Goal: Communication & Community: Answer question/provide support

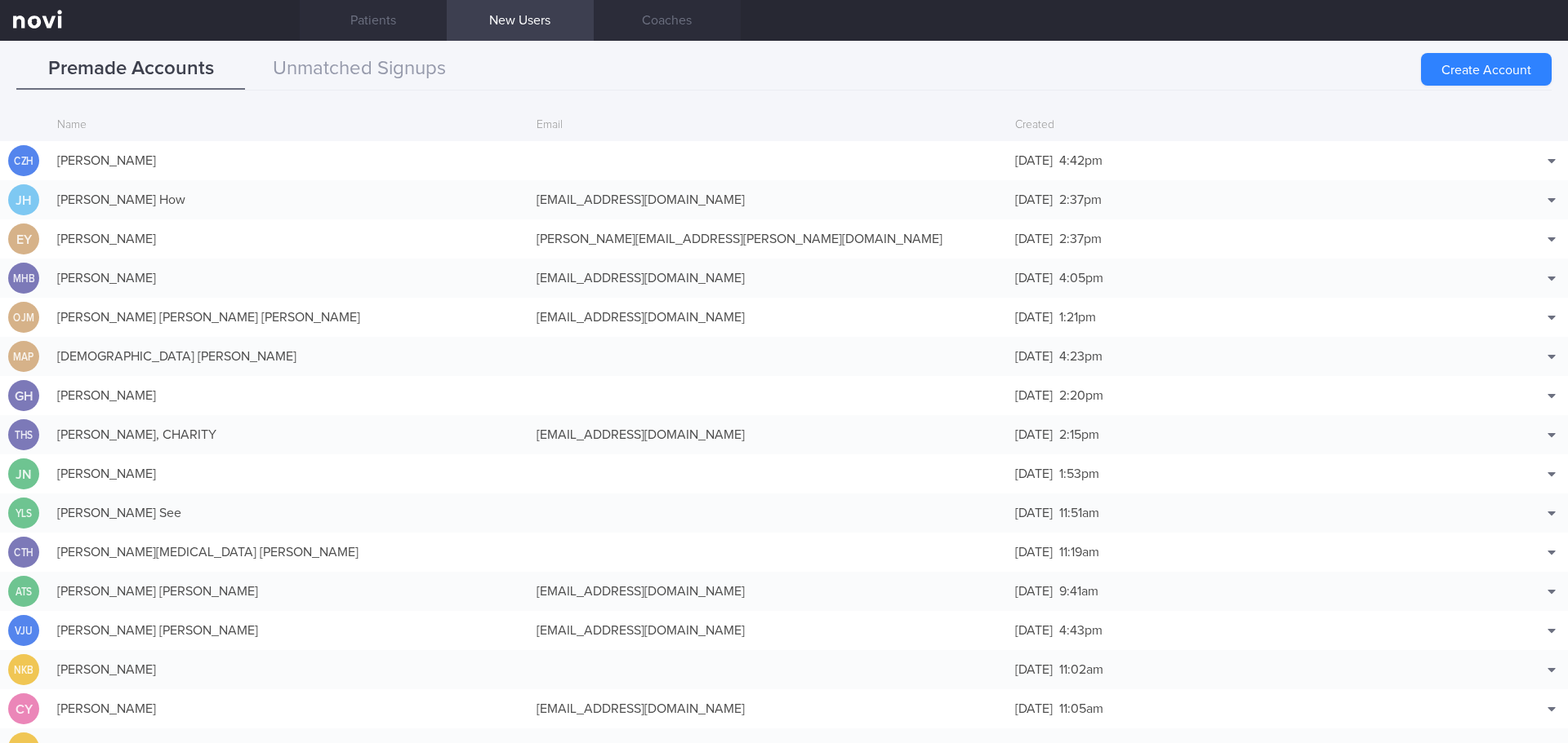
click at [373, 64] on button "Unmatched Signups" at bounding box center [359, 69] width 228 height 41
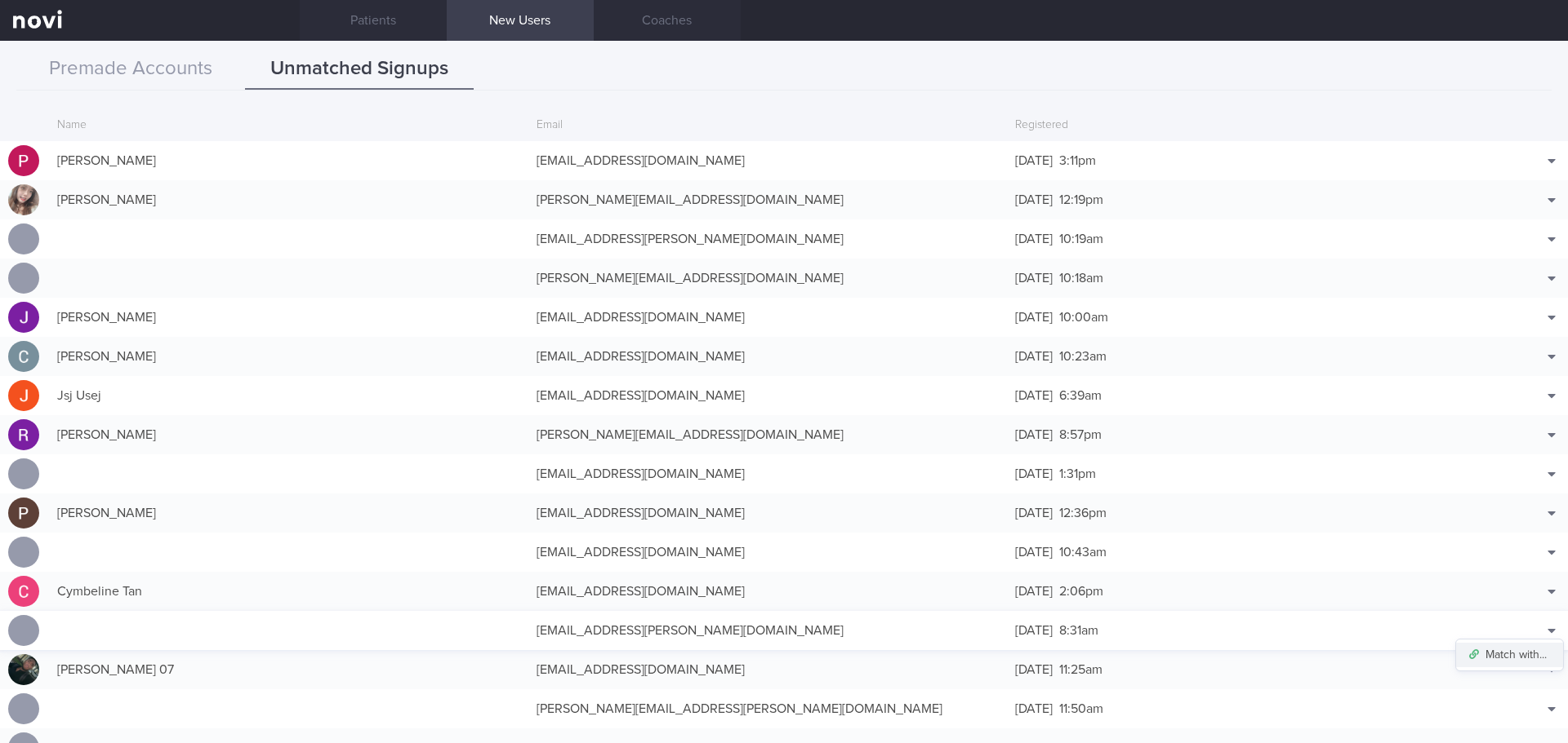
click at [1519, 652] on button "Match with..." at bounding box center [1508, 655] width 107 height 25
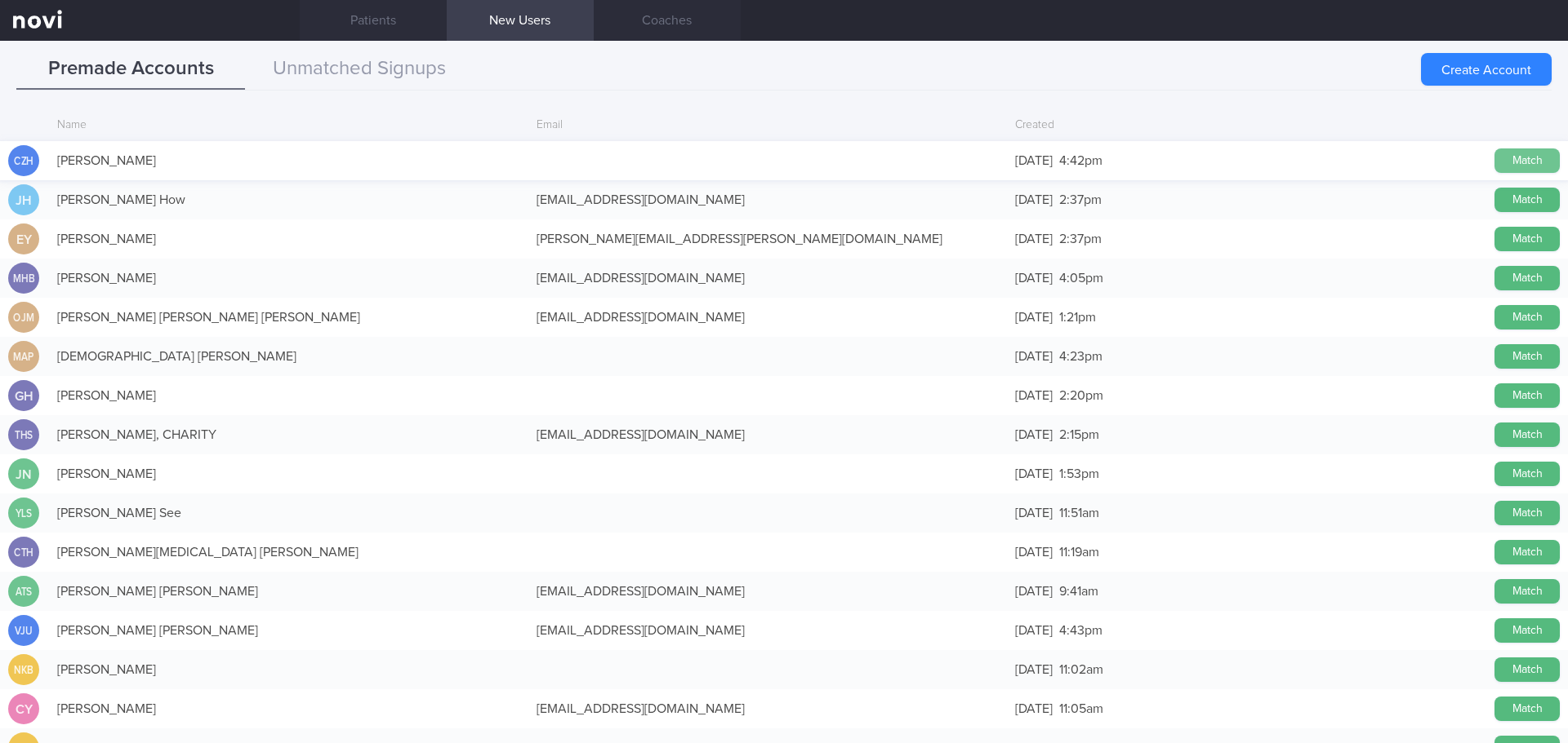
click at [1499, 156] on button "Match" at bounding box center [1527, 161] width 65 height 25
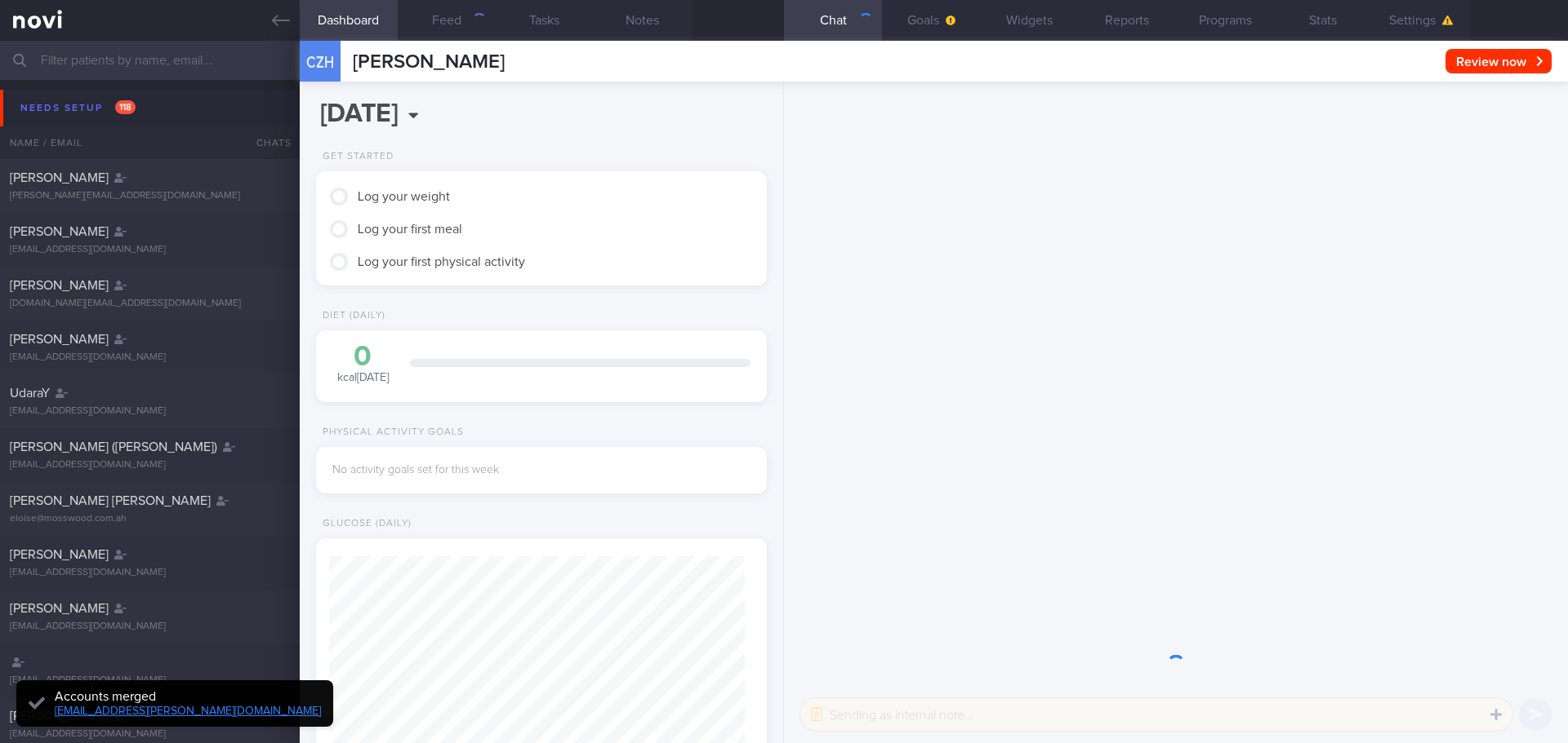
scroll to position [208, 416]
click at [59, 100] on div "Needs setup 118" at bounding box center [78, 108] width 123 height 22
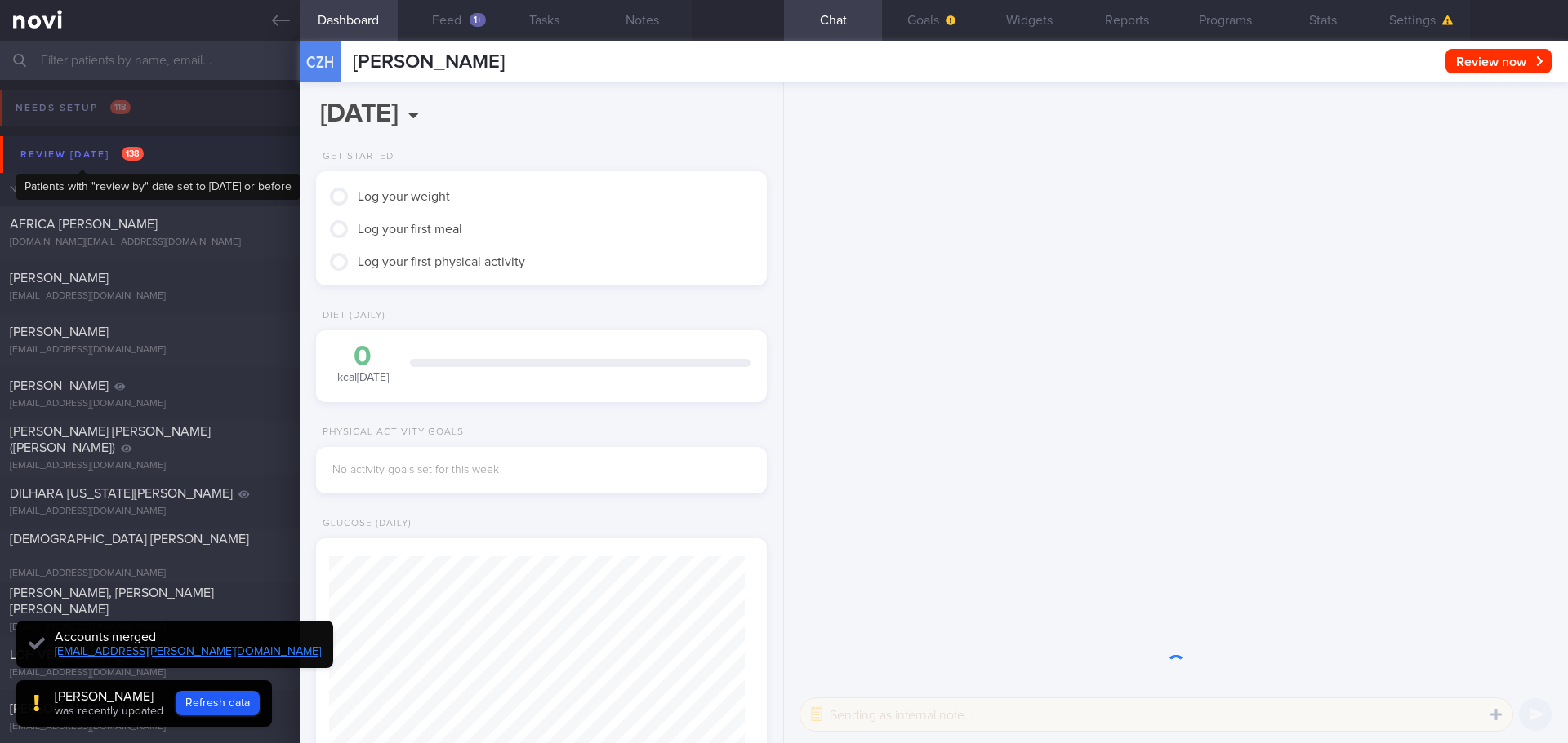
click at [92, 148] on div "Review [DATE] 138" at bounding box center [82, 155] width 132 height 22
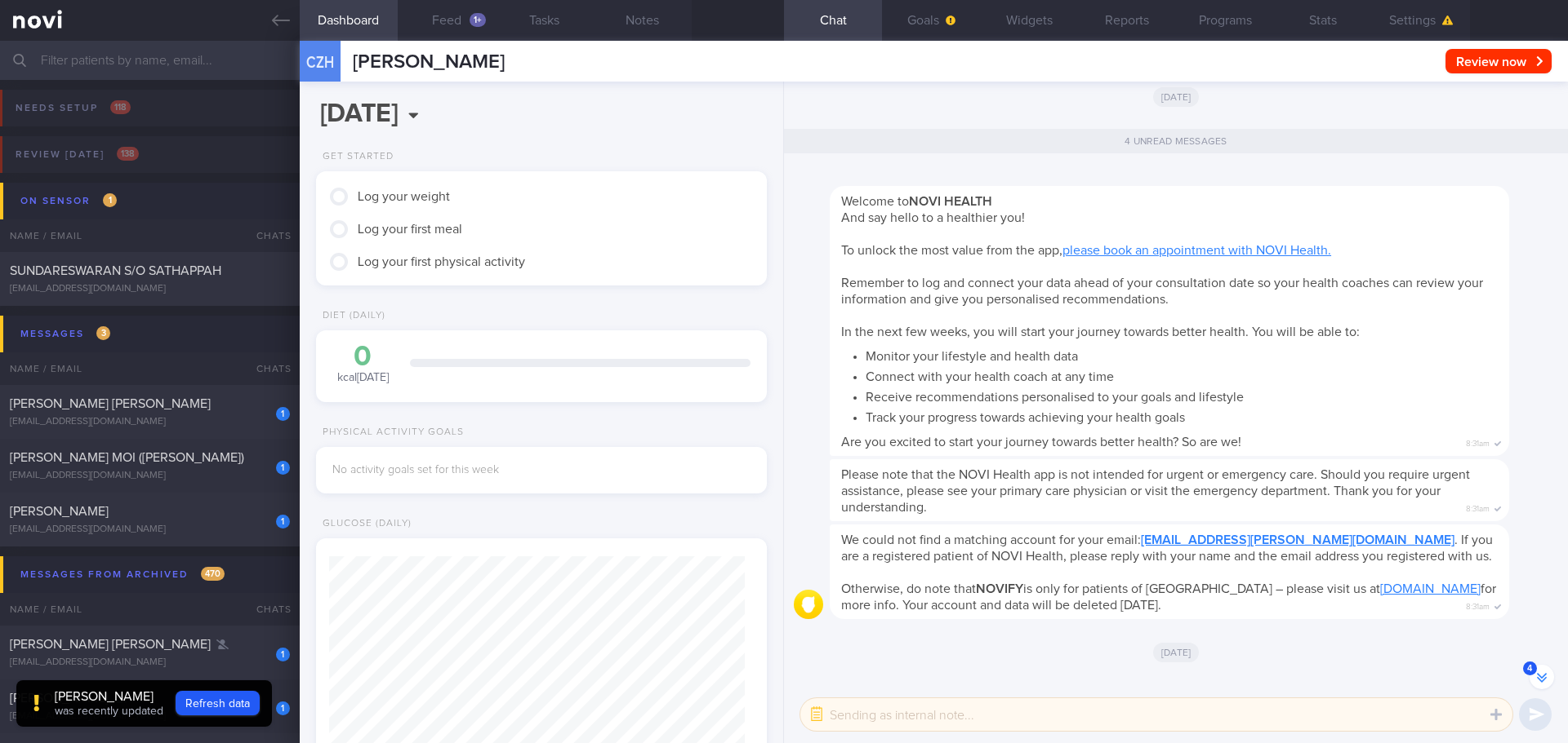
scroll to position [-26, 0]
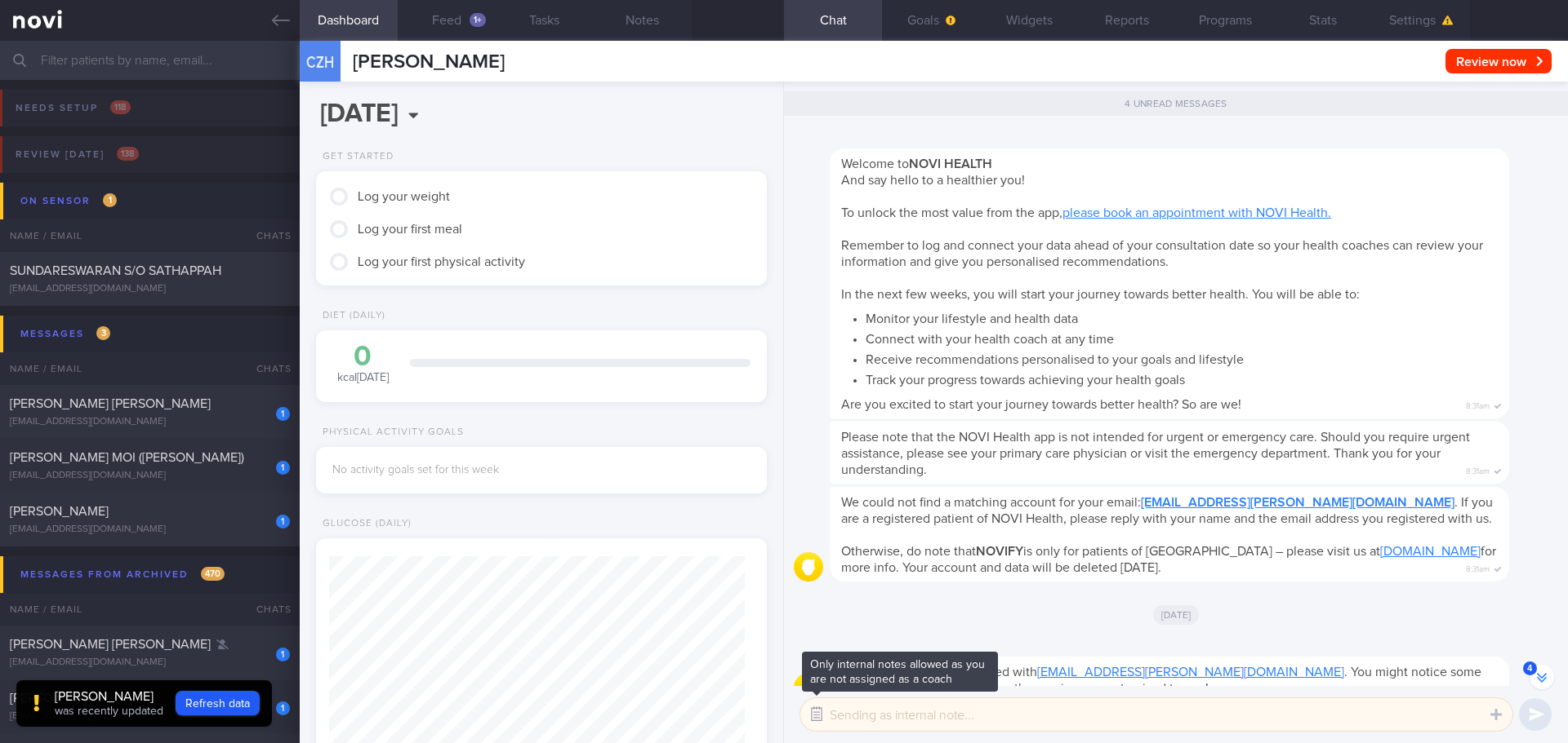
click at [814, 714] on button "button" at bounding box center [817, 715] width 30 height 30
click at [1432, 23] on button "Settings" at bounding box center [1421, 20] width 98 height 41
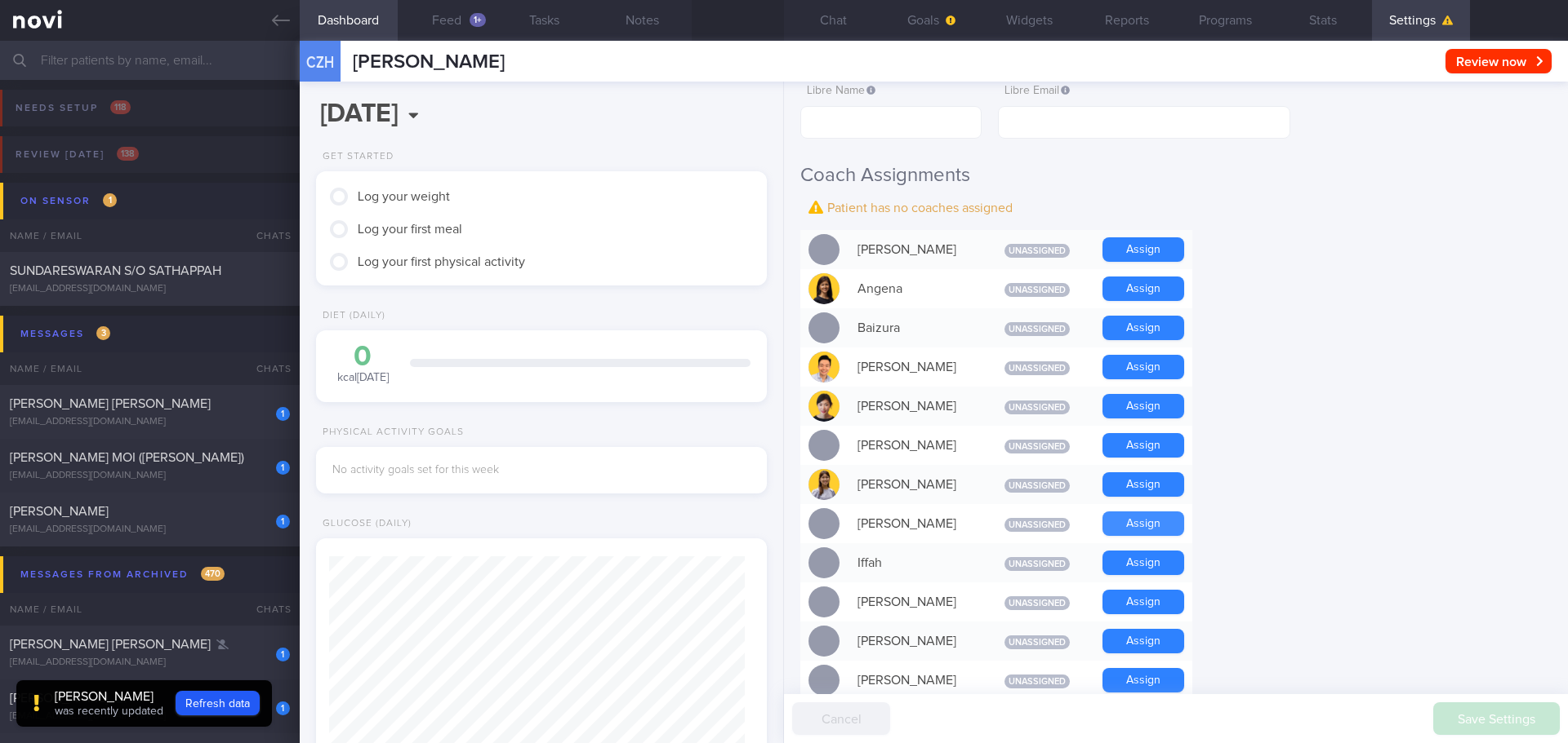
scroll to position [490, 0]
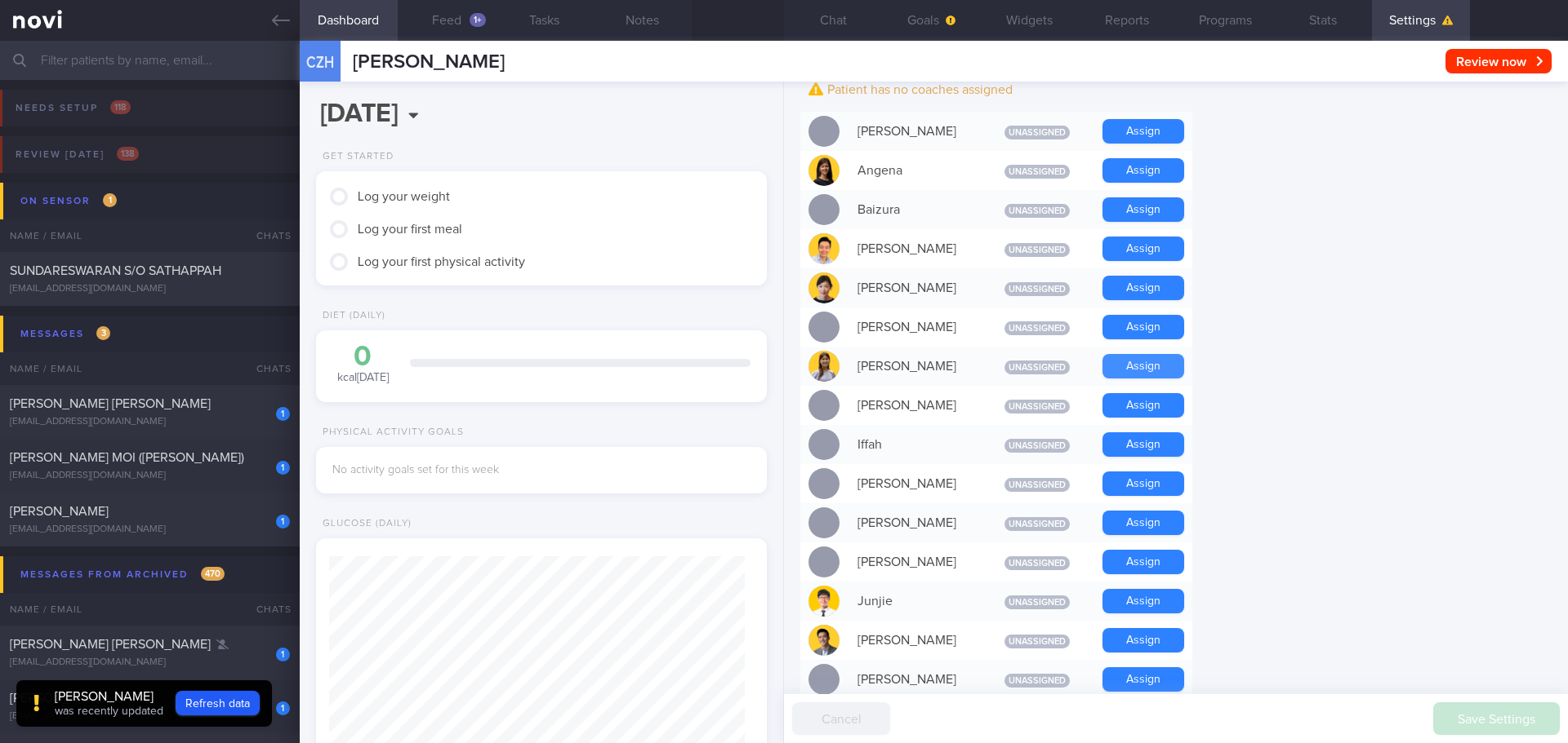
click at [1119, 362] on button "Assign" at bounding box center [1142, 367] width 82 height 25
click at [1392, 372] on div "Settings Profile Display Name CHANG ZE HAO Email zehao.chang@live.com Login Met…" at bounding box center [1176, 413] width 784 height 662
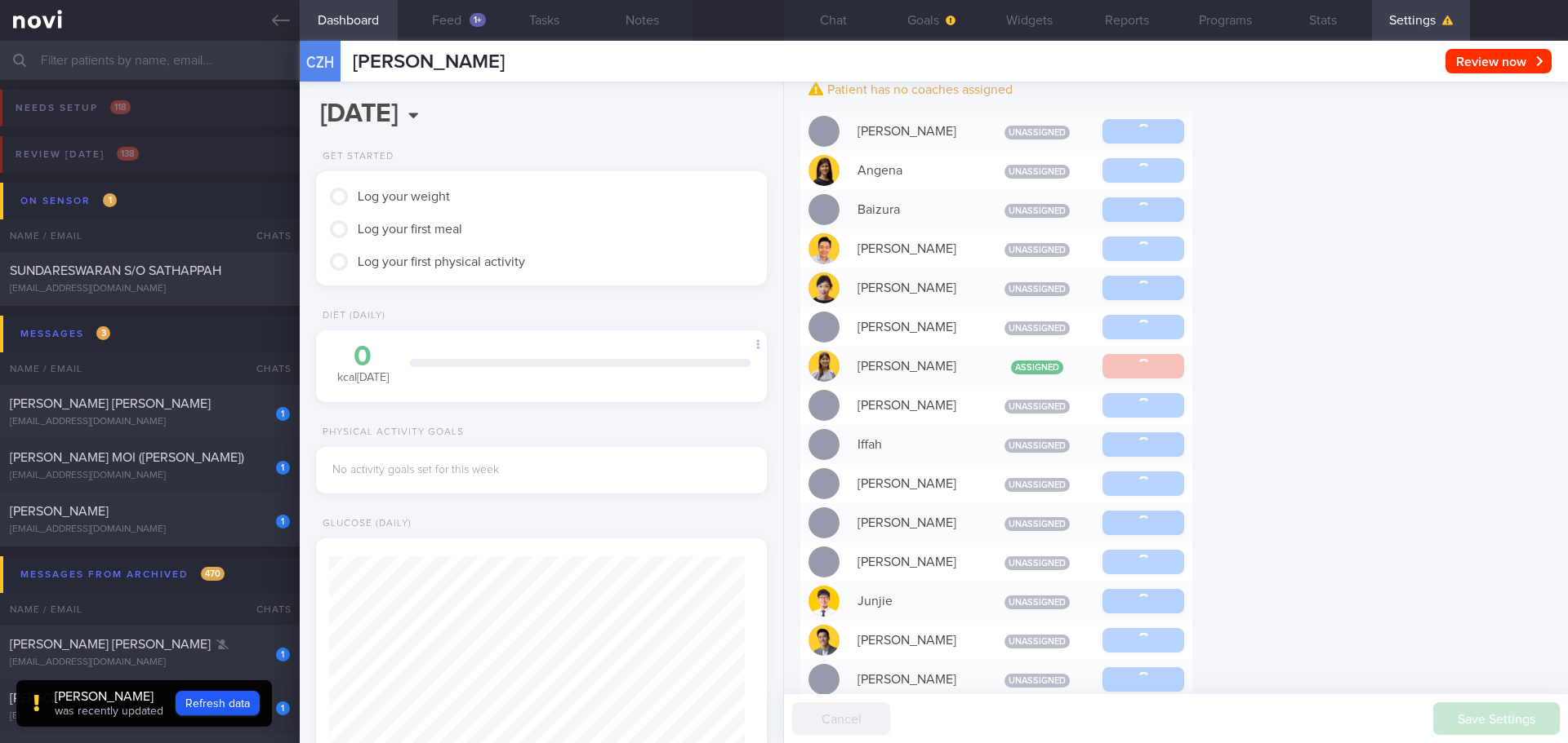
click at [848, 17] on button "Chat" at bounding box center [833, 20] width 98 height 41
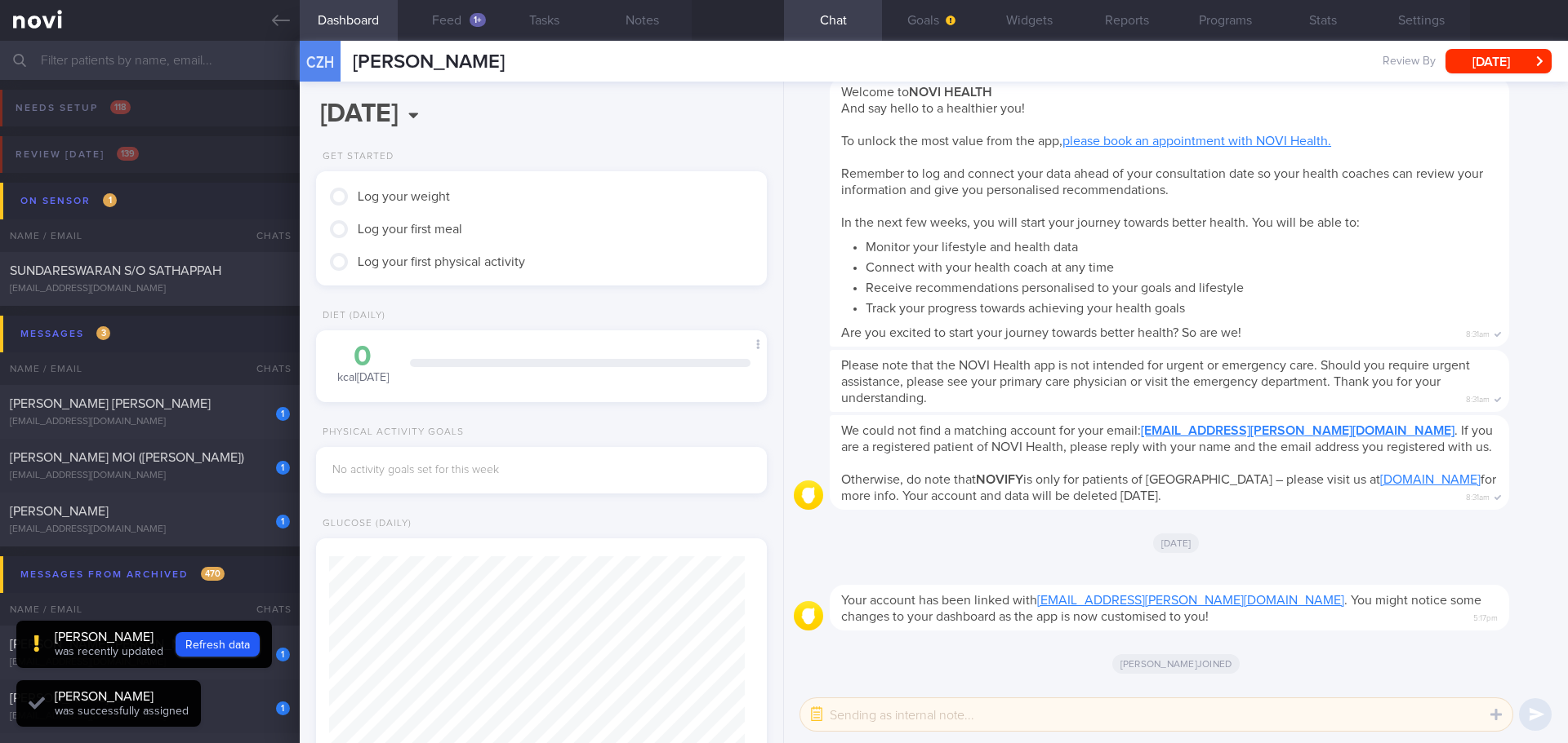
click at [815, 717] on button "button" at bounding box center [817, 715] width 30 height 30
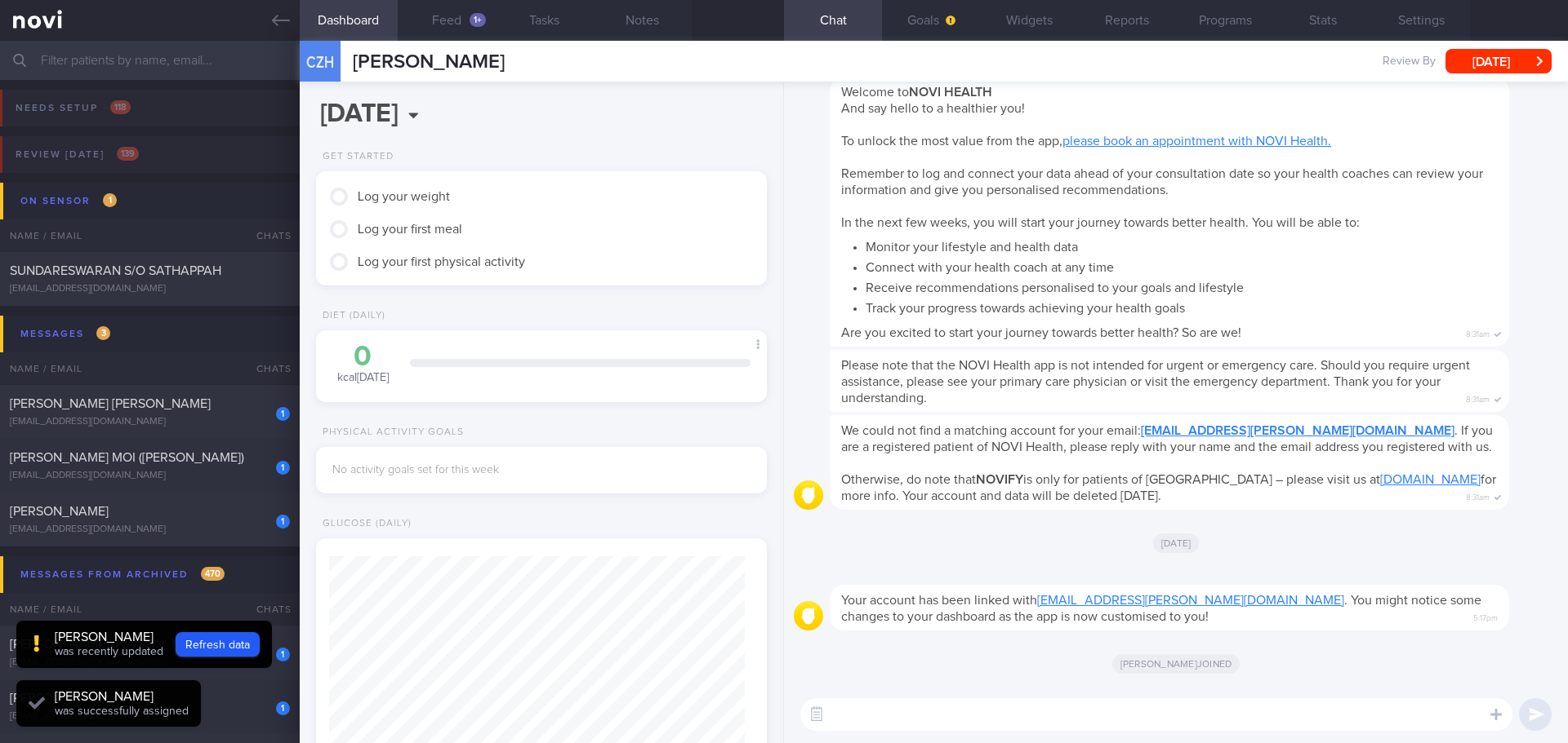
click at [872, 718] on textarea at bounding box center [1157, 714] width 712 height 32
type textarea "Hi Zehao"
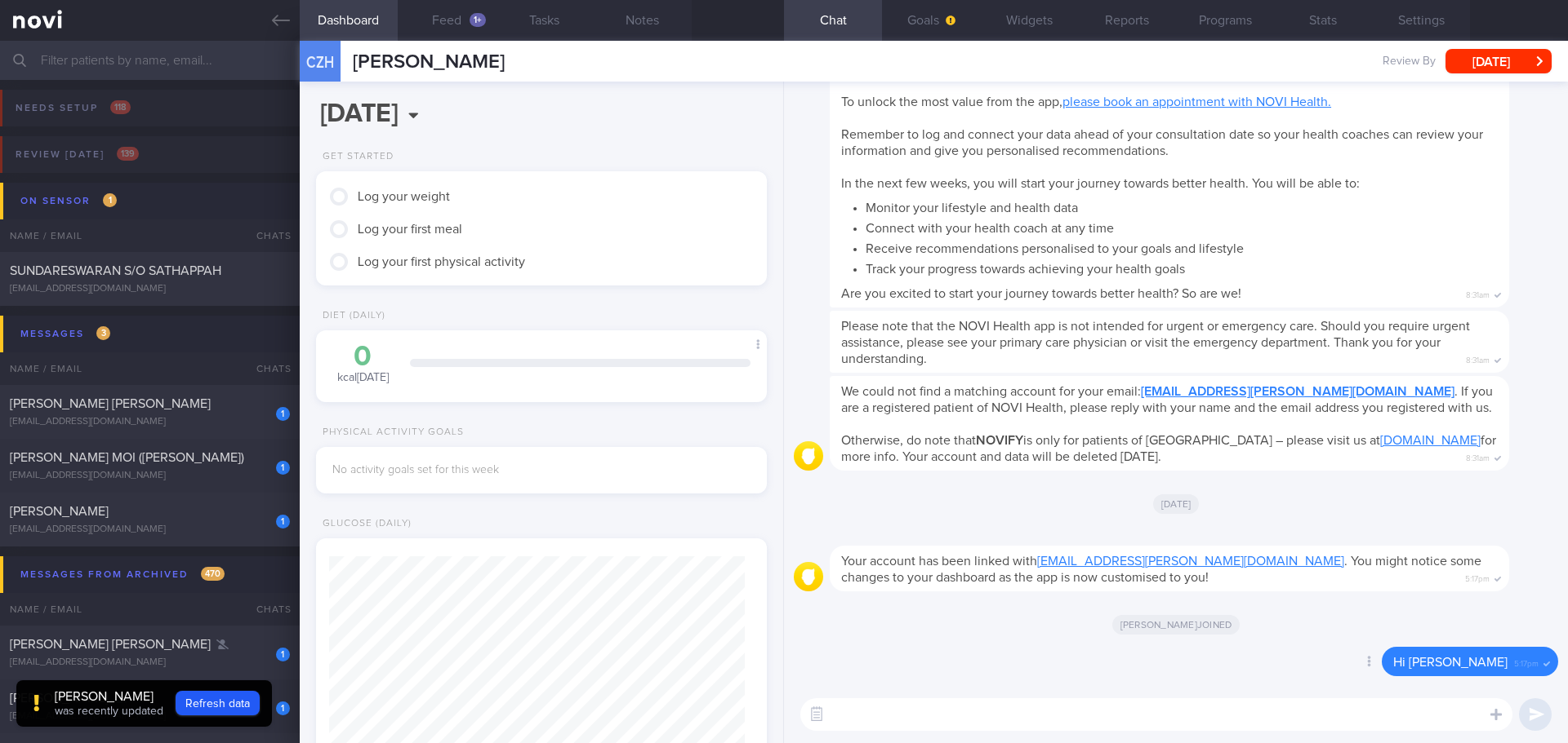
click at [999, 663] on div "Delete Hi Zehao 5:17pm" at bounding box center [1176, 666] width 764 height 39
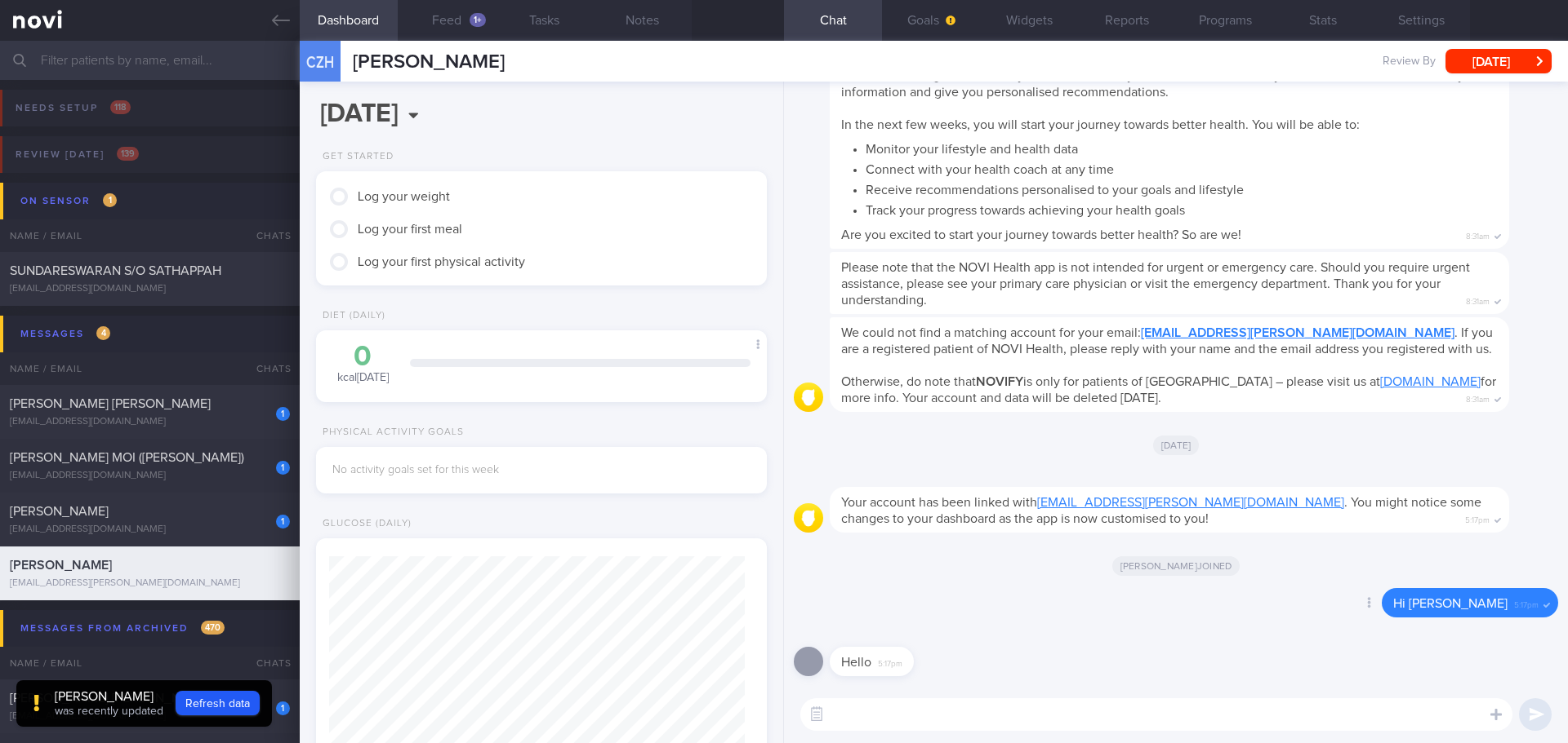
click at [1156, 611] on div "Delete Hi Zehao 5:17pm" at bounding box center [1176, 607] width 764 height 39
click at [1279, 473] on div at bounding box center [1194, 477] width 729 height 20
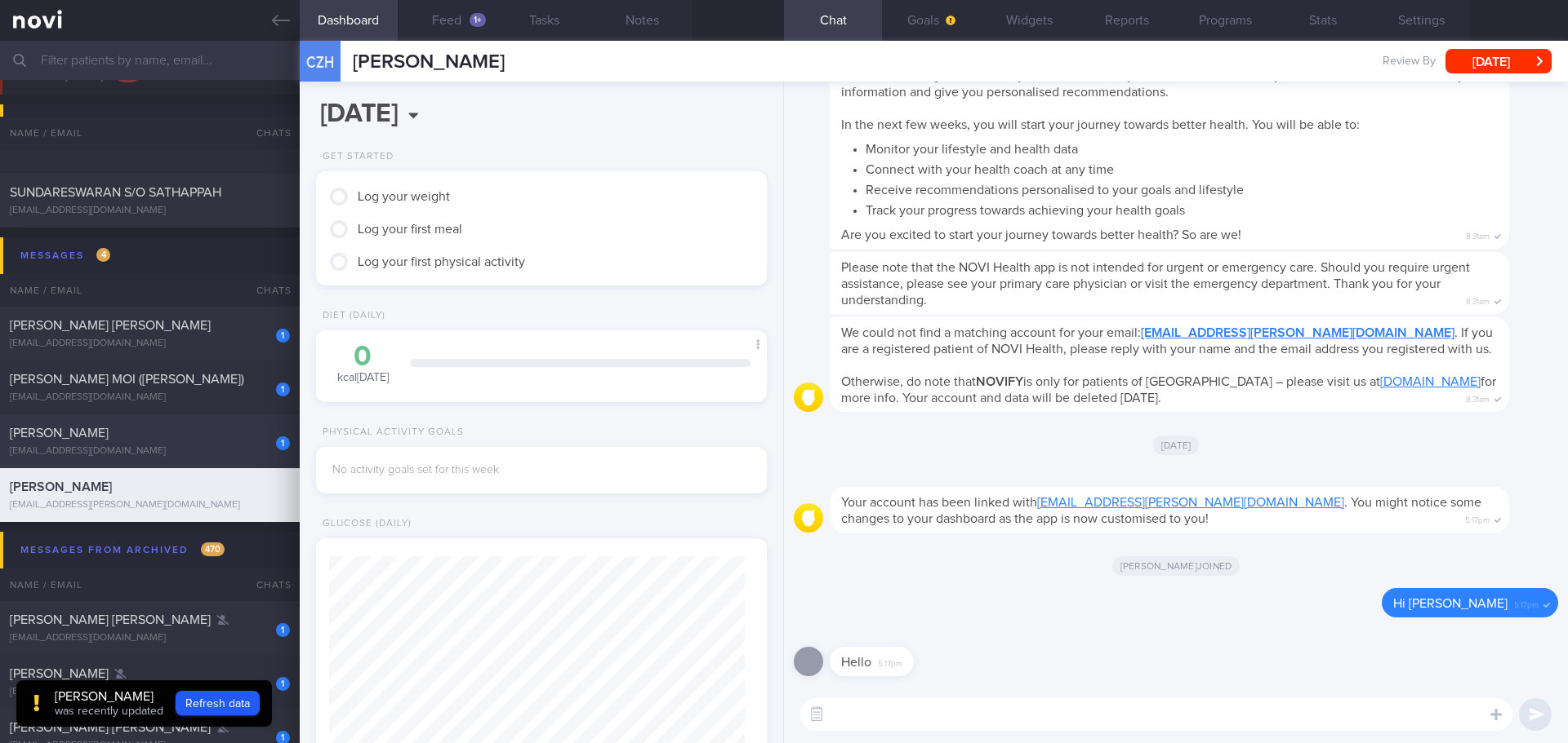
scroll to position [163, 0]
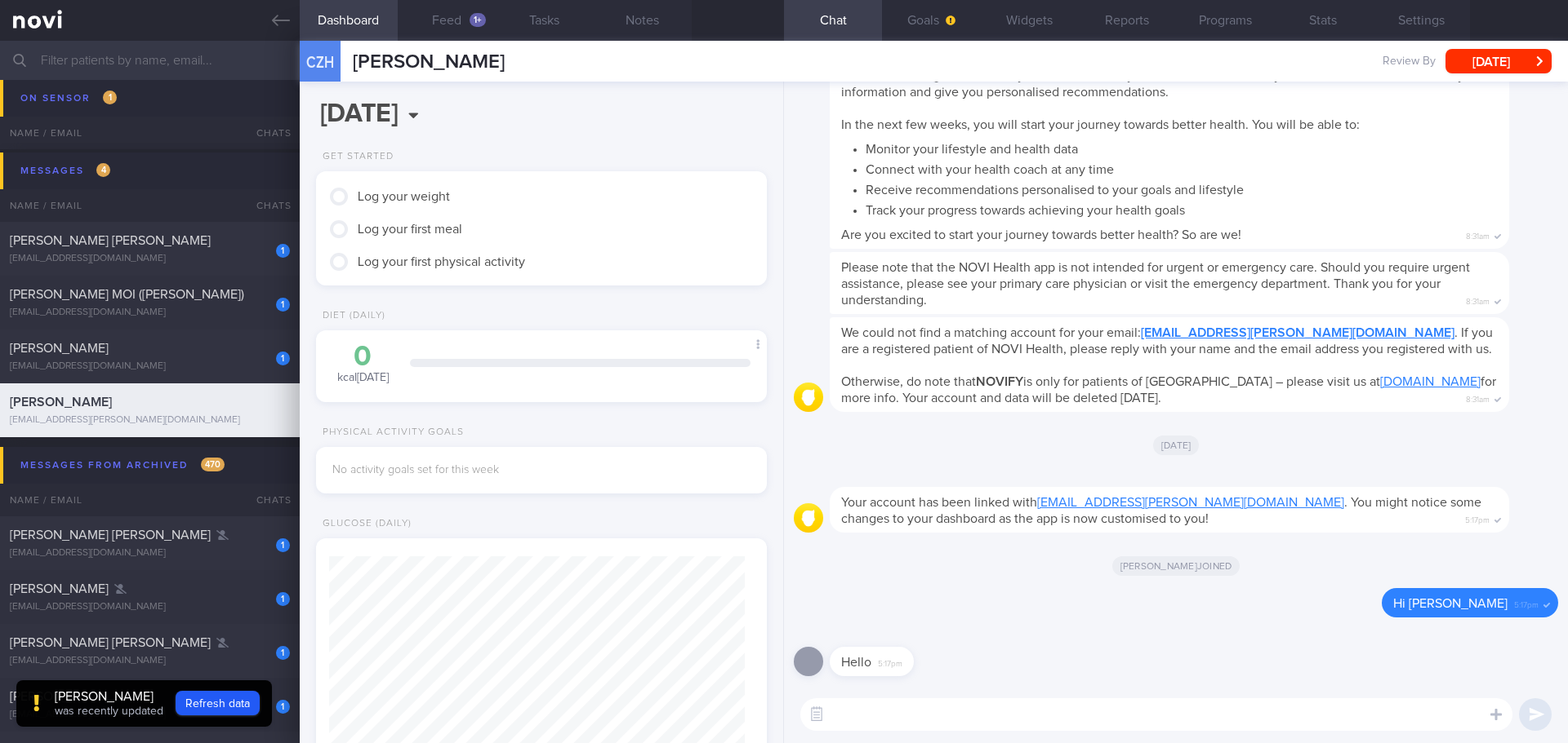
drag, startPoint x: 1008, startPoint y: 717, endPoint x: 976, endPoint y: 717, distance: 32.0
click at [1008, 717] on textarea at bounding box center [1157, 714] width 712 height 32
click at [934, 36] on button "Goals" at bounding box center [931, 20] width 98 height 41
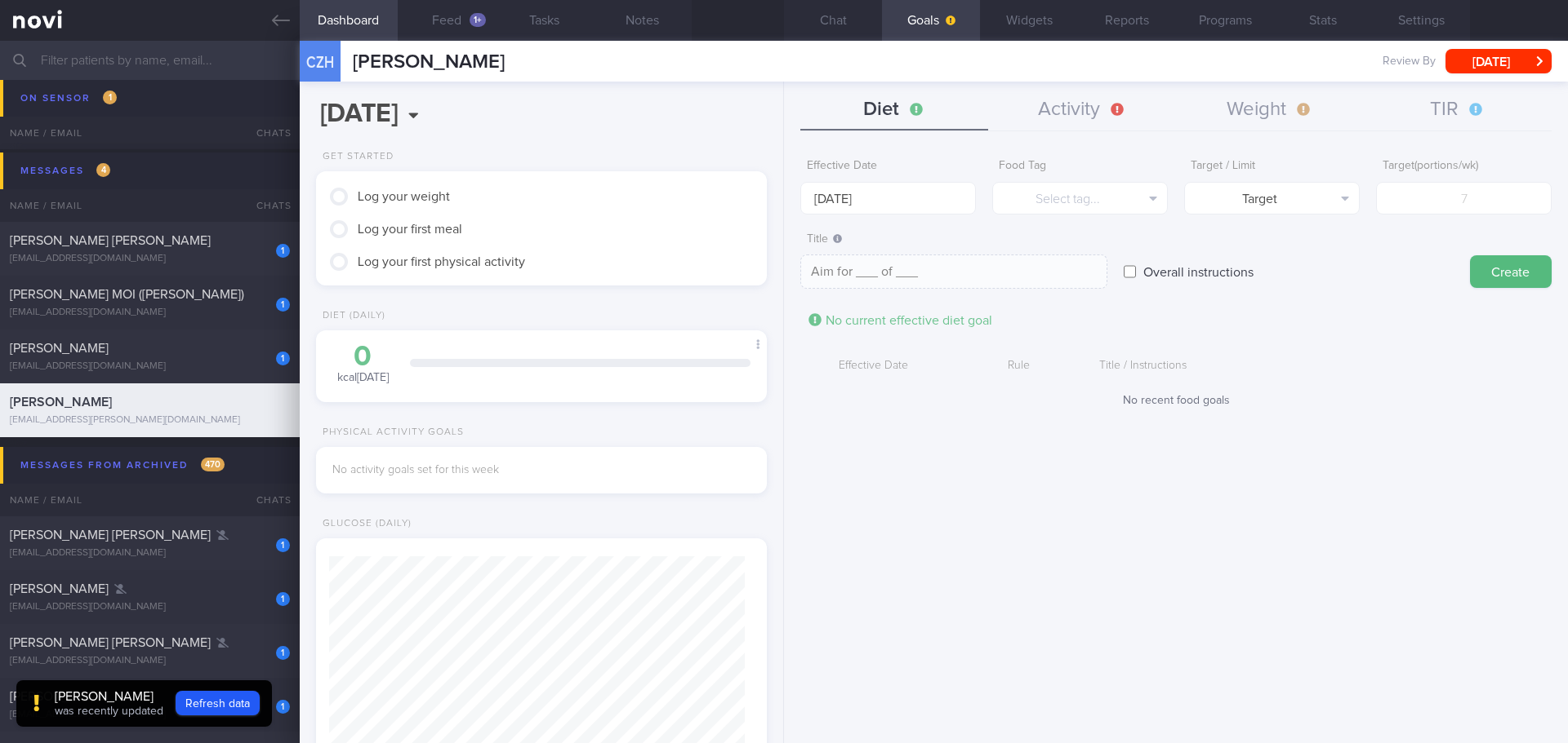
click at [1049, 485] on div "Effective Date 20 Oct 2025 Food Tag Select tag... Select tag... Calories Carbs …" at bounding box center [1176, 441] width 784 height 605
click at [1484, 109] on button "TIR" at bounding box center [1457, 109] width 188 height 41
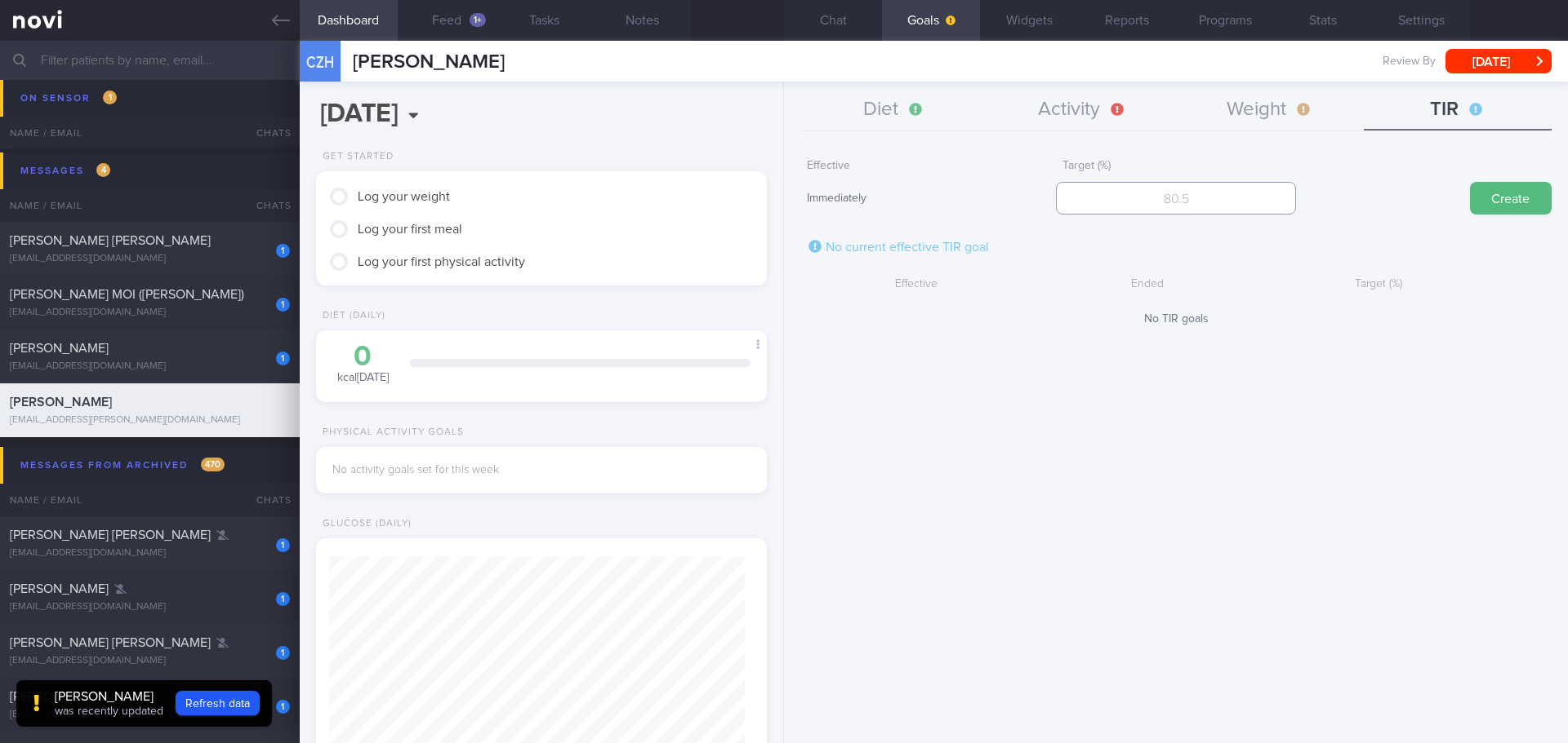
click at [1263, 198] on input "number" at bounding box center [1175, 198] width 239 height 32
type input "95"
click at [1527, 202] on button "Create" at bounding box center [1510, 198] width 82 height 32
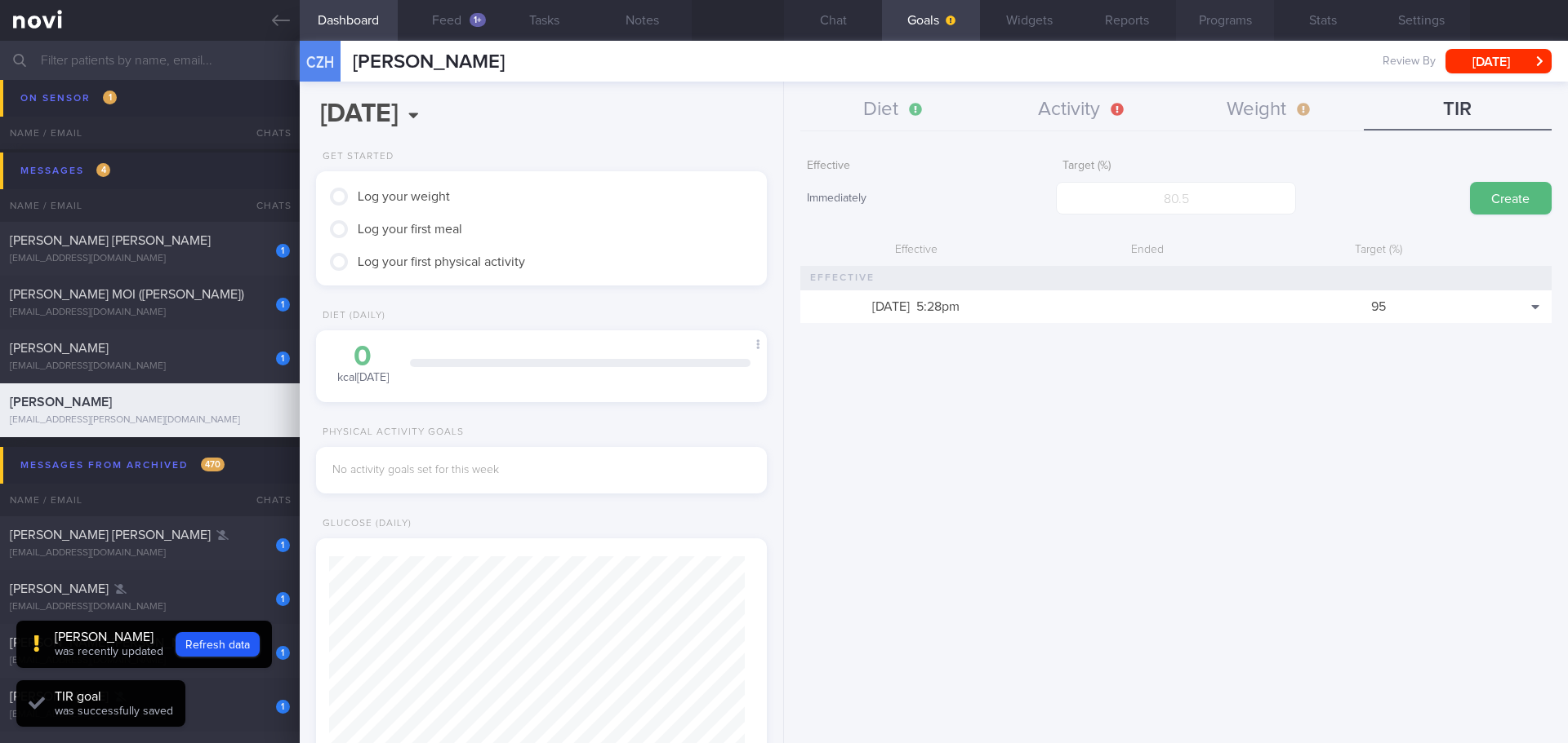
click at [1230, 26] on button "Programs" at bounding box center [1224, 20] width 98 height 41
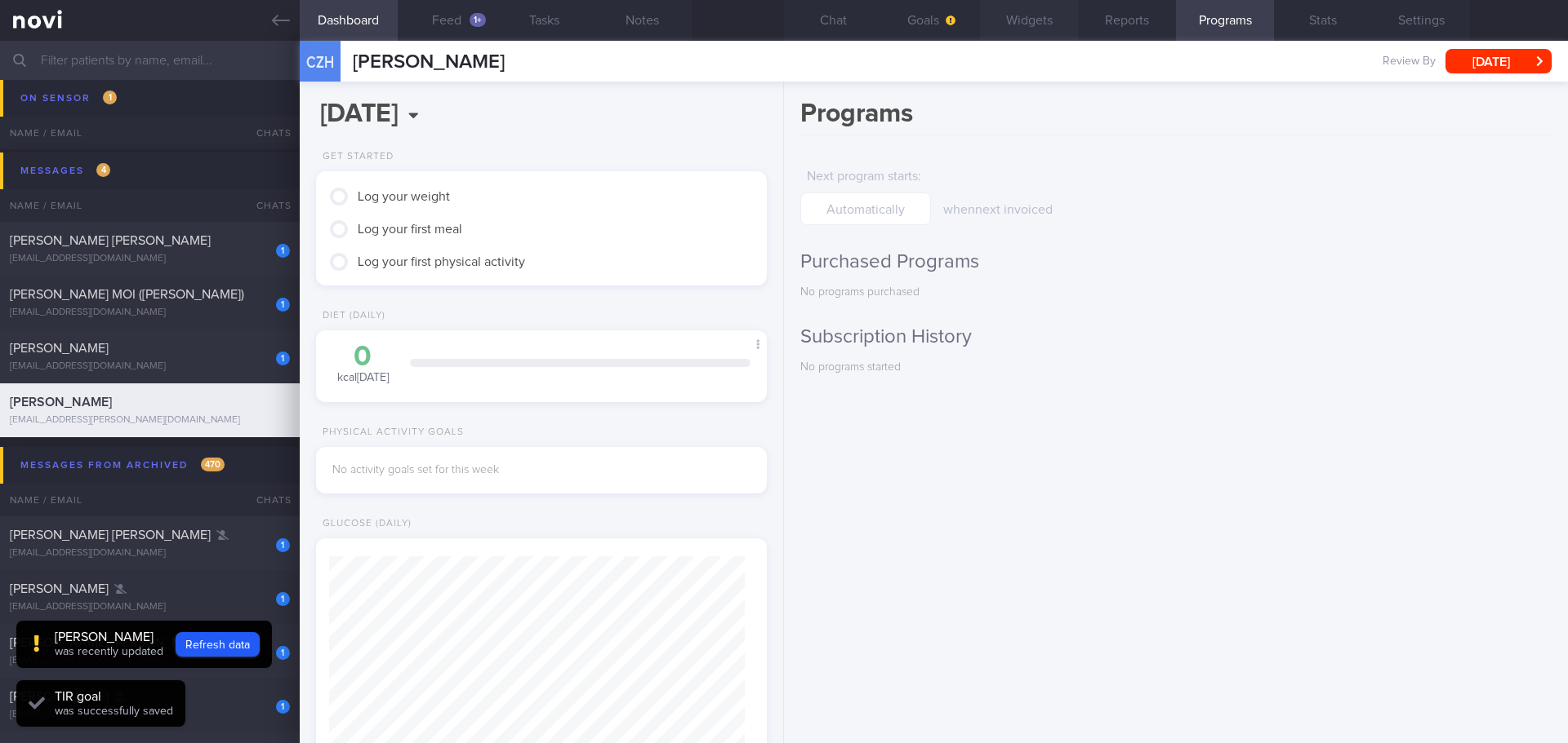
click at [1009, 30] on button "Widgets" at bounding box center [1029, 20] width 98 height 41
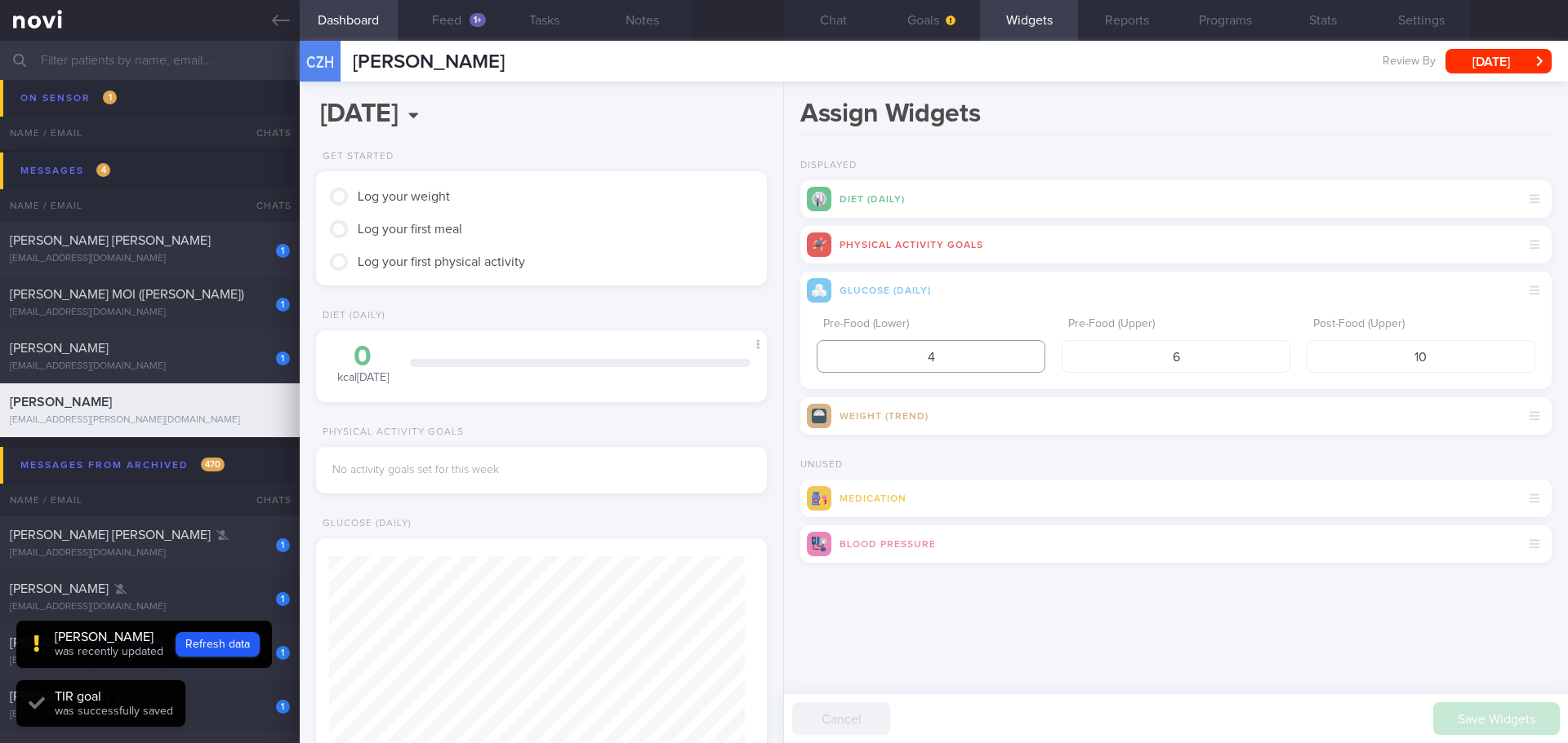
drag, startPoint x: 988, startPoint y: 362, endPoint x: 825, endPoint y: 381, distance: 164.1
click at [825, 381] on div "Pre-Food (Lower) 4 Pre-Food (Upper) 6 Post-Food (Upper) 10" at bounding box center [1176, 349] width 751 height 80
type input "3.9"
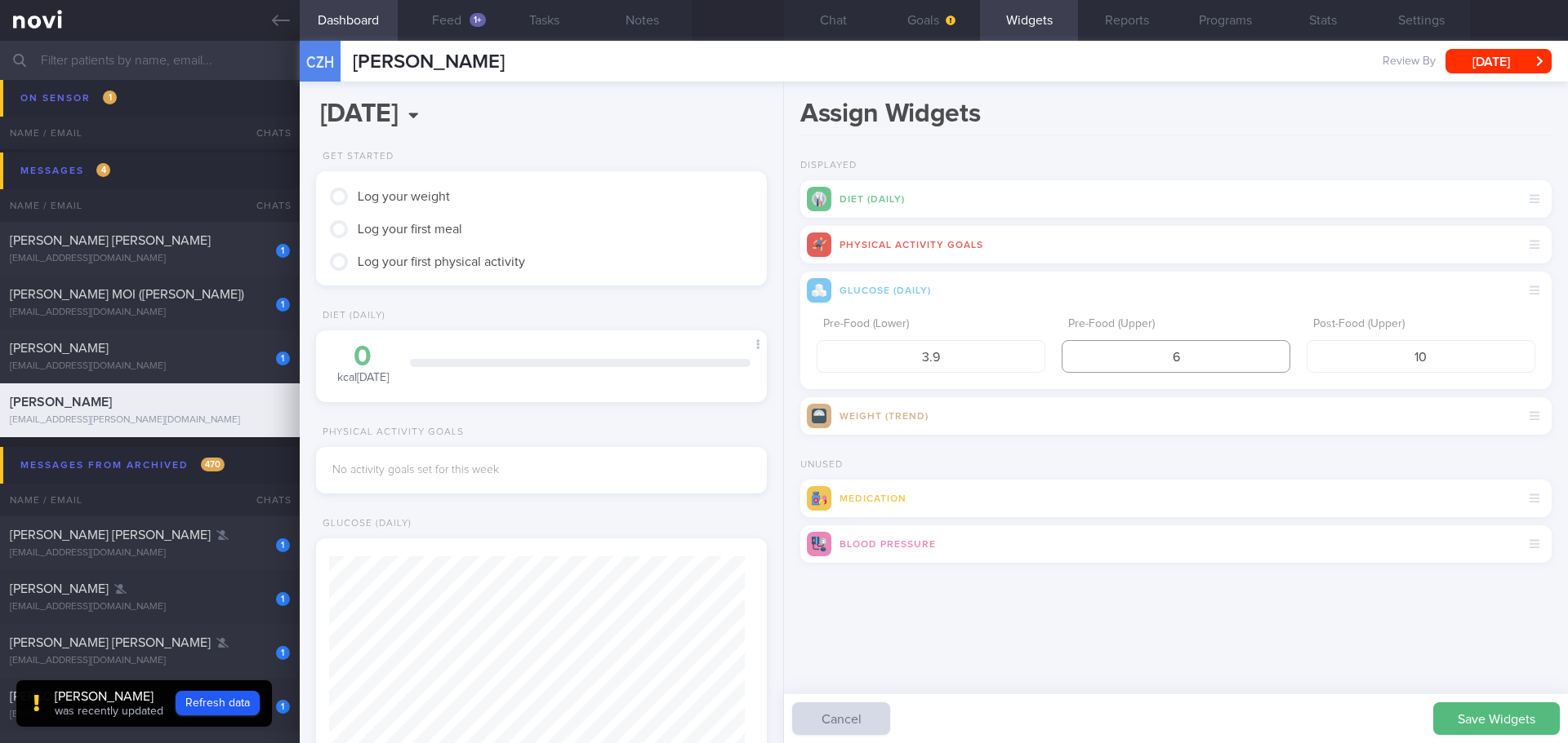
drag, startPoint x: 1198, startPoint y: 361, endPoint x: 1135, endPoint y: 370, distance: 63.6
click at [1135, 370] on input "6" at bounding box center [1176, 356] width 228 height 32
type input "5"
drag, startPoint x: 1459, startPoint y: 360, endPoint x: 1208, endPoint y: 390, distance: 252.8
click at [1214, 390] on div "Diet (Daily) Physical Activity Goals Glucose (Daily) Pre-Food (Lower) 3.9 Pre-F…" at bounding box center [1176, 308] width 751 height 255
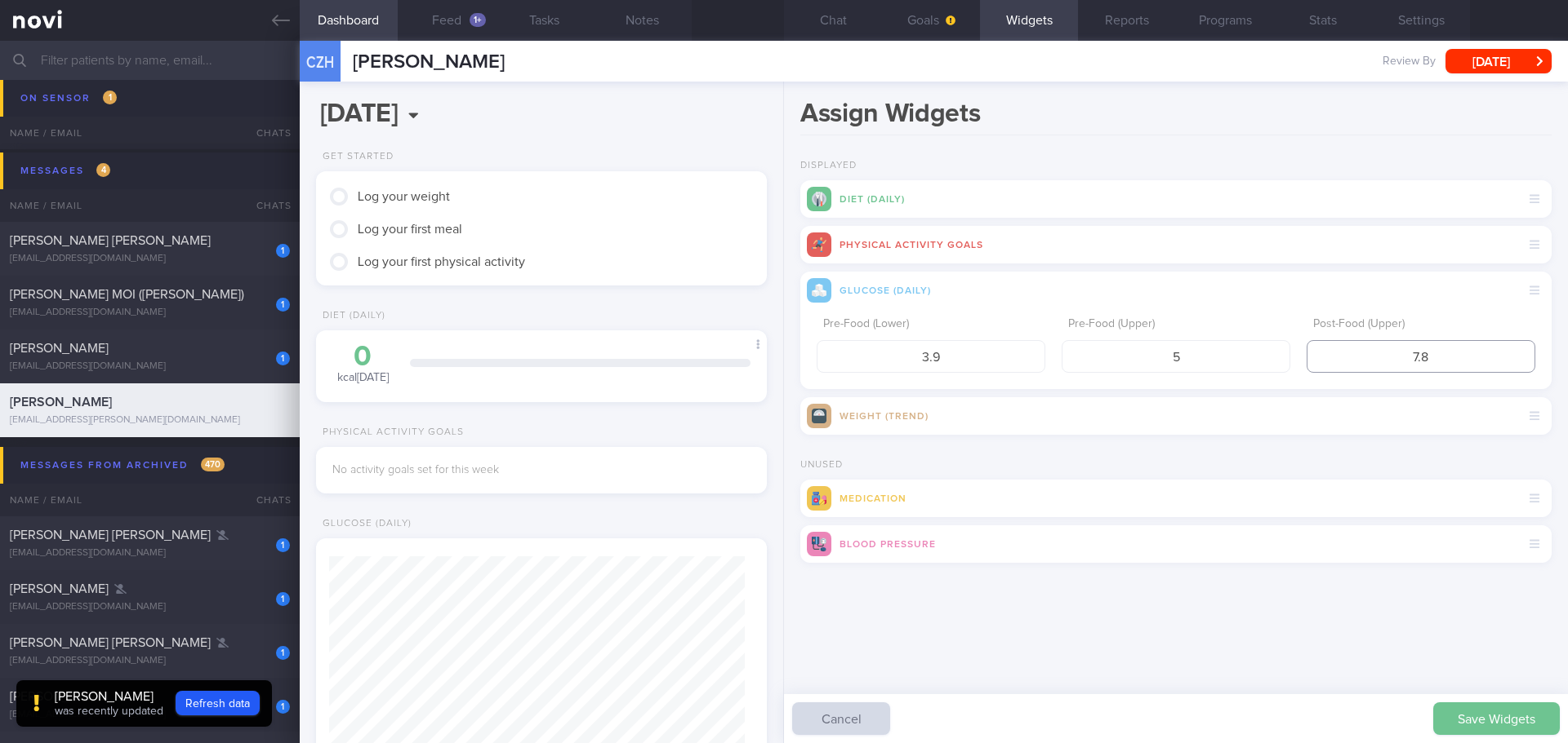
type input "7.8"
click at [1489, 708] on button "Save Widgets" at bounding box center [1496, 718] width 127 height 32
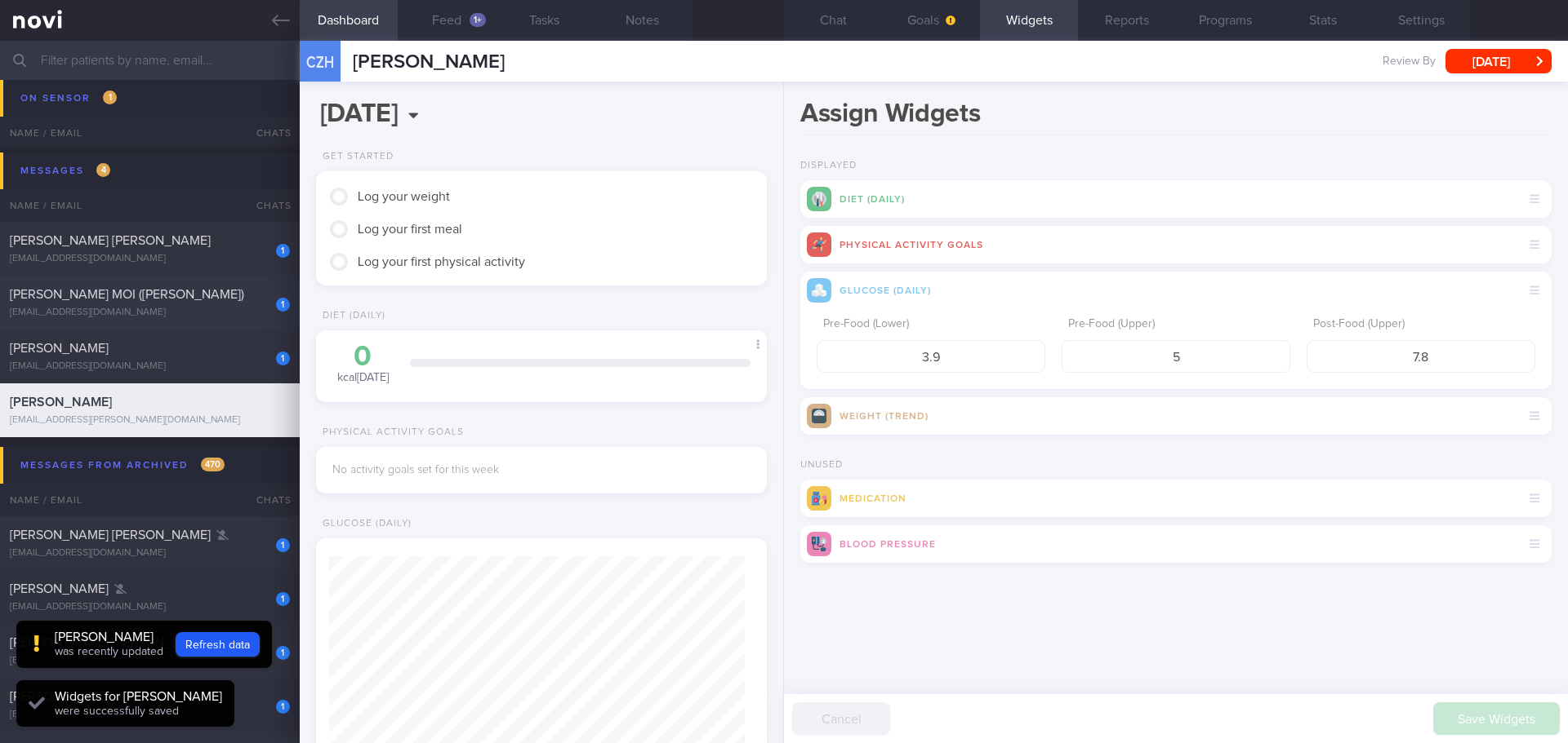
scroll to position [208, 416]
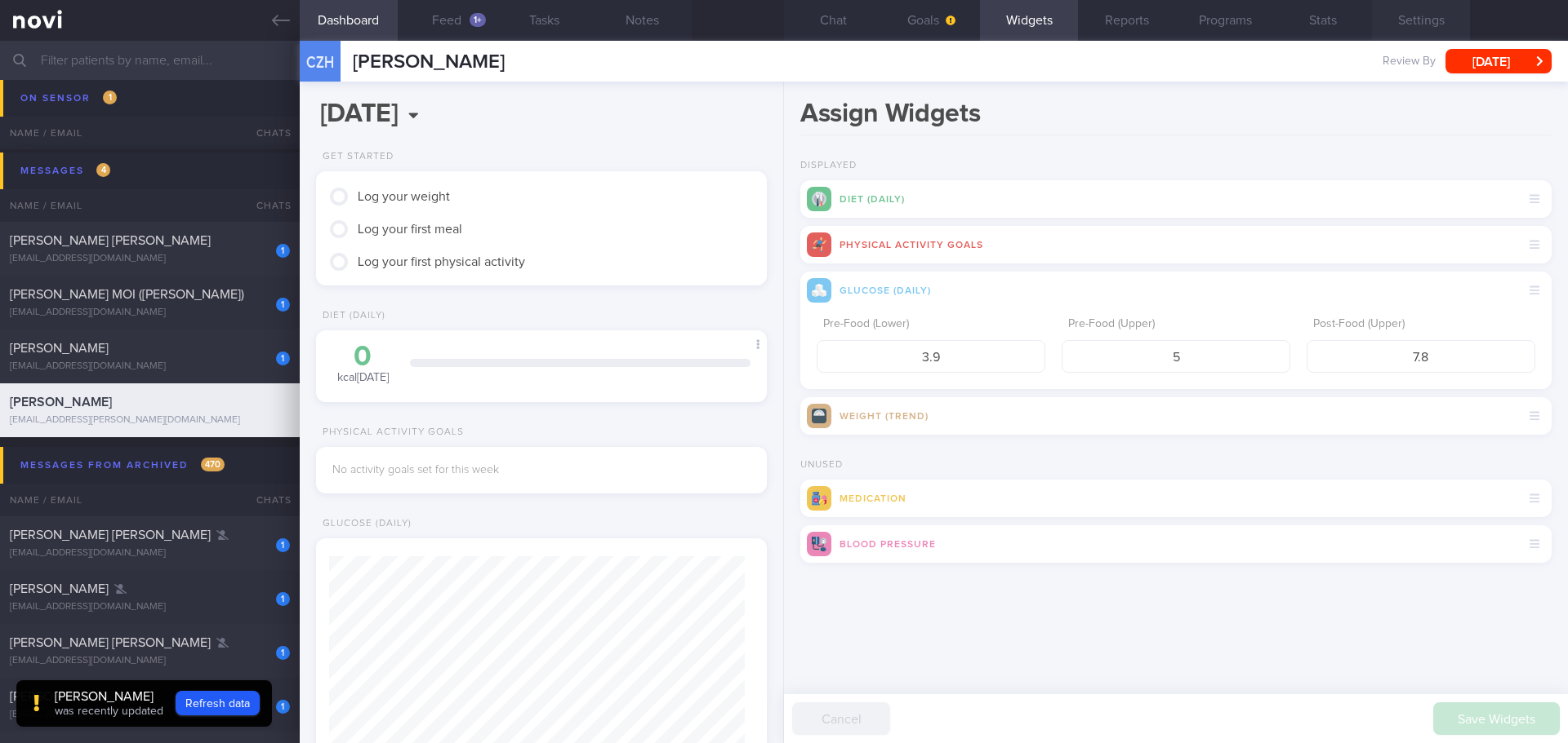
click at [1401, 14] on button "Settings" at bounding box center [1421, 20] width 98 height 41
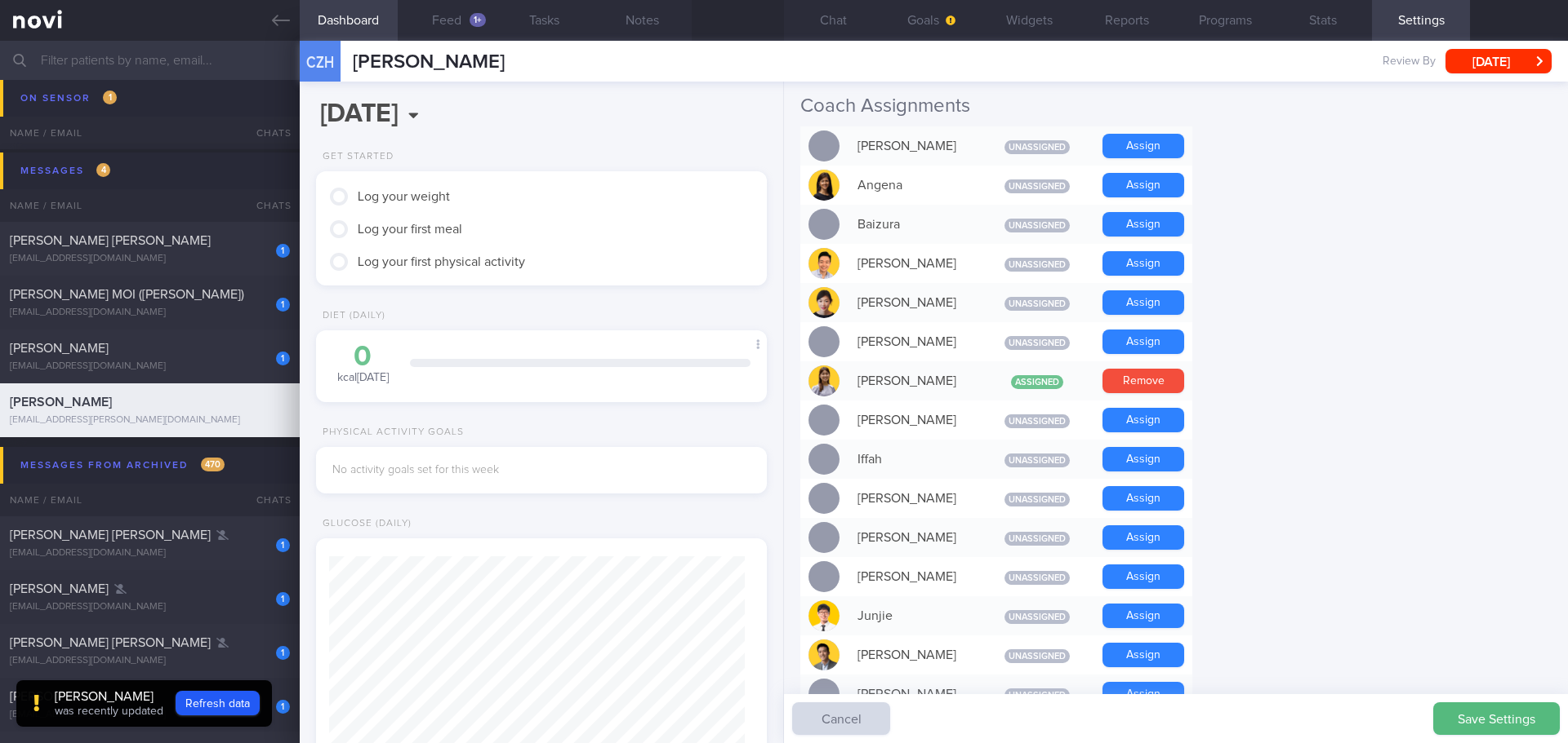
click at [1376, 193] on form "Profile Display Name CHANG ZE HAO Email zehao.chang@live.com Login Method Email…" at bounding box center [1176, 726] width 751 height 1977
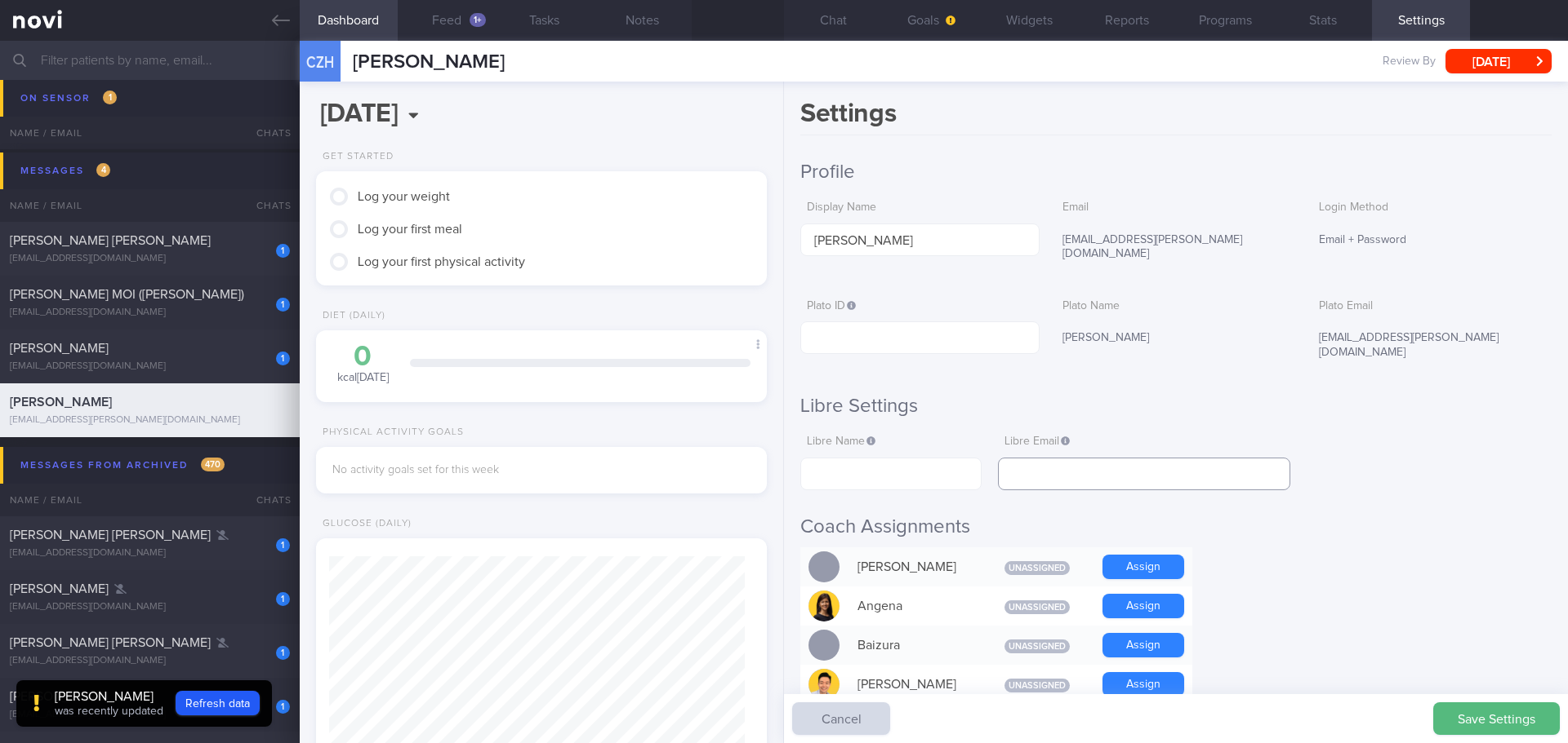
click at [1109, 458] on input "text" at bounding box center [1143, 473] width 292 height 32
paste input "Date of birth zehao.chang@live.com"
drag, startPoint x: 1090, startPoint y: 445, endPoint x: 820, endPoint y: 474, distance: 271.6
type input "[EMAIL_ADDRESS][PERSON_NAME][DOMAIN_NAME]"
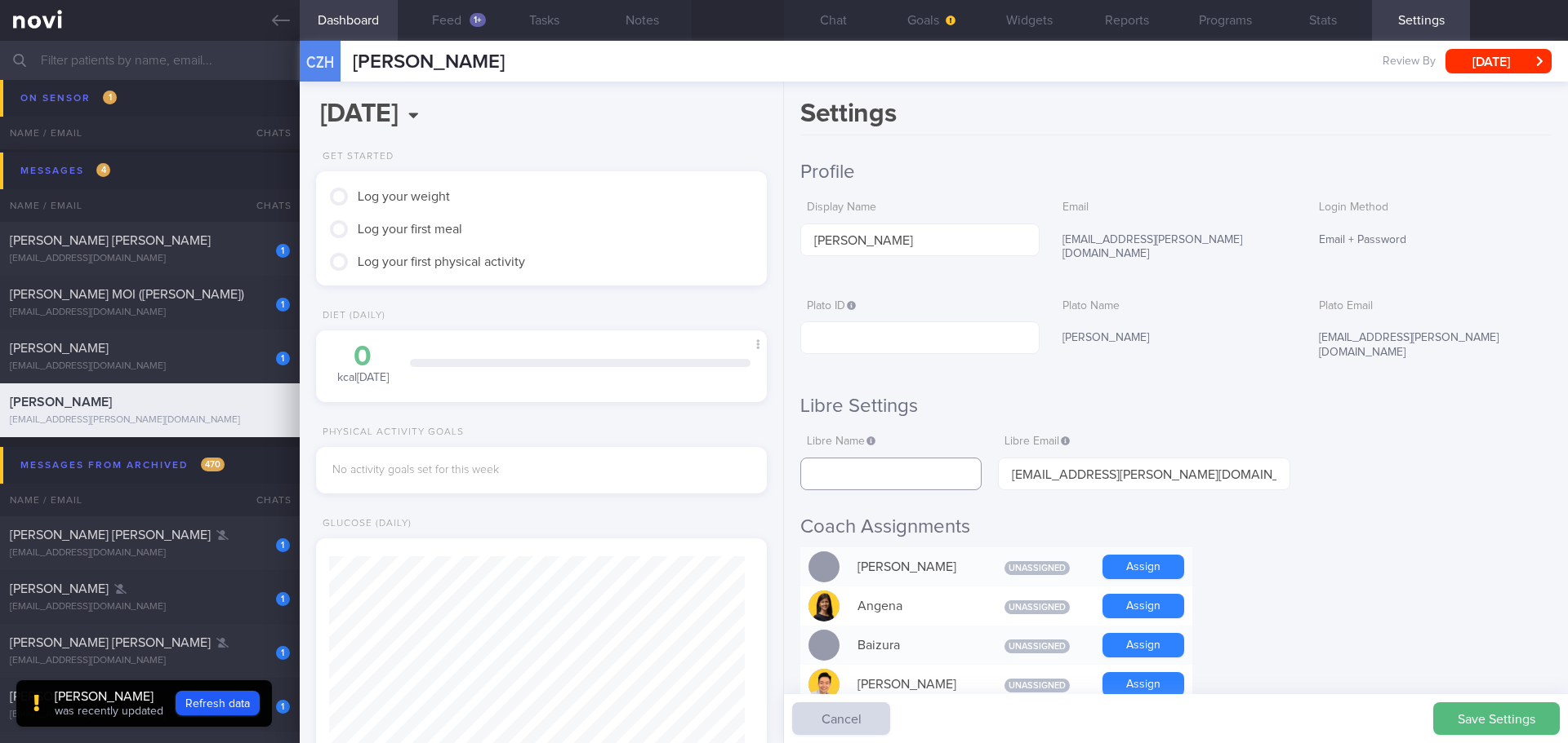
click at [880, 458] on input "text" at bounding box center [891, 473] width 181 height 32
paste input "Ze Hao Chang"
type input "Ze Hao Chang"
click at [916, 327] on input "text" at bounding box center [920, 338] width 239 height 32
paste input "544a686ae1b09702e522d39ef28b195c"
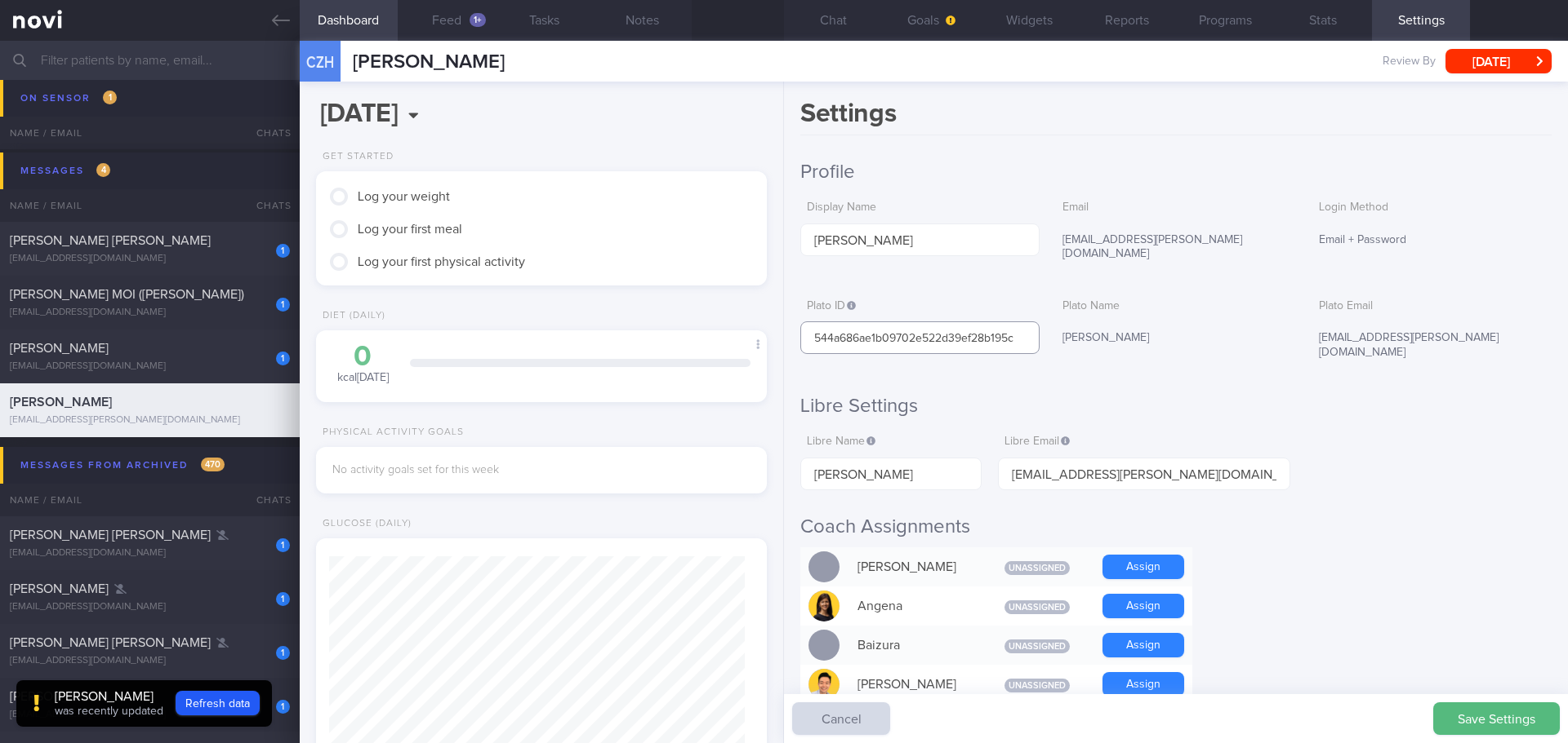
type input "544a686ae1b09702e522d39ef28b195c"
click at [1469, 723] on button "Save Settings" at bounding box center [1496, 718] width 127 height 32
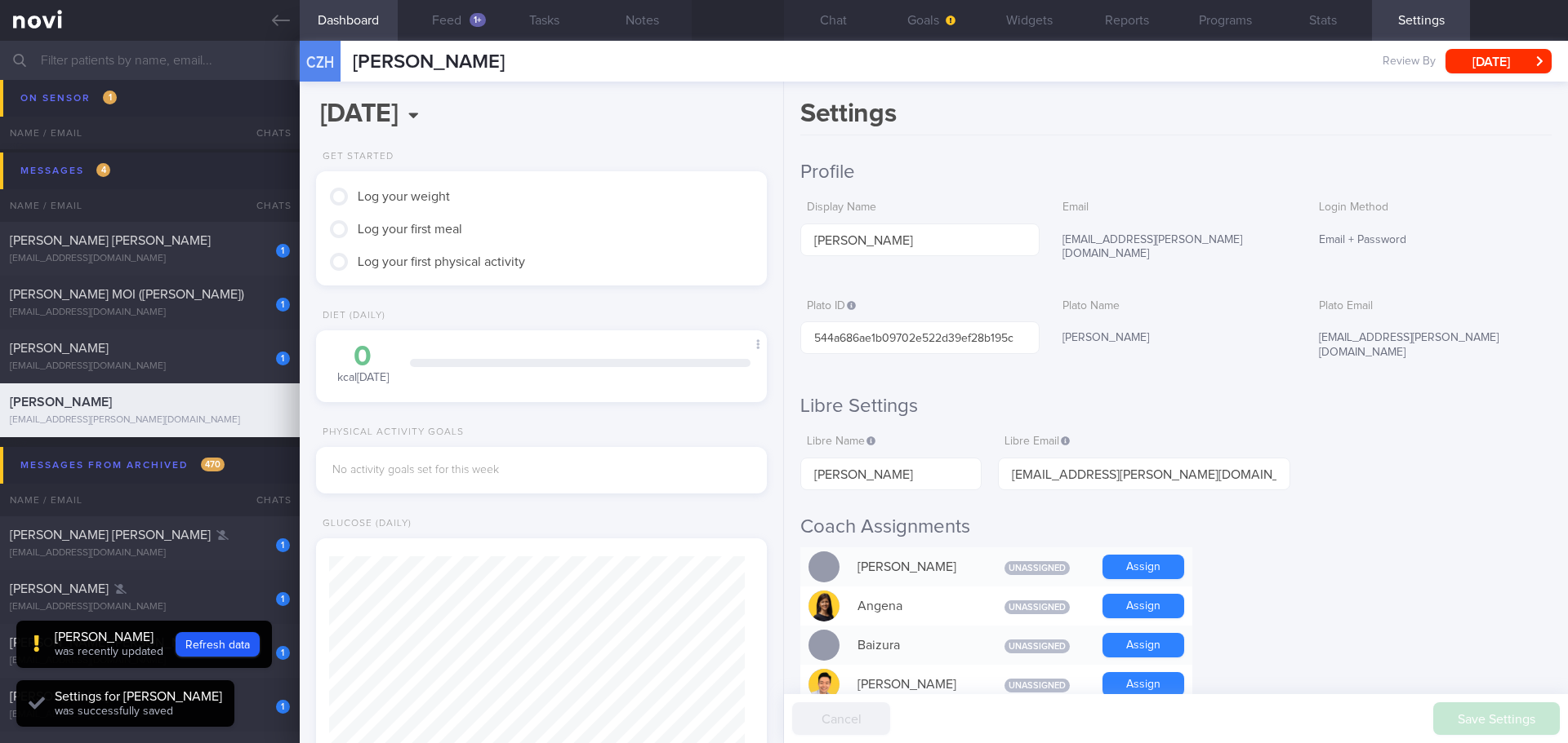
scroll to position [208, 416]
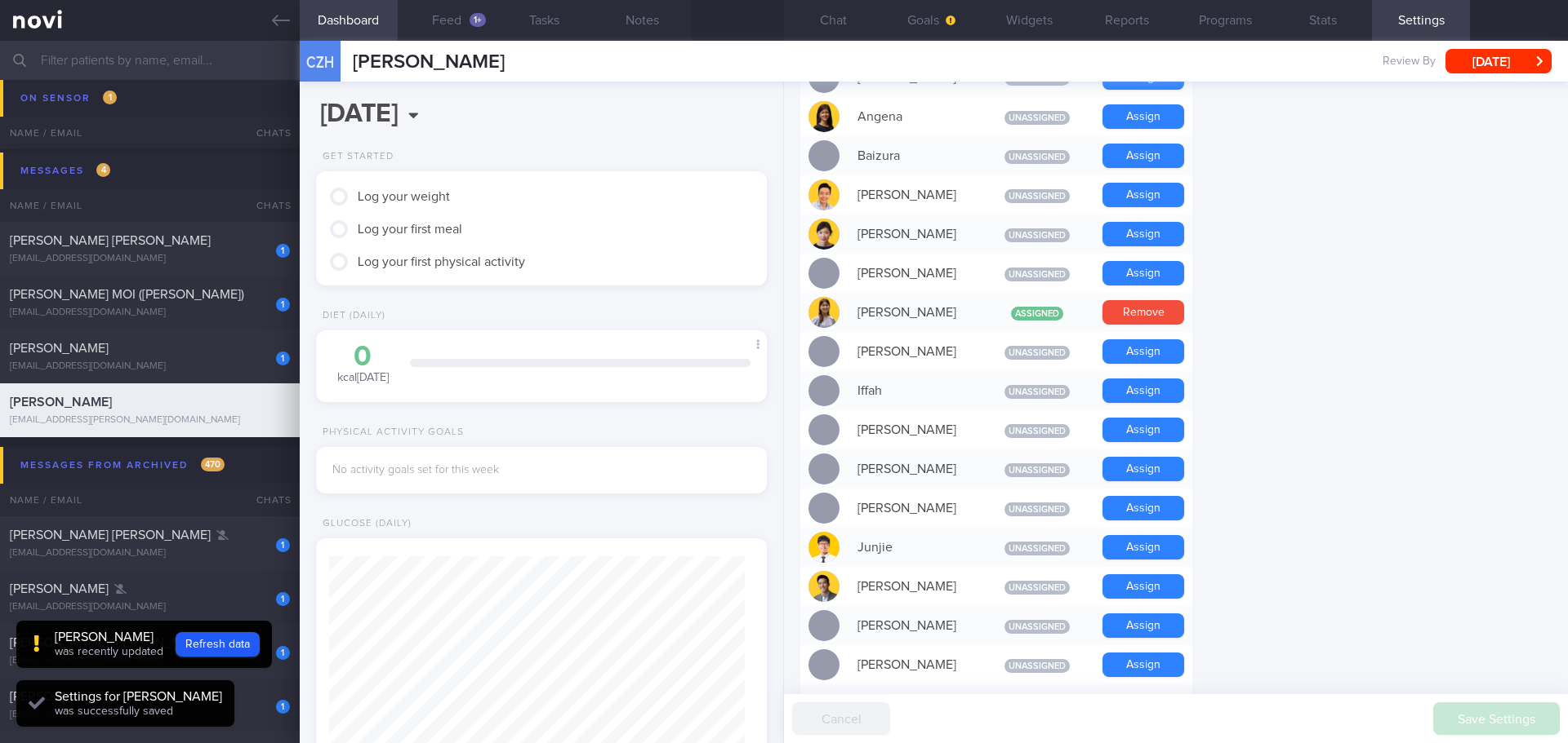
scroll to position [898, 0]
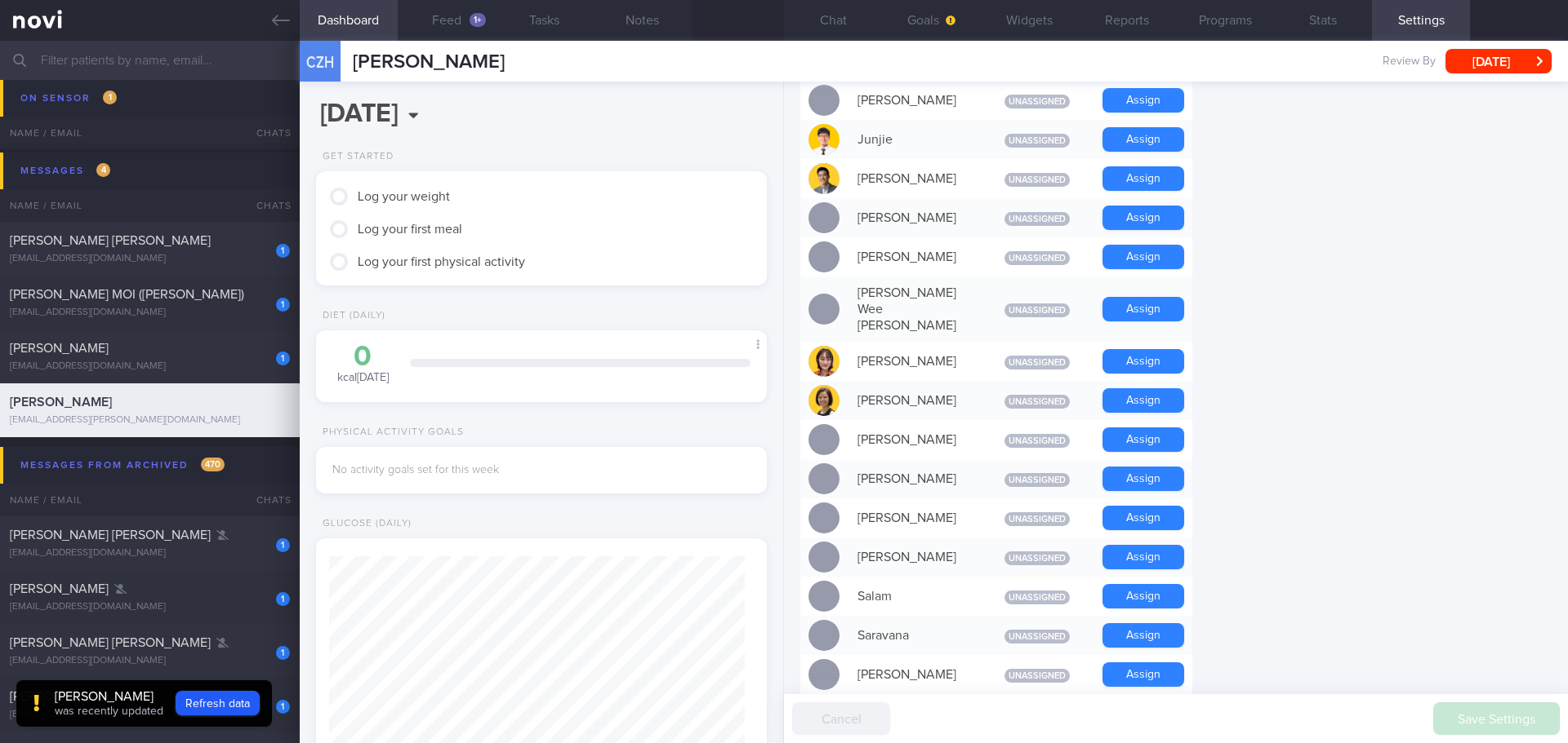
drag, startPoint x: 1238, startPoint y: 247, endPoint x: 1288, endPoint y: 296, distance: 70.0
click at [1239, 247] on form "Profile Display Name CHANG ZE HAO Email zehao.chang@live.com Login Method Email…" at bounding box center [1176, 250] width 751 height 1977
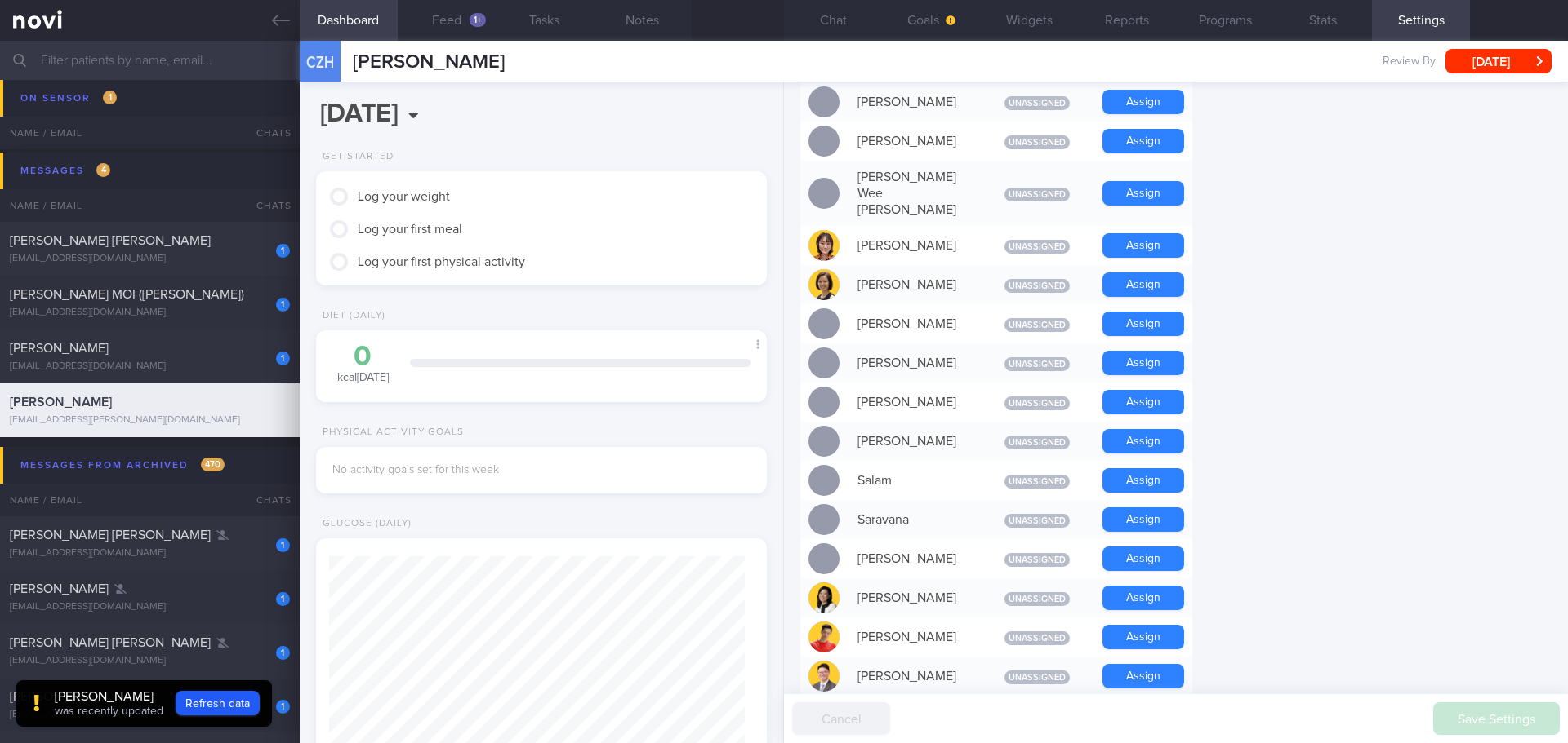
scroll to position [1061, 0]
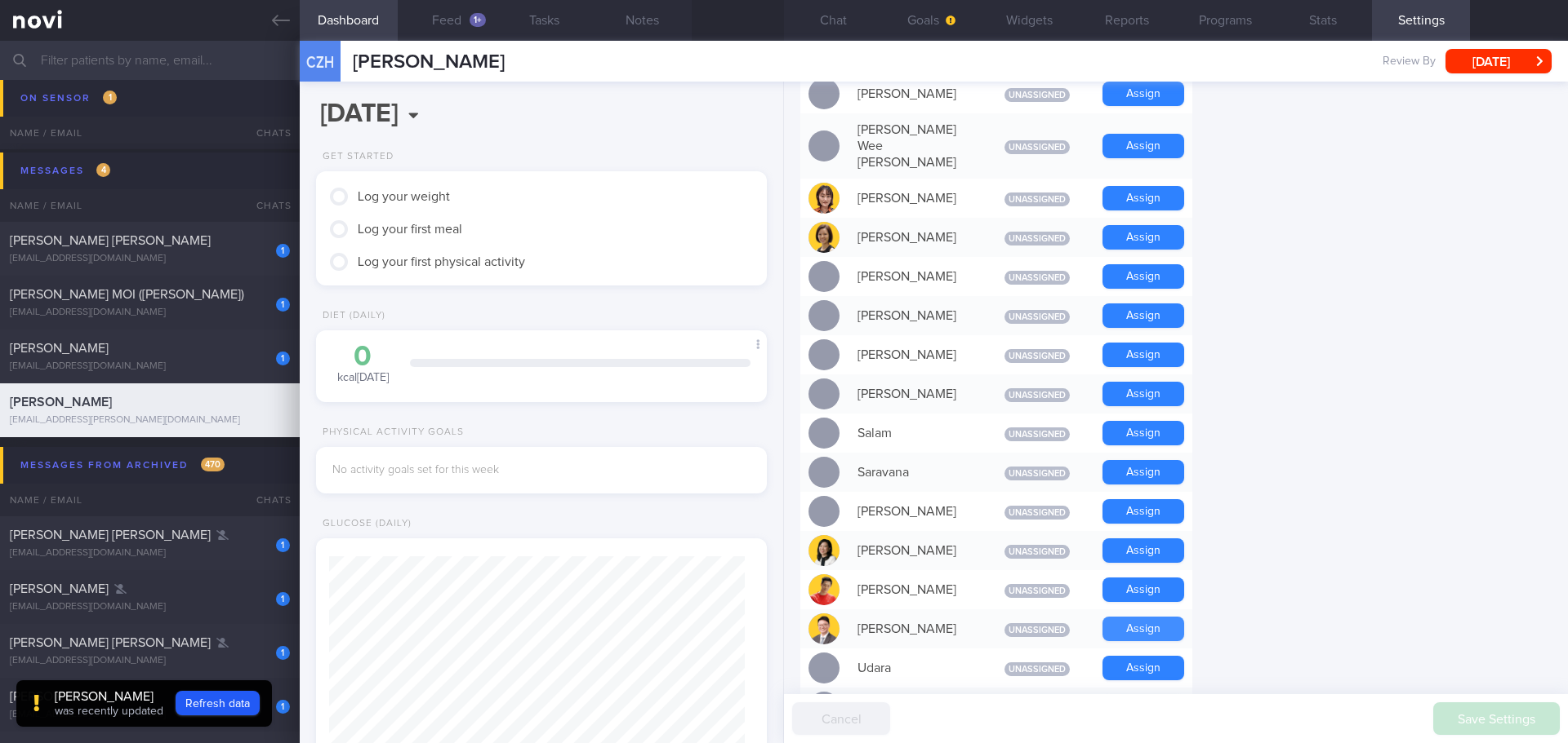
click at [1140, 617] on button "Assign" at bounding box center [1142, 630] width 82 height 25
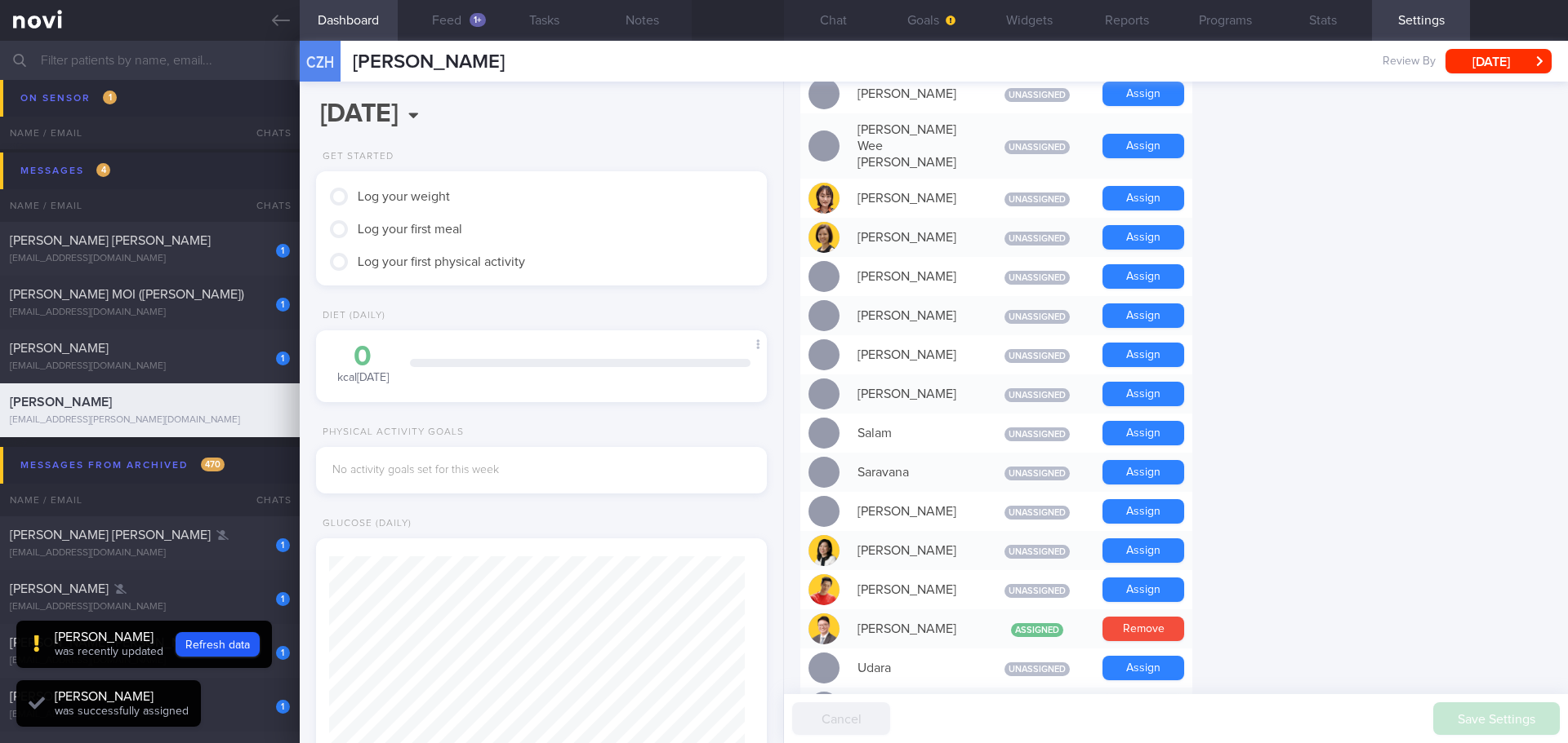
scroll to position [208, 416]
click at [1479, 467] on form "Profile Display Name CHANG ZE HAO Email zehao.chang@live.com Login Method Email…" at bounding box center [1176, 87] width 751 height 1977
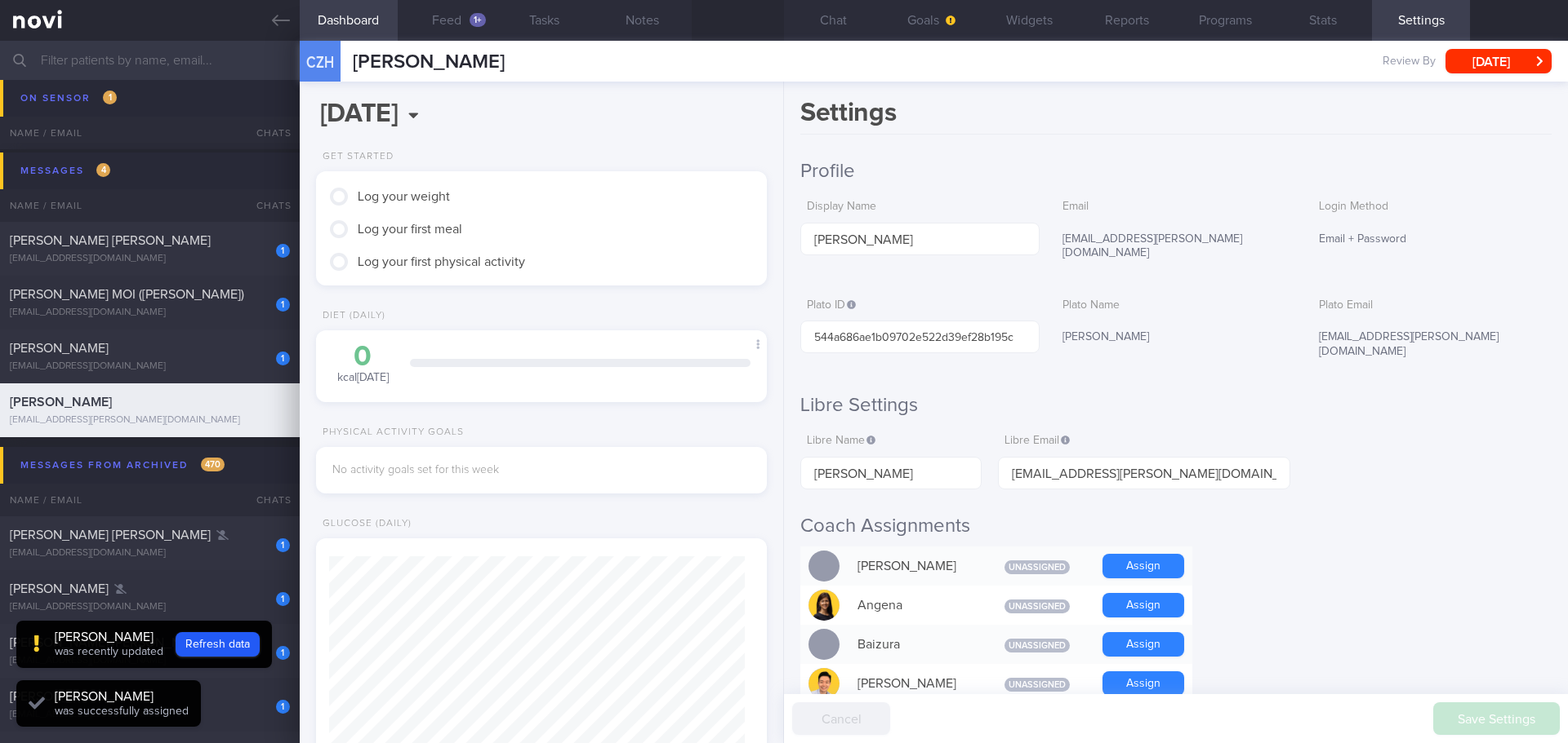
scroll to position [0, 0]
click at [849, 27] on button "Chat" at bounding box center [833, 20] width 98 height 41
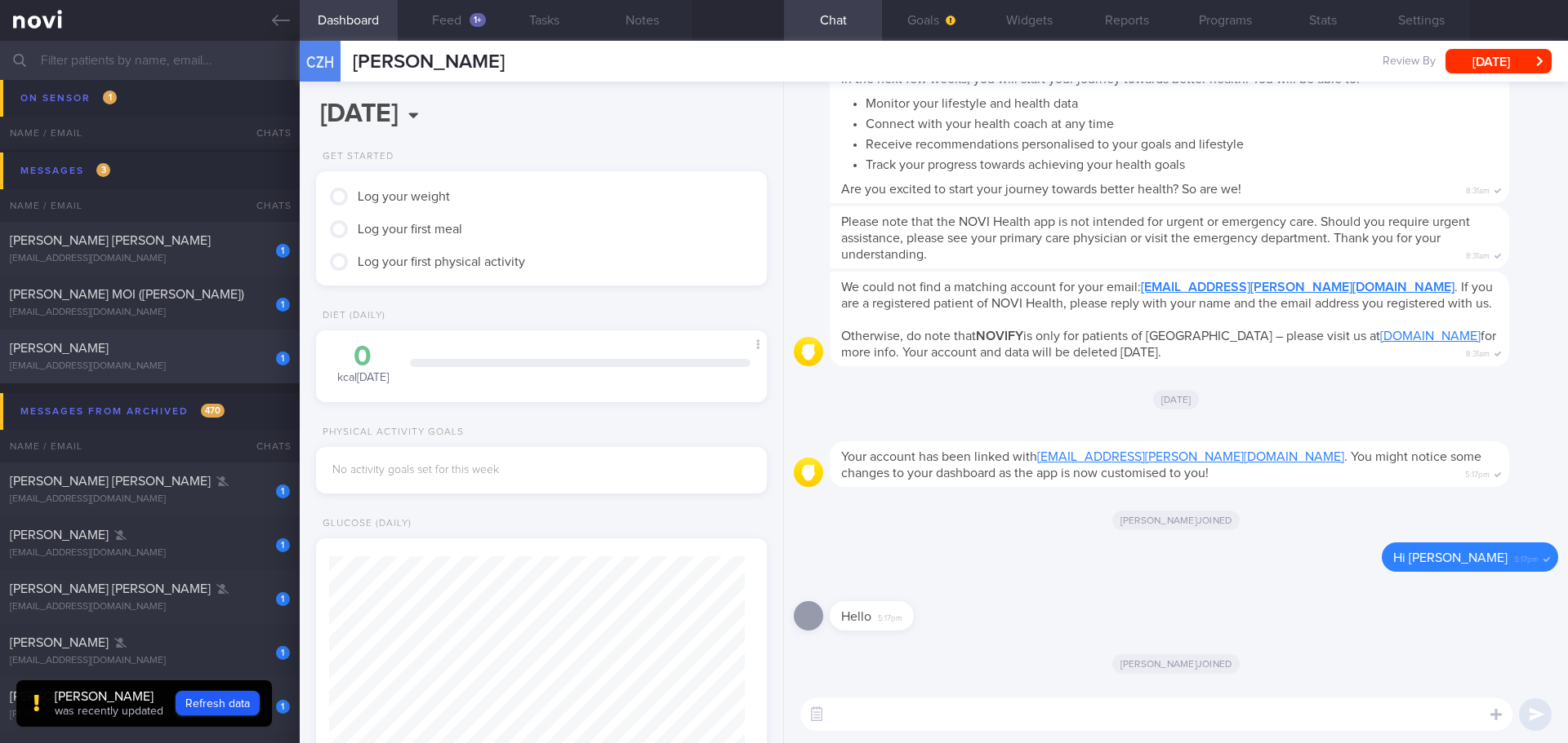
click at [162, 365] on div "[EMAIL_ADDRESS][DOMAIN_NAME]" at bounding box center [150, 367] width 280 height 12
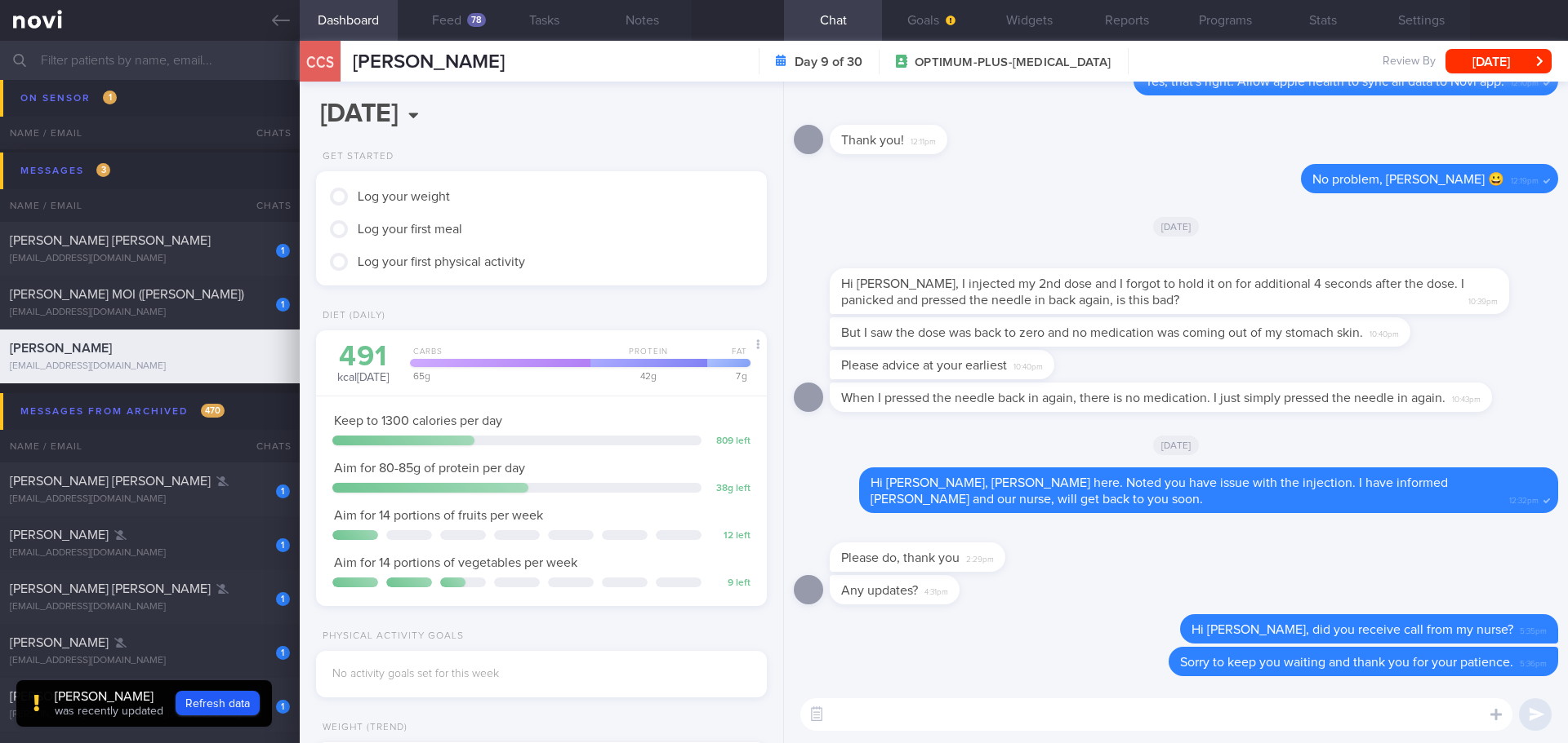
click at [1132, 568] on div "Please do, thank you 2:29pm" at bounding box center [1176, 549] width 764 height 52
click at [142, 55] on input "text" at bounding box center [784, 60] width 1568 height 39
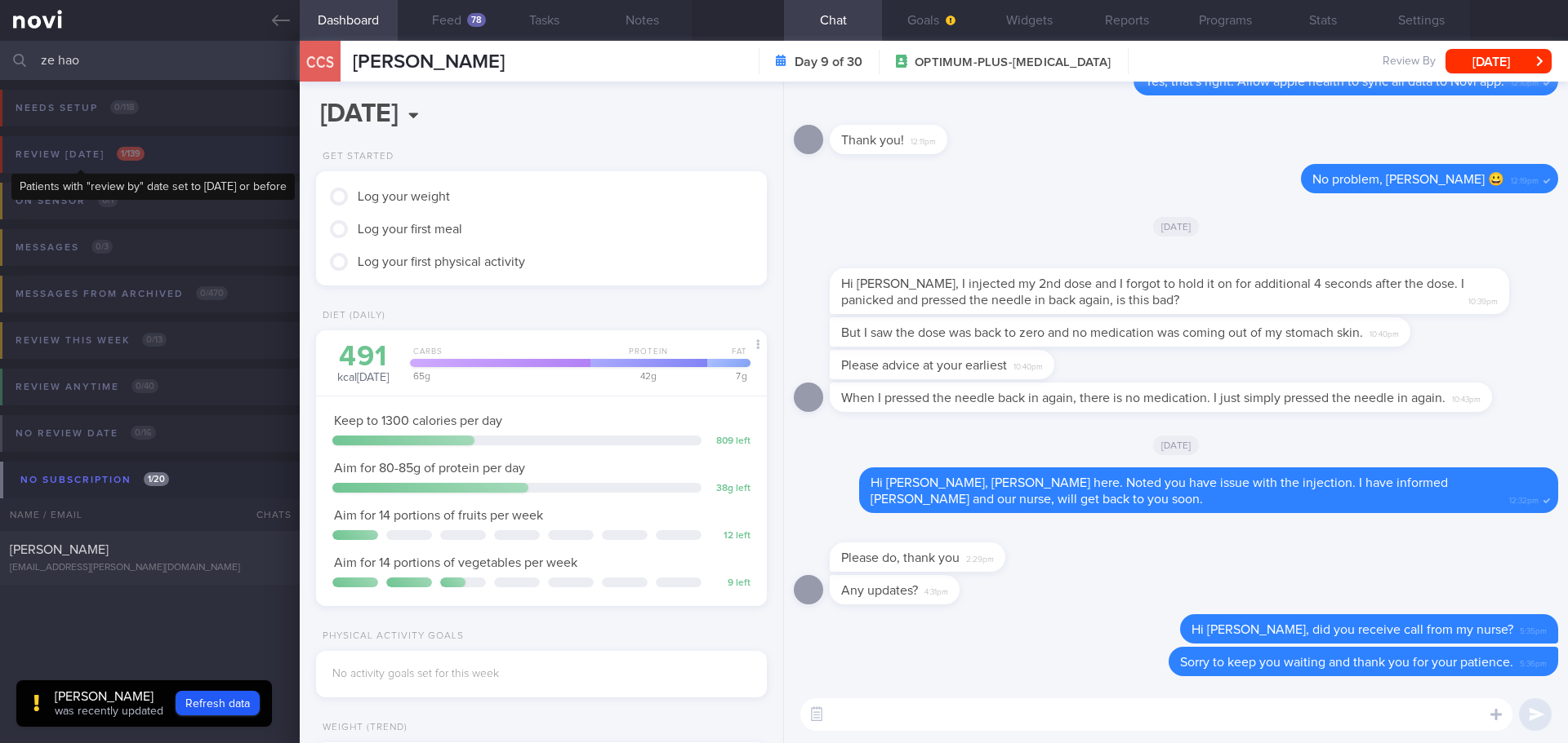
type input "ze hao"
click at [148, 144] on div "Review today 1 / 139" at bounding box center [80, 155] width 137 height 22
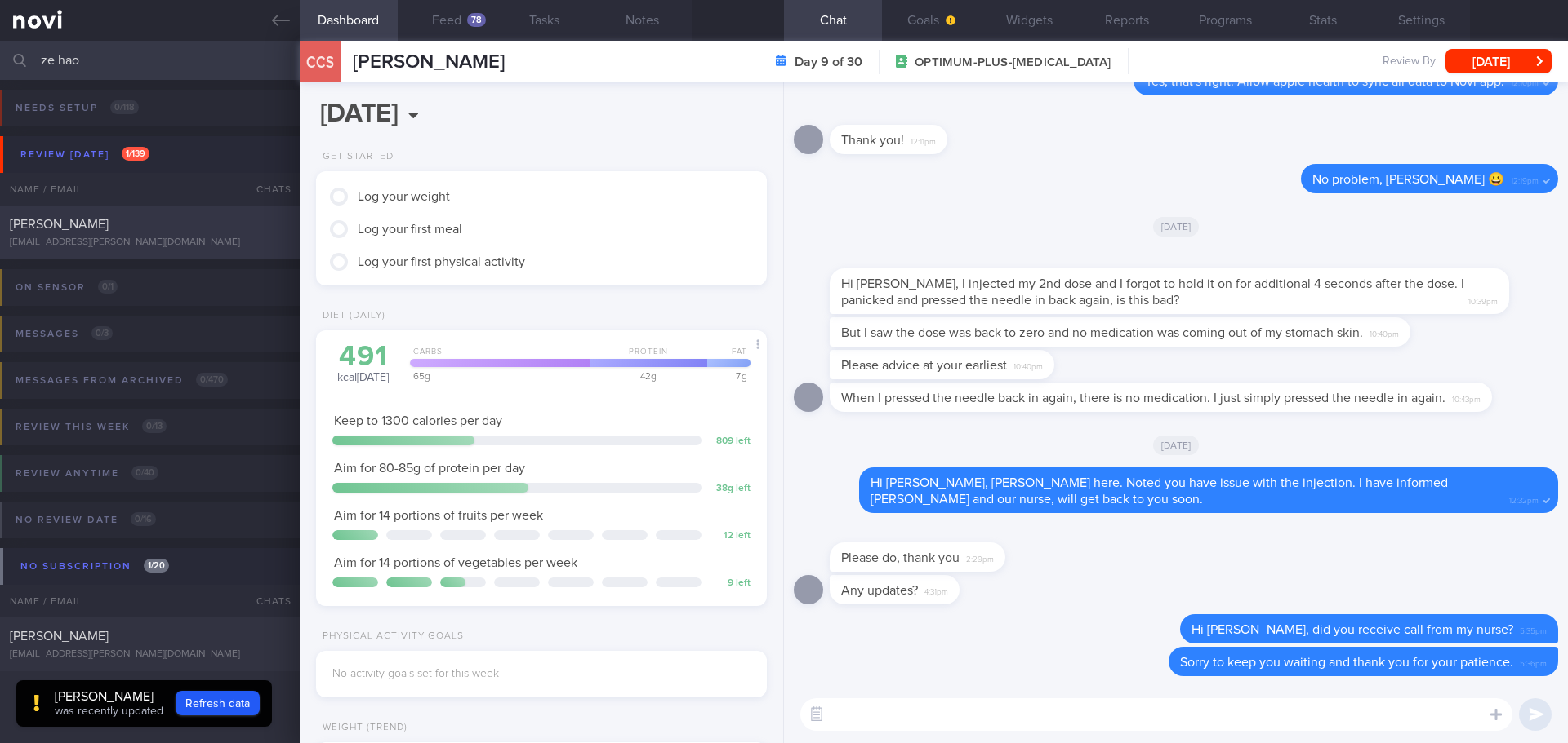
click at [90, 224] on span "[PERSON_NAME]" at bounding box center [59, 224] width 99 height 13
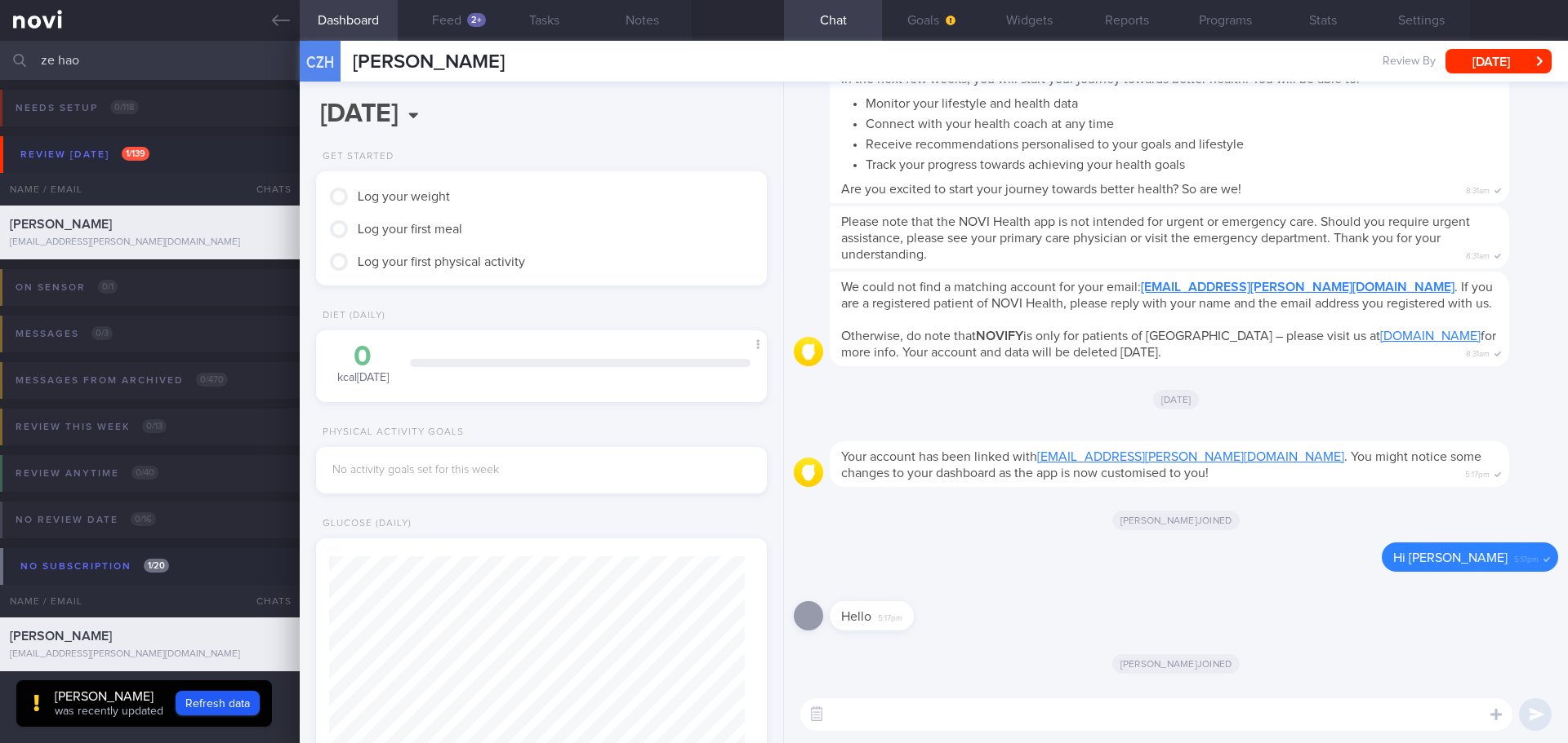
scroll to position [208, 416]
click at [1239, 625] on div "Hello 5:17pm" at bounding box center [1176, 611] width 764 height 59
click at [1239, 618] on div "Hello 5:17pm" at bounding box center [1176, 611] width 764 height 59
click at [953, 17] on icon "button" at bounding box center [950, 21] width 10 height 10
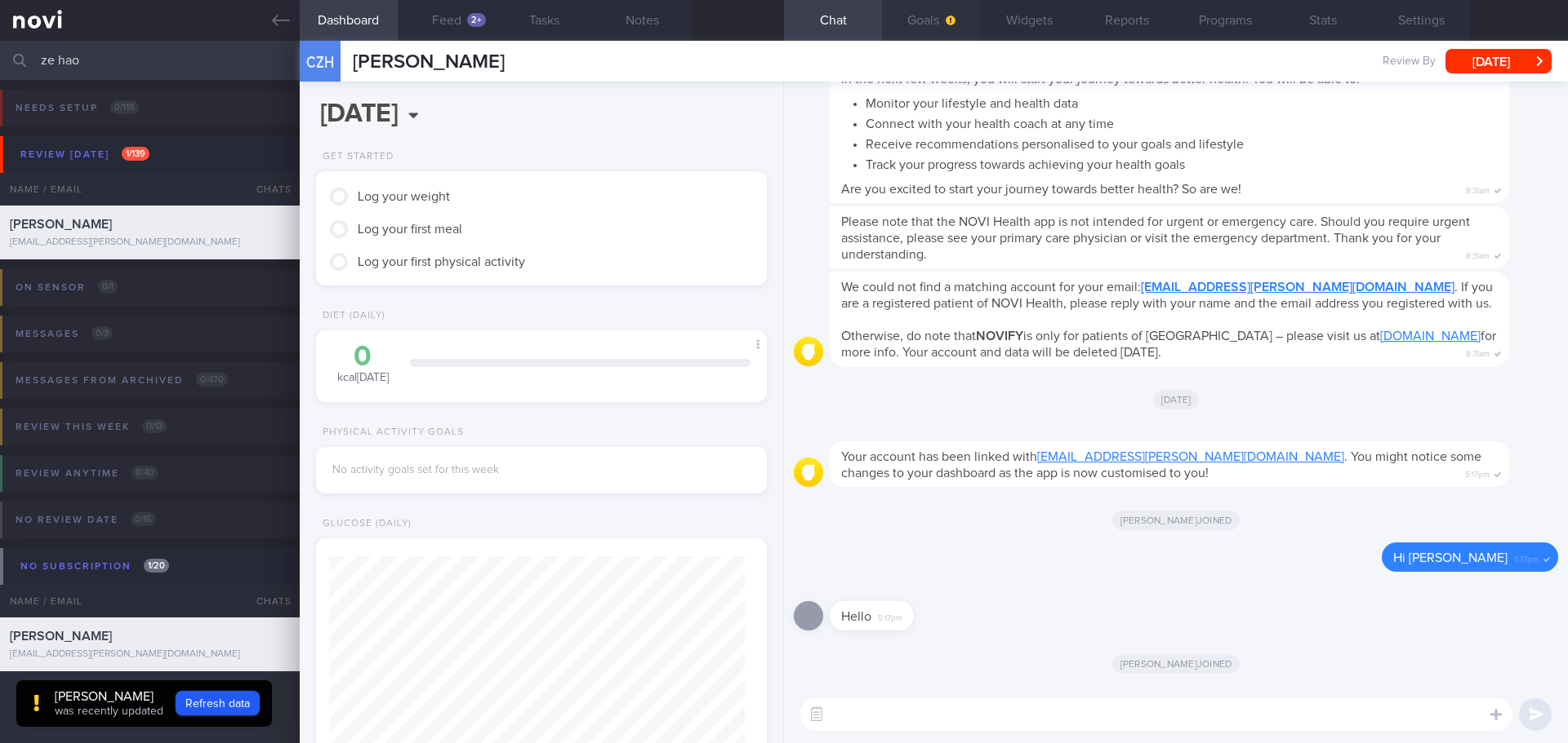
select select "9"
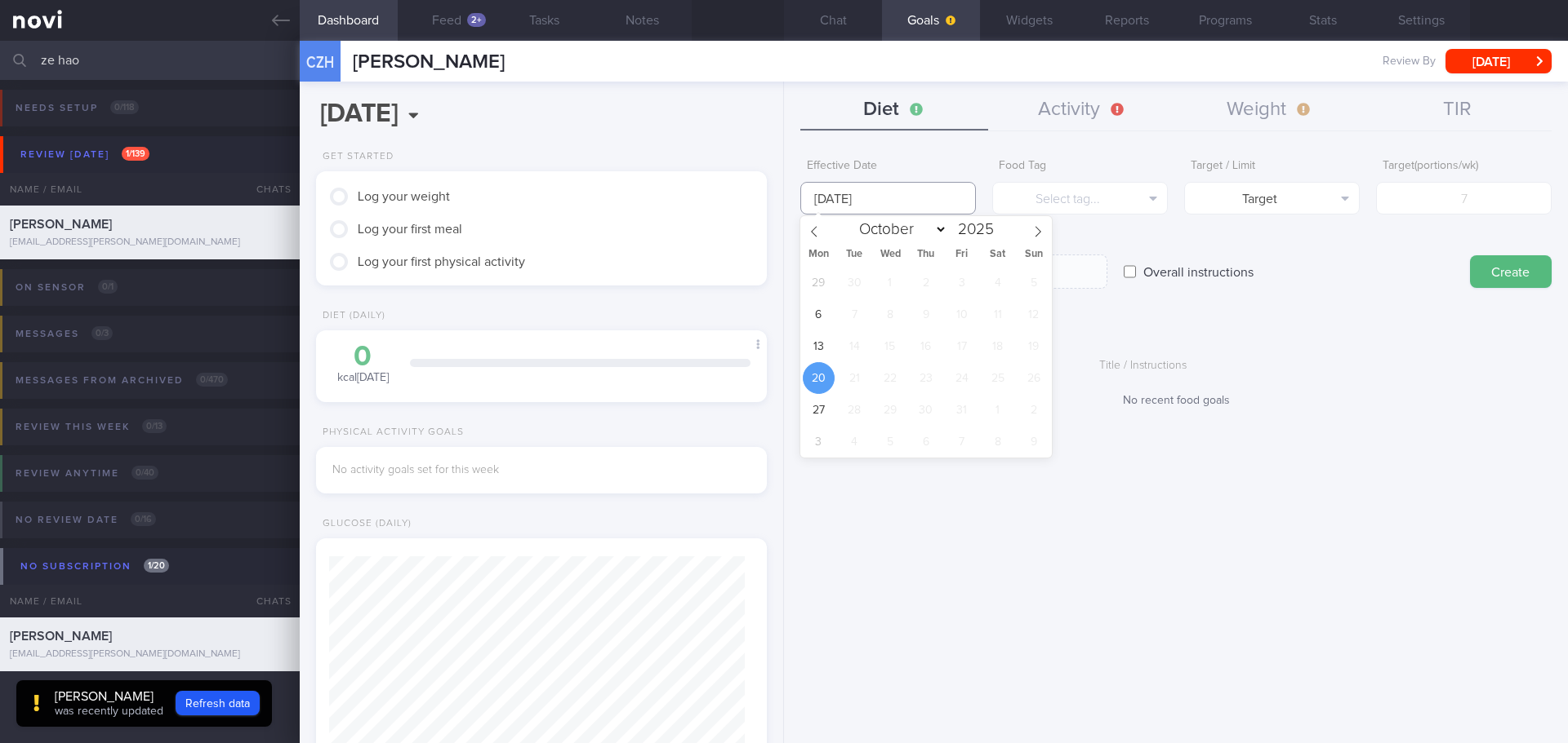
click at [887, 198] on input "20 Oct 2025" at bounding box center [888, 198] width 176 height 32
click at [821, 338] on span "13" at bounding box center [818, 346] width 31 height 31
type input "13 Oct 2025"
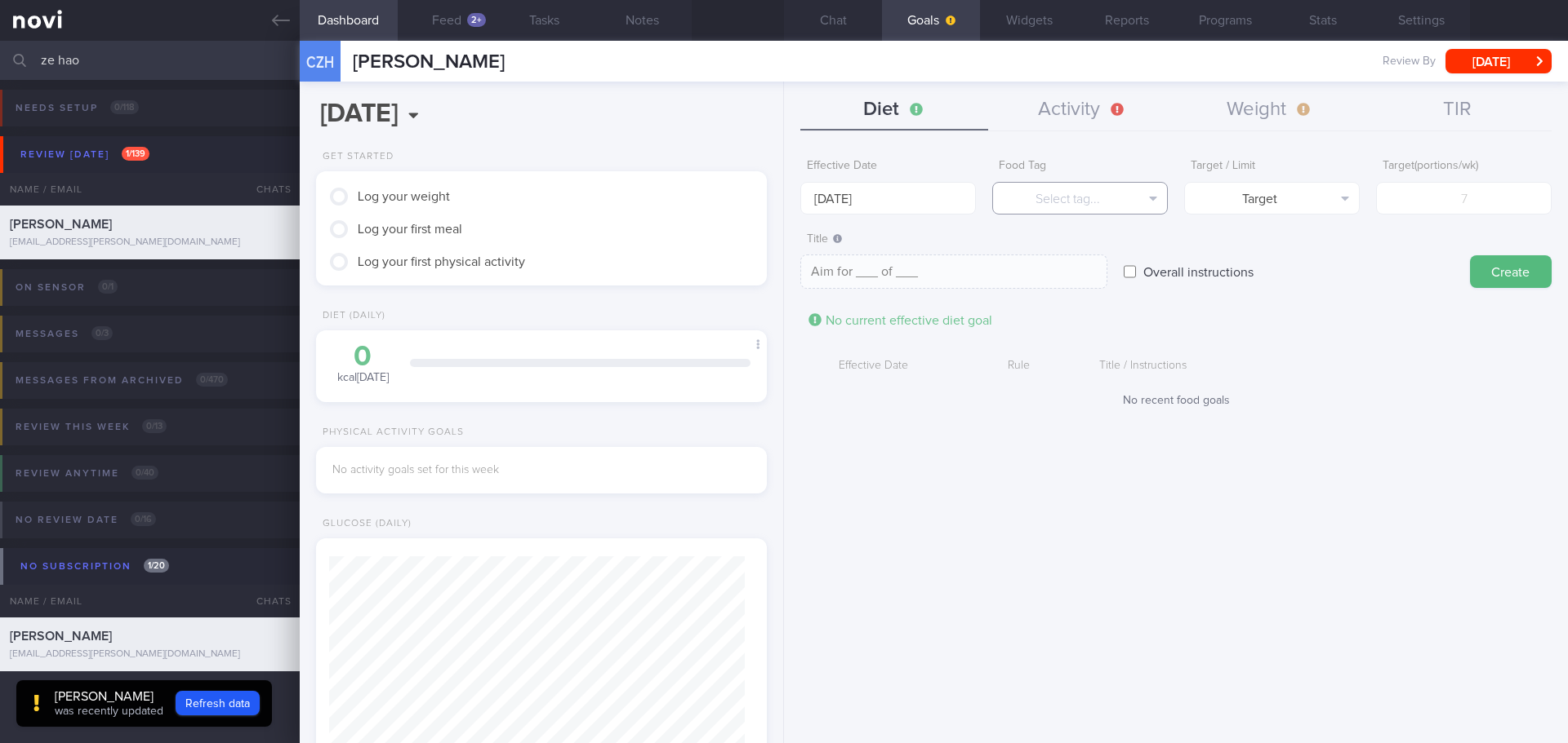
click at [1077, 196] on button "Select tag..." at bounding box center [1080, 198] width 176 height 32
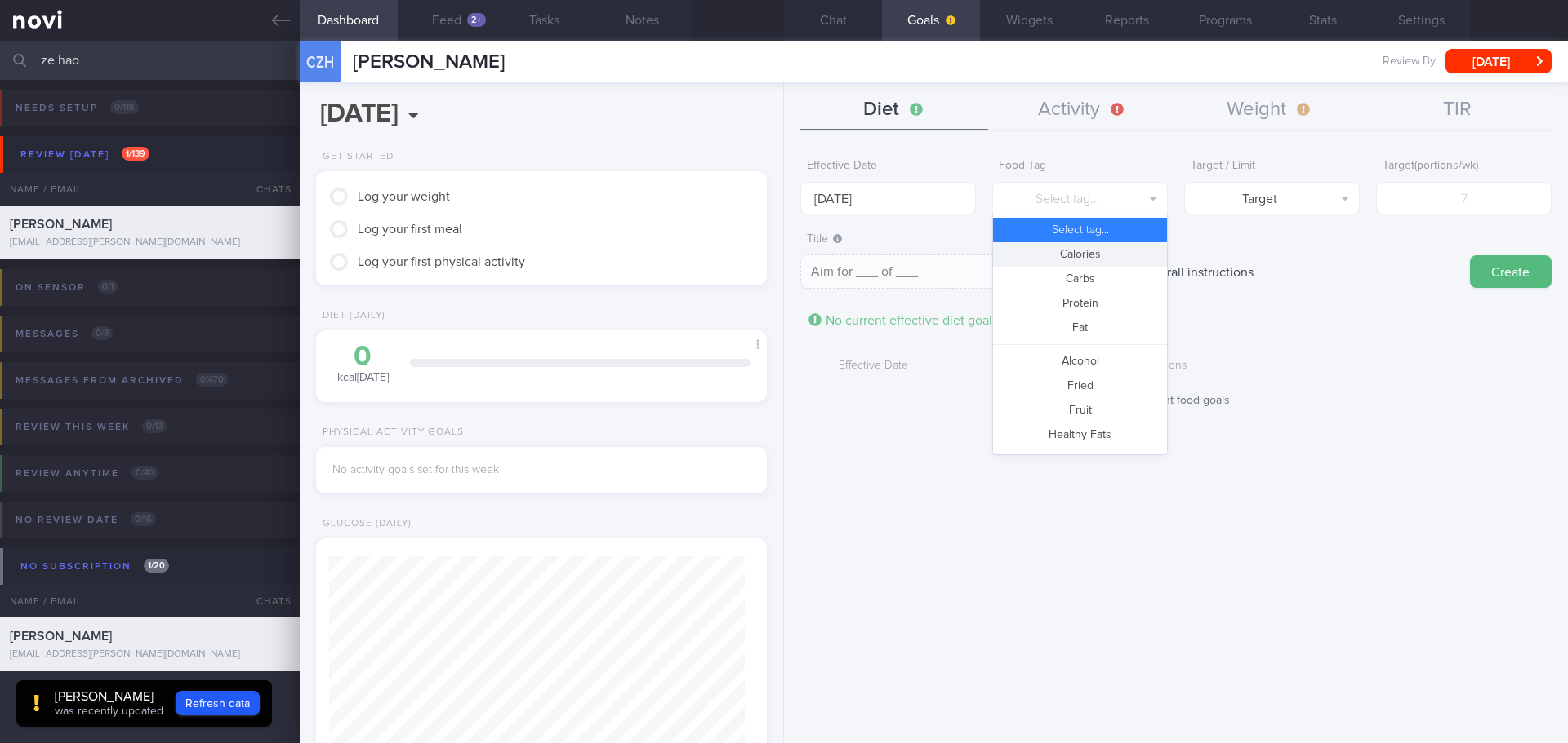
click at [1085, 244] on button "Calories" at bounding box center [1080, 255] width 174 height 25
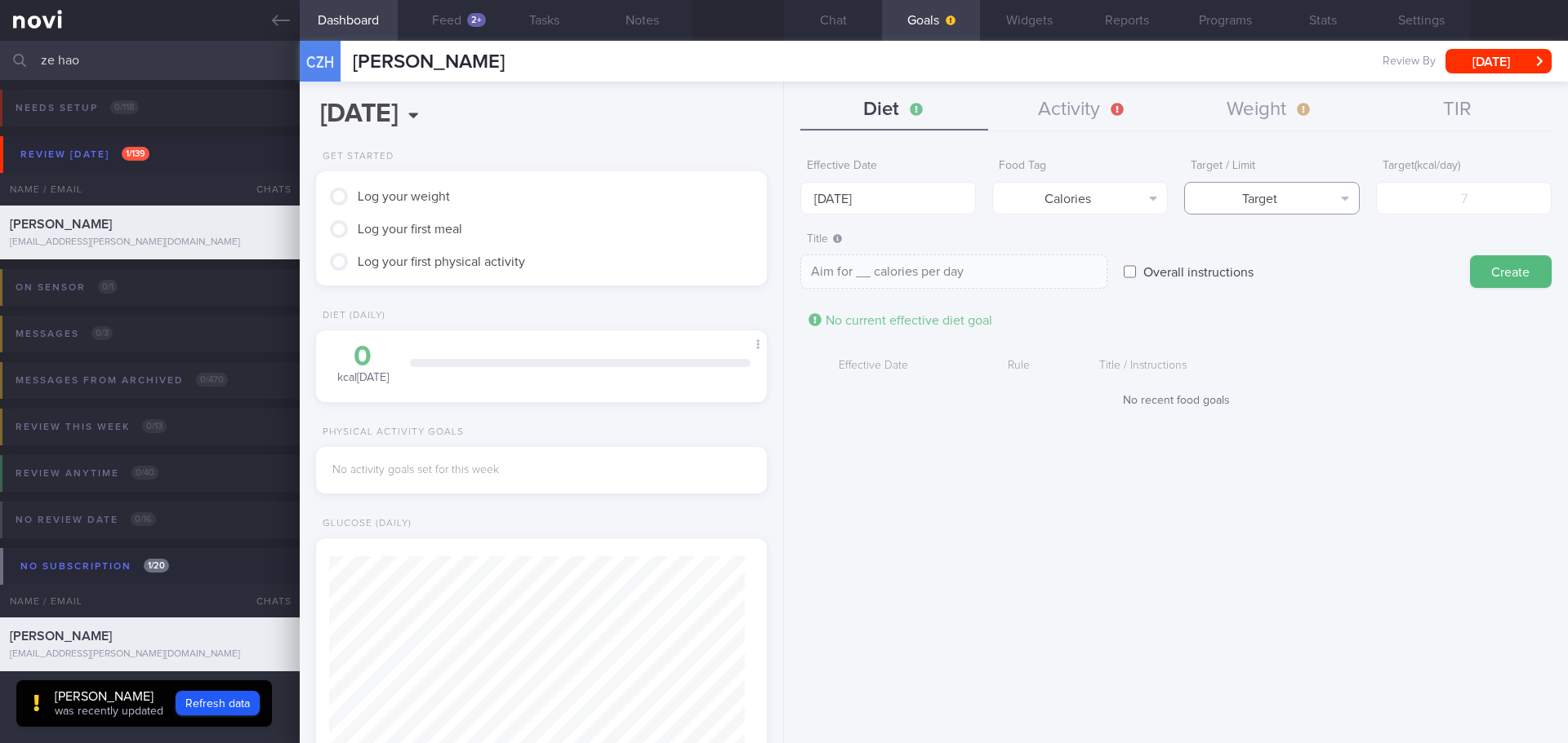
click at [1287, 210] on button "Target" at bounding box center [1272, 198] width 176 height 32
click at [1293, 259] on button "Limit" at bounding box center [1272, 255] width 174 height 25
type textarea "Keep to __ calories per day"
click at [1422, 204] on input "number" at bounding box center [1464, 198] width 176 height 32
type input "16"
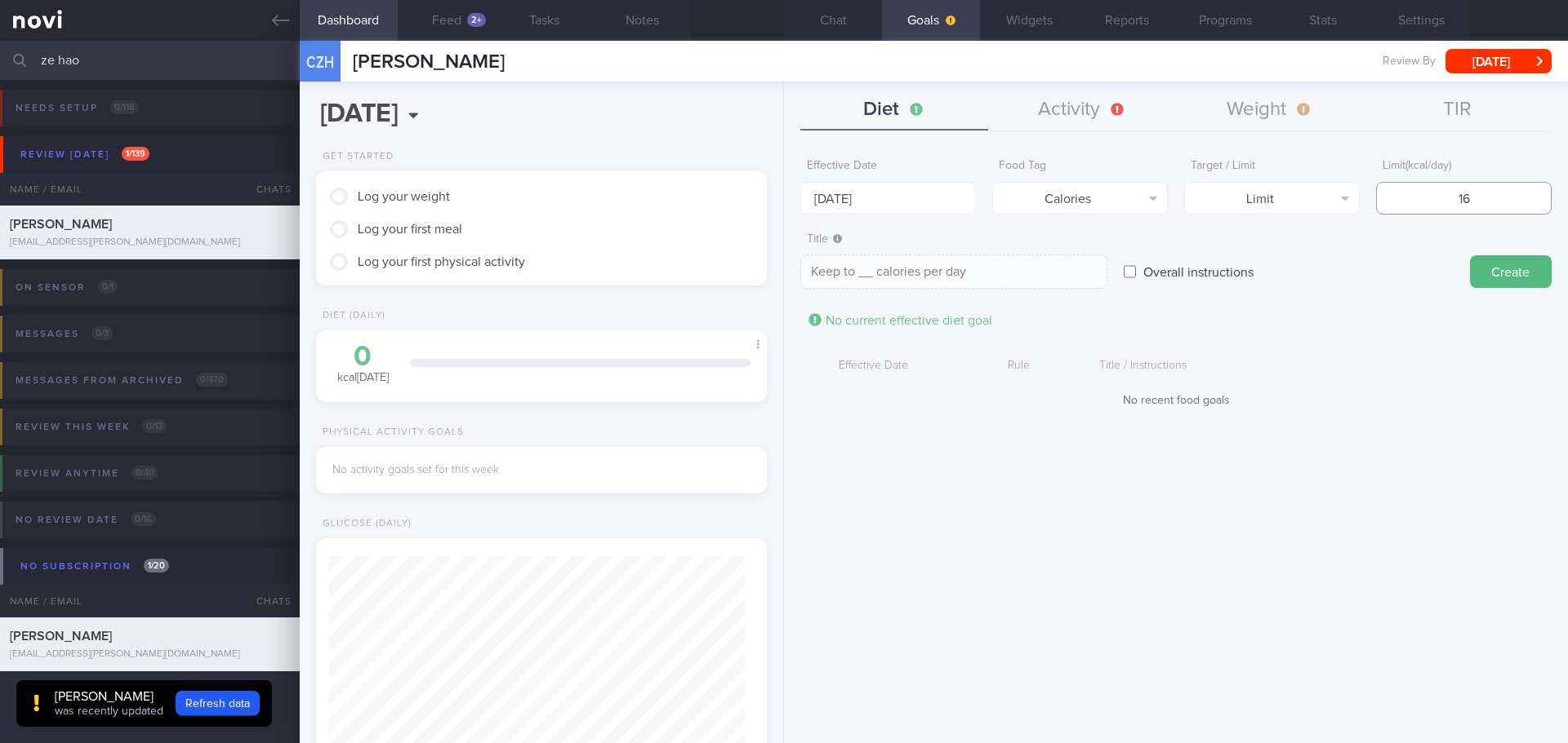
type textarea "Keep to 16 calories per day"
type input "160"
type textarea "Keep to 160 calories per day"
type input "1600"
type textarea "Keep to 1600 calories per day"
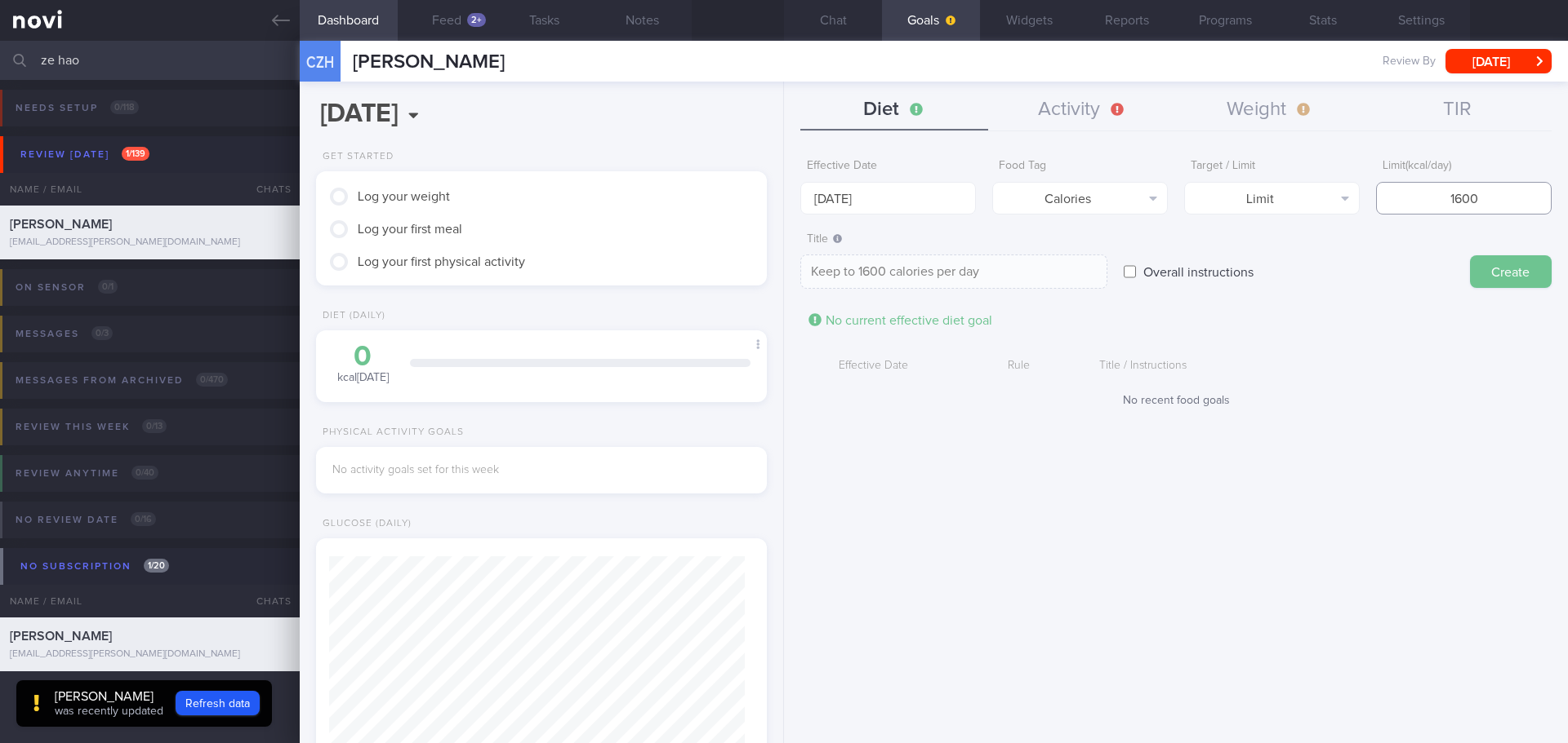
type input "1600"
click at [1493, 268] on button "Create" at bounding box center [1510, 271] width 82 height 32
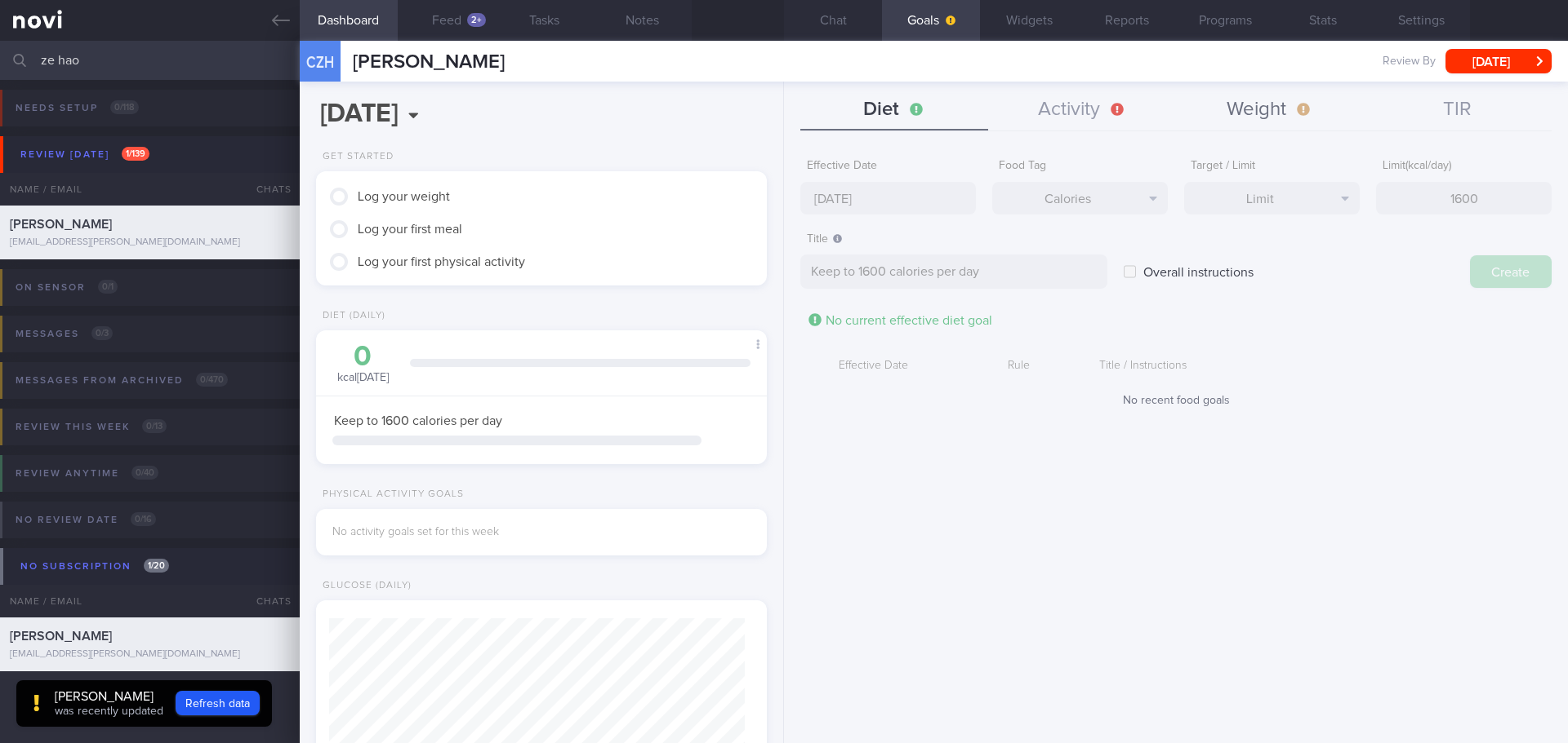
type input "20 Oct 2025"
type textarea "Aim for ___ of ___"
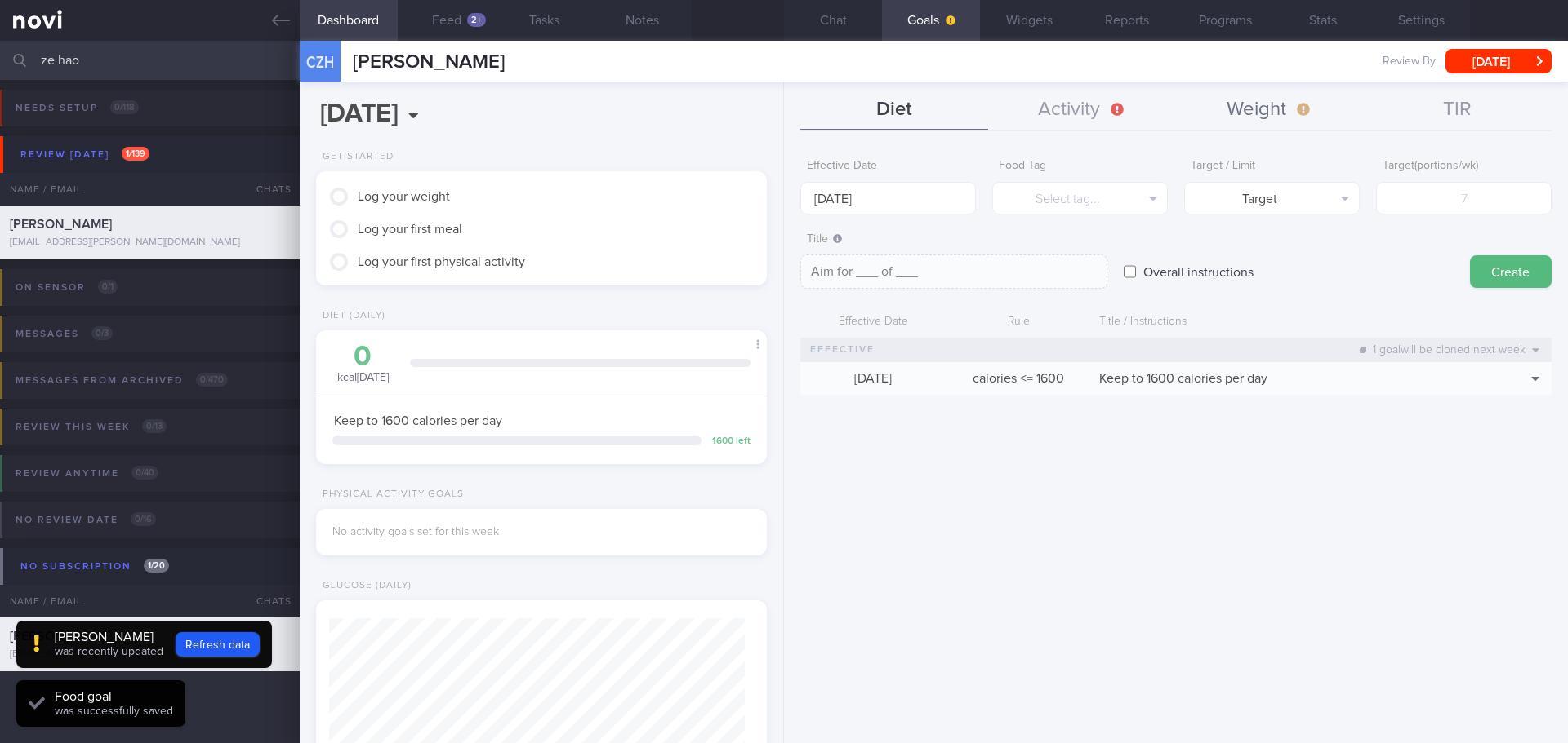
click at [1313, 104] on button "Weight" at bounding box center [1269, 109] width 188 height 41
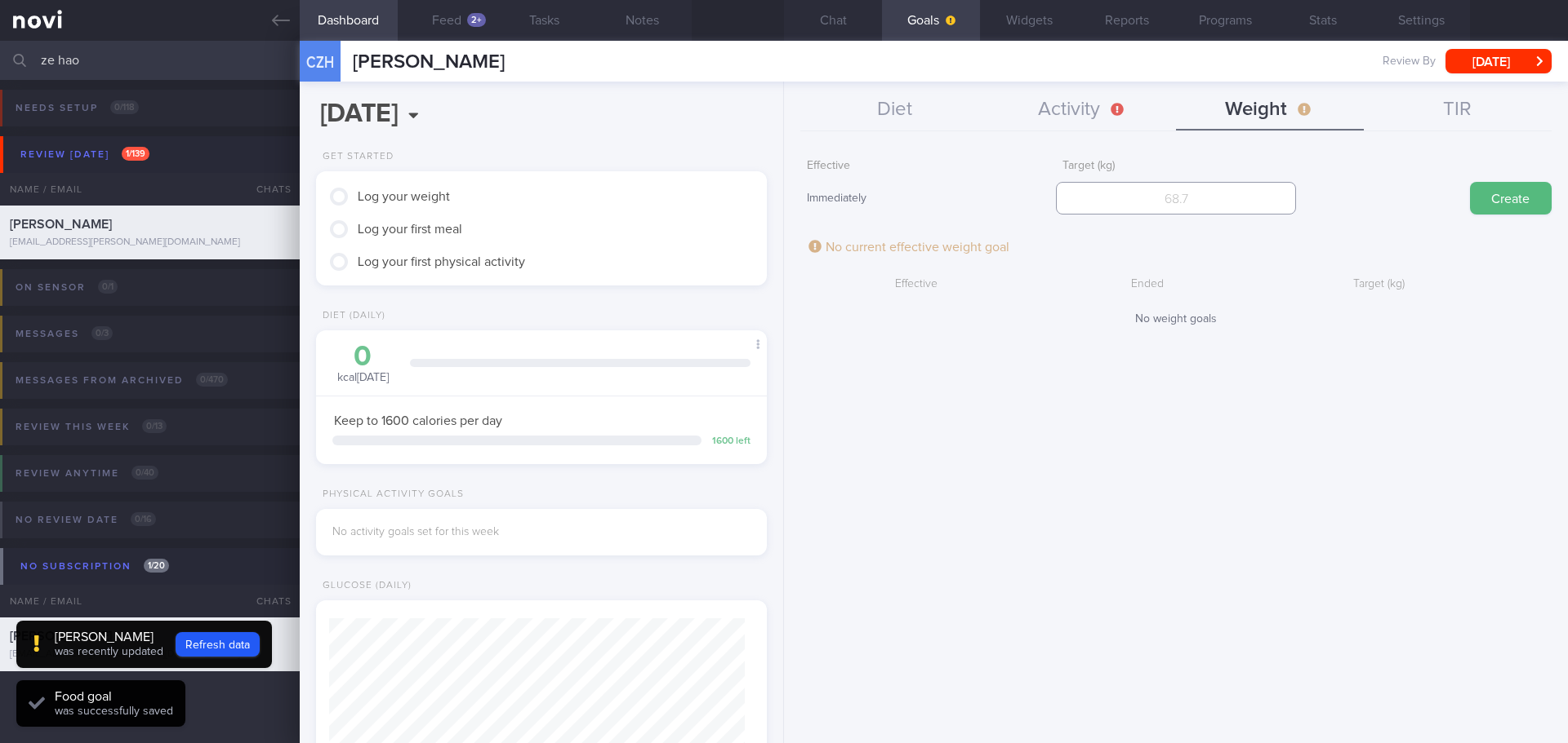
click at [1218, 204] on input "number" at bounding box center [1175, 198] width 239 height 32
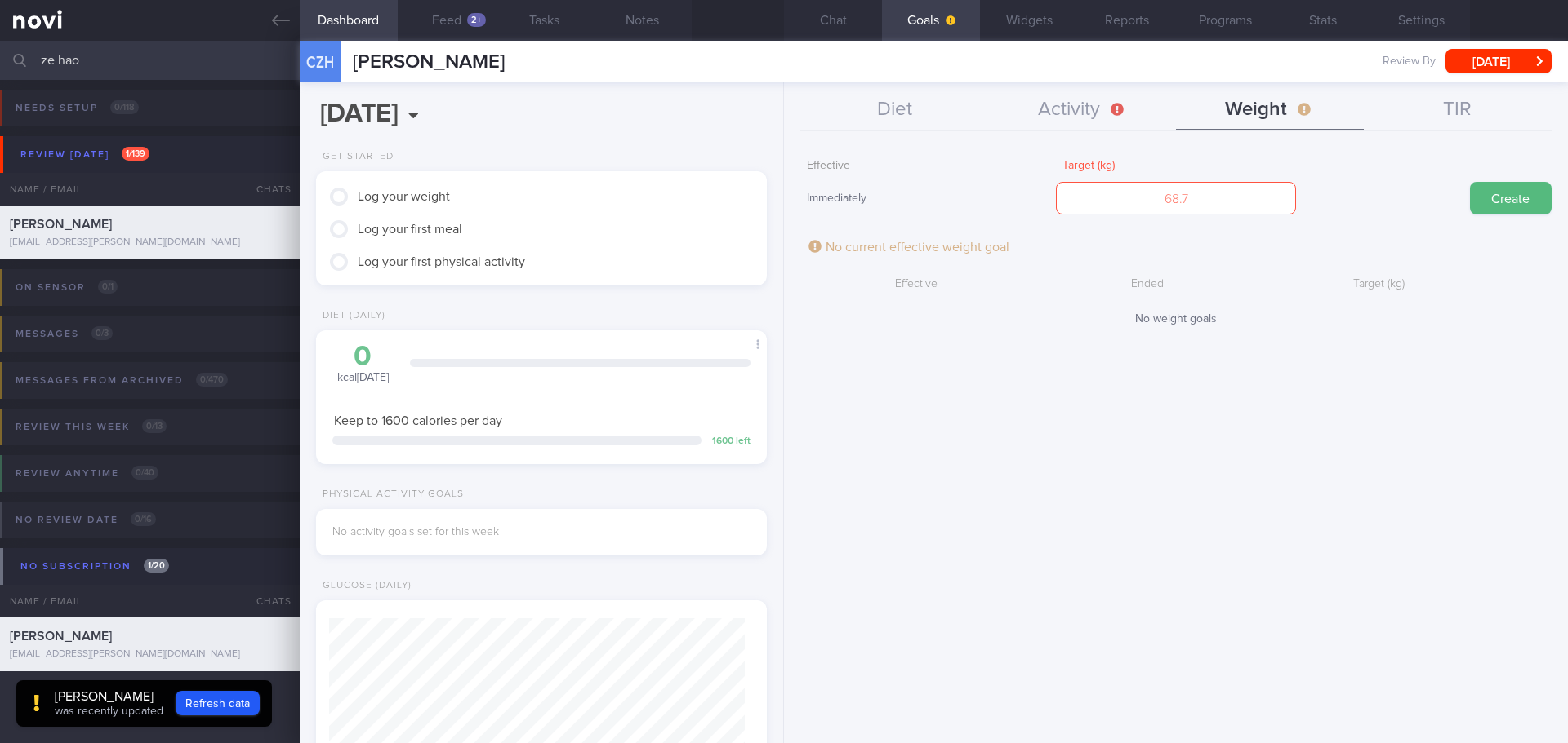
click at [1176, 486] on div "Effective Immediately Target (kg) Create No current effective weight goal Effec…" at bounding box center [1176, 441] width 784 height 605
click at [1011, 398] on div "Effective Immediately Target (kg) Create No current effective weight goal Effec…" at bounding box center [1176, 441] width 784 height 605
click at [455, 20] on button "Feed 2+" at bounding box center [446, 20] width 98 height 41
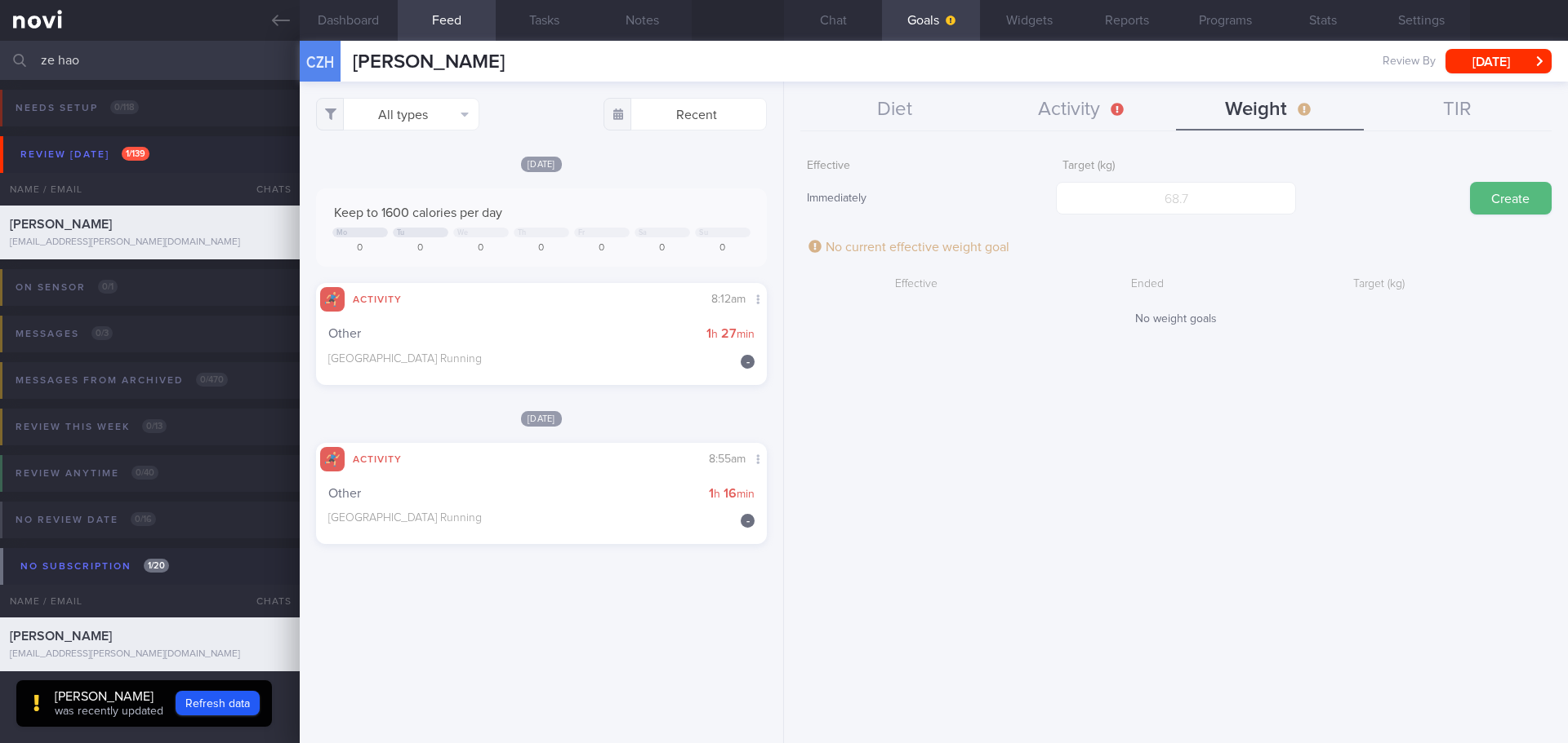
click at [980, 489] on div "Effective Immediately Target (kg) Create No current effective weight goal Effec…" at bounding box center [1176, 441] width 784 height 605
click at [982, 488] on div "Effective Immediately Target (kg) Create No current effective weight goal Effec…" at bounding box center [1176, 441] width 784 height 605
click at [972, 474] on div "Effective Immediately Target (kg) Create No current effective weight goal Effec…" at bounding box center [1176, 441] width 784 height 605
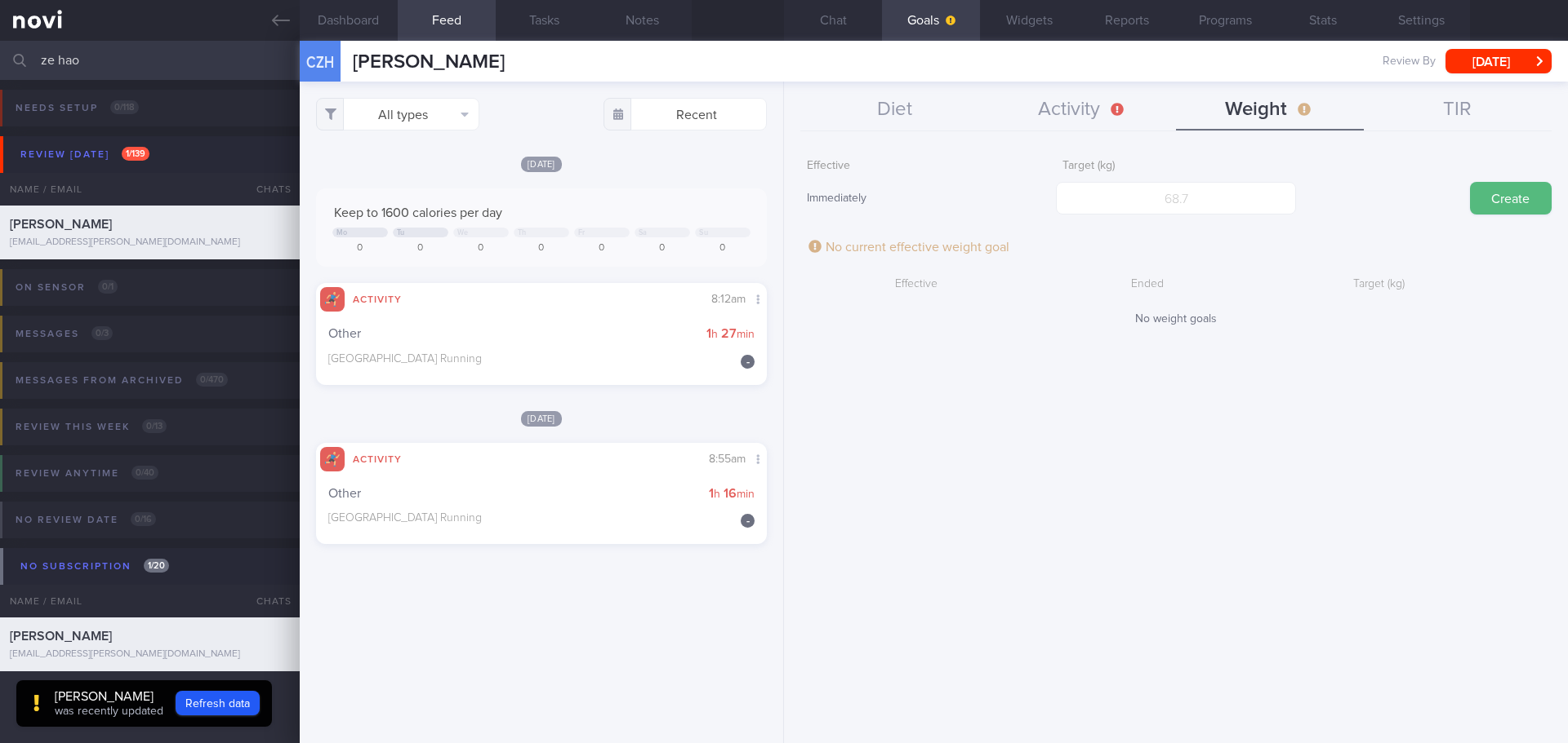
click at [972, 474] on div "Effective Immediately Target (kg) Create No current effective weight goal Effec…" at bounding box center [1176, 441] width 784 height 605
click at [1181, 196] on input "number" at bounding box center [1175, 198] width 239 height 32
type input "78"
click at [1508, 197] on button "Create" at bounding box center [1510, 198] width 82 height 32
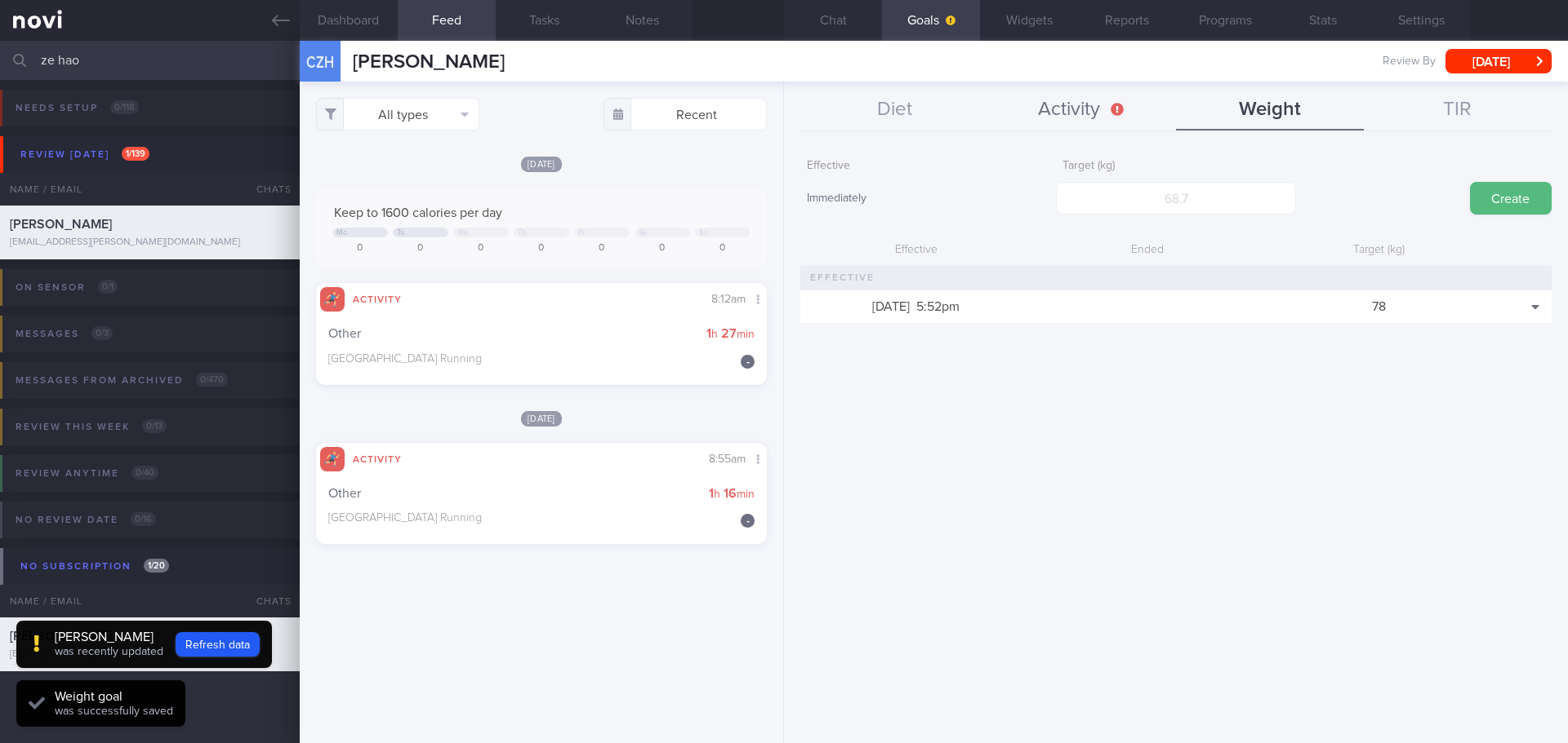
scroll to position [228, 410]
click at [1085, 110] on button "Activity" at bounding box center [1081, 109] width 188 height 41
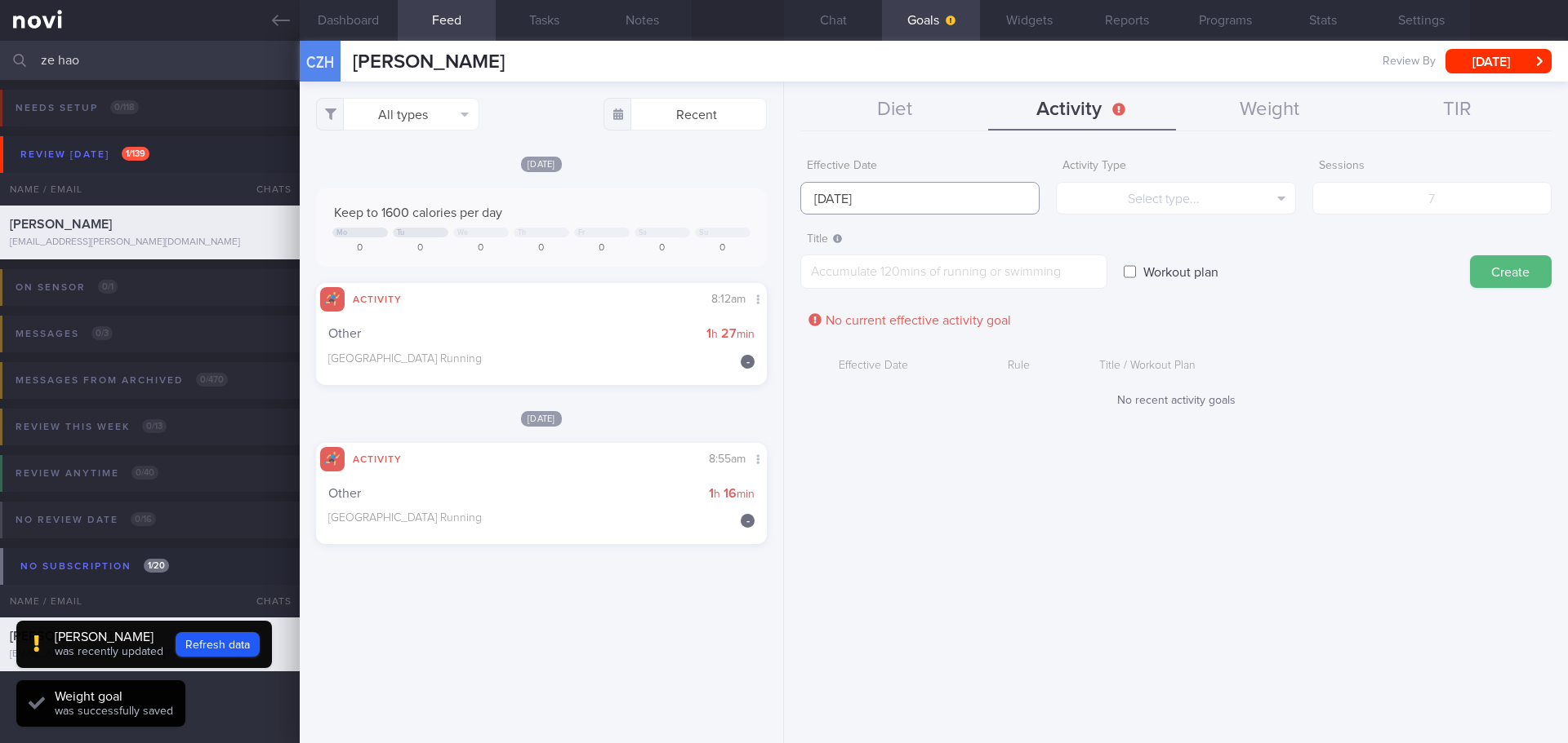
click at [862, 208] on body "You are offline! Some functionality will be unavailable Patients New Users Coac…" at bounding box center [784, 372] width 1568 height 743
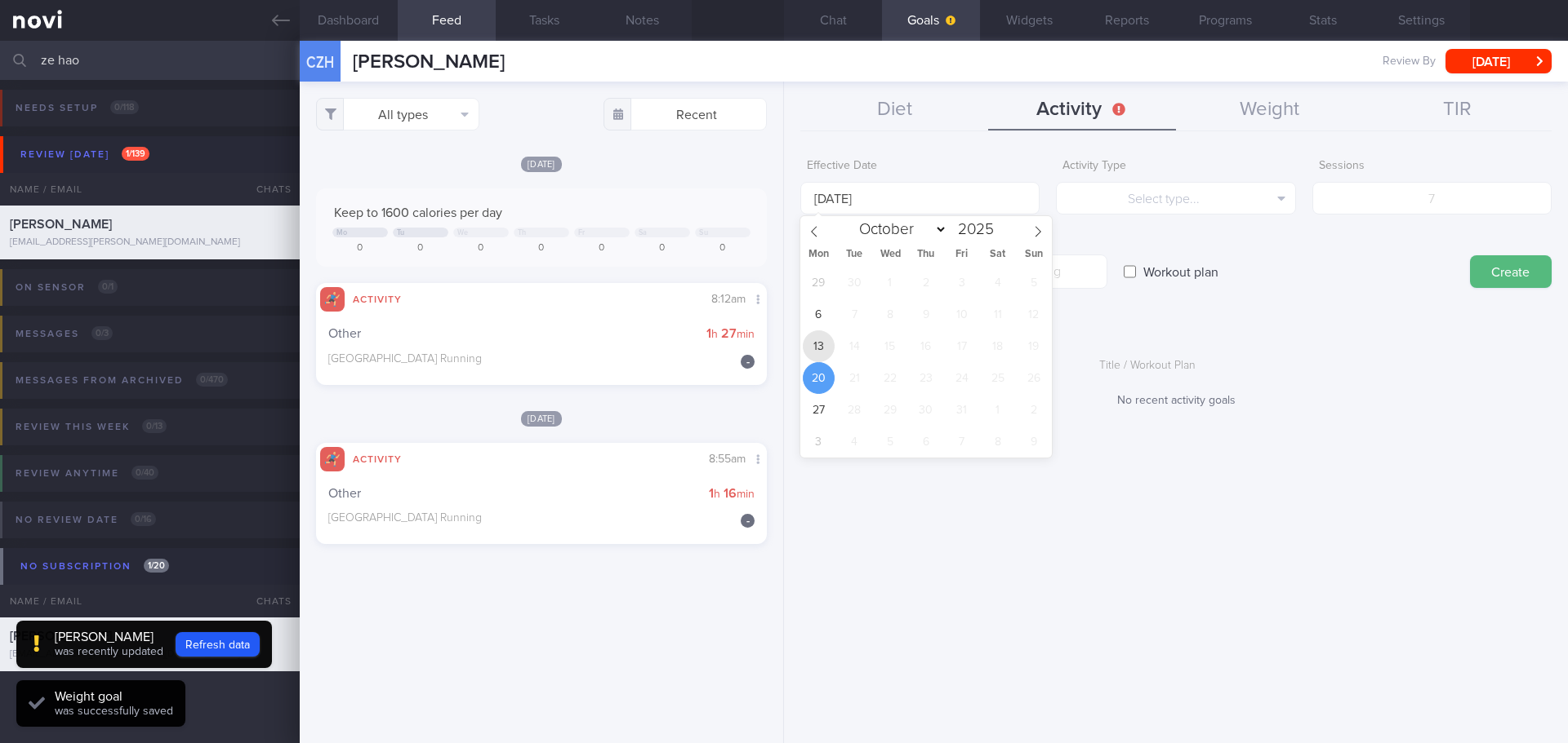
click at [823, 350] on span "13" at bounding box center [818, 346] width 31 height 31
type input "13 Oct 2025"
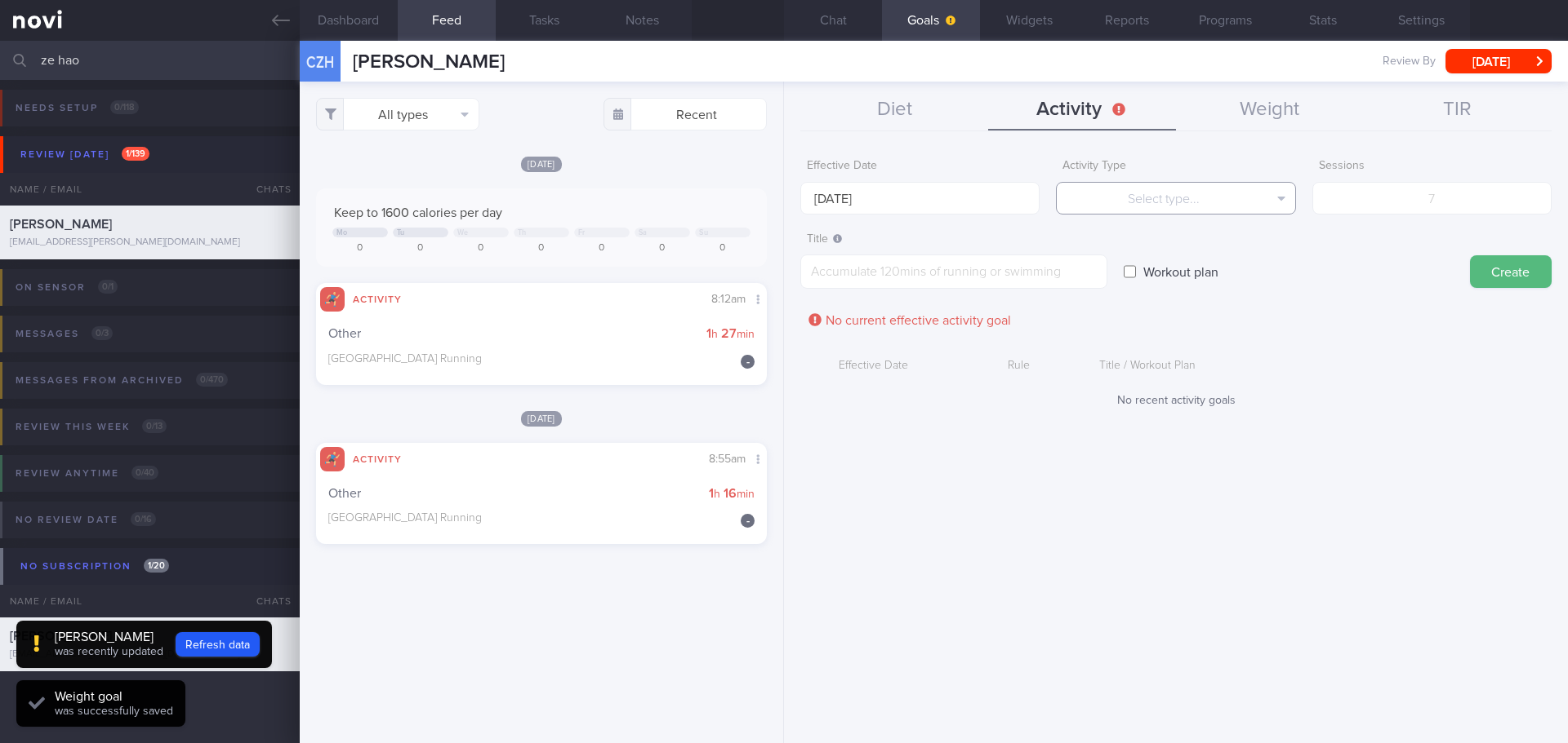
click at [1147, 204] on button "Select type..." at bounding box center [1175, 198] width 239 height 32
click at [1199, 275] on button "Sessions" at bounding box center [1175, 280] width 238 height 25
click at [1401, 202] on input "number" at bounding box center [1431, 198] width 239 height 32
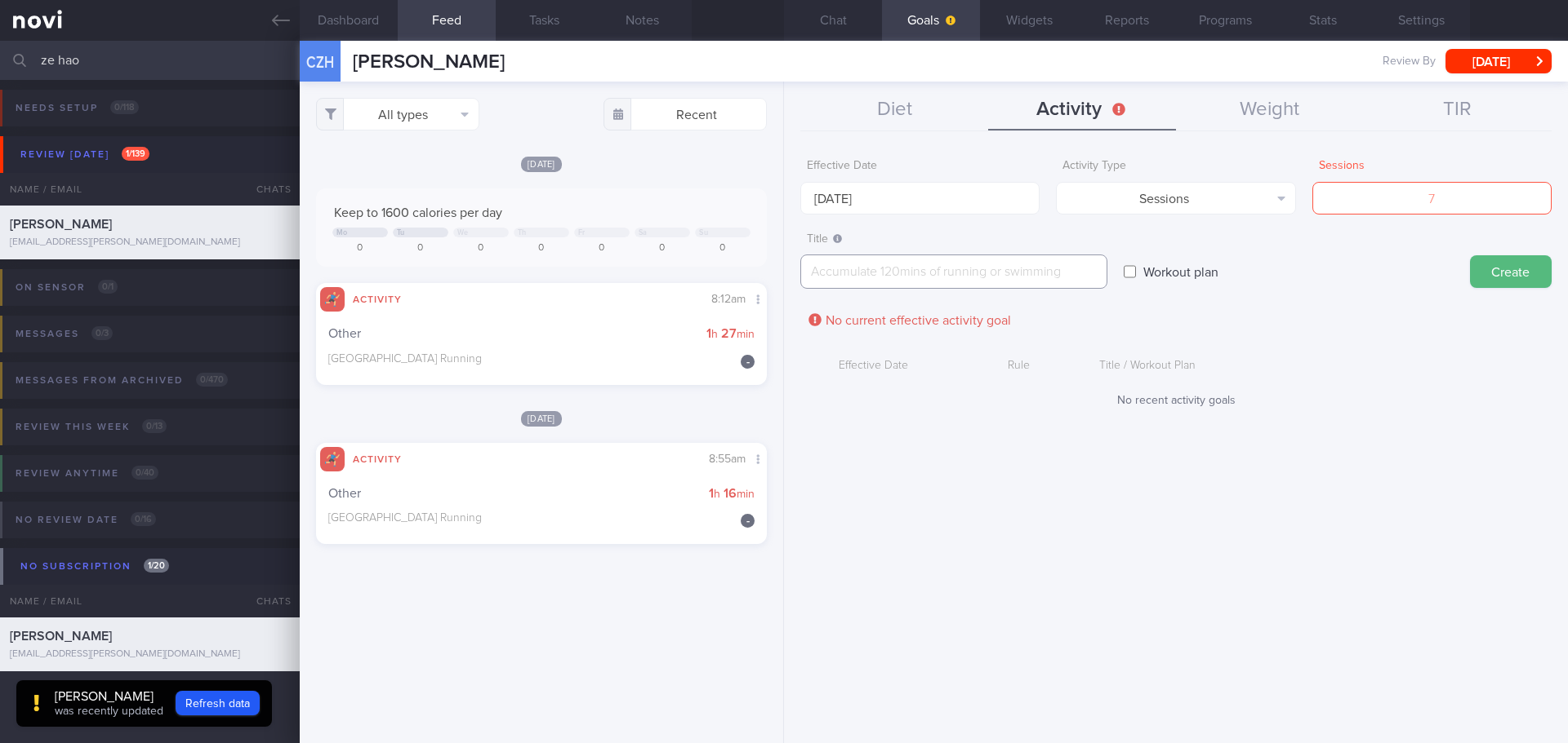
click at [1027, 279] on textarea at bounding box center [954, 271] width 307 height 34
paste textarea "Running 3-4 times a week Yoga 2-3 times a week"
click at [960, 267] on textarea "Running 3-4 times a week Yoga 2-3 times a week" at bounding box center [954, 271] width 307 height 34
type textarea "Running 3-4 times a week Yoga 2-3 times a week"
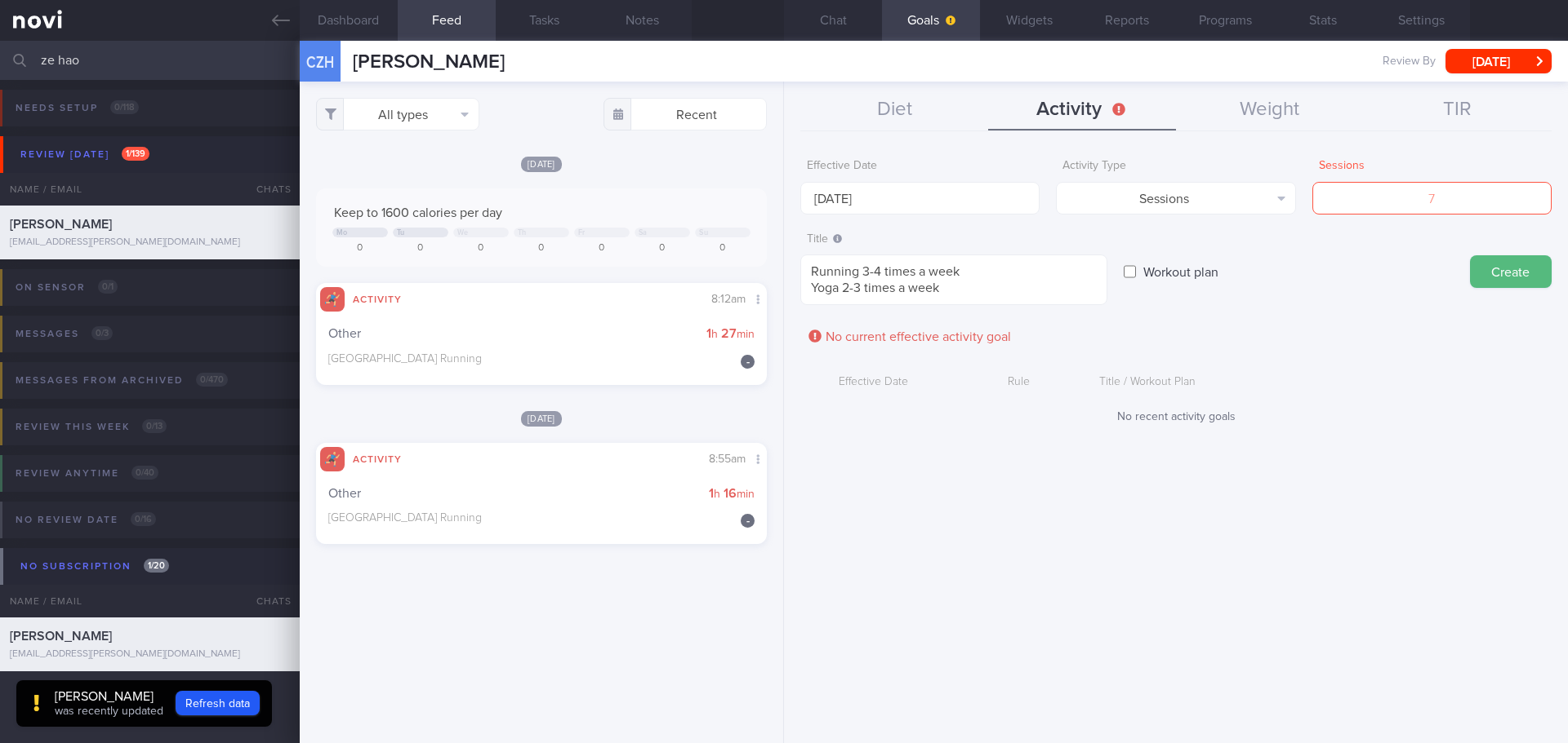
click at [1320, 327] on form "Effective Date 13 Oct 2025 Activity Type Sessions Select type... Duration Sessi…" at bounding box center [1176, 295] width 751 height 290
click at [1320, 327] on form "Effective Date 13 Oct 2025 Activity Type Sessions Select type... Duration Sessi…" at bounding box center [1176, 295] width 751 height 290
click at [1337, 314] on form "Effective Date 13 Oct 2025 Activity Type Sessions Select type... Duration Sessi…" at bounding box center [1176, 295] width 751 height 290
click at [1431, 197] on input "number" at bounding box center [1431, 198] width 239 height 32
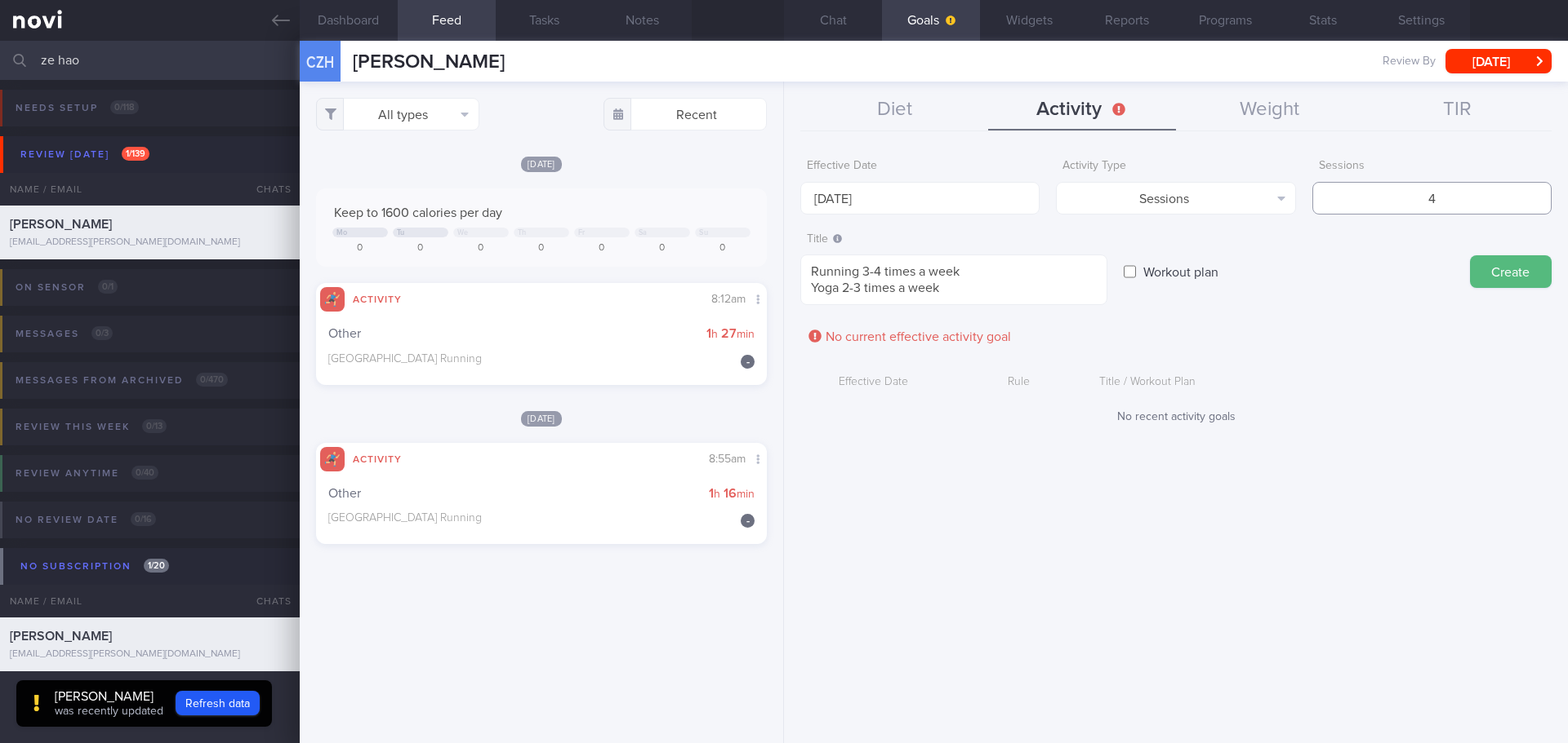
type input "4"
click at [1186, 271] on label "Workout plan" at bounding box center [1181, 271] width 91 height 32
click at [1136, 271] on input "Workout plan" at bounding box center [1129, 271] width 12 height 32
click at [1210, 270] on label "Workout plan" at bounding box center [1181, 271] width 91 height 32
click at [1136, 270] on input "Workout plan" at bounding box center [1129, 271] width 12 height 32
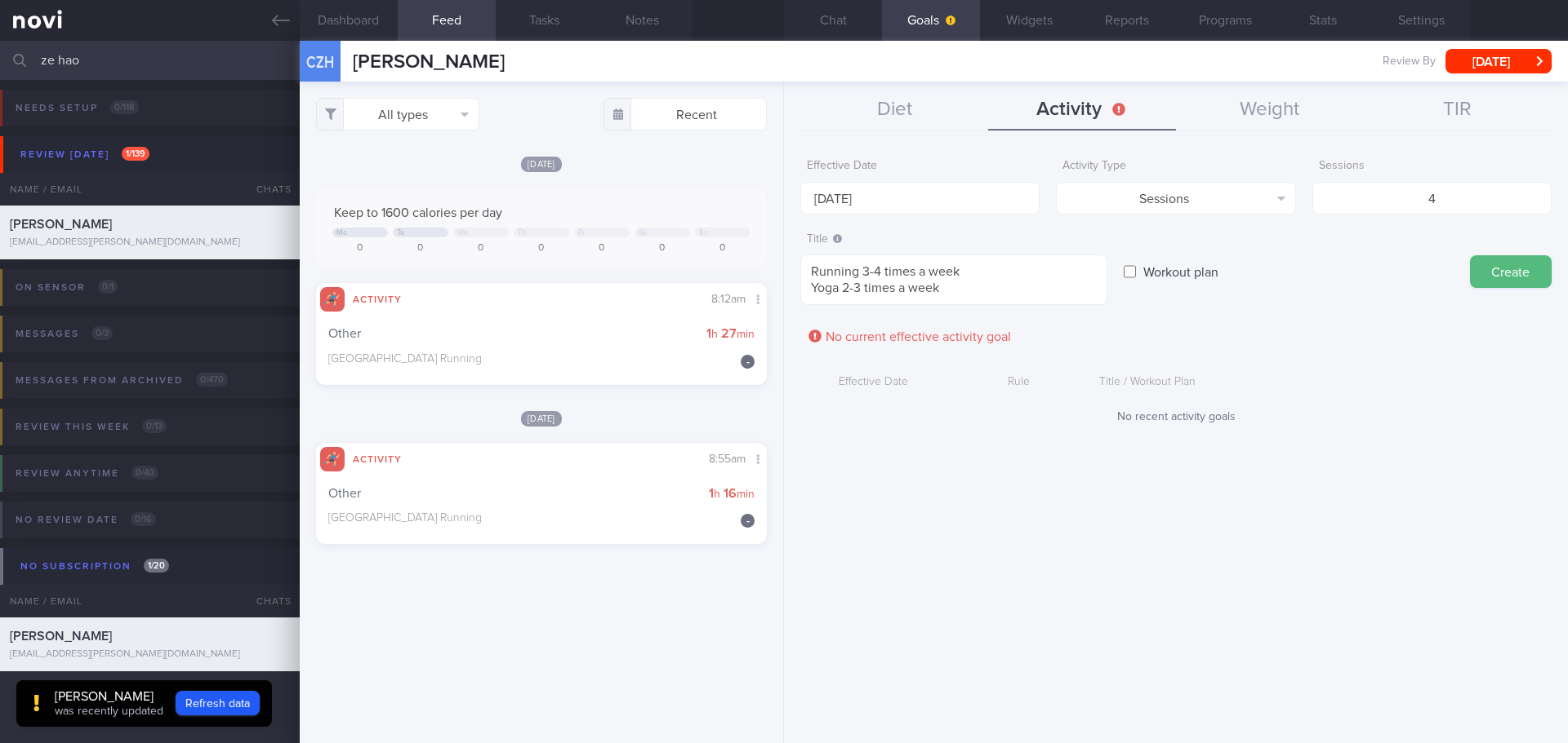
click at [1170, 275] on label "Workout plan" at bounding box center [1181, 271] width 91 height 32
click at [1136, 275] on input "Workout plan" at bounding box center [1129, 271] width 12 height 32
checkbox input "true"
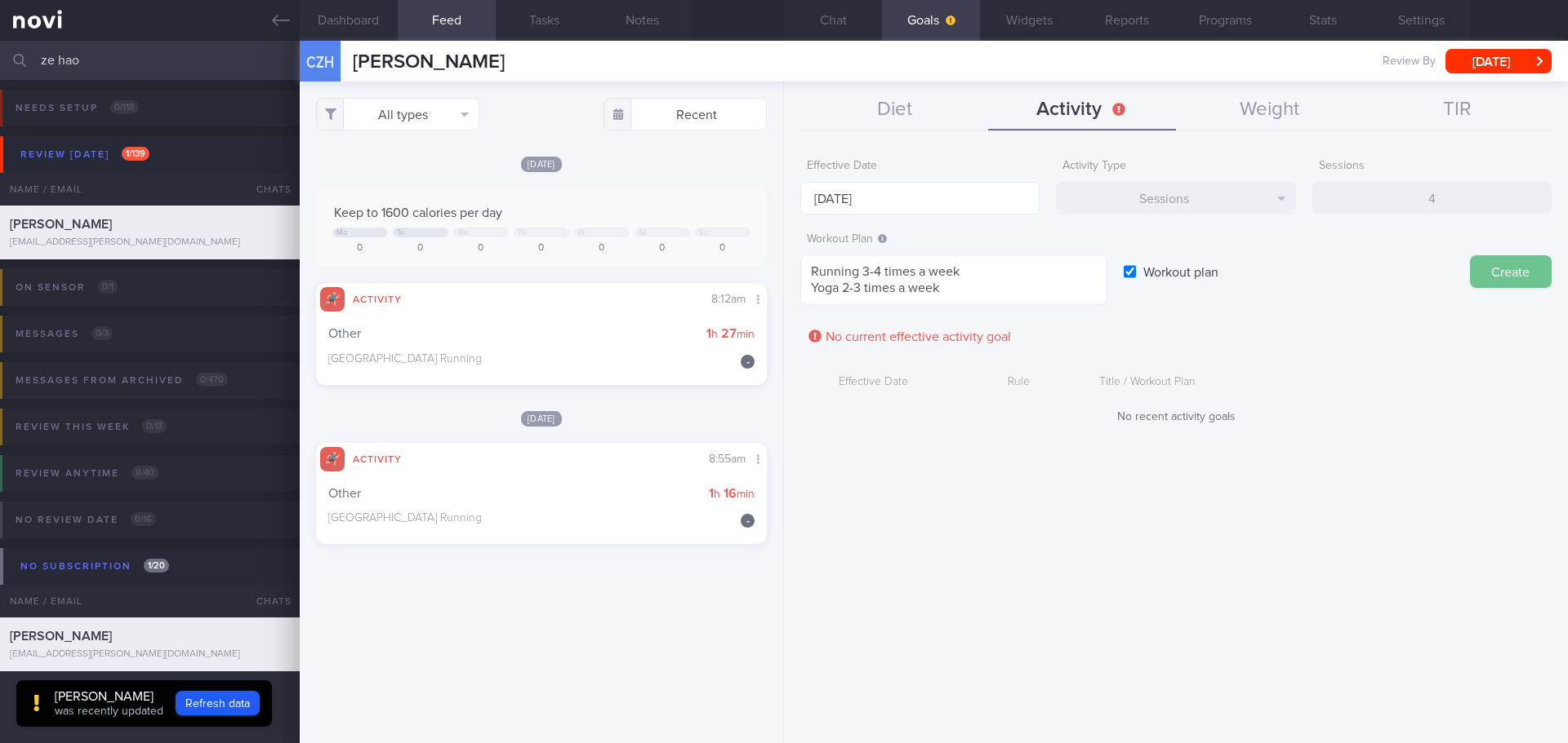
click at [1488, 266] on button "Create" at bounding box center [1510, 271] width 82 height 32
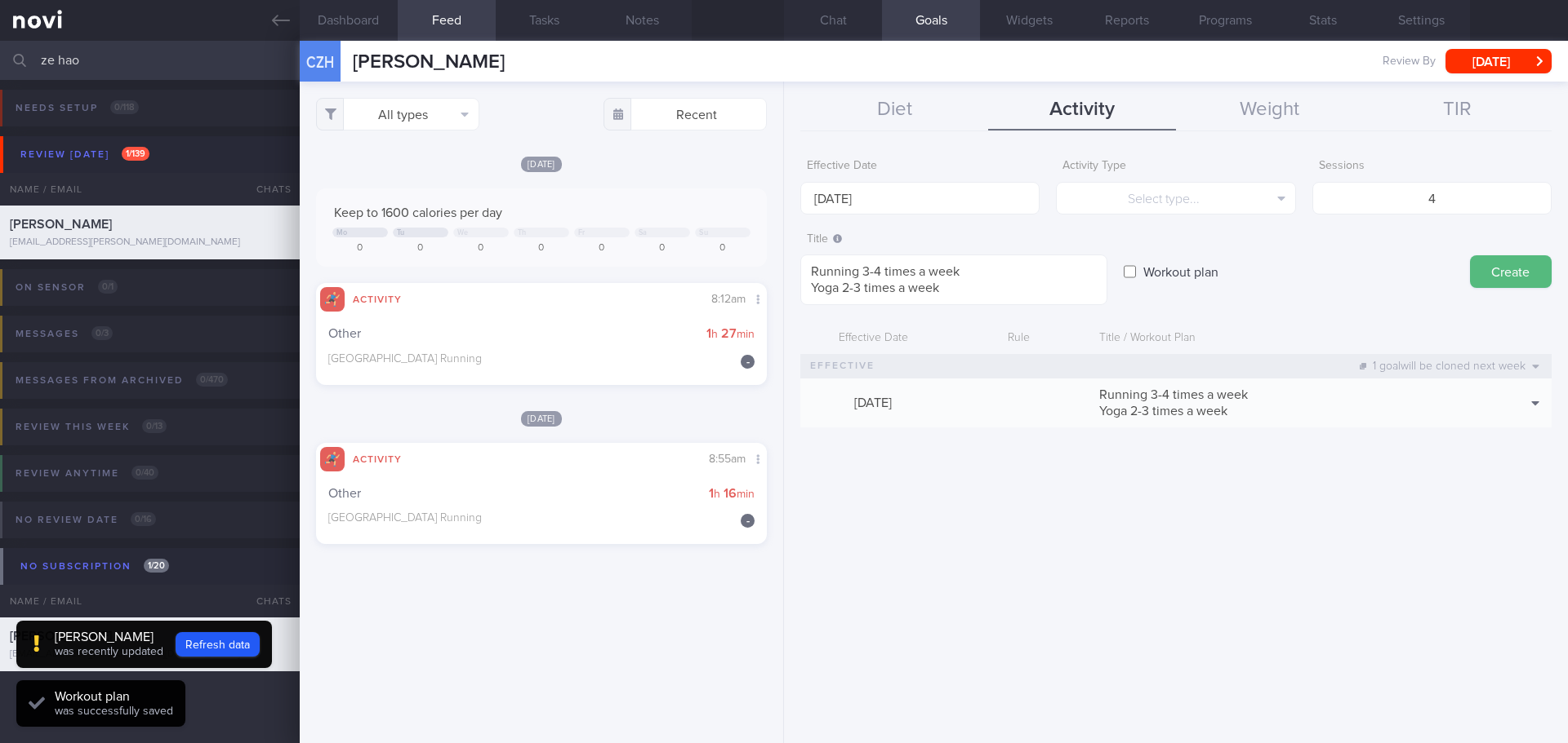
type input "20 Oct 2025"
checkbox input "false"
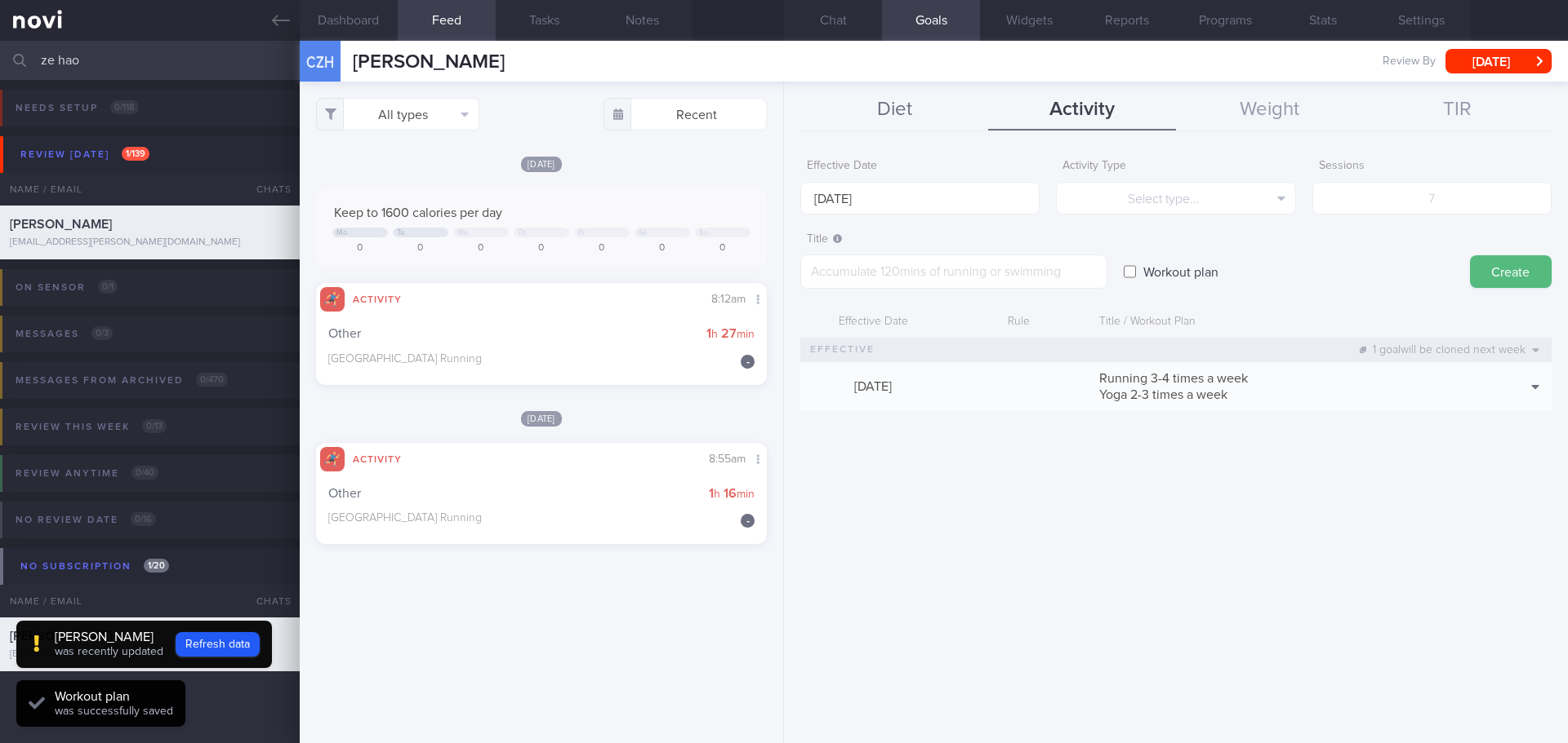
click at [881, 103] on button "Diet" at bounding box center [894, 109] width 188 height 41
click at [868, 202] on input "20 Oct 2025" at bounding box center [888, 198] width 176 height 32
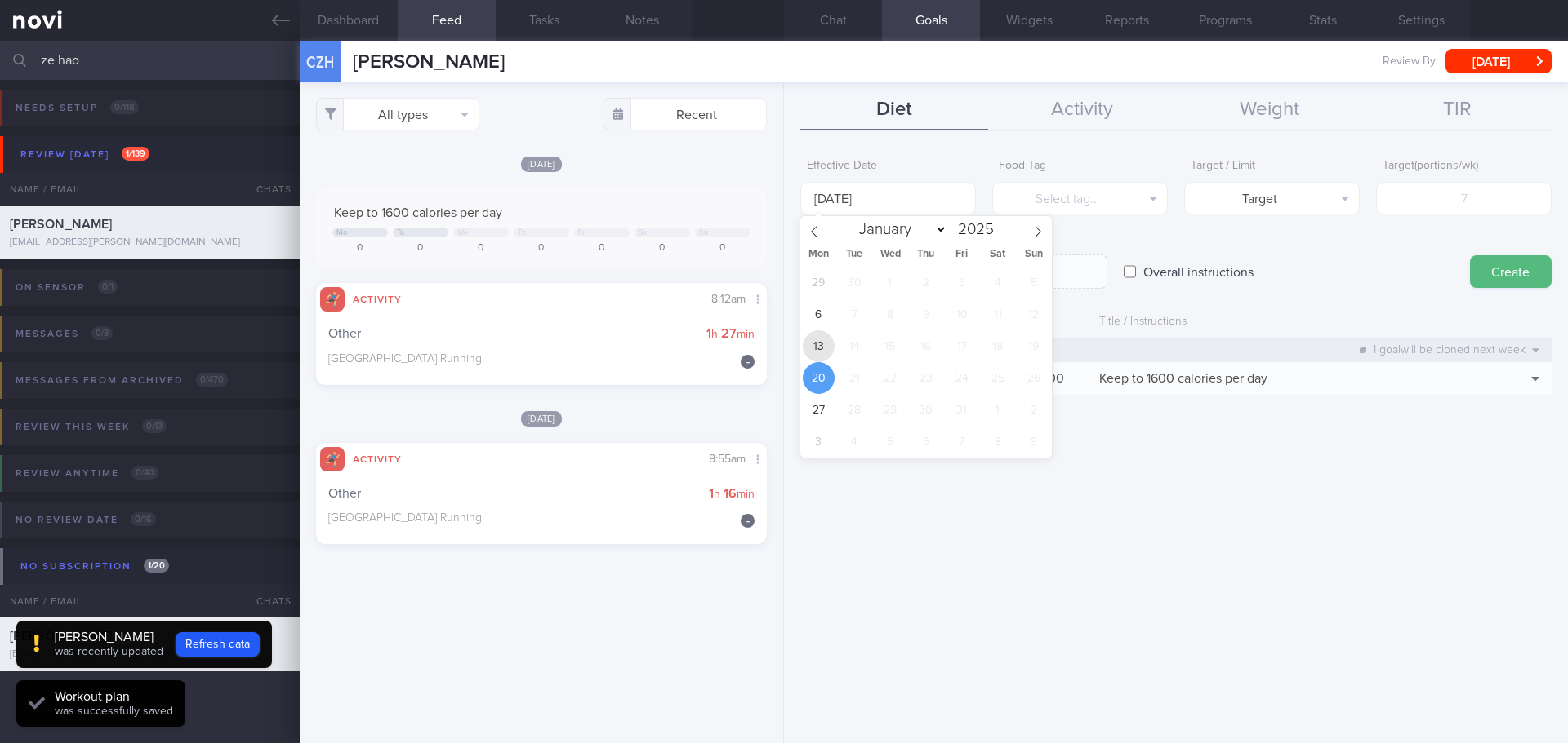
click at [829, 343] on span "13" at bounding box center [818, 346] width 31 height 31
type input "13 Oct 2025"
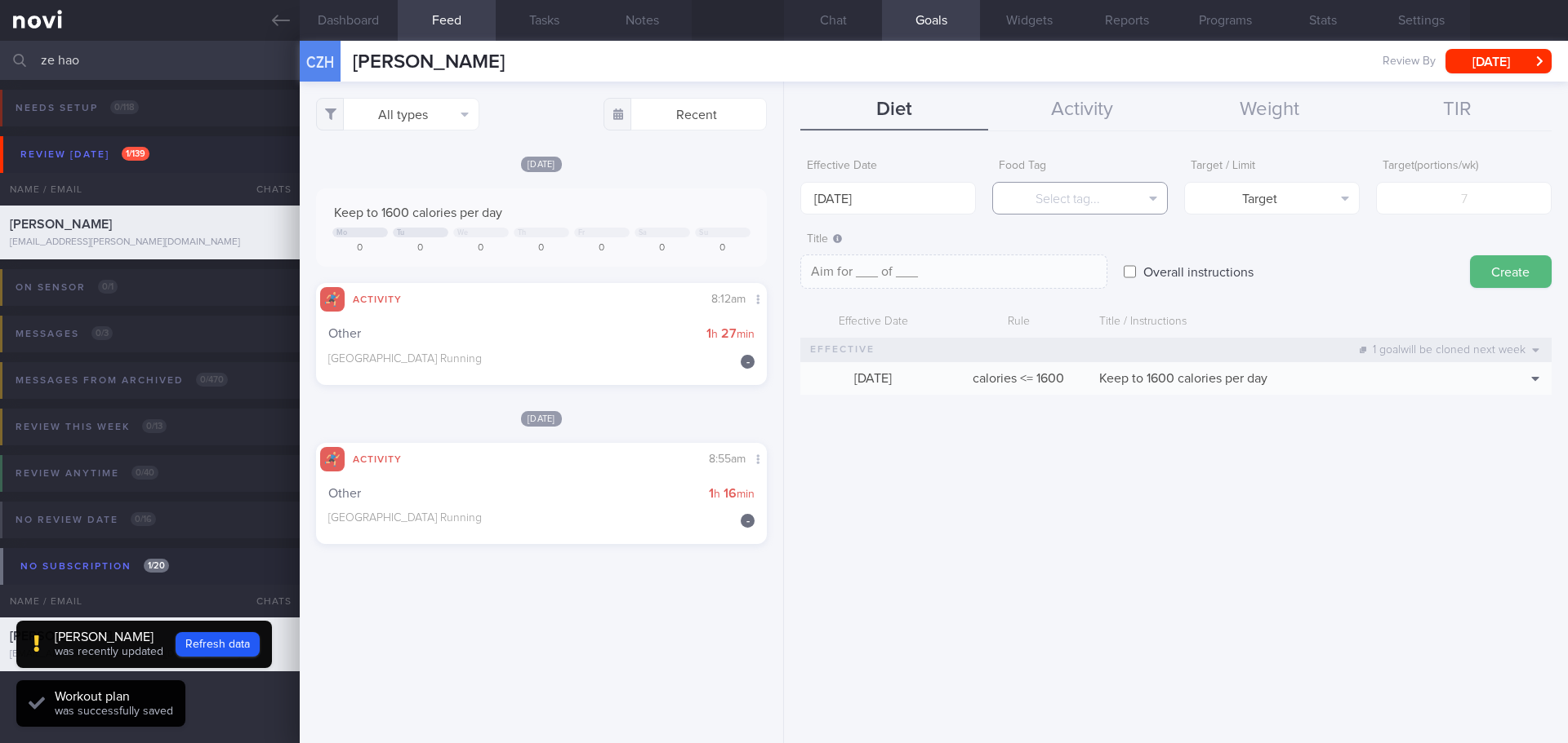
click at [1111, 204] on button "Select tag..." at bounding box center [1080, 198] width 176 height 32
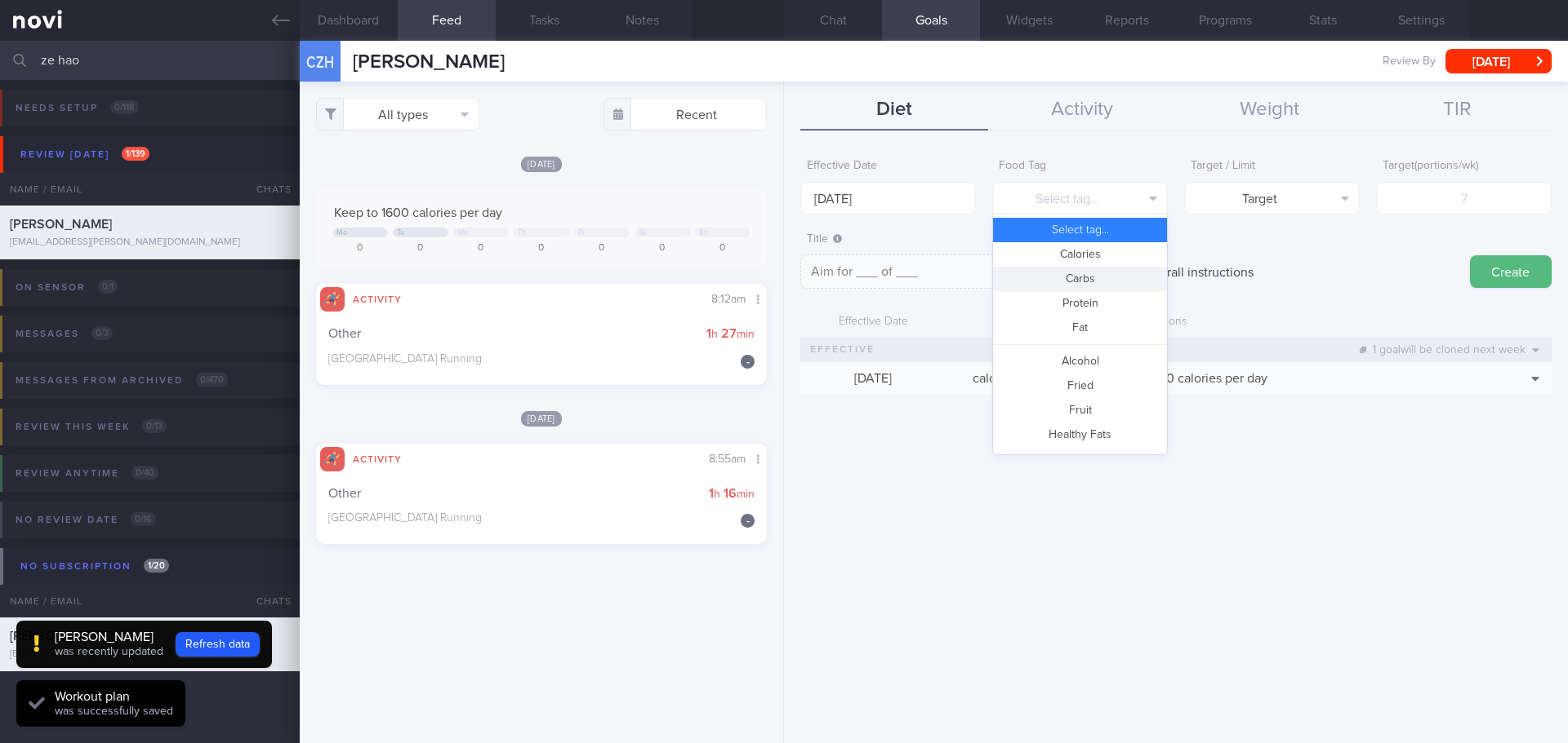
click at [1122, 276] on button "Carbs" at bounding box center [1080, 280] width 174 height 25
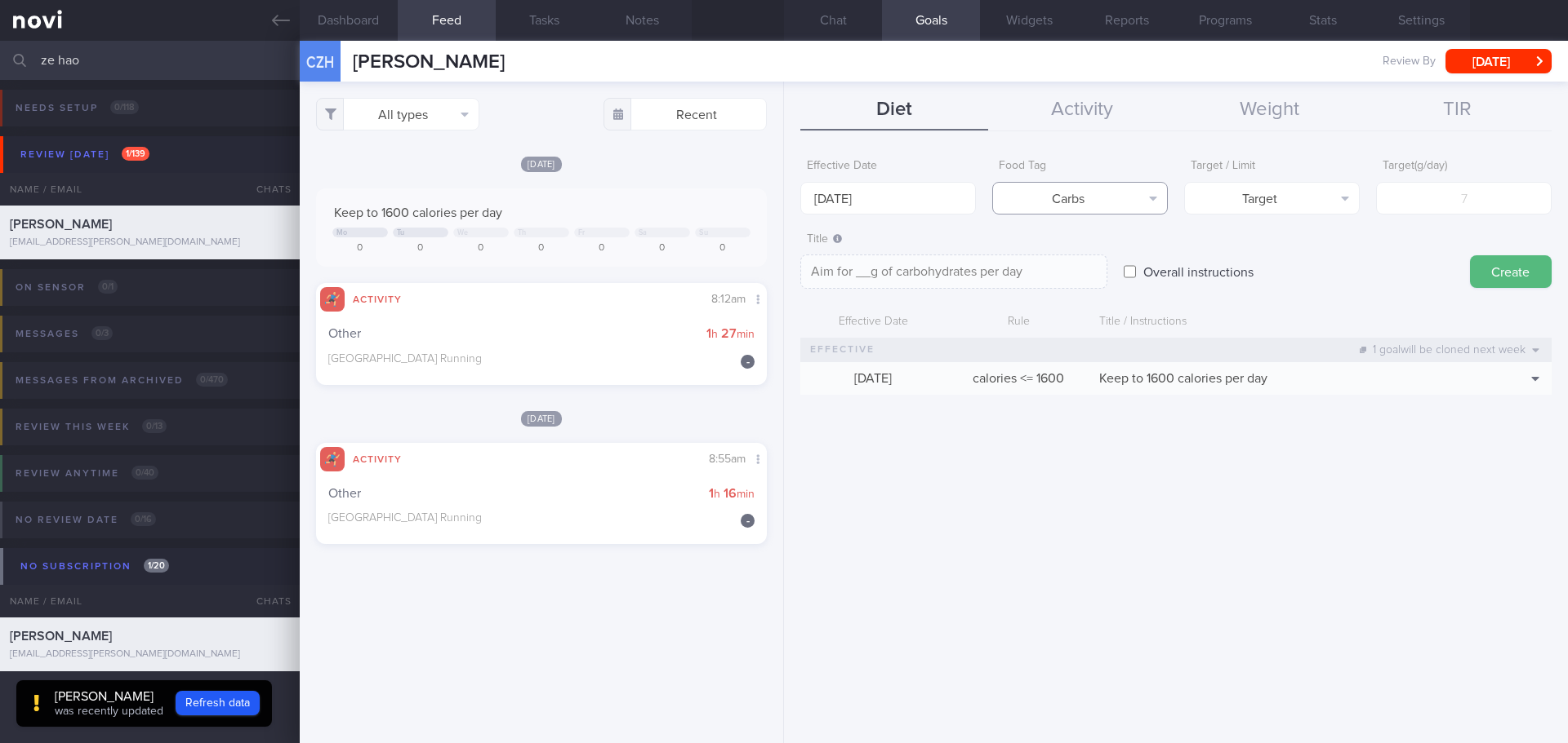
click at [1137, 199] on button "Carbs" at bounding box center [1080, 198] width 176 height 32
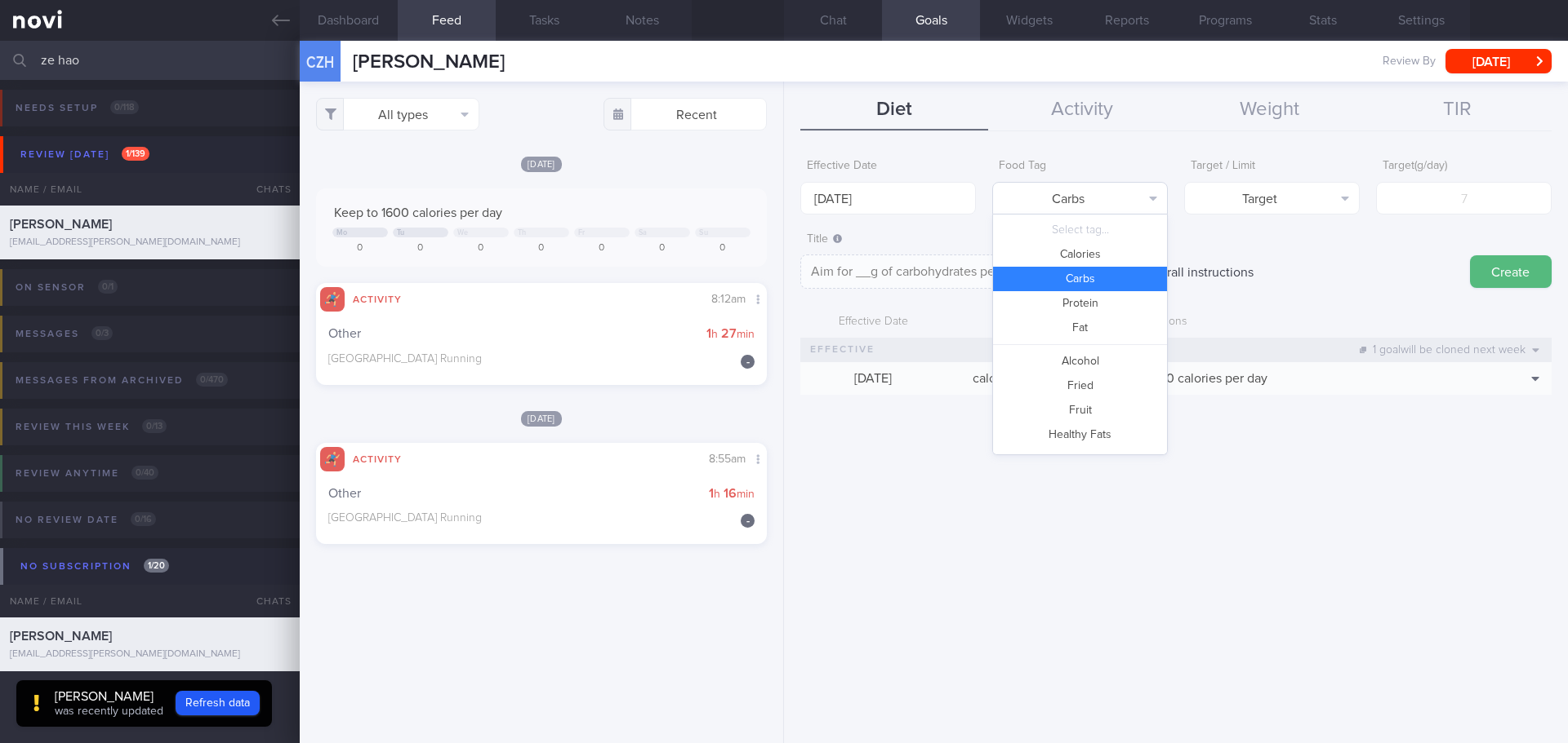
scroll to position [52, 0]
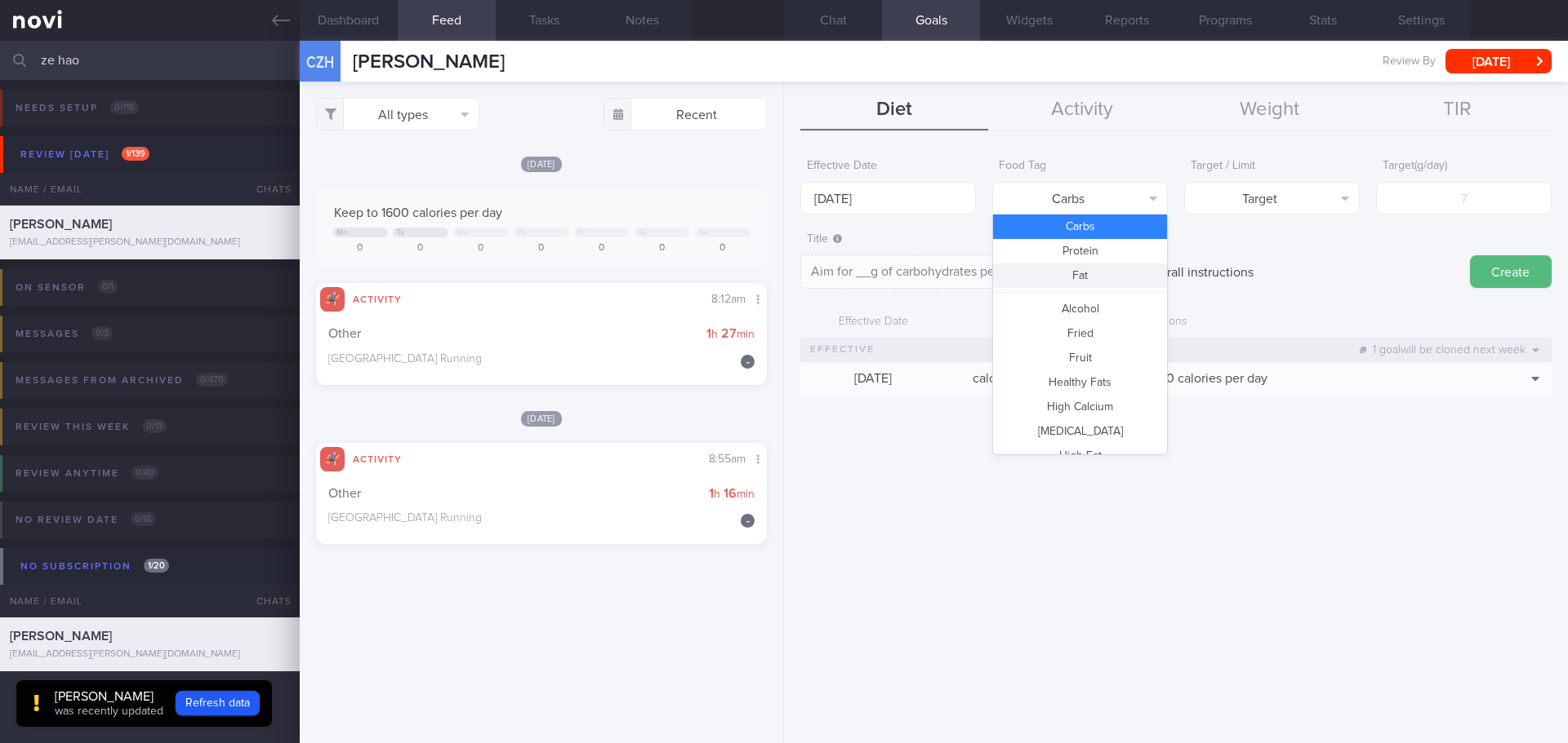
click at [1095, 279] on button "Fat" at bounding box center [1080, 276] width 174 height 25
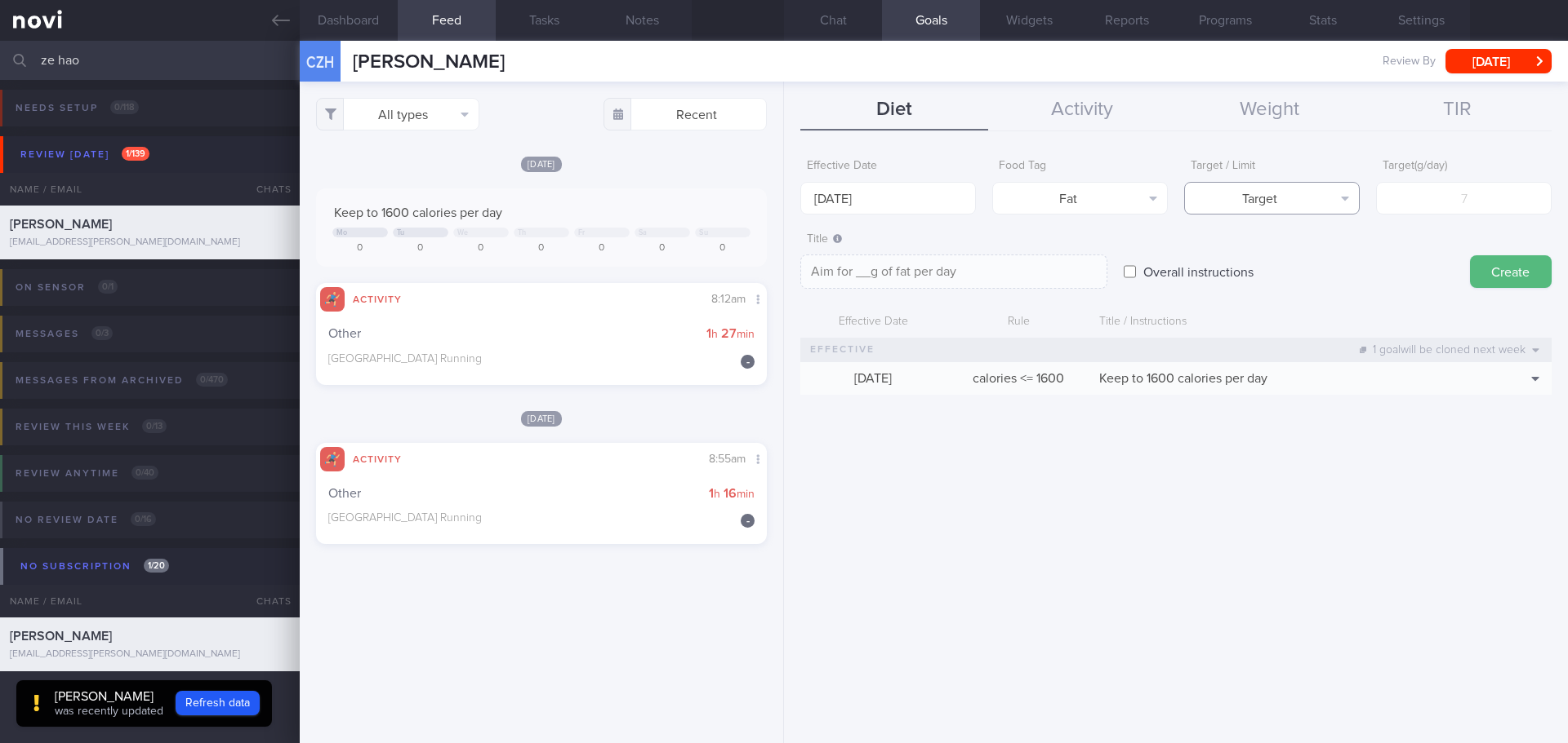
click at [1305, 197] on button "Target" at bounding box center [1272, 198] width 176 height 32
click at [1132, 199] on button "Fat" at bounding box center [1080, 198] width 176 height 32
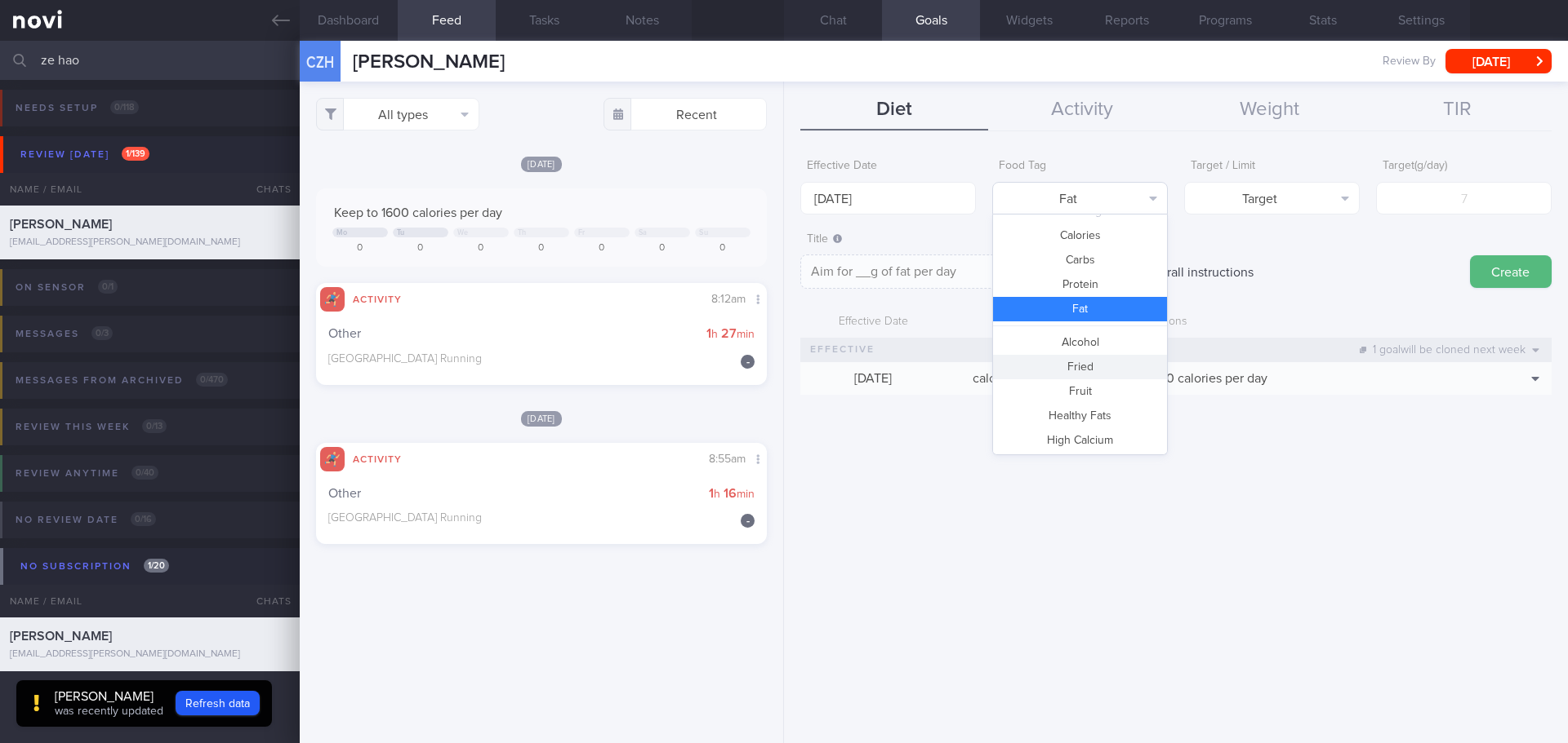
scroll to position [0, 0]
click at [1100, 300] on button "Protein" at bounding box center [1080, 304] width 174 height 25
type textarea "Aim for __g of protein per day"
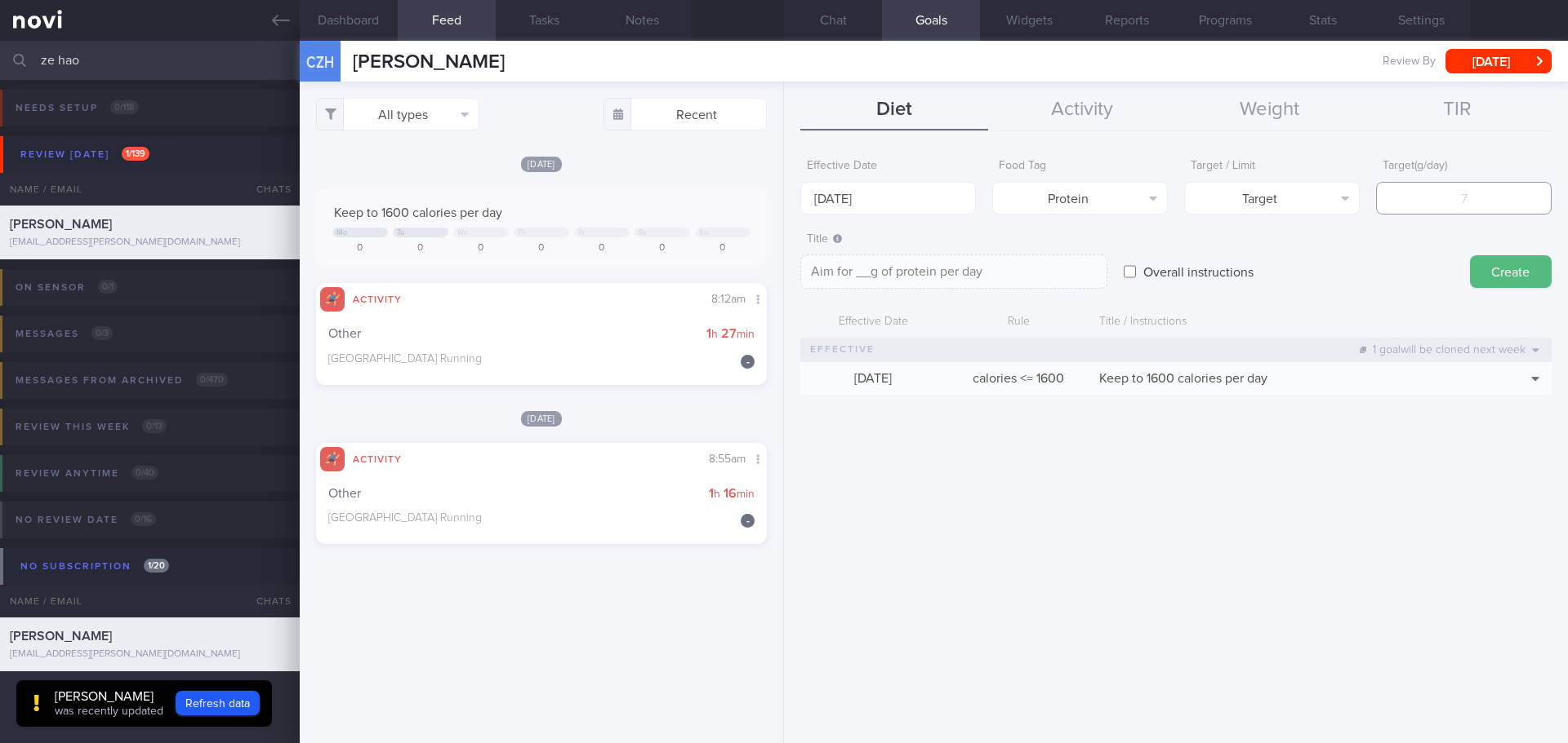
click at [1497, 191] on input "number" at bounding box center [1464, 198] width 176 height 32
type input "8"
type textarea "Aim for 8g of protein per day"
type input "85"
type textarea "Aim for 85g of protein per day"
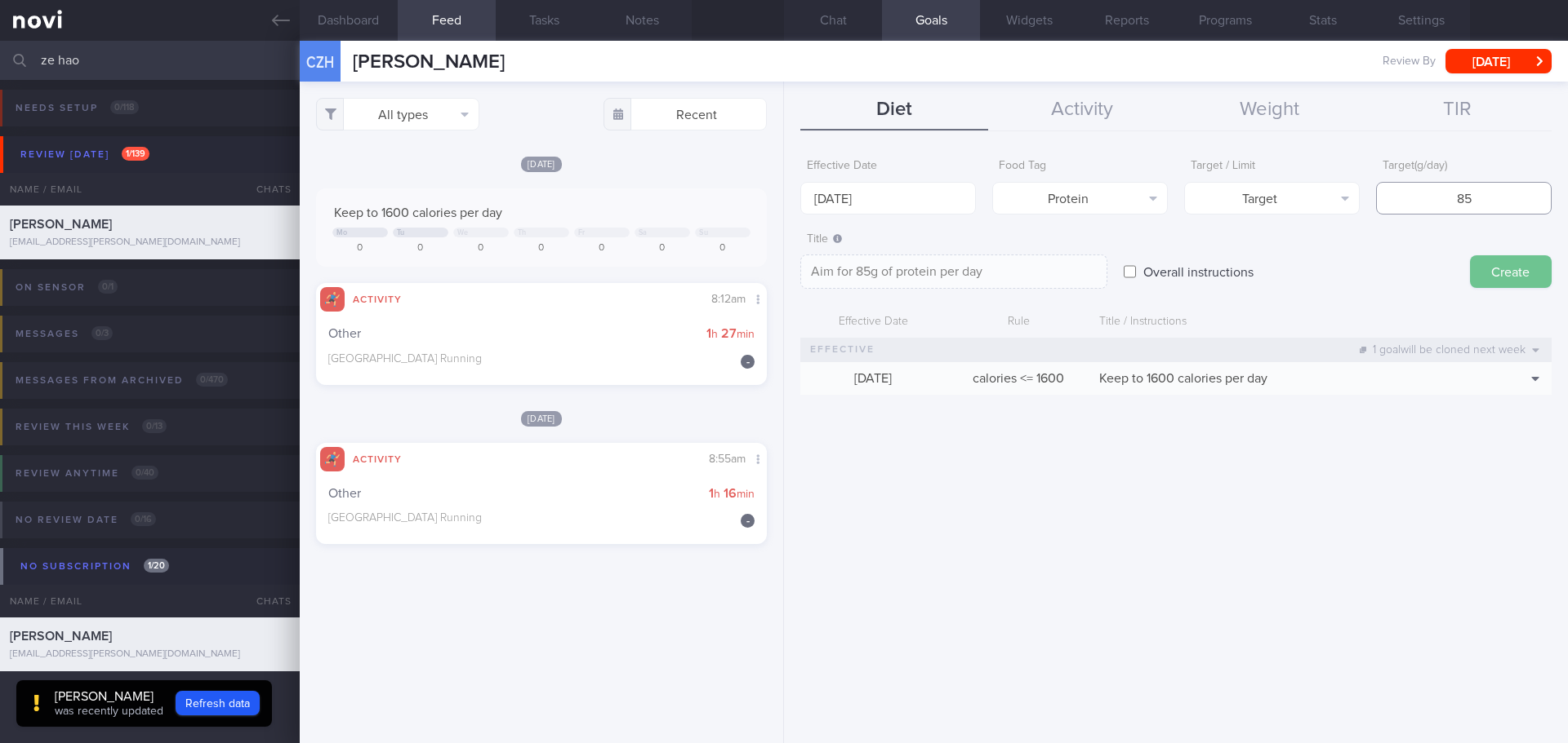
type input "85"
click at [1502, 278] on button "Create" at bounding box center [1510, 271] width 82 height 32
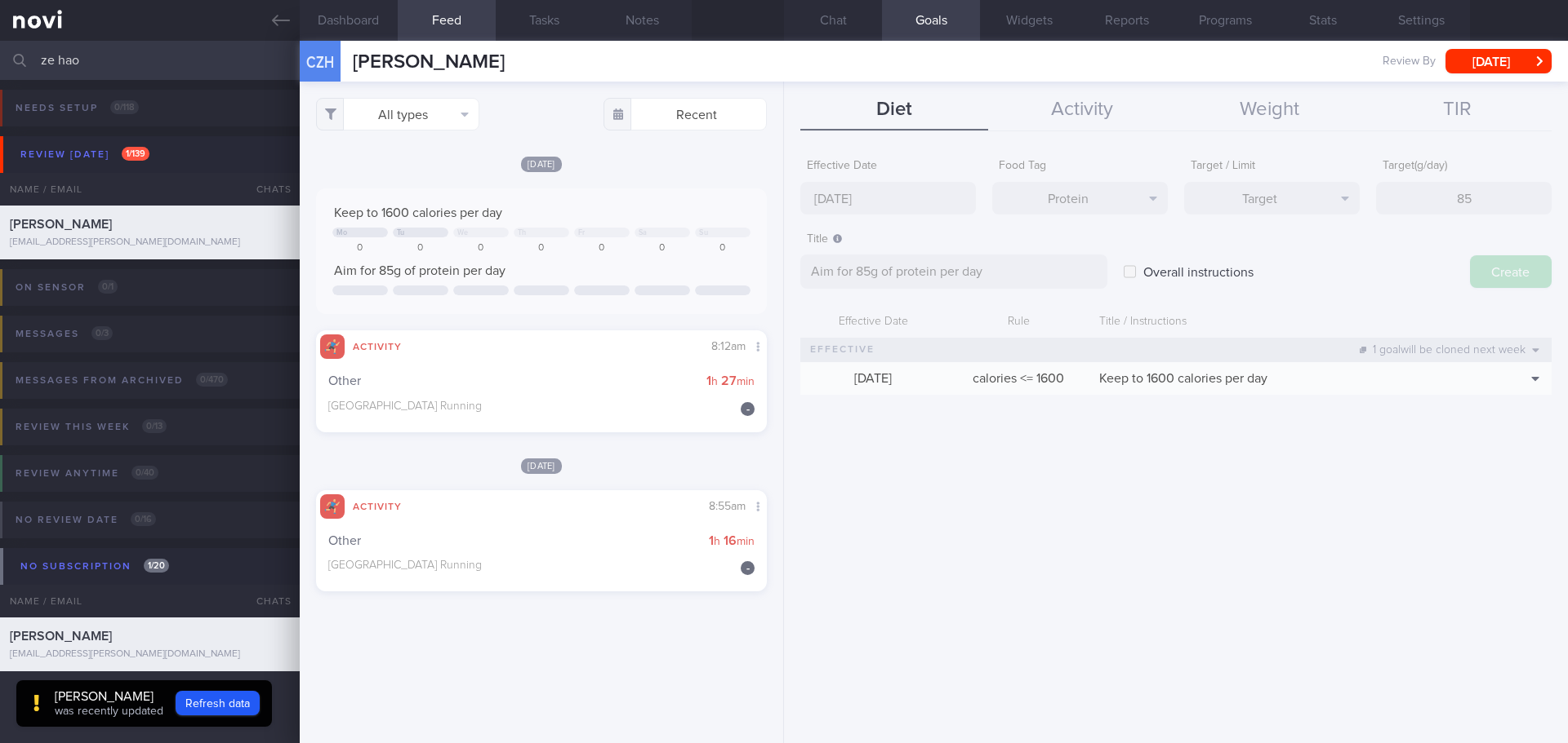
type input "20 Oct 2025"
type textarea "Aim for ___ of ___"
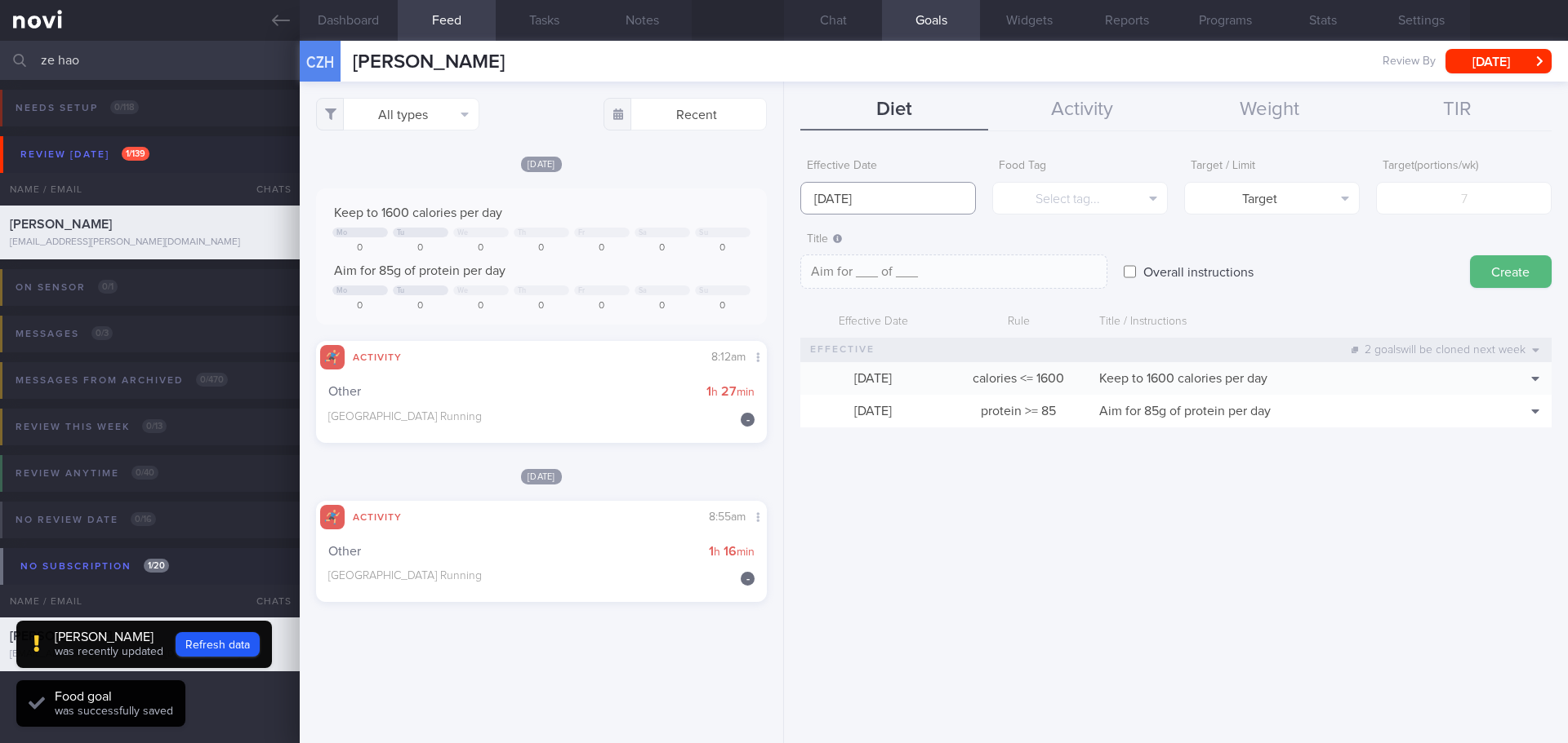
click at [890, 207] on body "You are offline! Some functionality will be unavailable Patients New Users Coac…" at bounding box center [784, 372] width 1568 height 743
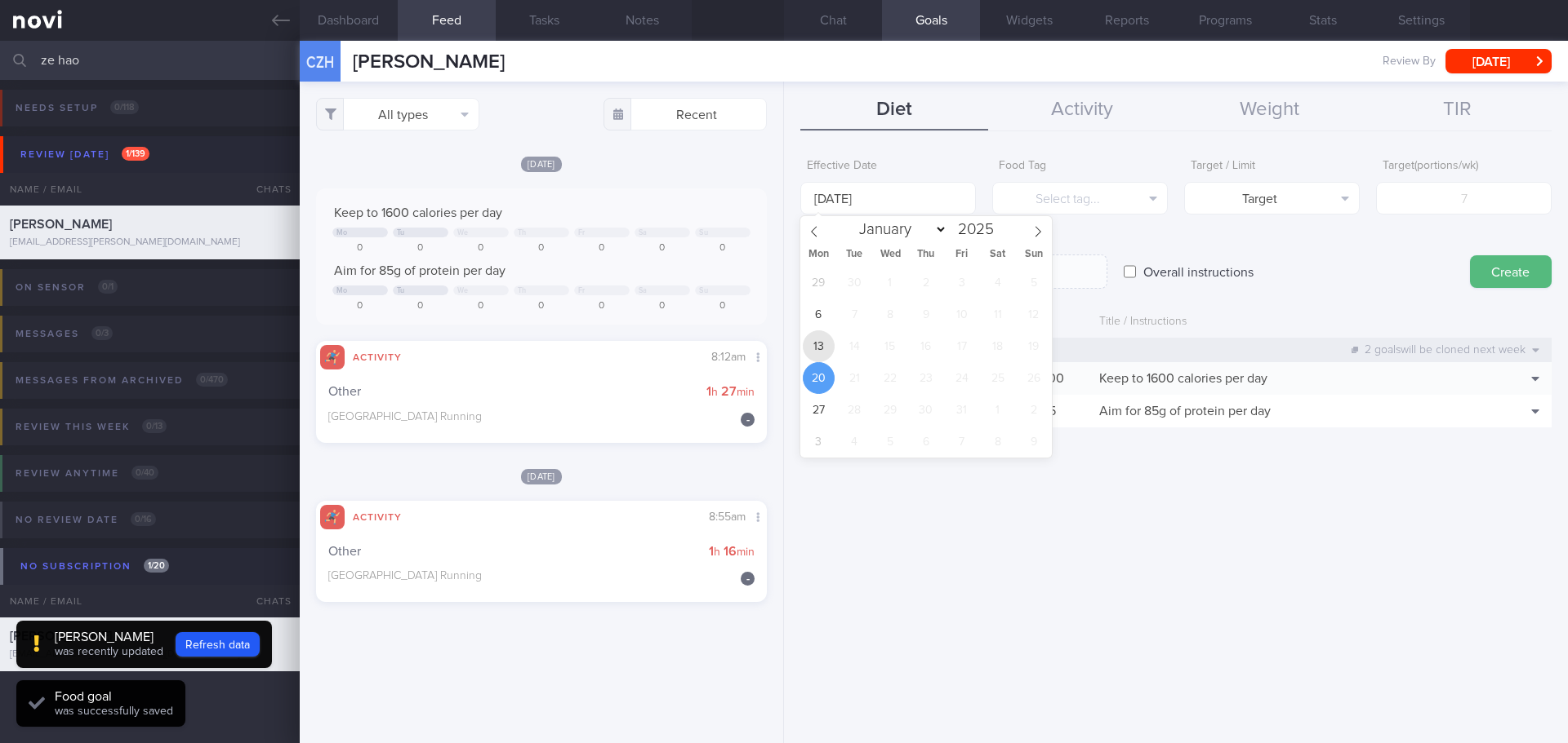
click at [808, 353] on span "13" at bounding box center [818, 346] width 31 height 31
type input "13 Oct 2025"
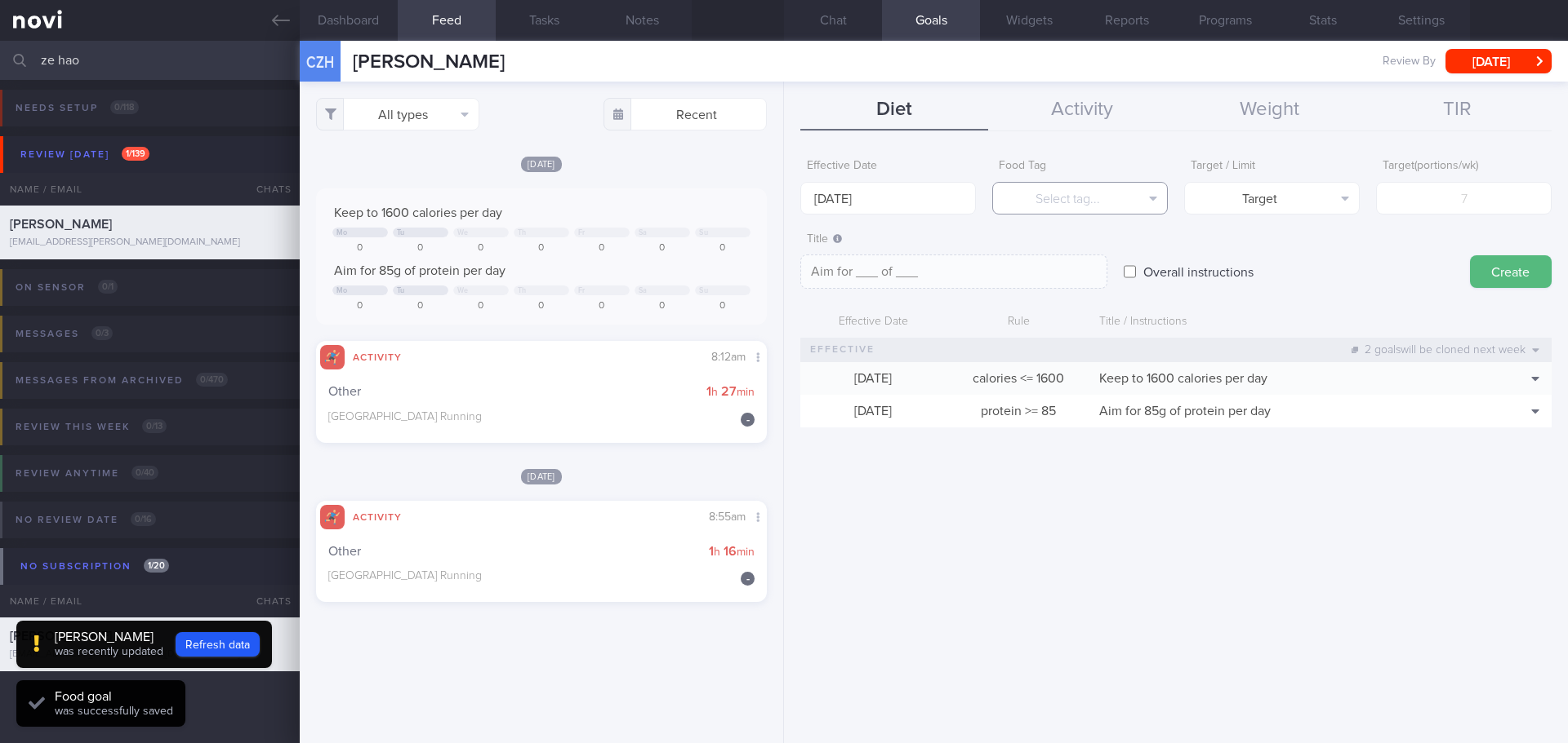
click at [1019, 207] on button "Select tag..." at bounding box center [1080, 198] width 176 height 32
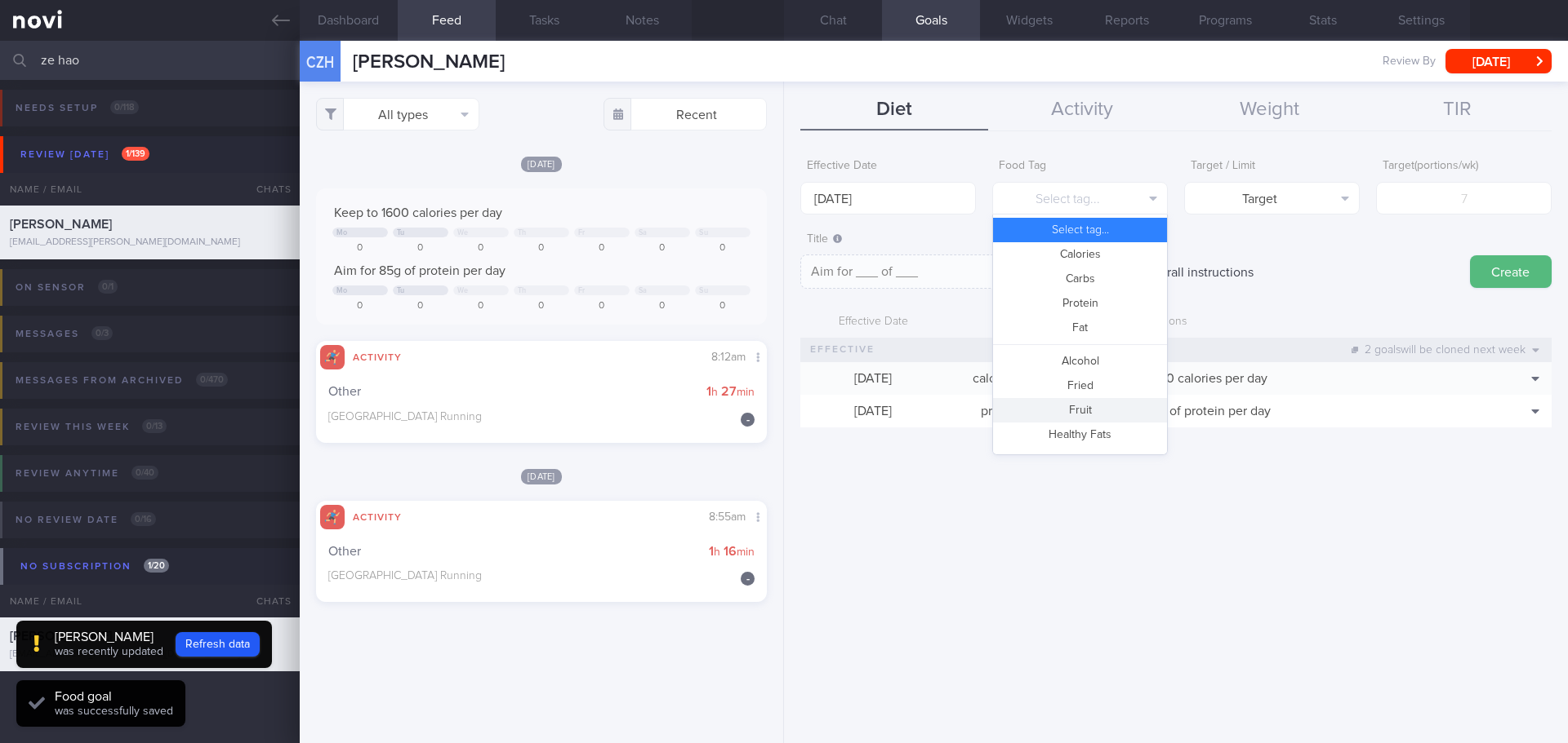
click at [1099, 414] on button "Fruit" at bounding box center [1080, 410] width 174 height 25
type textarea "Aim for __ portions of fruits per week"
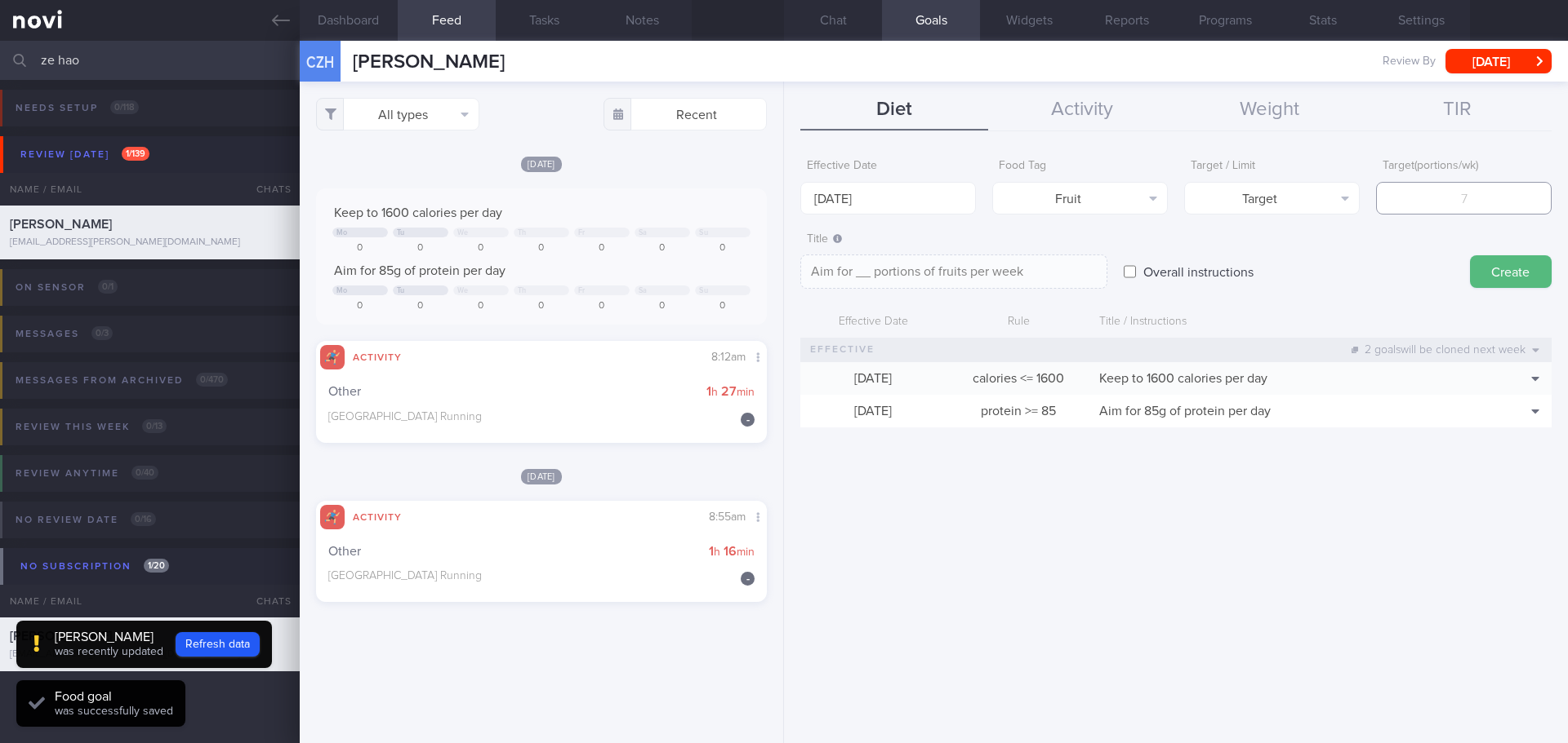
click at [1495, 202] on input "number" at bounding box center [1464, 198] width 176 height 32
type input "1"
type textarea "Aim for 1 portions of fruits per week"
type input "14"
type textarea "Aim for 14 portions of fruits per week"
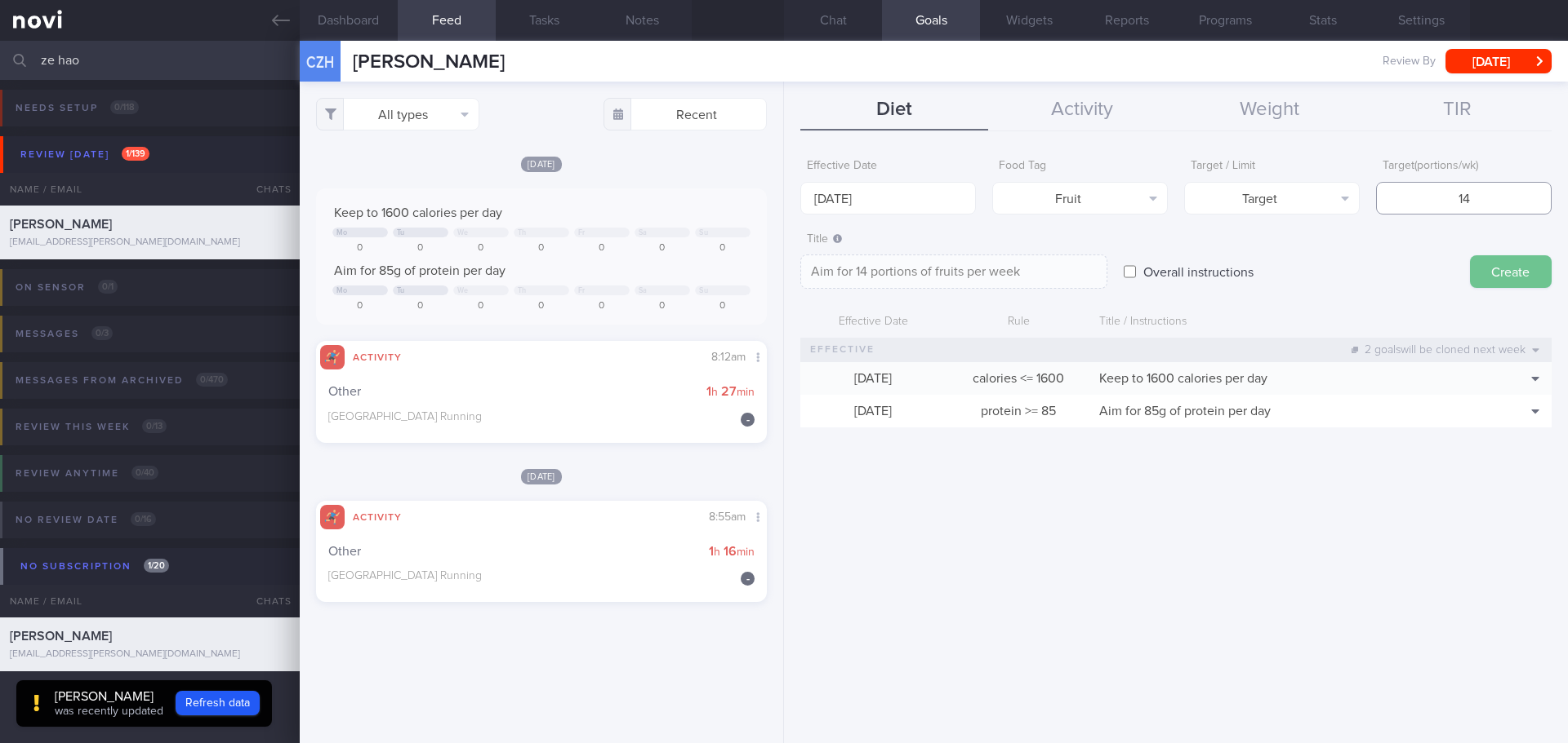
type input "14"
click at [1533, 270] on button "Create" at bounding box center [1510, 271] width 82 height 32
type input "20 Oct 2025"
type textarea "Aim for ___ of ___"
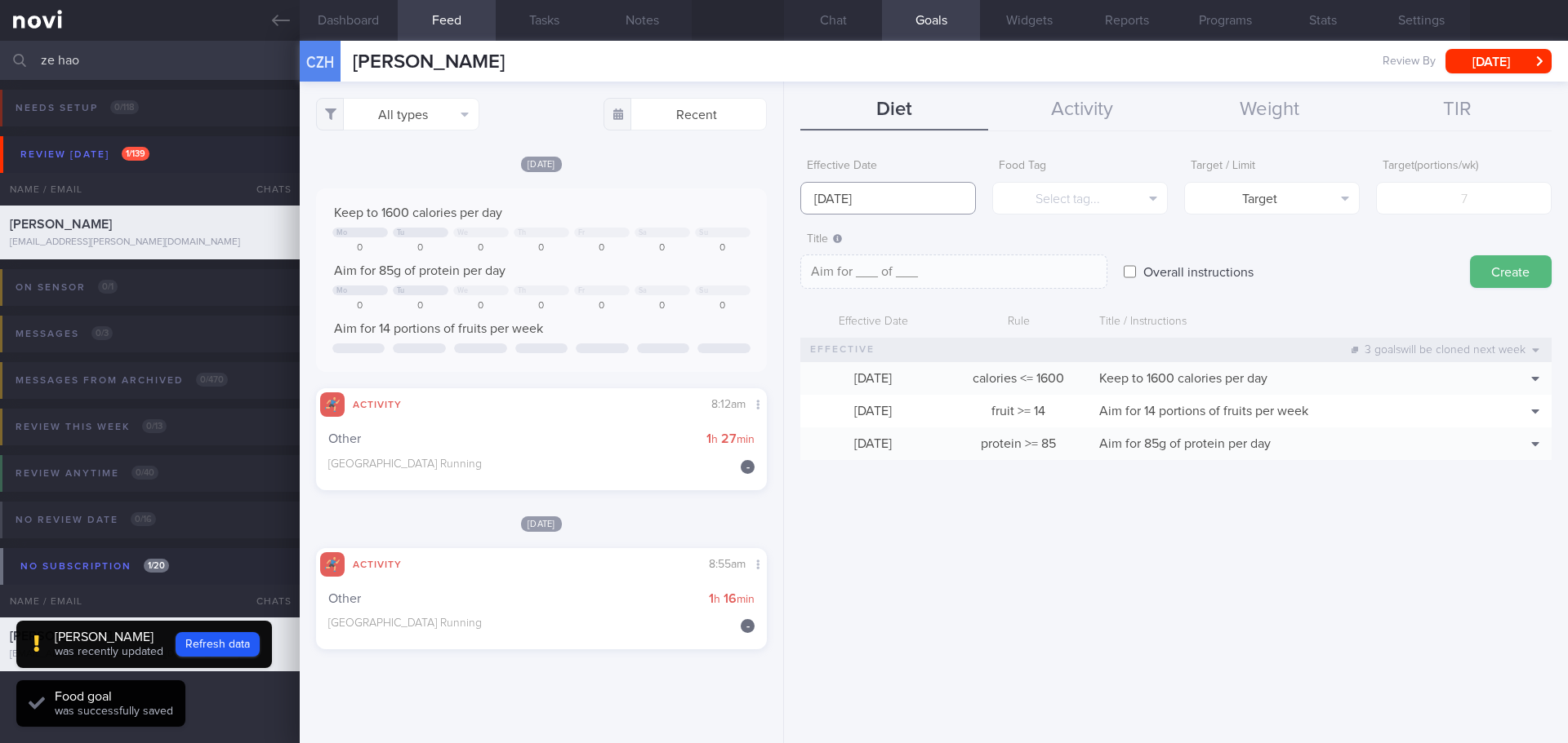
click at [902, 199] on input "20 Oct 2025" at bounding box center [888, 198] width 176 height 32
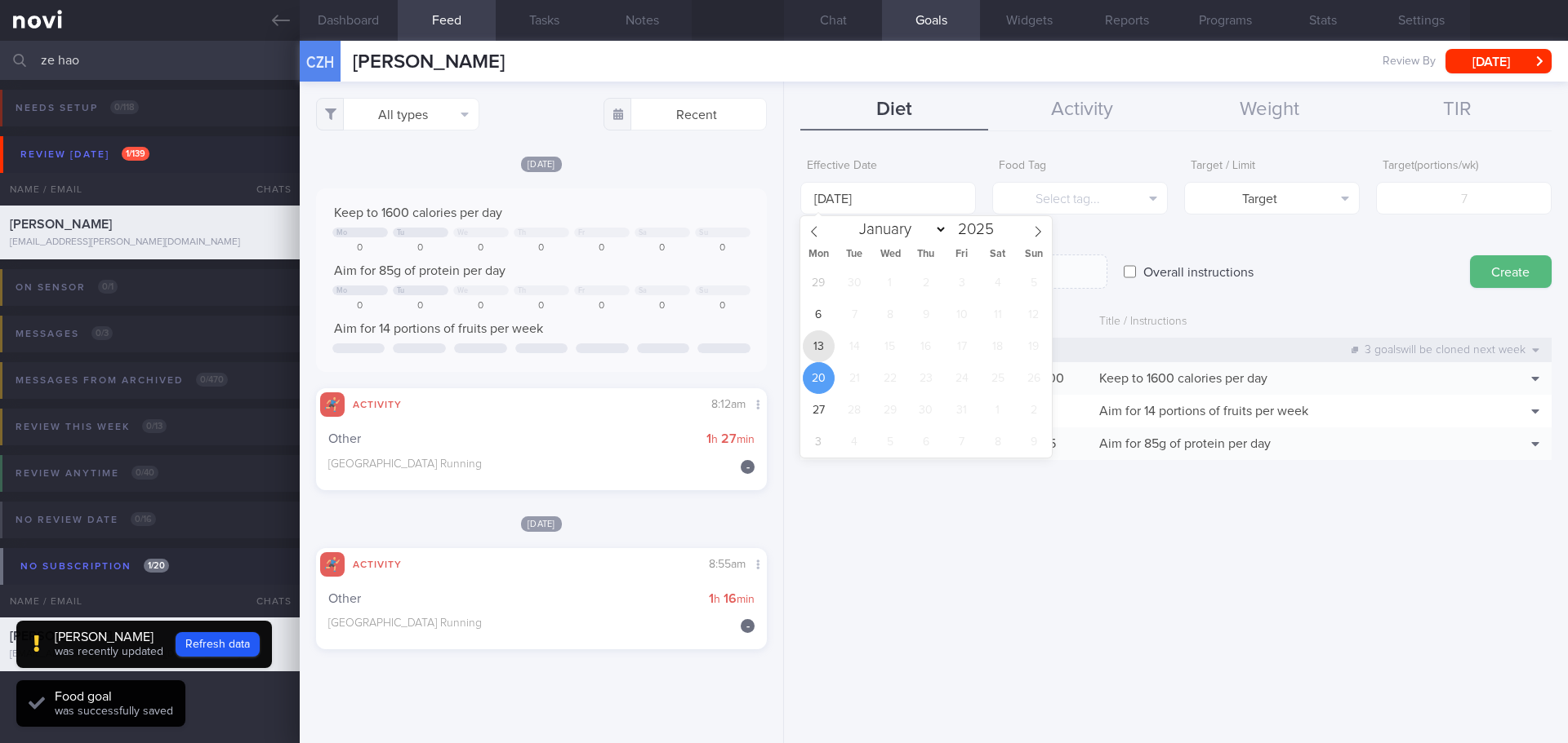
click at [817, 337] on span "13" at bounding box center [818, 346] width 31 height 31
type input "13 Oct 2025"
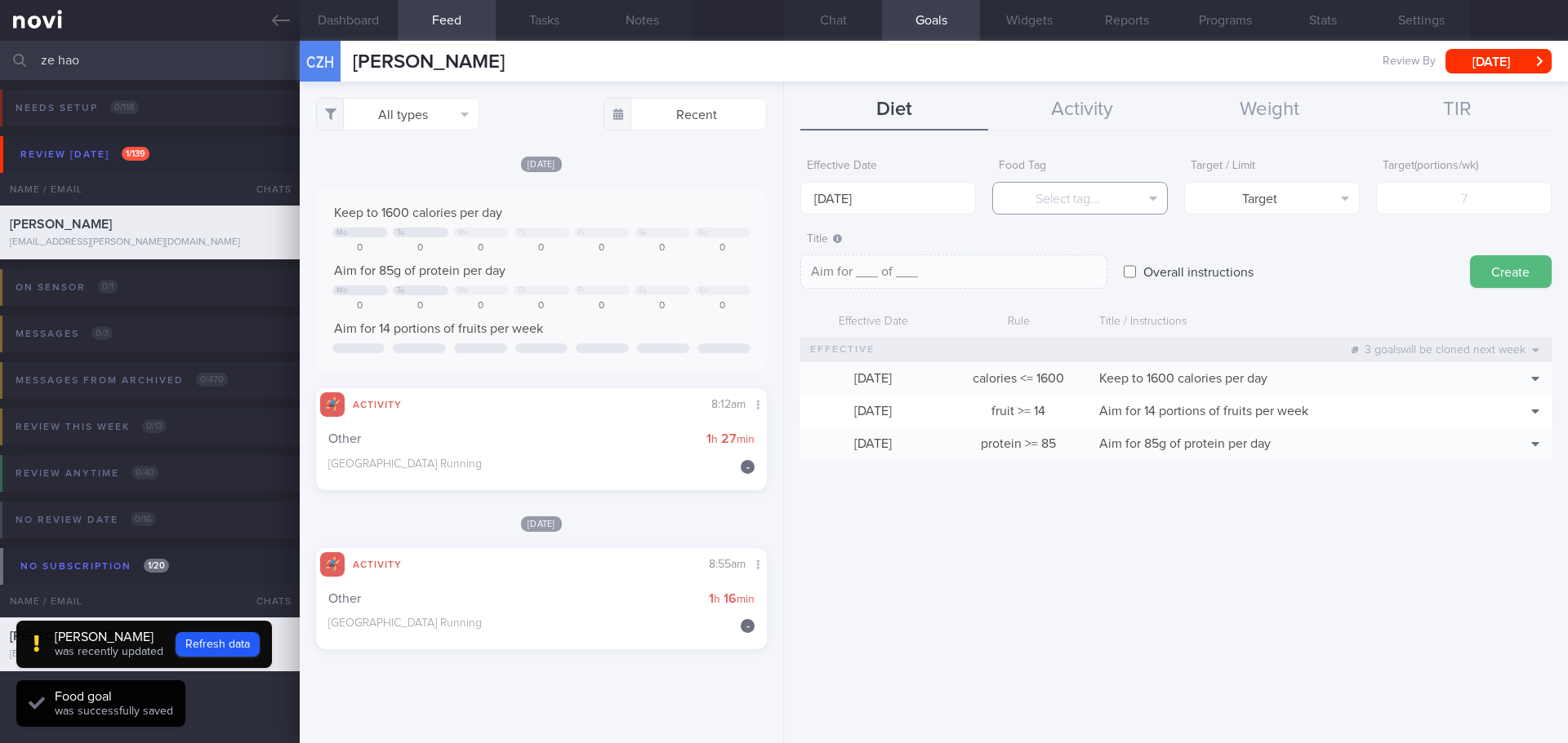
click at [1130, 183] on button "Select tag..." at bounding box center [1080, 198] width 176 height 32
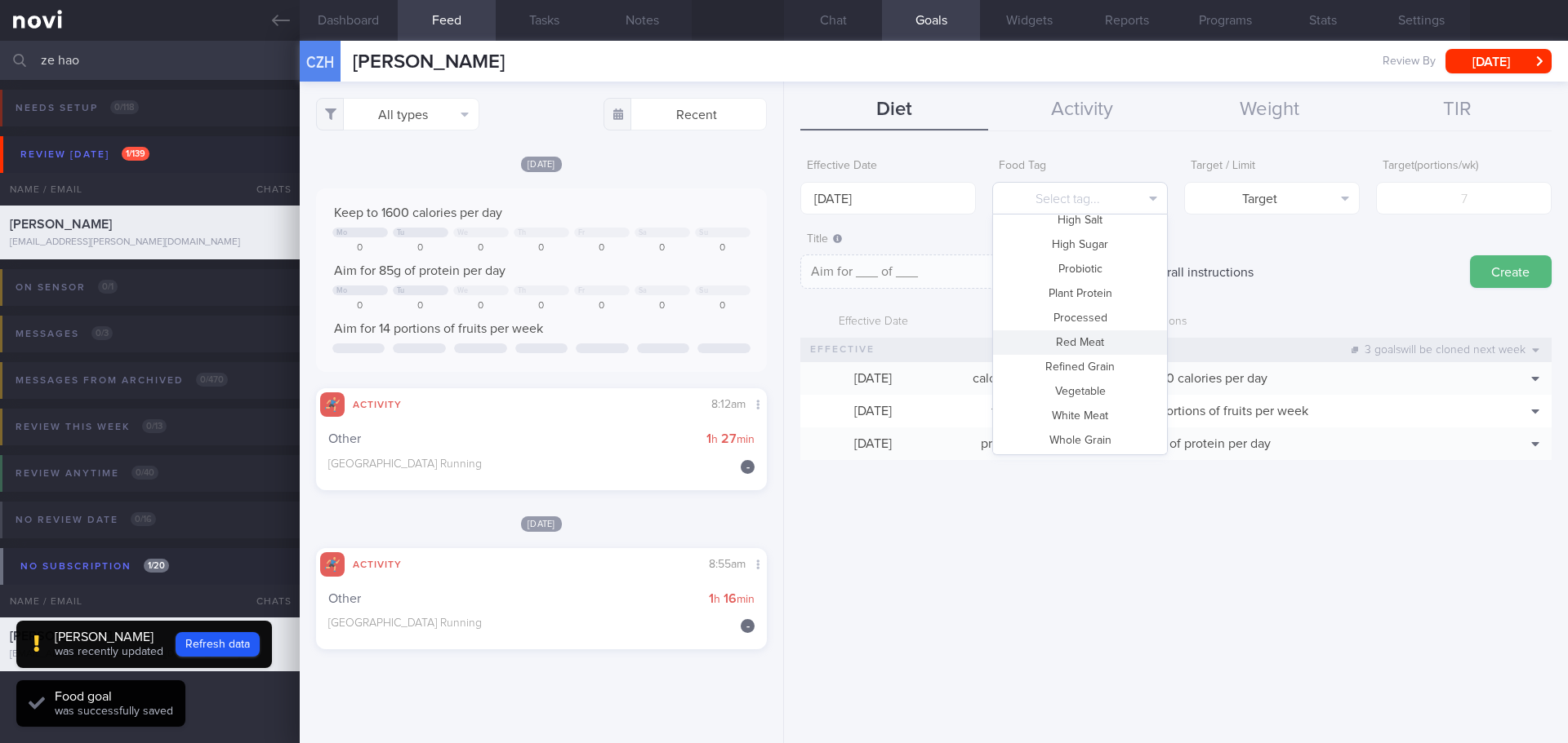
scroll to position [486, 0]
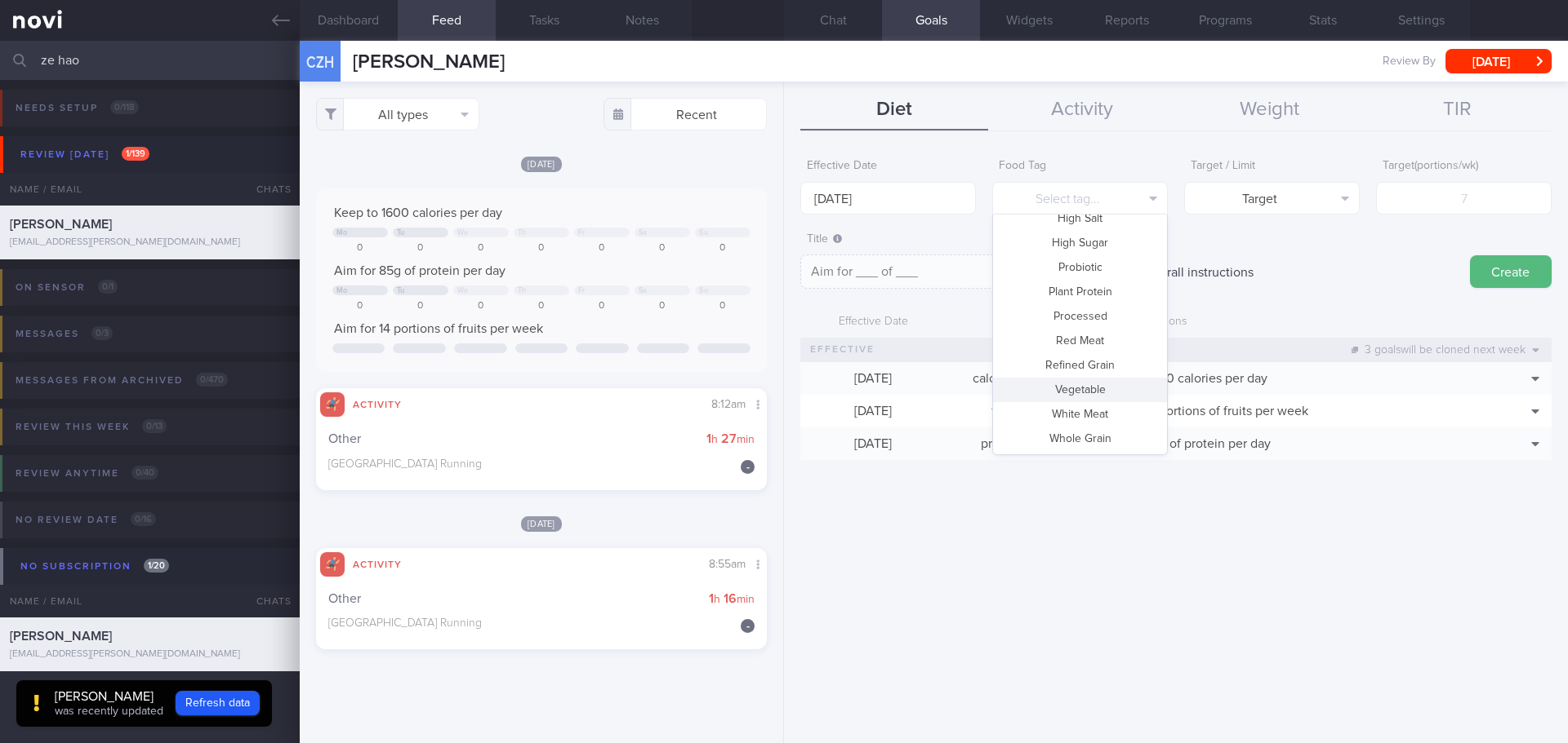
click at [1101, 386] on button "Vegetable" at bounding box center [1080, 391] width 174 height 25
type textarea "Aim for __ portions of vegetables per week"
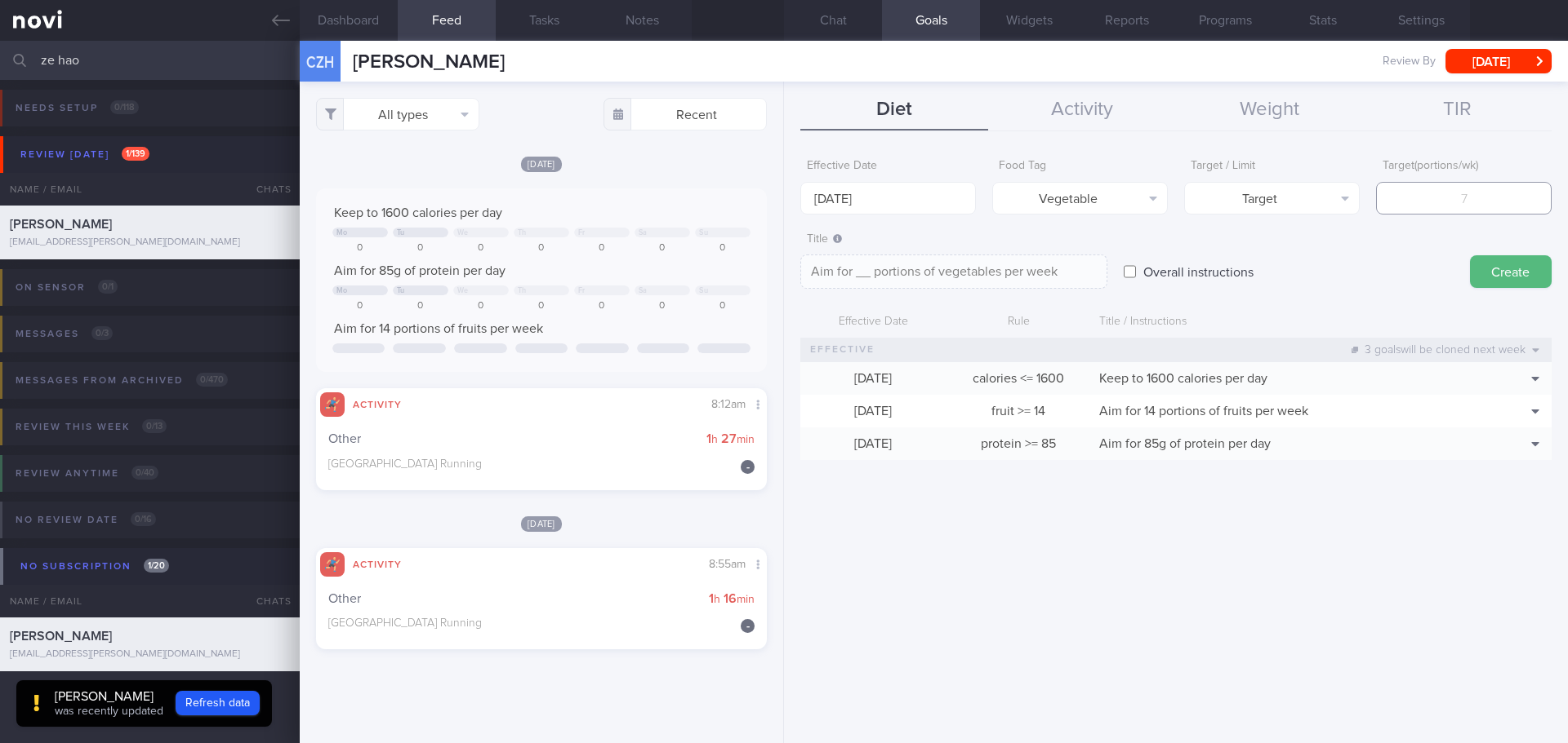
click at [1461, 191] on input "number" at bounding box center [1464, 198] width 176 height 32
type input "1"
type textarea "Aim for 1 portions of vegetables per week"
type input "14"
type textarea "Aim for 14 portions of vegetables per week"
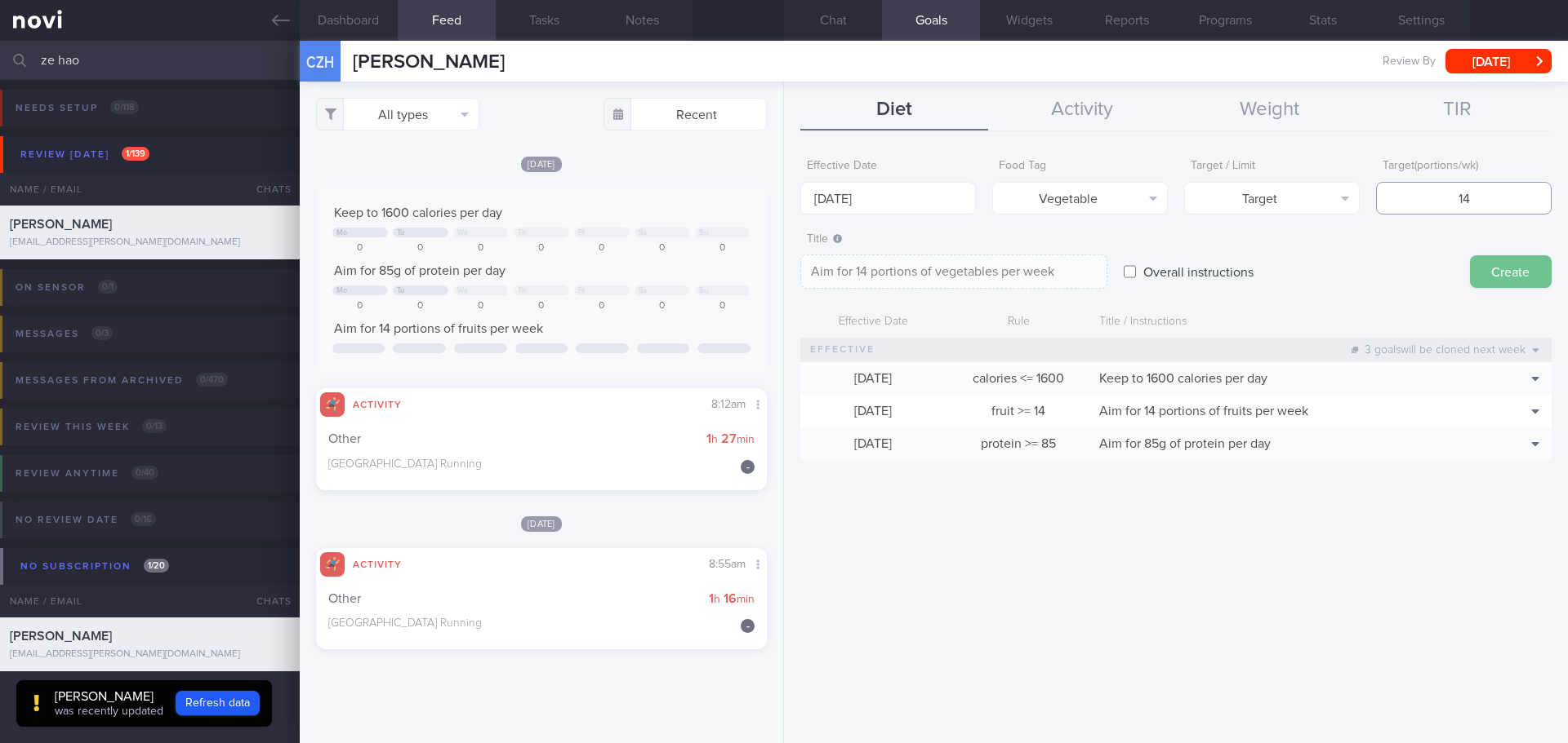
type input "14"
click at [1485, 262] on button "Create" at bounding box center [1510, 271] width 82 height 32
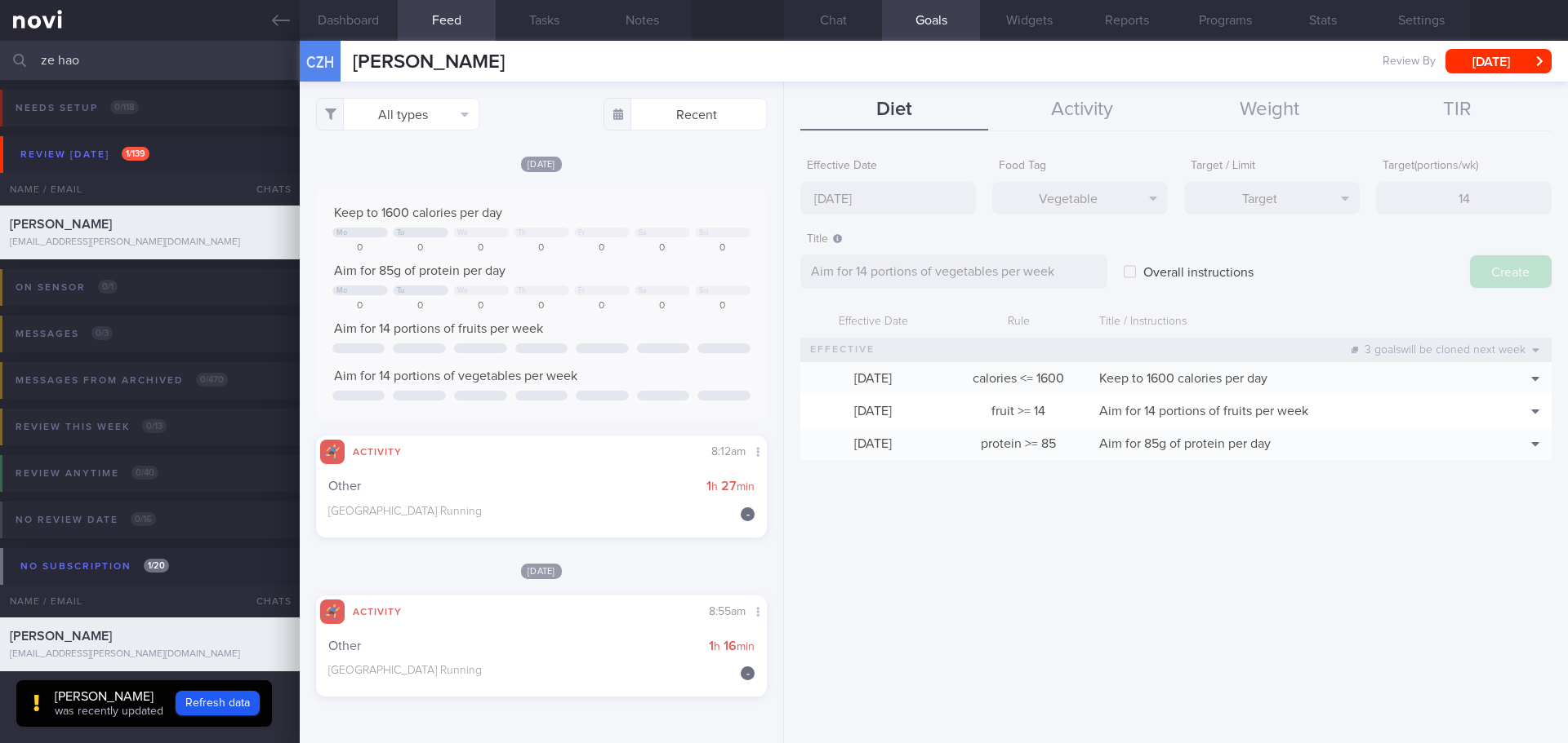
type input "20 Oct 2025"
type textarea "Aim for ___ of ___"
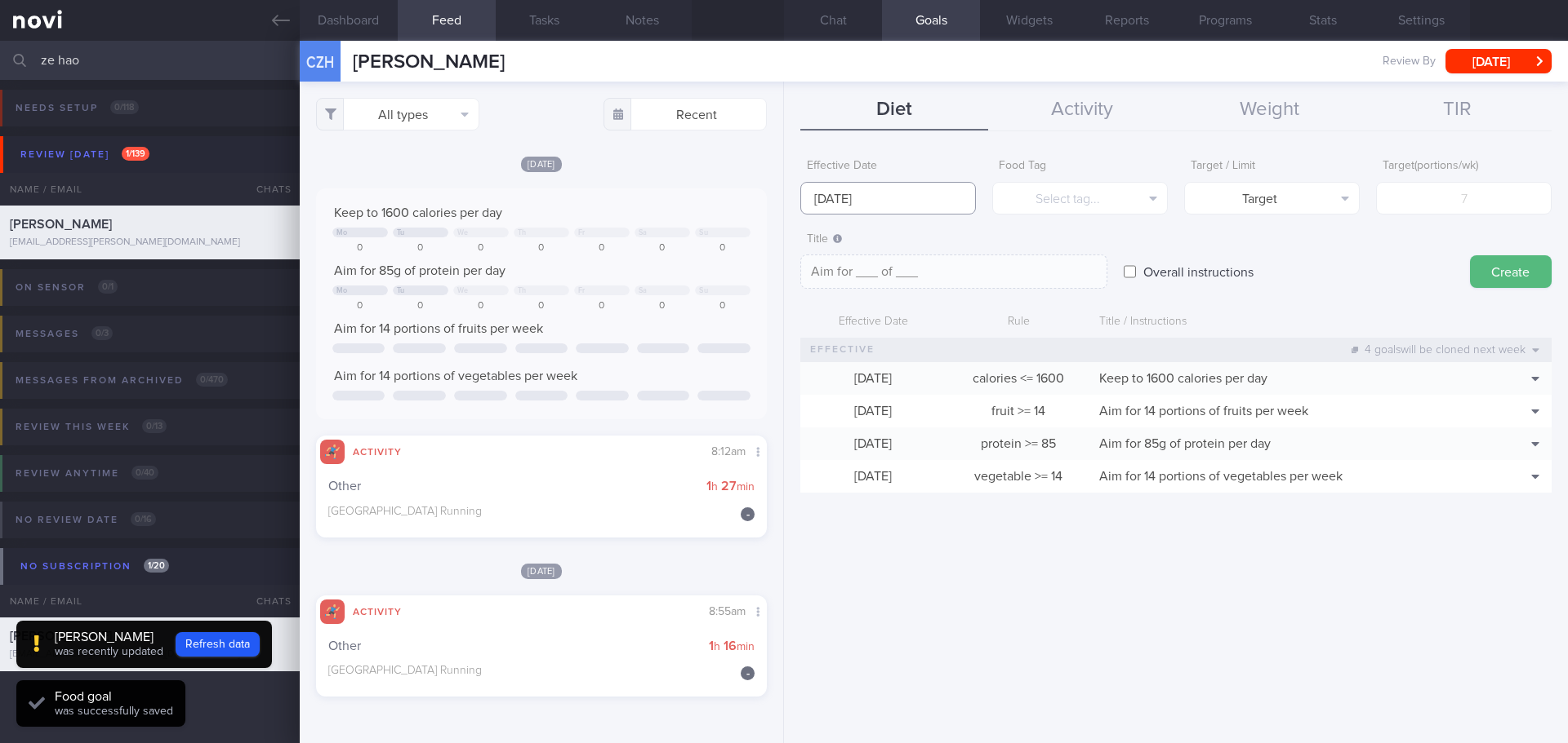
click at [883, 205] on input "20 Oct 2025" at bounding box center [888, 198] width 176 height 32
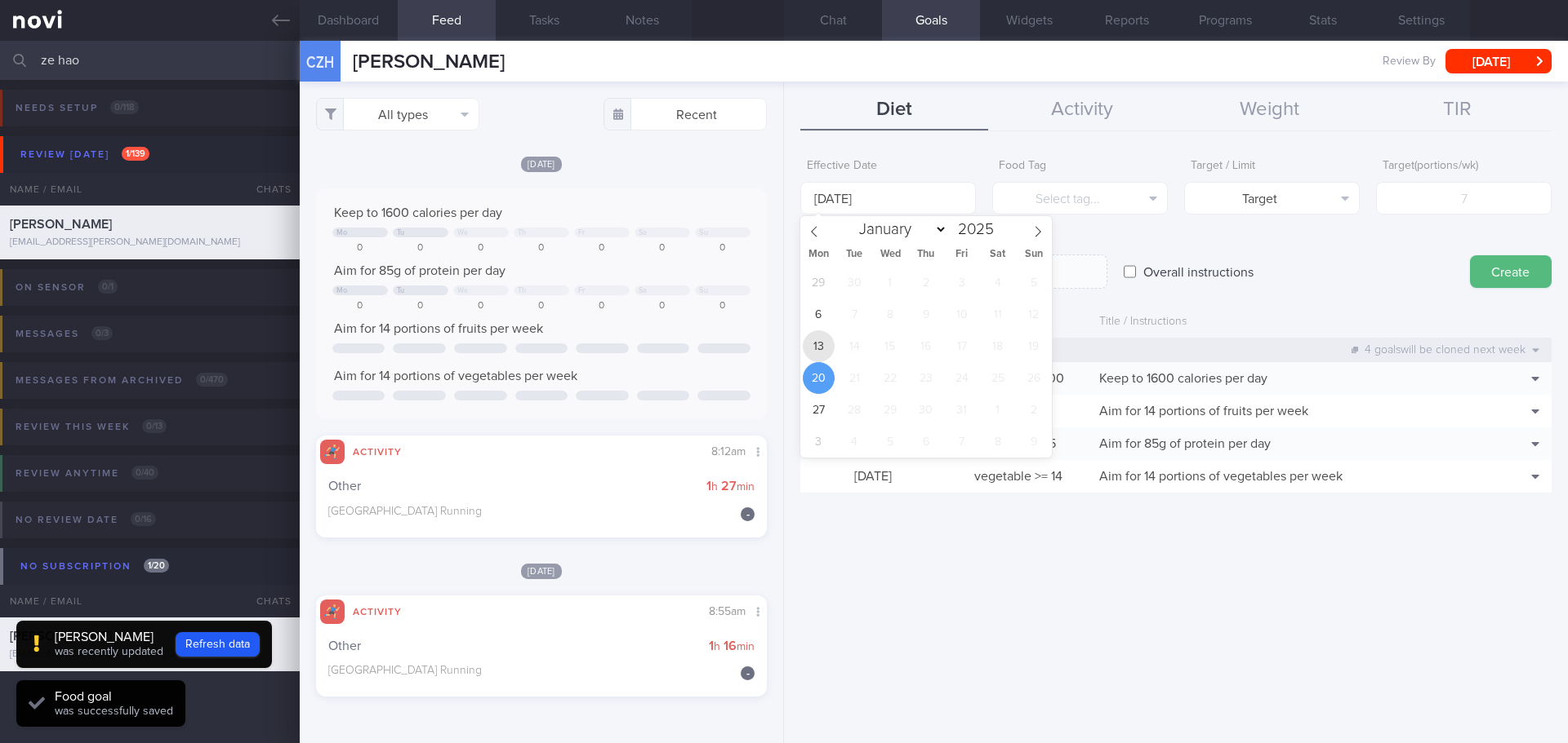
click at [820, 348] on span "13" at bounding box center [818, 346] width 31 height 31
type input "13 Oct 2025"
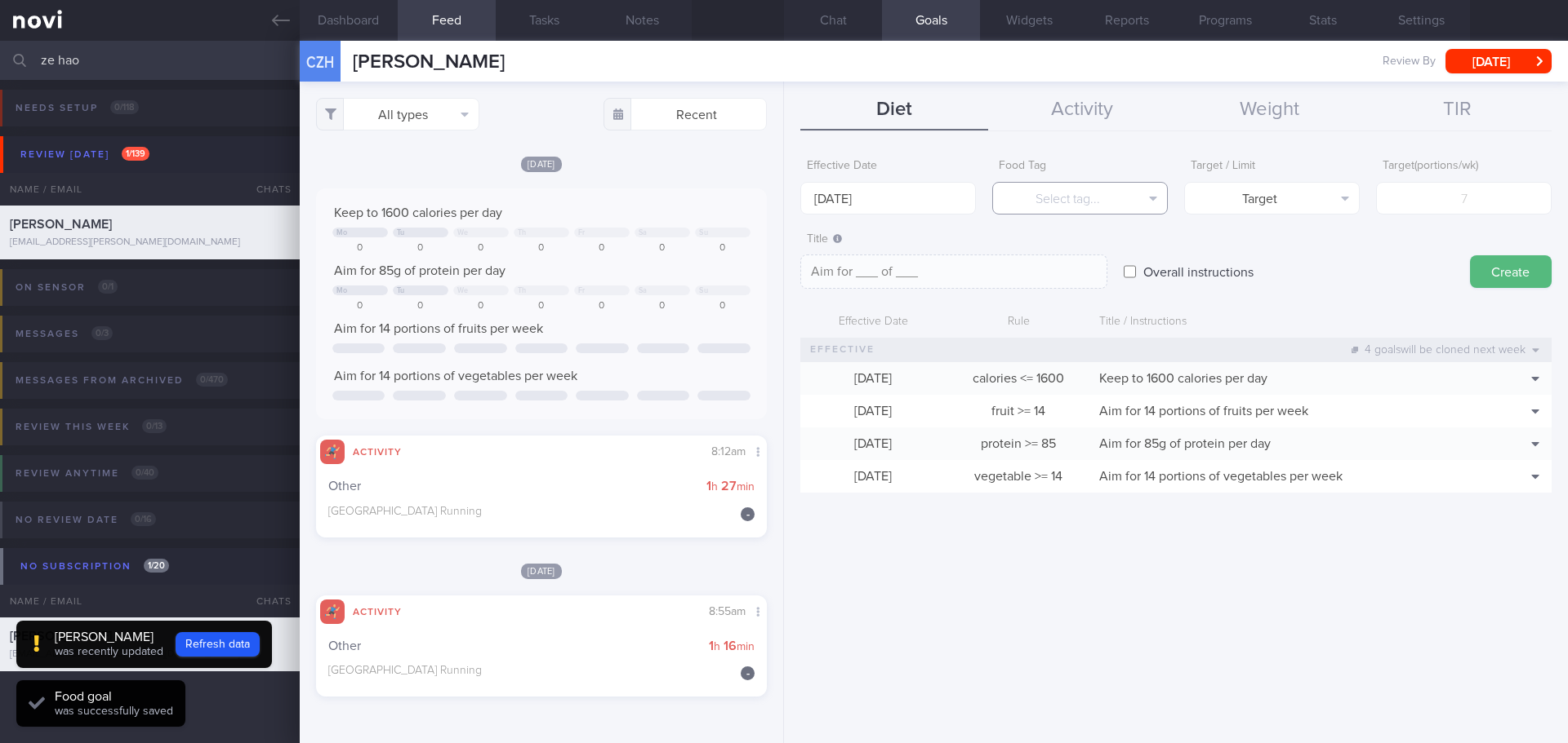
click at [1078, 209] on button "Select tag..." at bounding box center [1080, 198] width 176 height 32
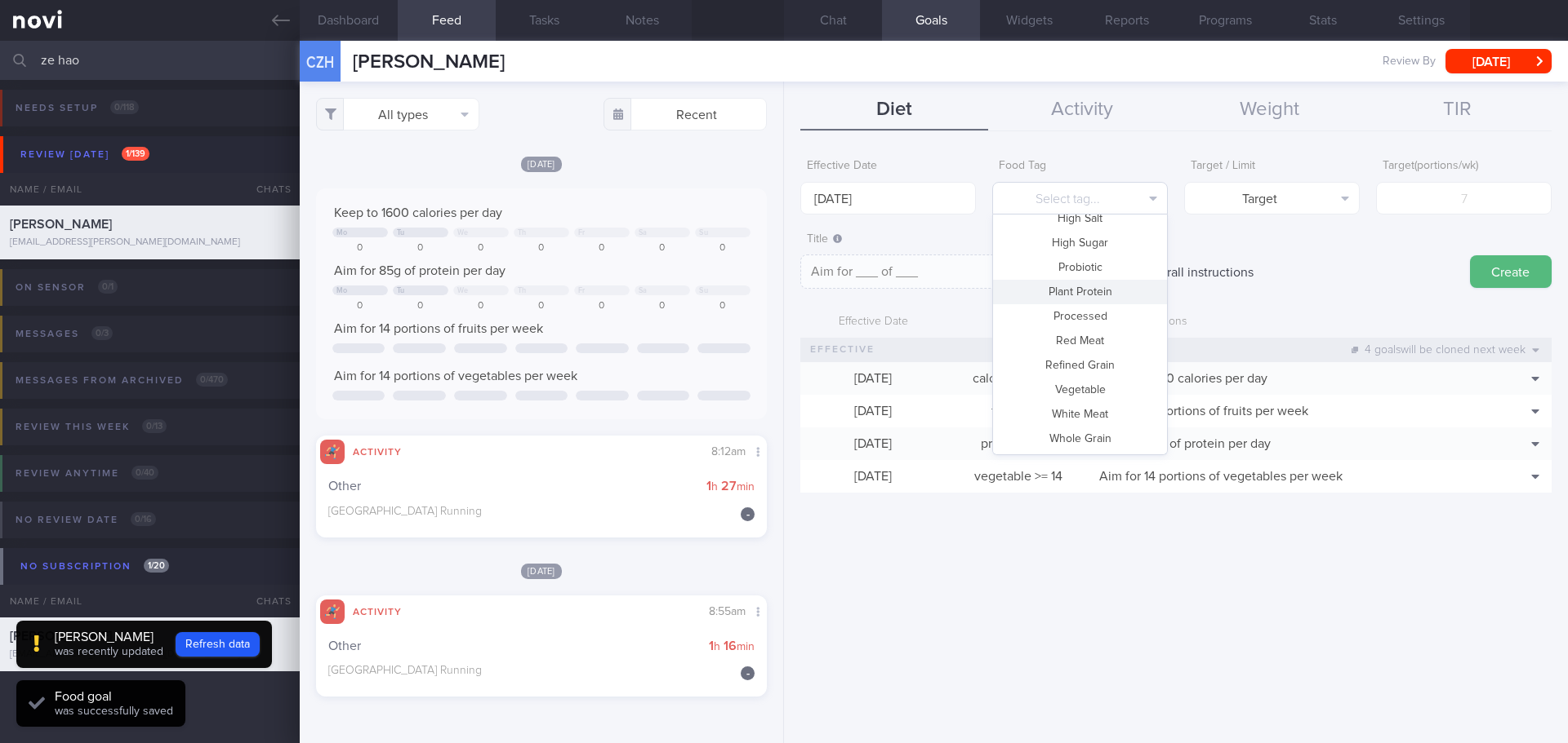
scroll to position [78, 0]
click at [1097, 427] on button "High Fat" at bounding box center [1080, 431] width 174 height 25
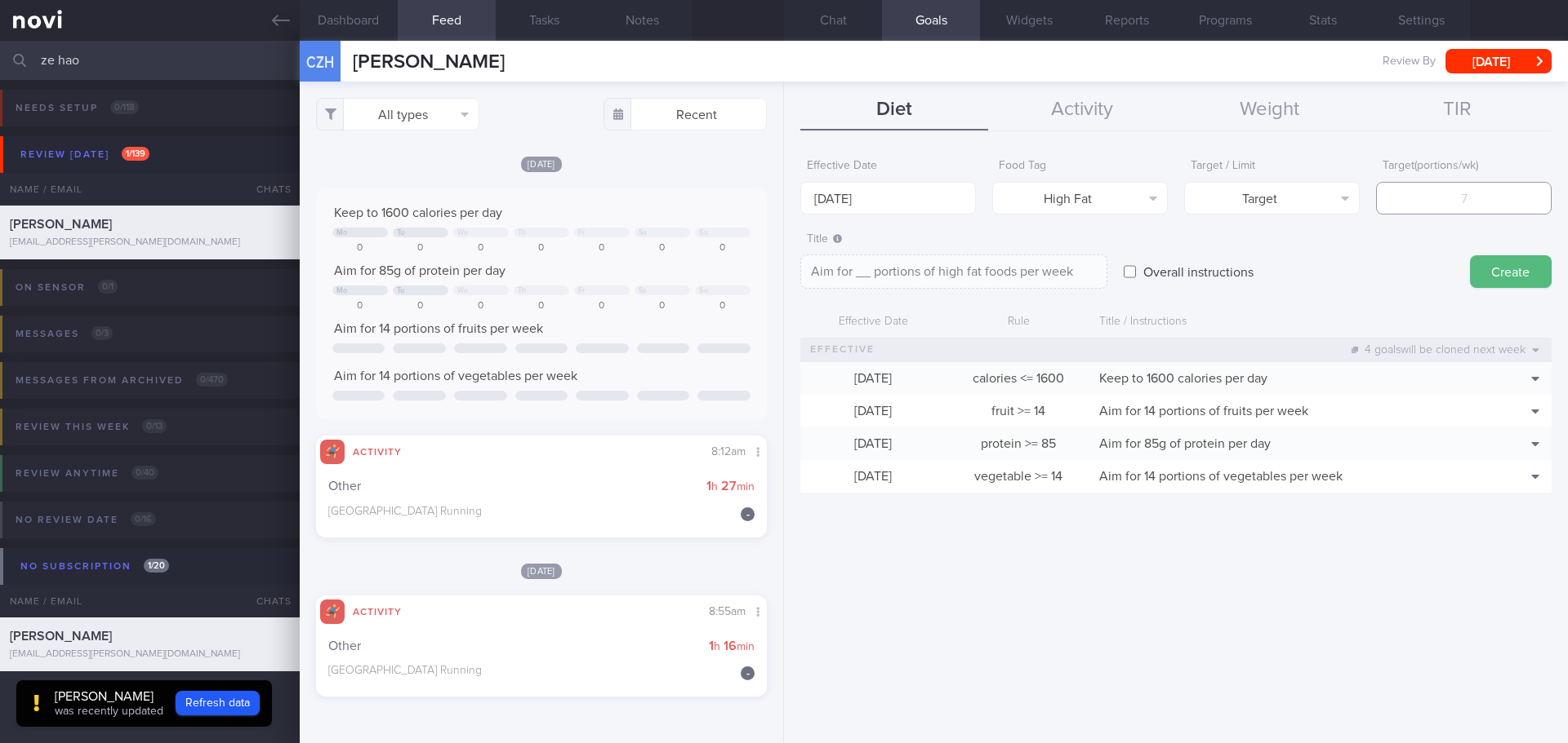
click at [1445, 207] on input "number" at bounding box center [1464, 198] width 176 height 32
click at [1354, 194] on button "Target" at bounding box center [1272, 198] width 176 height 32
click at [1306, 259] on button "Limit" at bounding box center [1272, 255] width 174 height 25
type textarea "Keep to __ portions of high fat foods per week"
click at [1436, 213] on input "number" at bounding box center [1464, 198] width 176 height 32
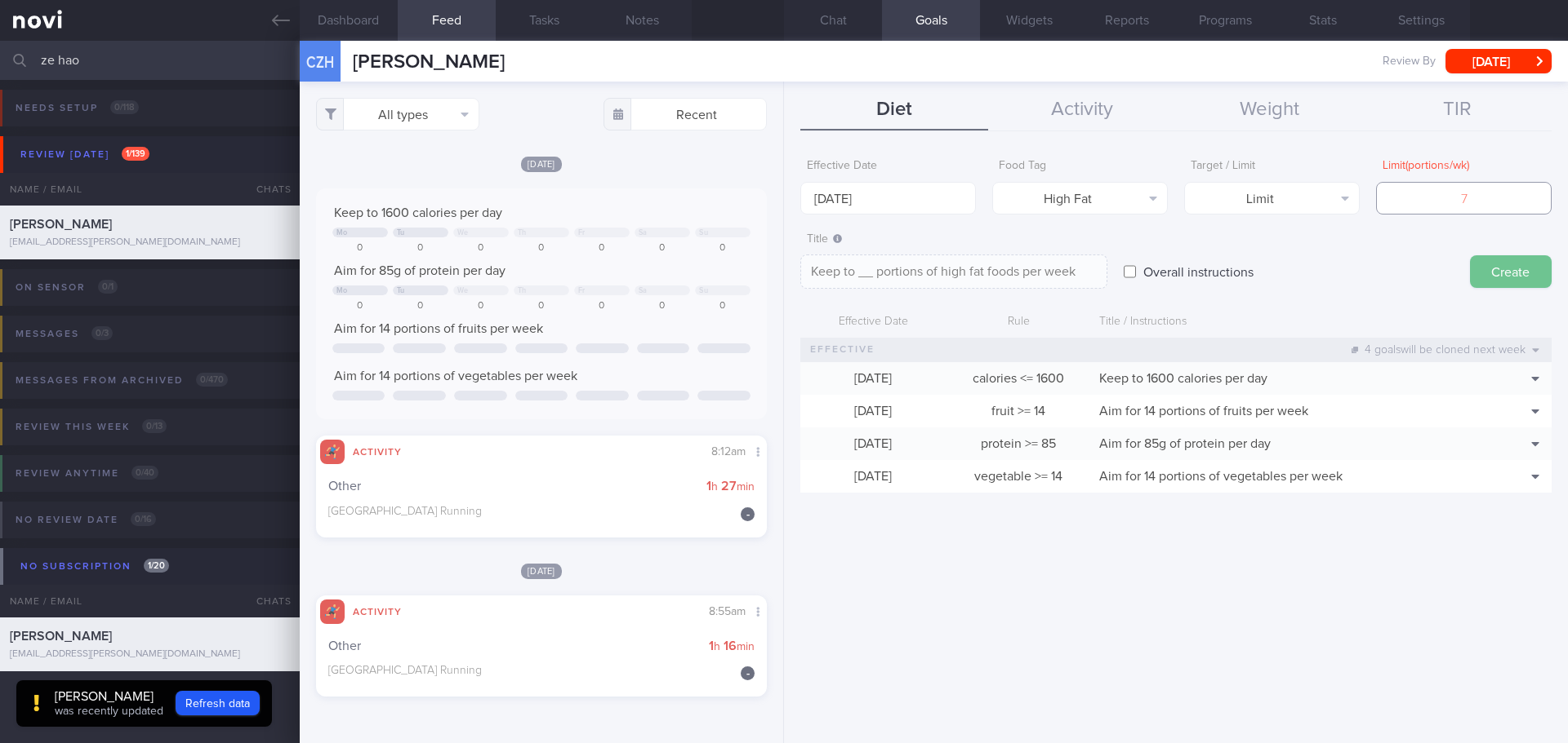
type input "3"
type textarea "Keep to 3 portions of high fat foods per week"
type input "3"
click at [1519, 281] on button "Create" at bounding box center [1510, 271] width 82 height 32
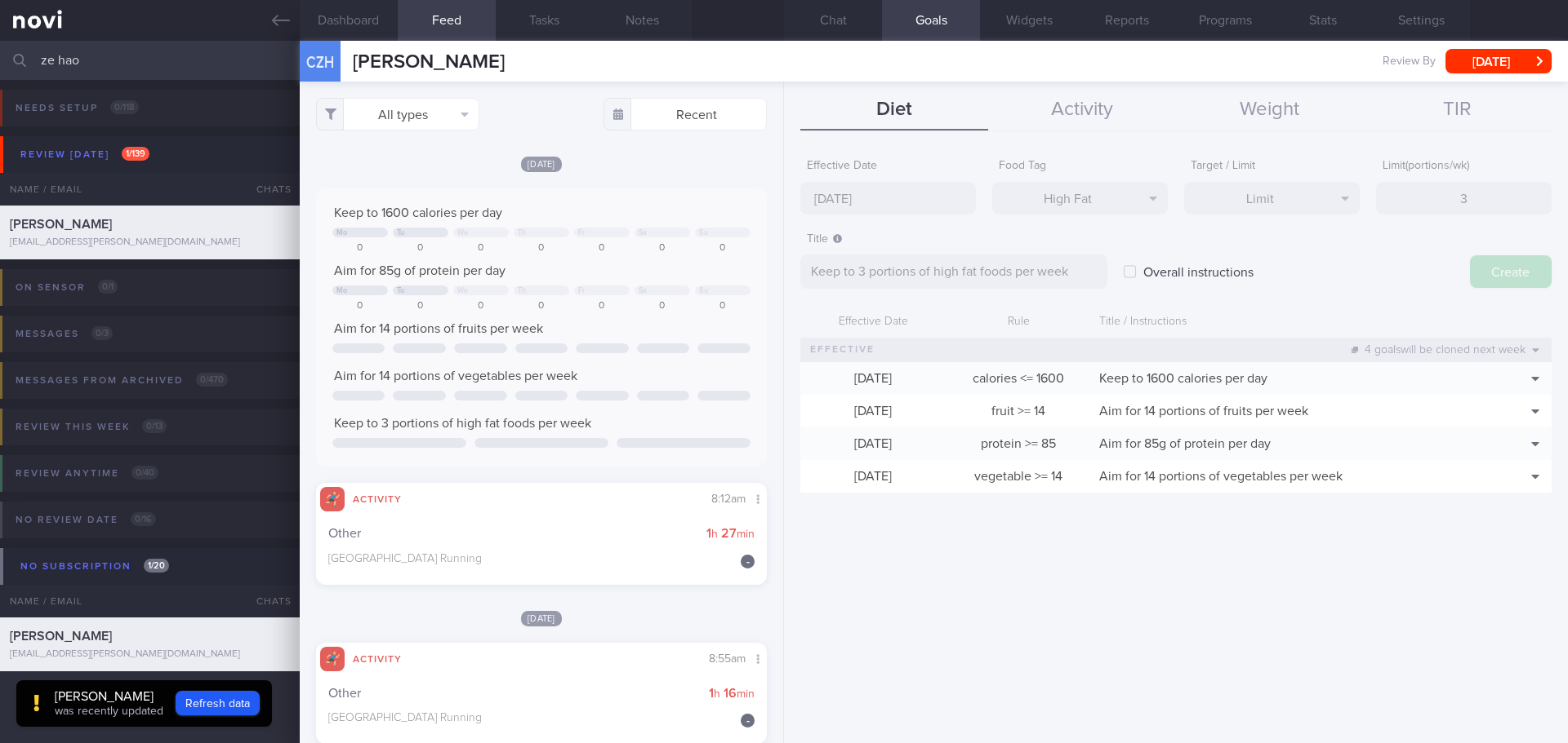
type input "20 Oct 2025"
type textarea "Aim for ___ of ___"
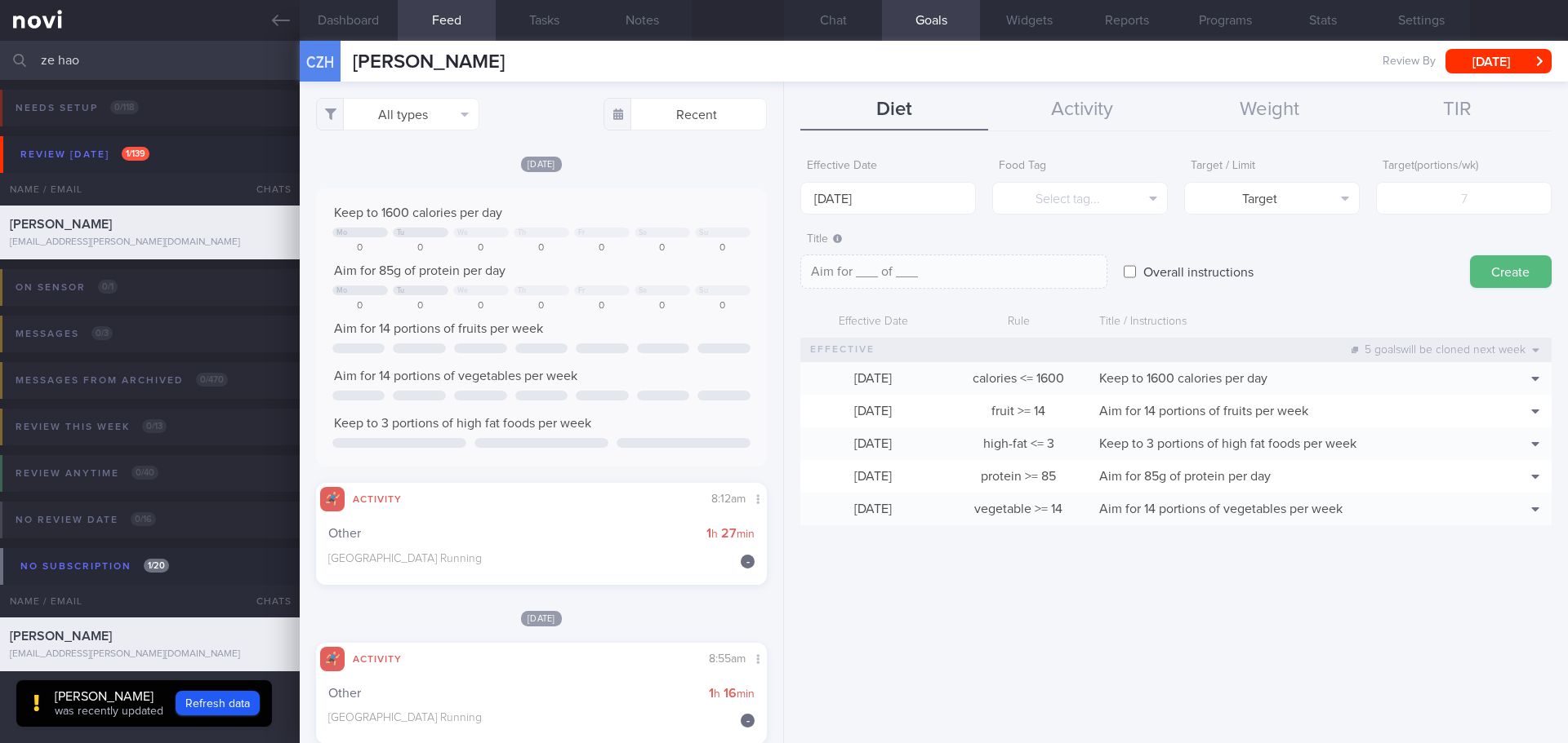
click at [1017, 708] on div "Effective Date 20 Oct 2025 Food Tag Select tag... Select tag... Calories Carbs …" at bounding box center [1176, 441] width 784 height 605
click at [850, 27] on button "Chat" at bounding box center [833, 20] width 98 height 41
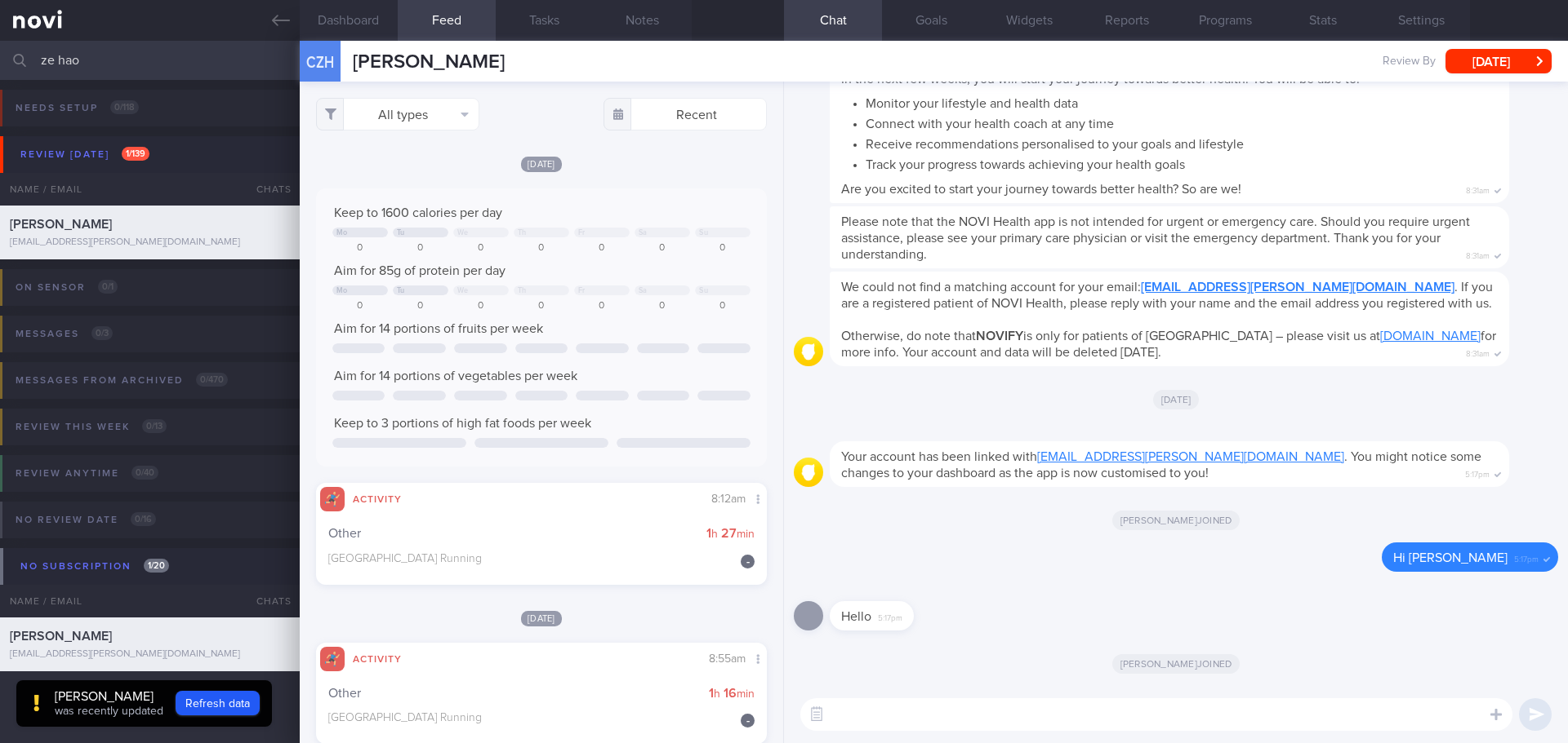
click at [1003, 707] on textarea at bounding box center [1157, 714] width 712 height 32
click at [936, 720] on textarea at bounding box center [1157, 714] width 712 height 32
paste textarea "Hi XX, Elizabeth here. It was nice speaking to you today. I will be in touch wi…"
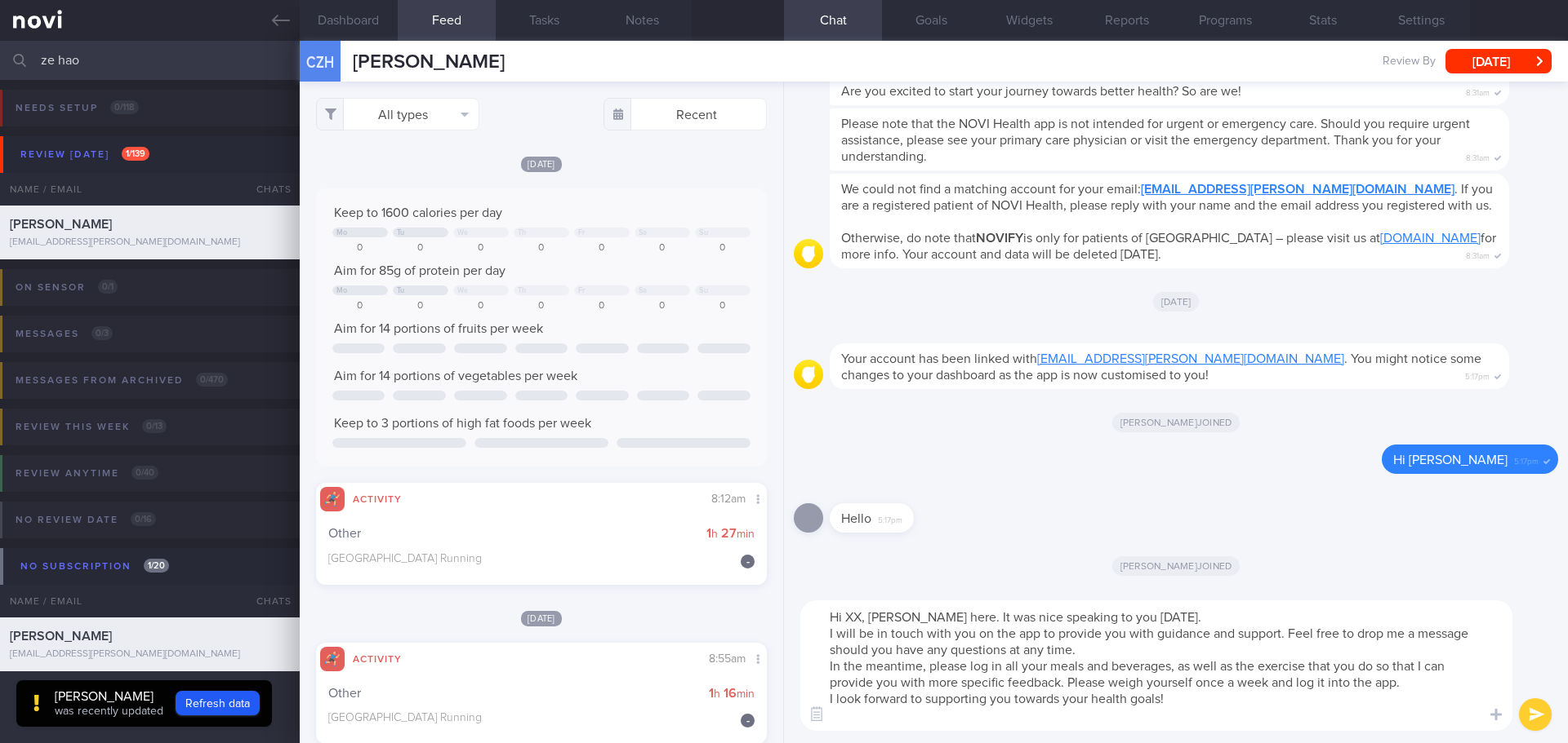
click at [863, 619] on textarea "Hi XX, Elizabeth here. It was nice speaking to you today. I will be in touch wi…" at bounding box center [1157, 666] width 712 height 131
click at [1205, 622] on textarea "Hi Ze Hao, Elizabeth here. It was nice speaking to you today. I will be in touc…" at bounding box center [1157, 666] width 712 height 131
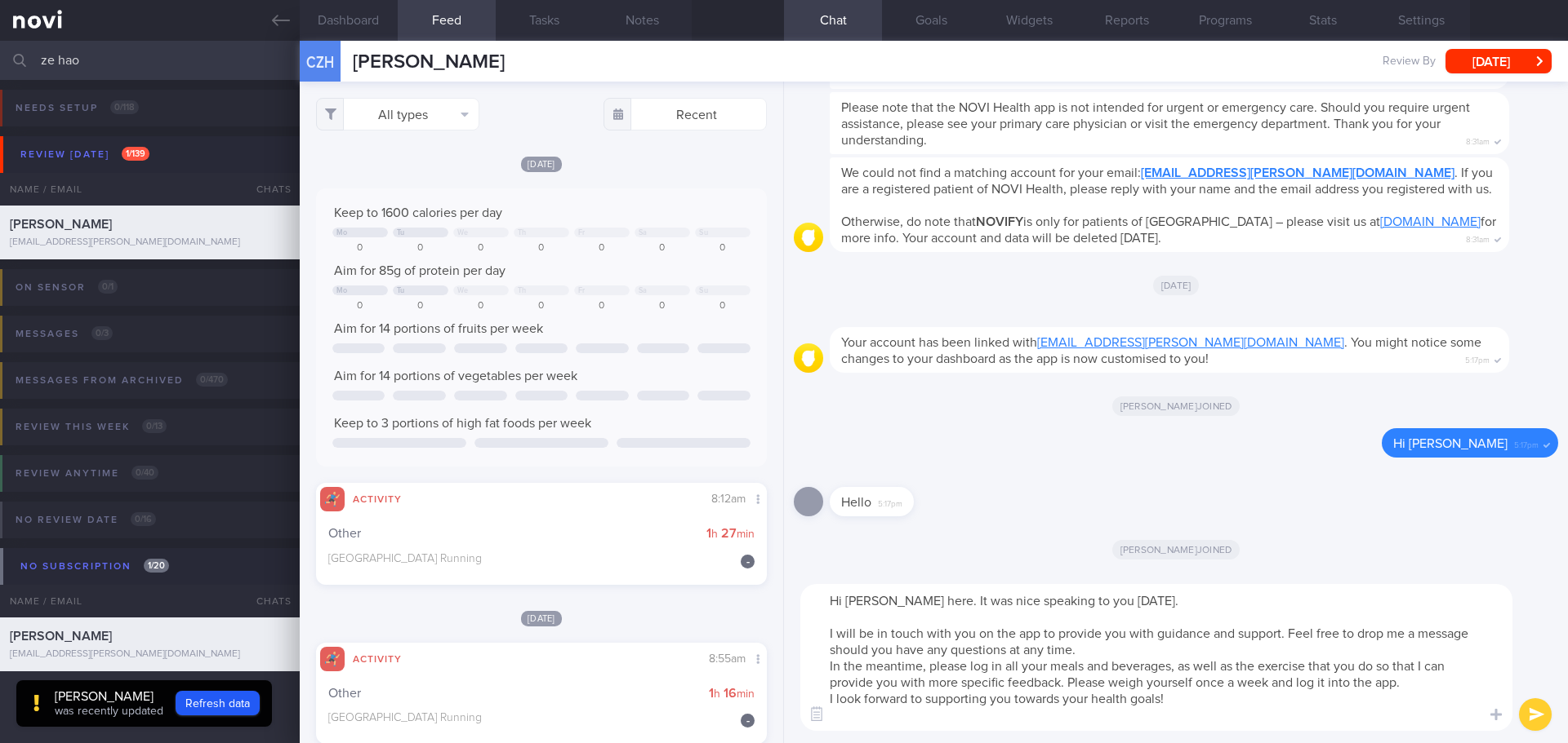
click at [1153, 650] on textarea "Hi Ze Hao, Elizabeth here. It was nice speaking to you today. I will be in touc…" at bounding box center [1157, 658] width 712 height 147
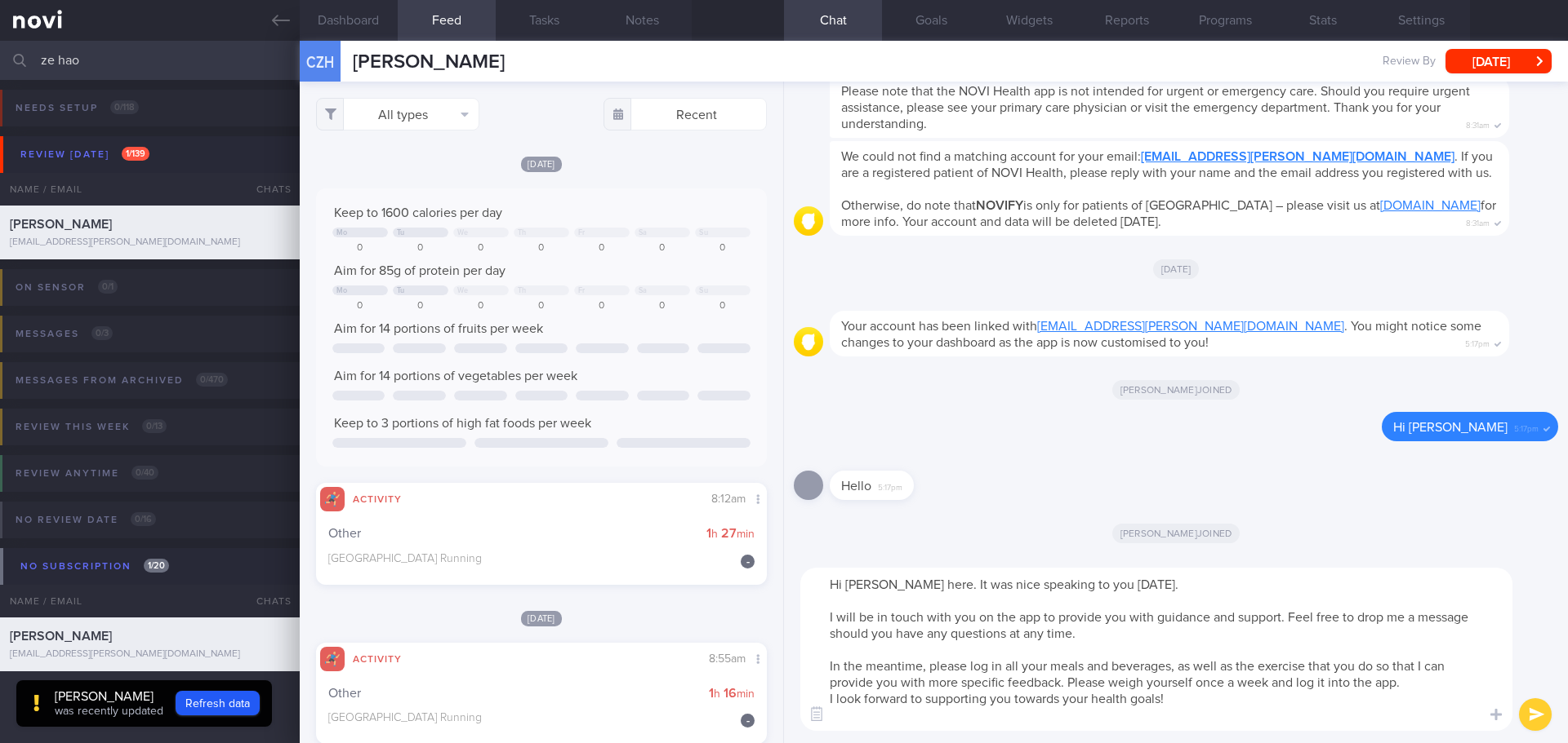
click at [1071, 716] on textarea "Hi Ze Hao, Elizabeth here. It was nice speaking to you today. I will be in touc…" at bounding box center [1157, 649] width 712 height 163
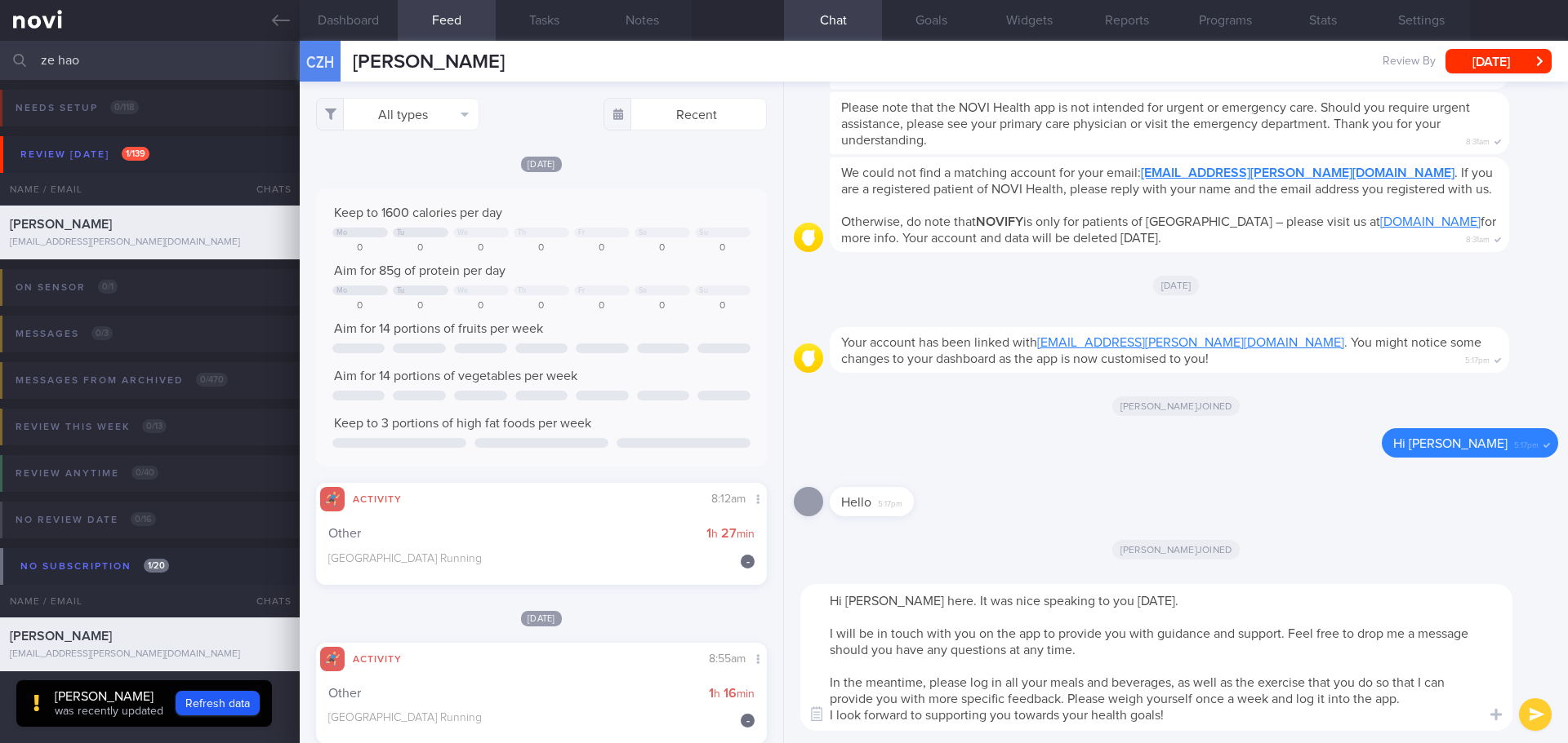
type textarea "Hi Ze Hao, Elizabeth here. It was nice speaking to you today. I will be in touc…"
click at [1200, 733] on div "Hi Ze Hao, Elizabeth here. It was nice speaking to you today. I will be in touc…" at bounding box center [1176, 657] width 784 height 171
click at [1253, 707] on textarea "Hi Ze Hao, Elizabeth here. It was nice speaking to you today. I will be in touc…" at bounding box center [1157, 658] width 712 height 147
click at [1284, 714] on textarea "Hi Ze Hao, Elizabeth here. It was nice speaking to you today. I will be in touc…" at bounding box center [1157, 658] width 712 height 147
click at [1319, 708] on textarea "Hi Ze Hao, Elizabeth here. It was nice speaking to you today. I will be in touc…" at bounding box center [1157, 658] width 712 height 147
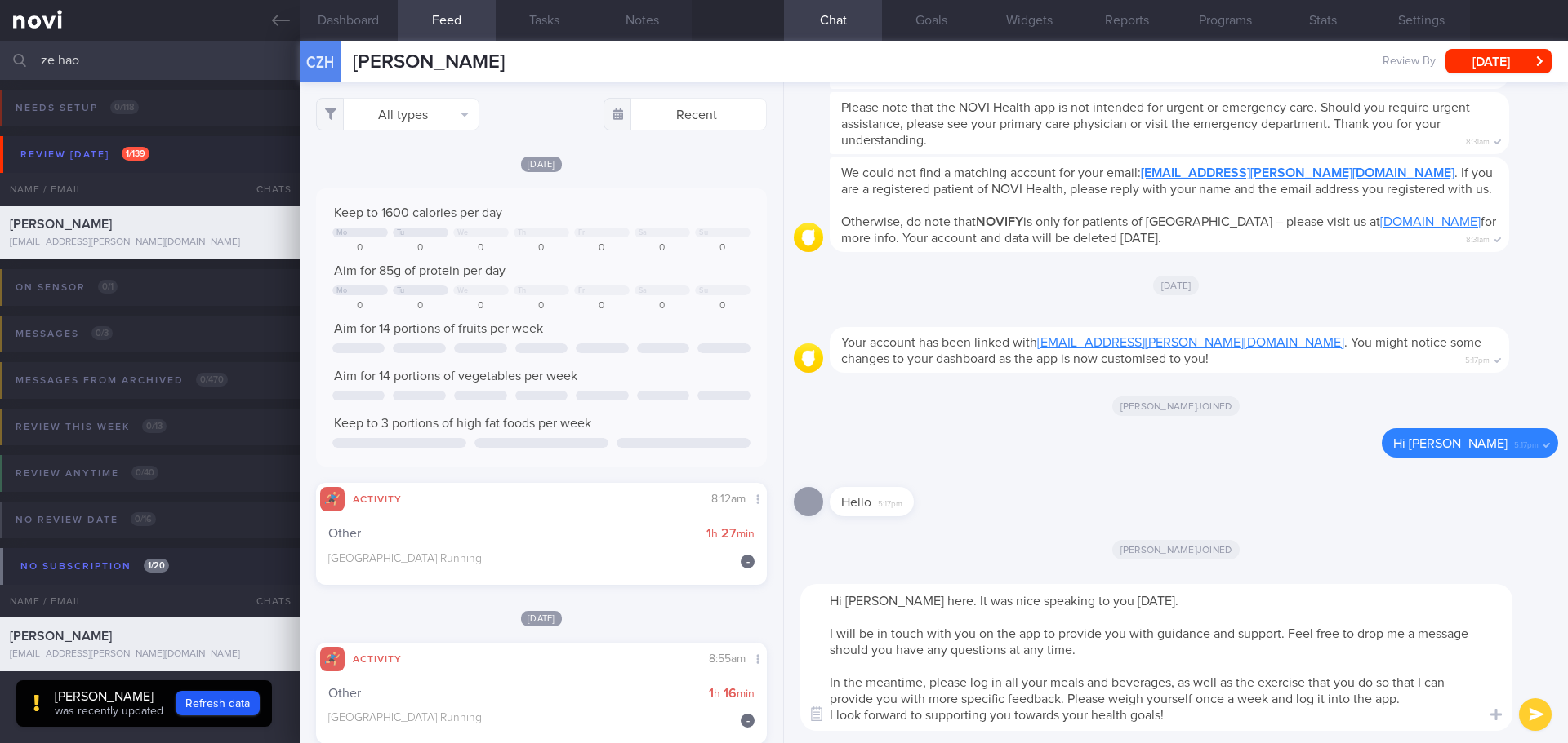
click at [1321, 708] on textarea "Hi Ze Hao, Elizabeth here. It was nice speaking to you today. I will be in touc…" at bounding box center [1157, 658] width 712 height 147
click at [1532, 714] on button "submit" at bounding box center [1534, 714] width 32 height 32
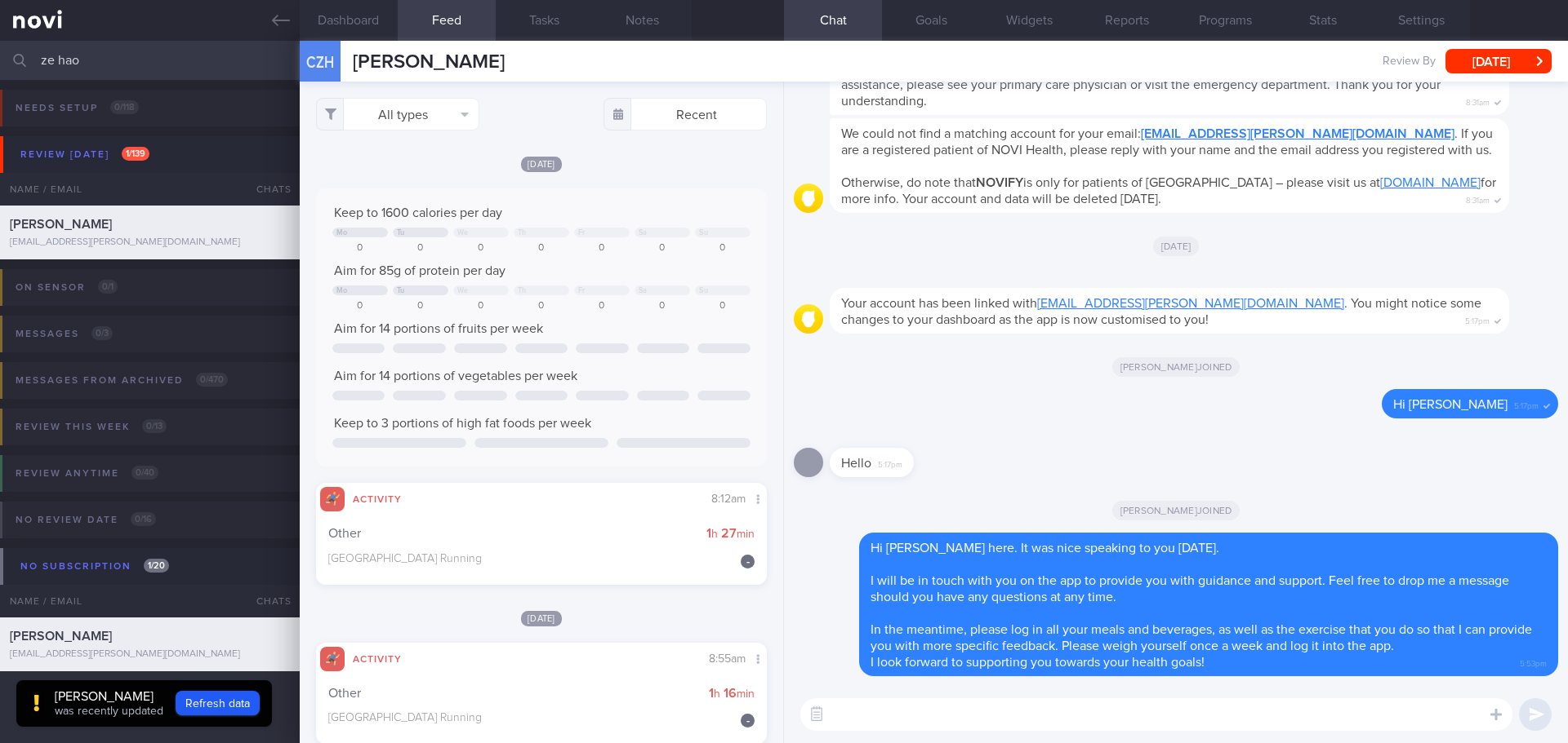
click at [1328, 718] on textarea at bounding box center [1157, 714] width 712 height 32
click at [1353, 716] on textarea at bounding box center [1157, 714] width 712 height 32
click at [1358, 715] on textarea at bounding box center [1157, 714] width 712 height 32
click at [1359, 715] on textarea at bounding box center [1157, 714] width 712 height 32
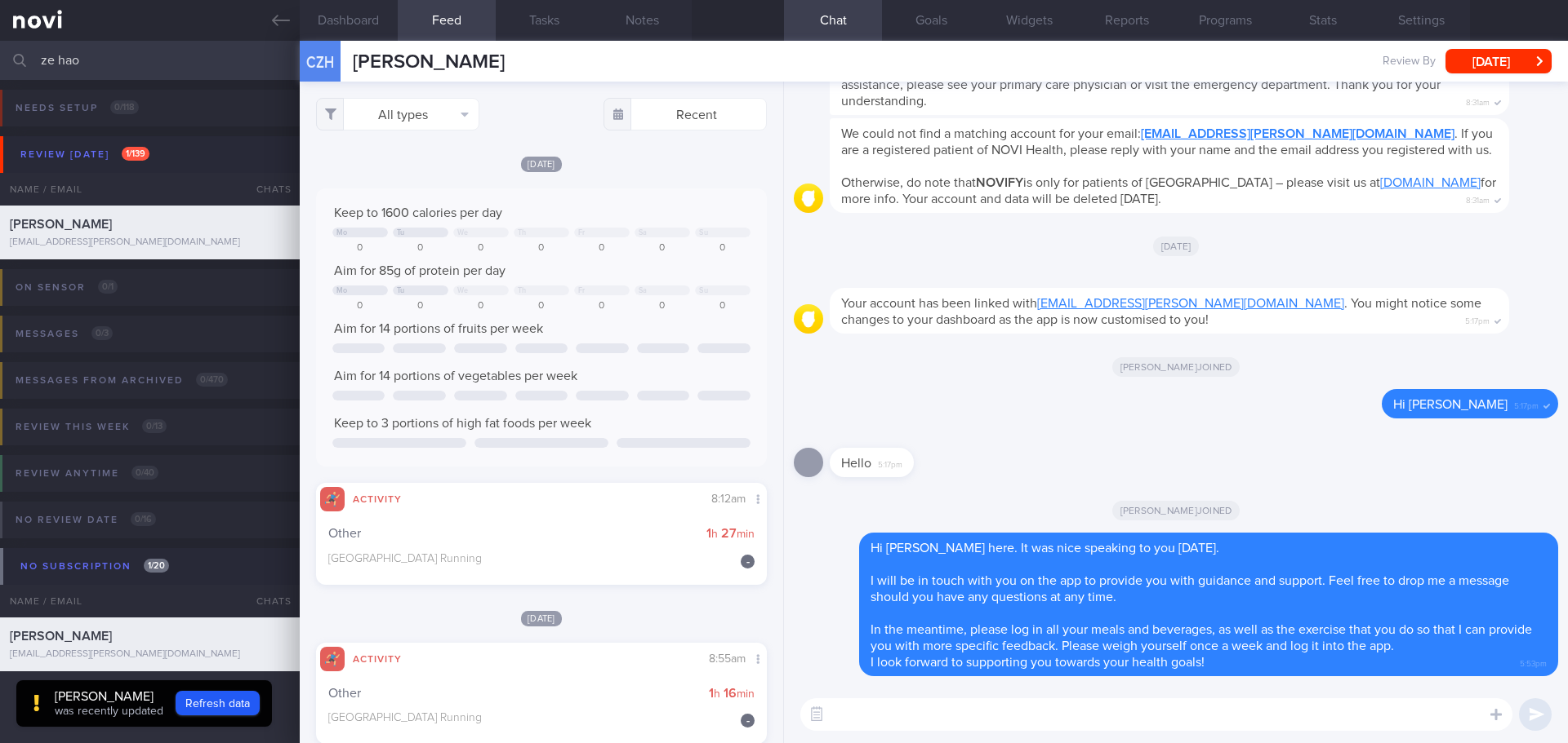
click at [1232, 439] on div "Hello 5:17pm" at bounding box center [1176, 458] width 764 height 59
click at [891, 712] on textarea at bounding box center [1157, 714] width 712 height 32
paste textarea "Your calories goal is 1600kcal (calories in) and aim for 70g protein per day."
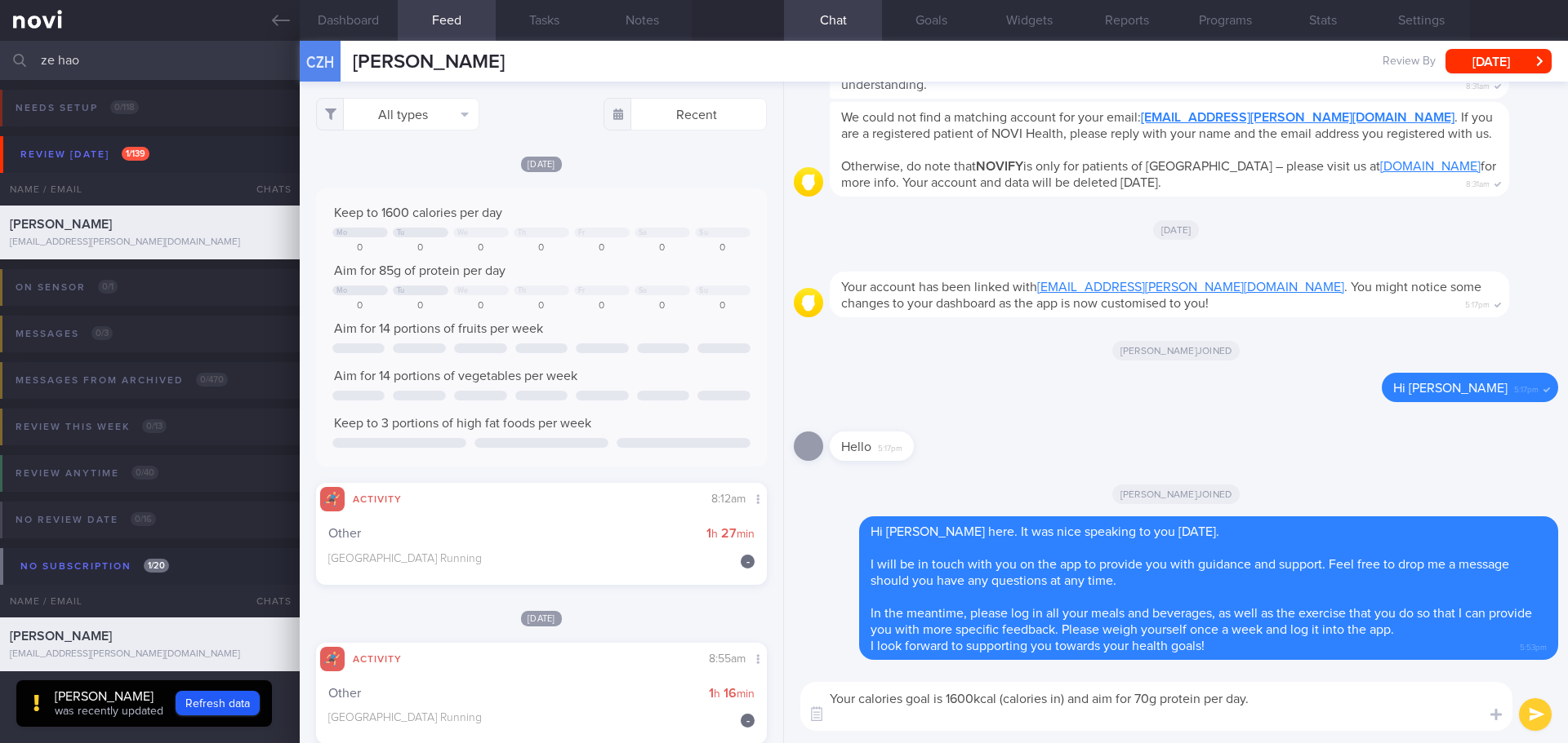
click at [1153, 699] on textarea "Your calories goal is 1600kcal (calories in) and aim for 70g protein per day." at bounding box center [1157, 707] width 712 height 49
type textarea "Your calories goal is 1600kcal (calories in) and aim for 85g protein per day."
click at [1540, 718] on button "submit" at bounding box center [1534, 714] width 32 height 32
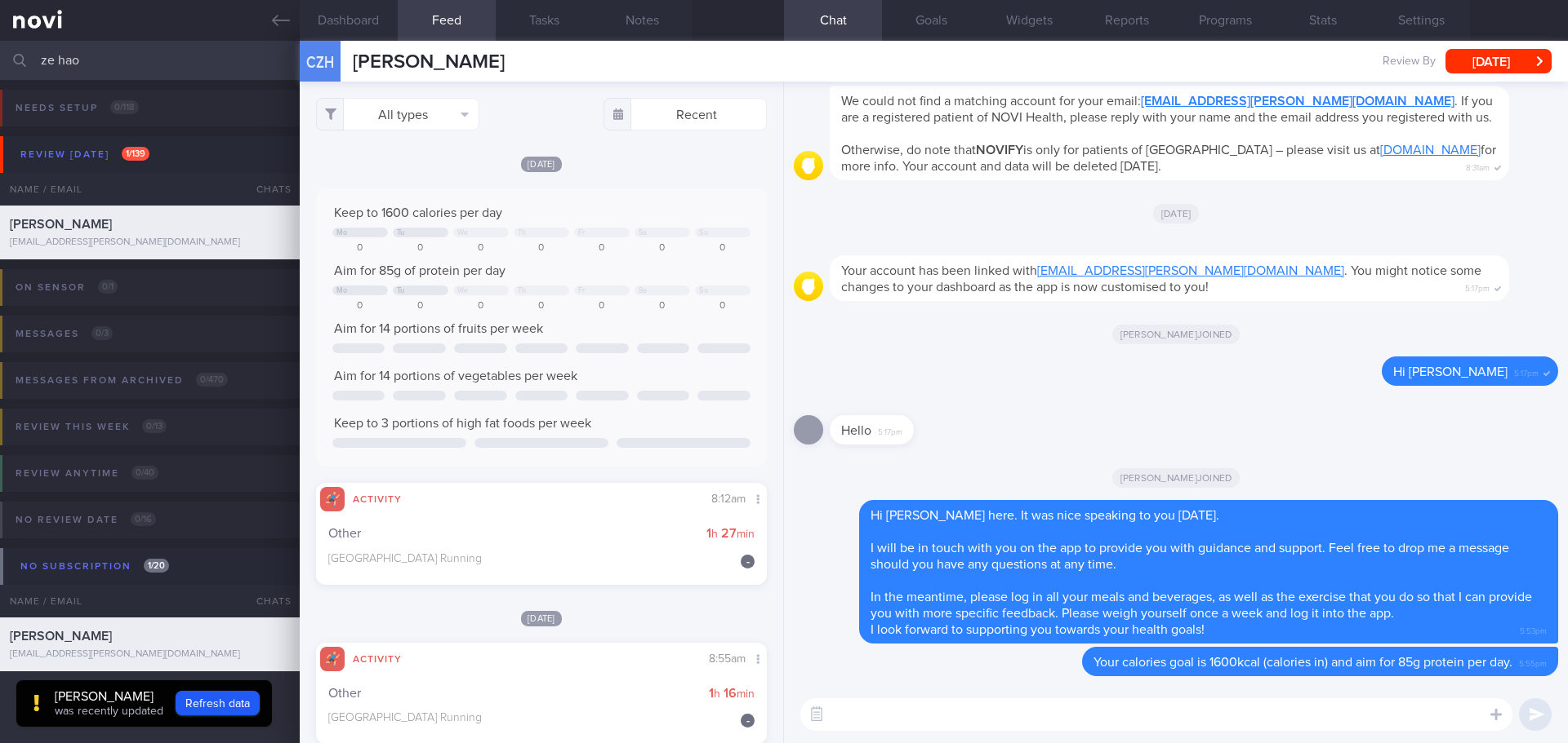
click at [936, 712] on textarea at bounding box center [1157, 714] width 712 height 32
paste textarea "Focus on cutting down hidden fats as fats is calorie dense, 1g = 9kcal - remove…"
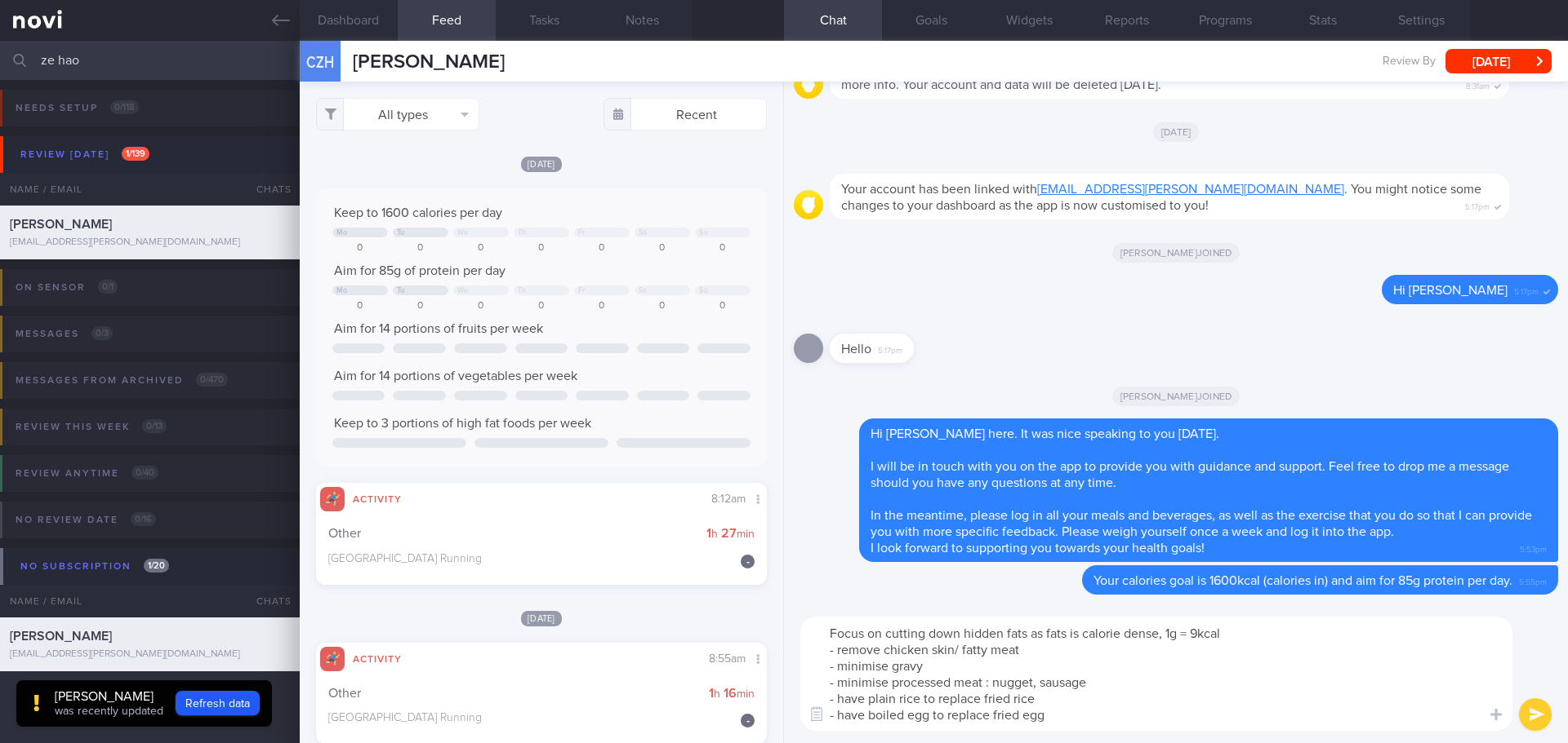
drag, startPoint x: 1070, startPoint y: 632, endPoint x: 1008, endPoint y: 636, distance: 62.1
click at [1008, 636] on textarea "Focus on cutting down hidden fats as fats is calorie dense, 1g = 9kcal - remove…" at bounding box center [1157, 674] width 712 height 114
click at [977, 663] on textarea "Focus on cutting down hidden or visible fat. Here are some tips for you: - remo…" at bounding box center [1157, 674] width 712 height 114
click at [1040, 657] on textarea "Focus on cutting down hidden or visible fat. Here are some tips for you: - remo…" at bounding box center [1157, 674] width 712 height 114
click at [1044, 654] on textarea "Focus on cutting down hidden or visible fat. Here are some tips for you: - remo…" at bounding box center [1157, 674] width 712 height 114
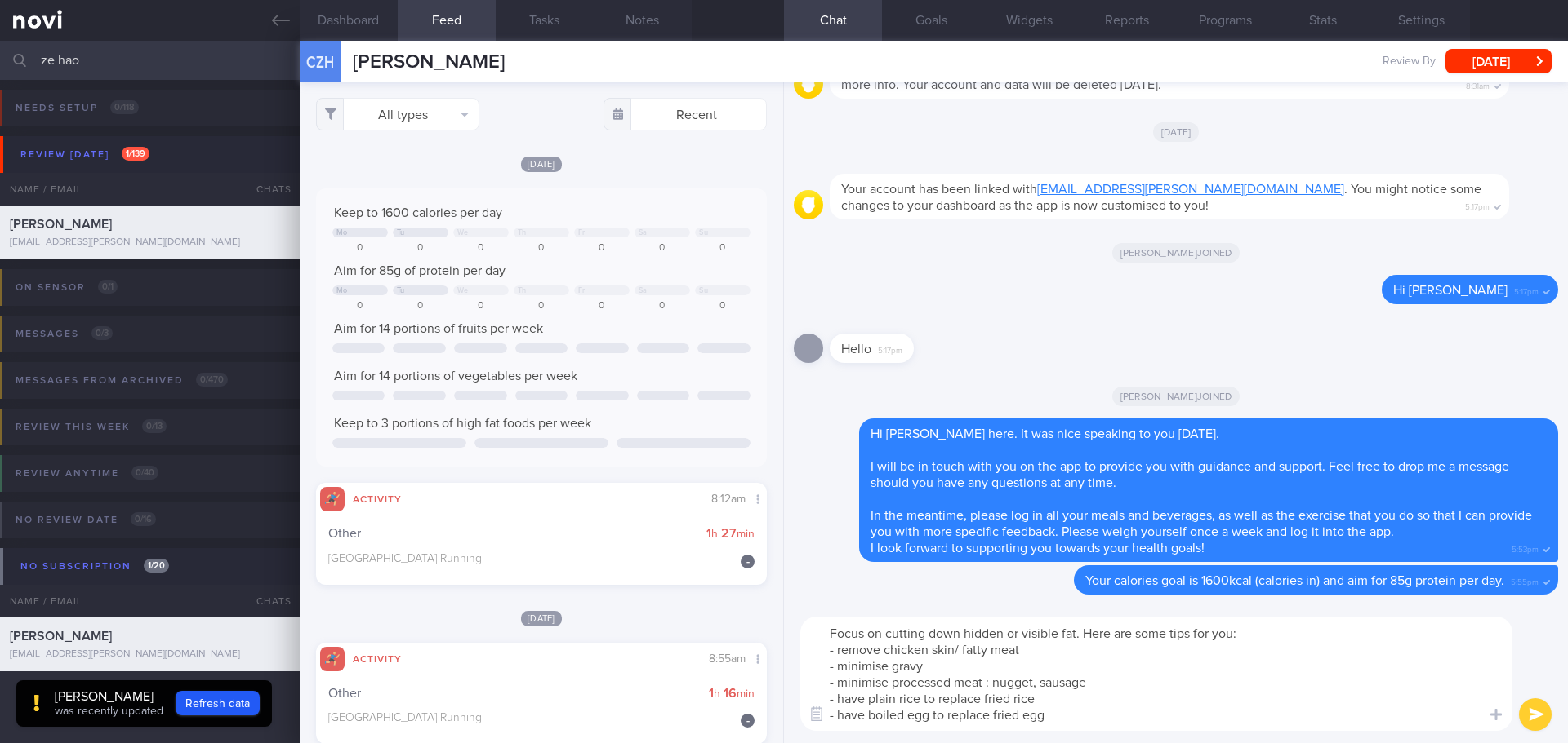
click at [1007, 673] on textarea "Focus on cutting down hidden or visible fat. Here are some tips for you: - remo…" at bounding box center [1157, 674] width 712 height 114
click at [984, 664] on textarea "Focus on cutting down hidden or visible fat. Here are some tips for you: - remo…" at bounding box center [1157, 674] width 712 height 114
click at [991, 671] on textarea "Focus on cutting down hidden or visible fat. Here are some tips for you: - remo…" at bounding box center [1157, 674] width 712 height 114
click at [1017, 671] on textarea "Focus on cutting down hidden or visible fat. Here are some tips for you: - remo…" at bounding box center [1157, 674] width 712 height 114
click at [976, 669] on textarea "Focus on cutting down hidden or visible fat. Here are some tips for you: - remo…" at bounding box center [1157, 674] width 712 height 114
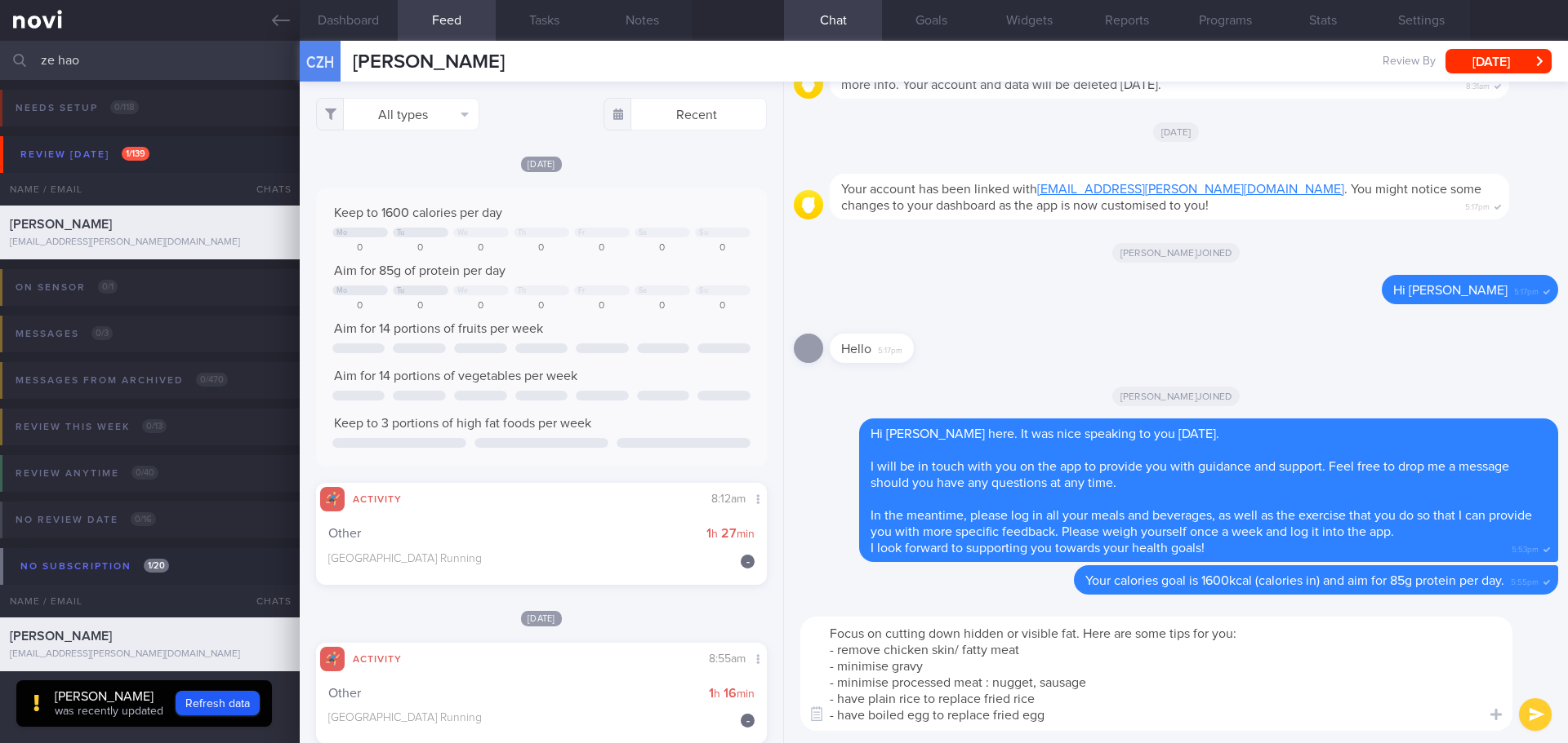
click at [1008, 703] on textarea "Focus on cutting down hidden or visible fat. Here are some tips for you: - remo…" at bounding box center [1157, 674] width 712 height 114
click at [1075, 716] on textarea "Focus on cutting down hidden or visible fat. Here are some tips for you: - remo…" at bounding box center [1157, 674] width 712 height 114
click at [1085, 720] on textarea "Focus on cutting down hidden or visible fat. Here are some tips for you: - remo…" at bounding box center [1157, 674] width 712 height 114
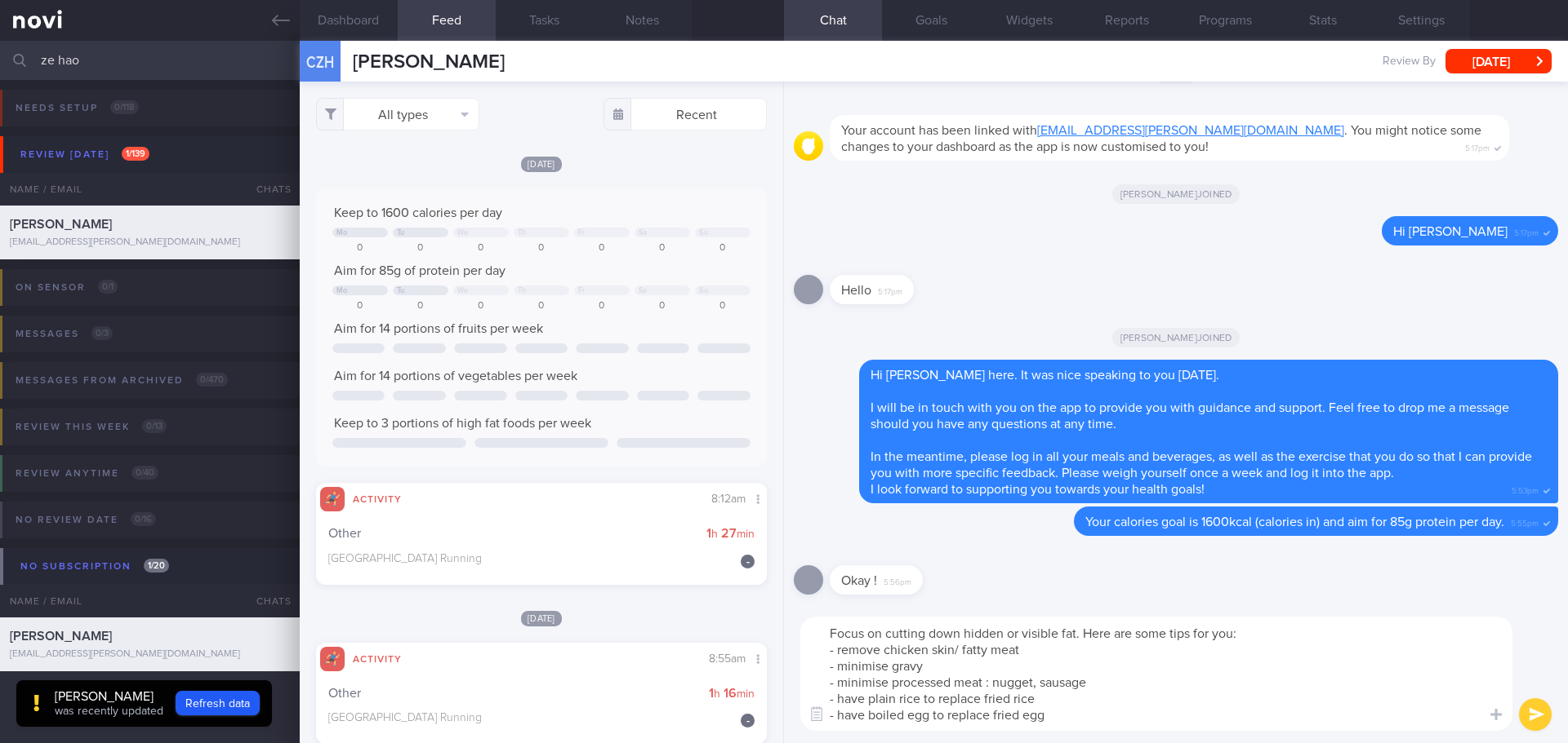
click at [1071, 722] on textarea "Focus on cutting down hidden or visible fat. Here are some tips for you: - remo…" at bounding box center [1157, 674] width 712 height 114
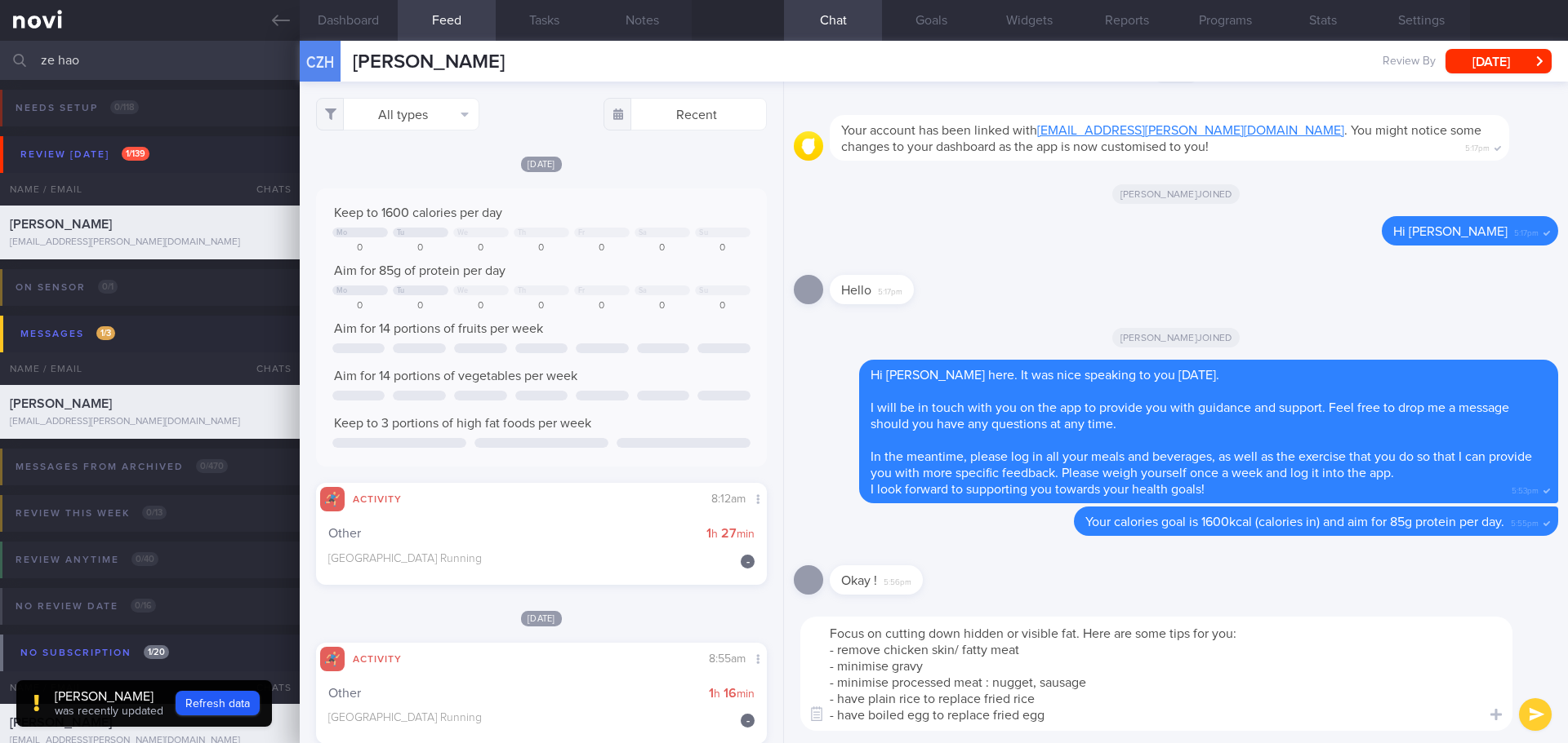
drag, startPoint x: 1070, startPoint y: 717, endPoint x: 838, endPoint y: 720, distance: 232.0
click at [838, 720] on textarea "Focus on cutting down hidden or visible fat. Here are some tips for you: - remo…" at bounding box center [1157, 674] width 712 height 114
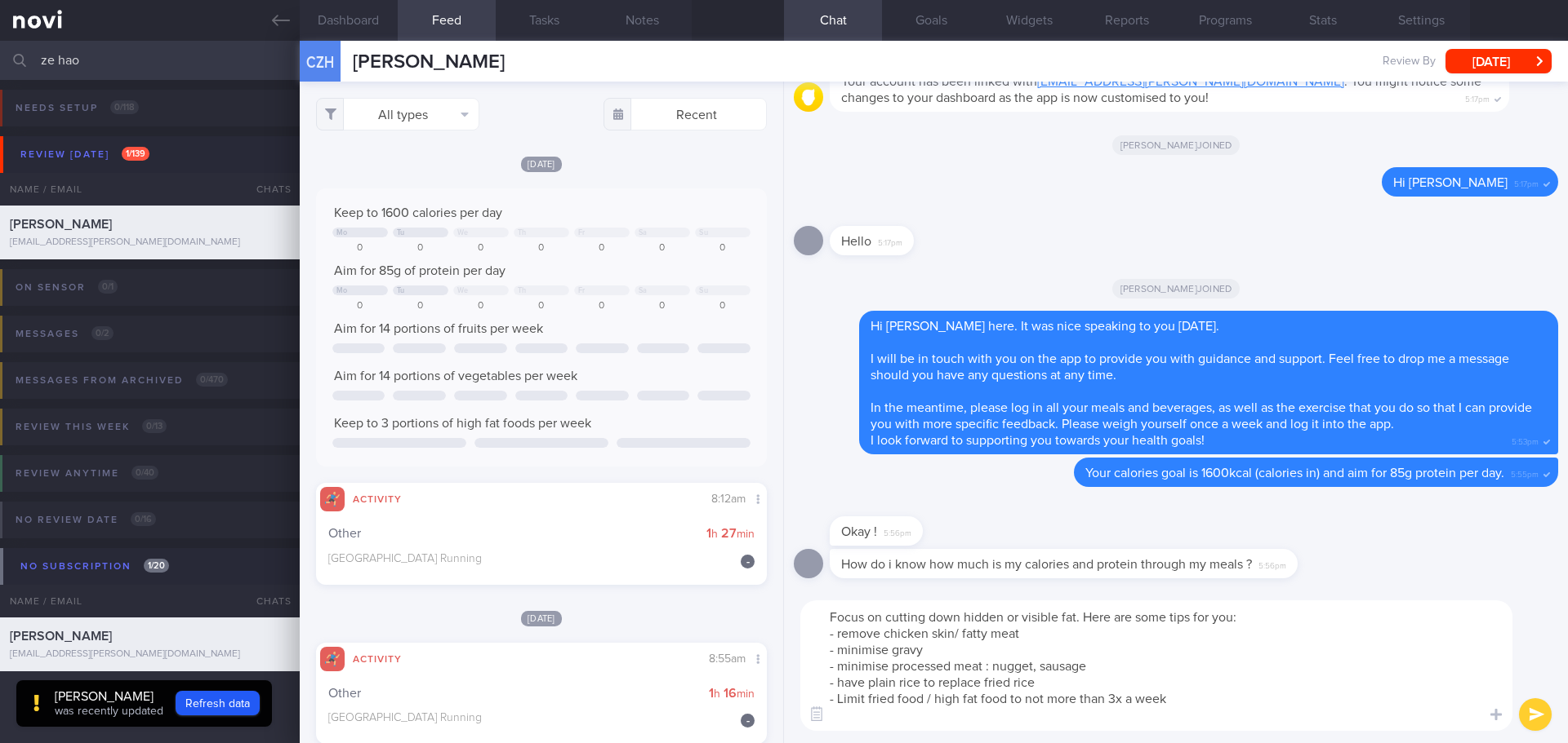
type textarea "Focus on cutting down hidden or visible fat. Here are some tips for you: - remo…"
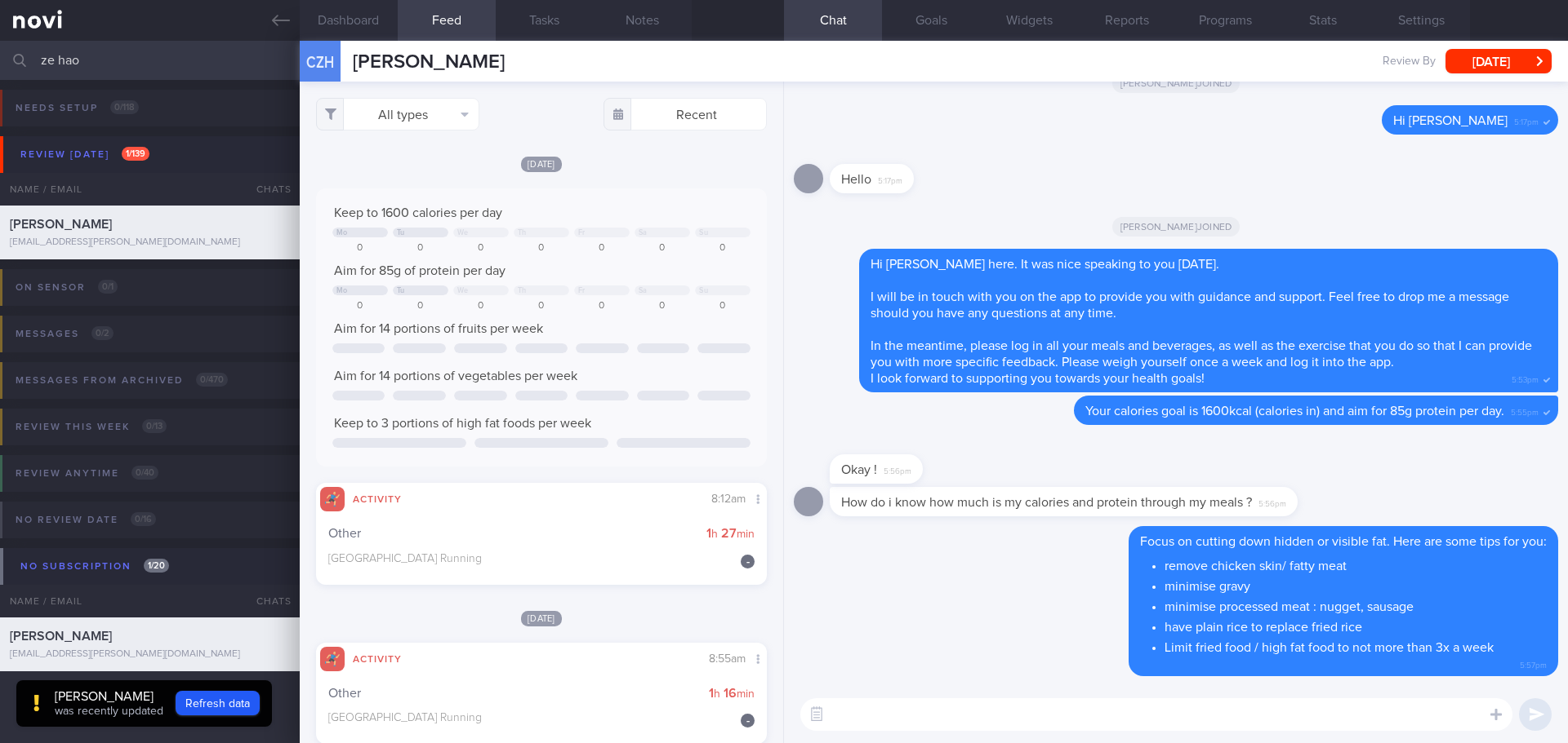
click at [1277, 508] on span "5:56pm" at bounding box center [1272, 502] width 28 height 16
drag, startPoint x: 1292, startPoint y: 503, endPoint x: 1456, endPoint y: 503, distance: 164.0
click at [1456, 503] on div "How do i know how much is my calories and protein through my meals ? 5:56pm" at bounding box center [1176, 506] width 764 height 39
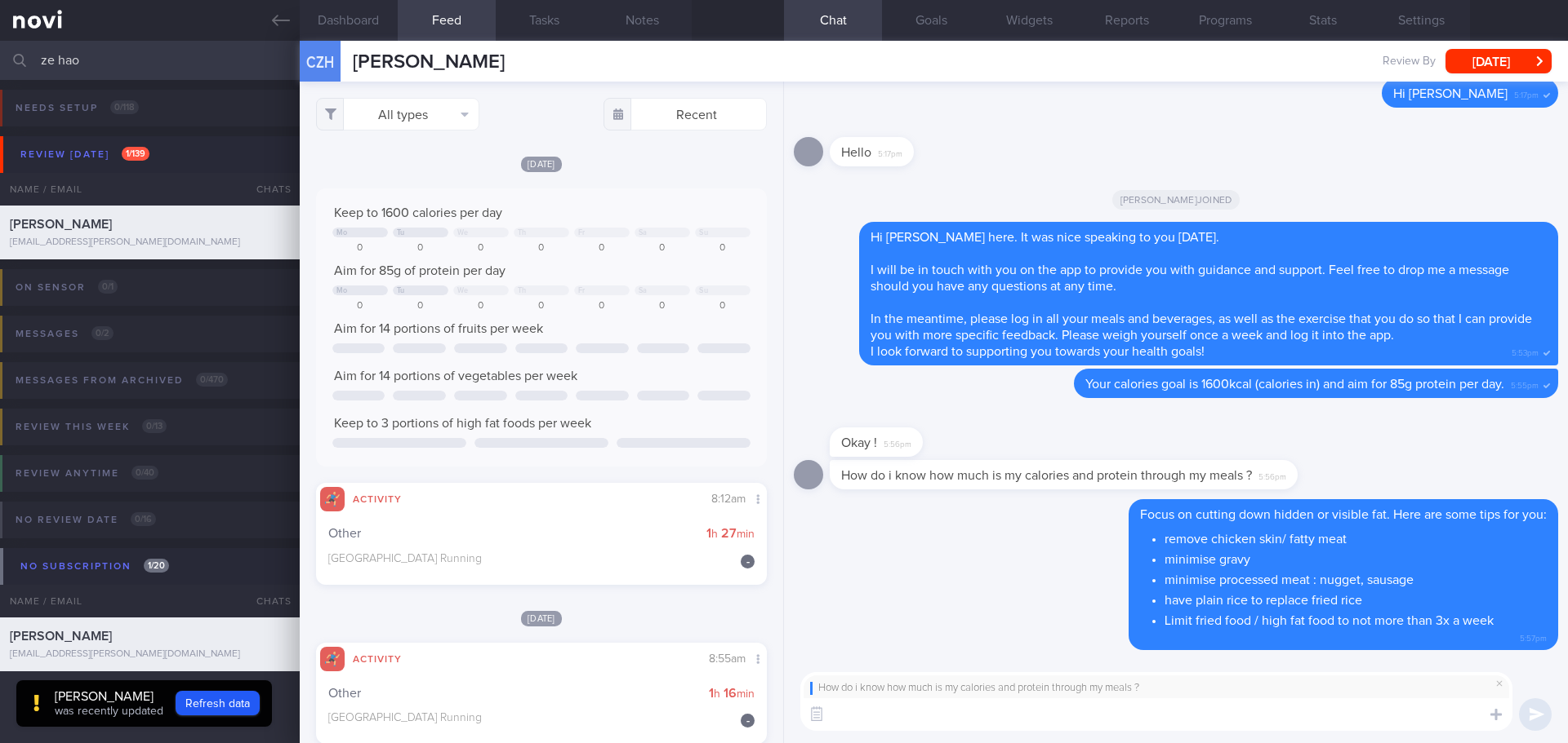
click at [1188, 712] on textarea at bounding box center [1157, 714] width 712 height 32
click at [1421, 712] on textarea "When you start logging your meals, the app will calculate for you and move the …" at bounding box center [1157, 714] width 712 height 32
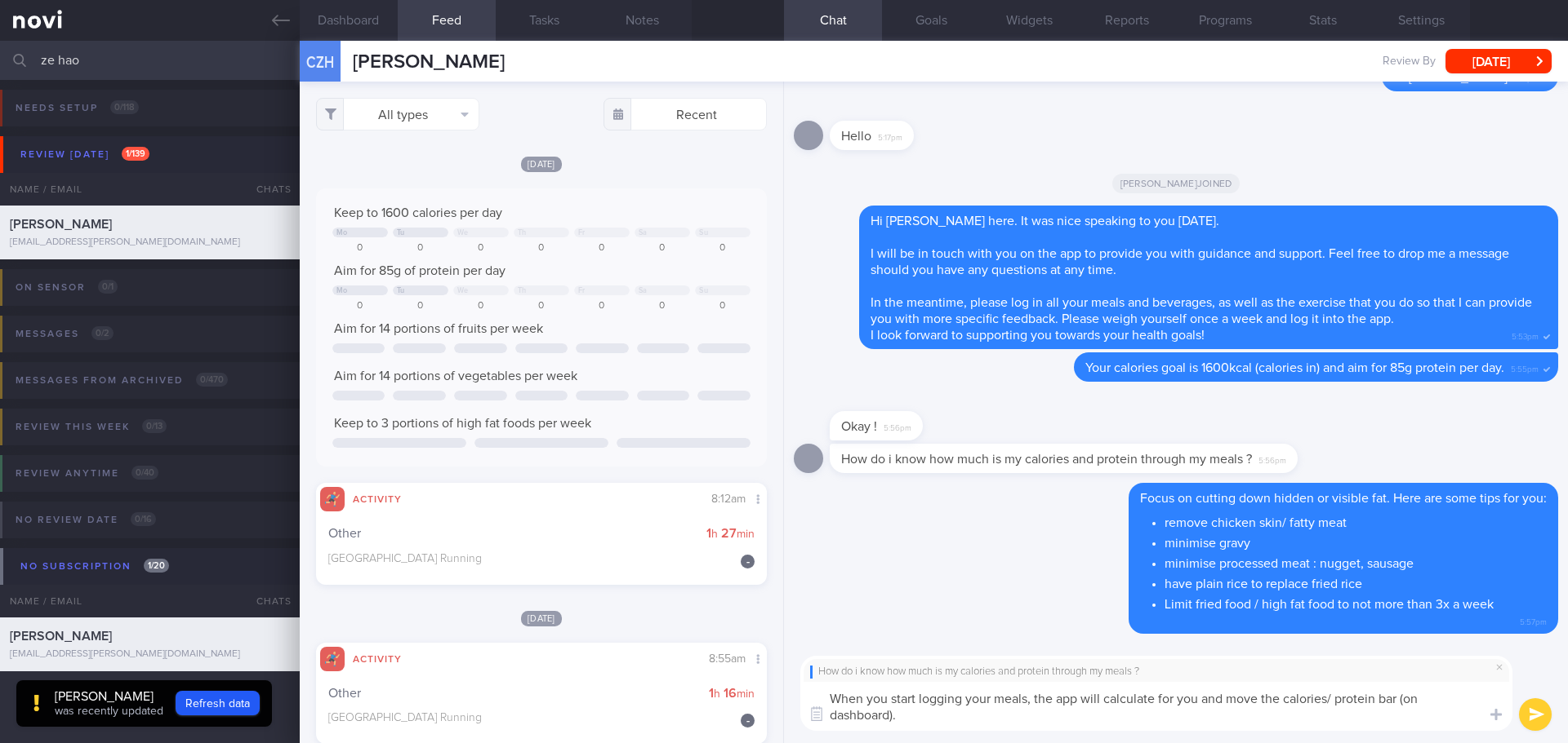
type textarea "When you start logging your meals, the app will calculate for you and move the …"
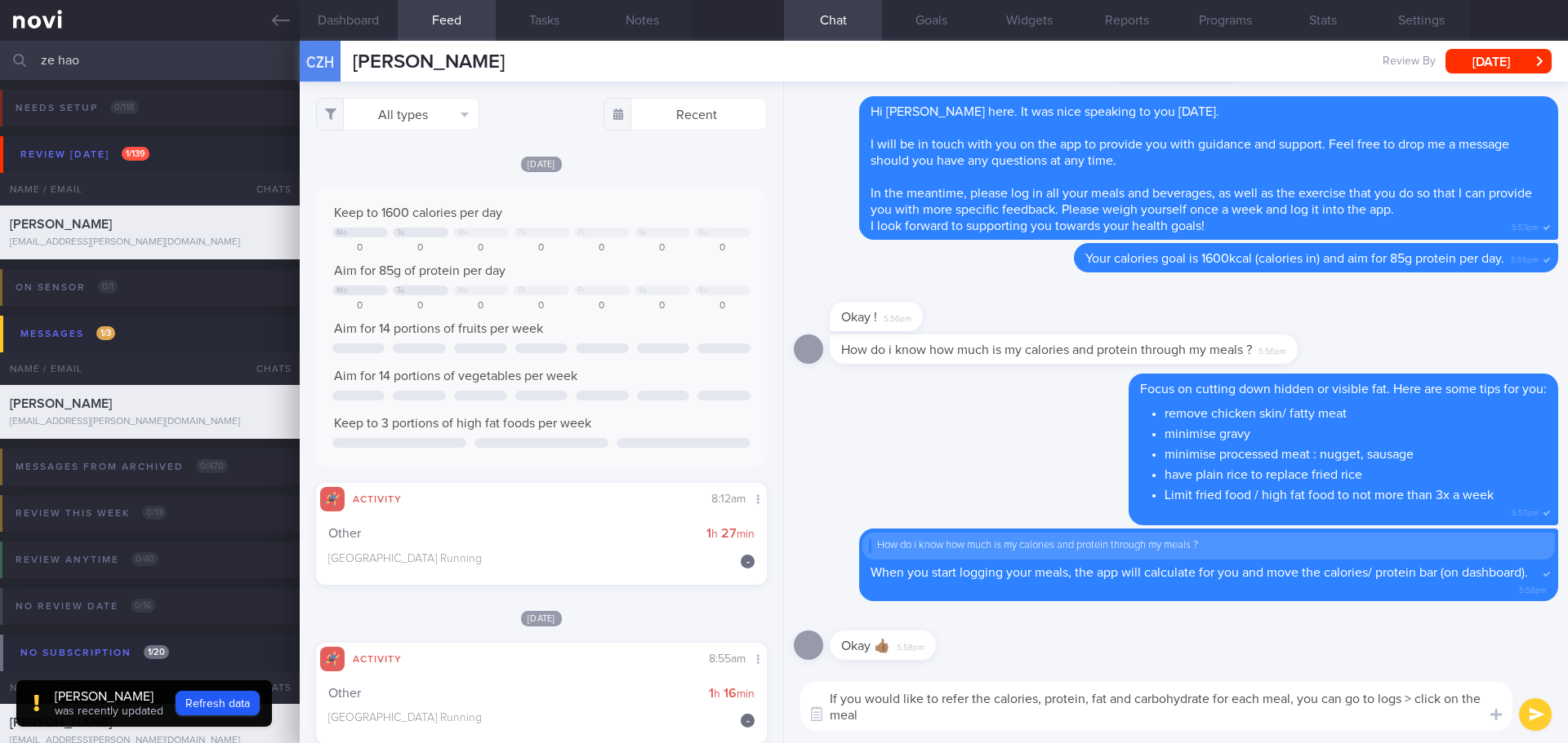
drag, startPoint x: 940, startPoint y: 697, endPoint x: 988, endPoint y: 696, distance: 48.0
click at [988, 696] on textarea "If you would like to refer the calories, protein, fat and carbohydrate for each…" at bounding box center [1157, 707] width 712 height 49
click at [1333, 721] on textarea "If you would like to find out the calories, protein, fat and carbohydrate for e…" at bounding box center [1157, 707] width 712 height 49
click at [1392, 702] on textarea "If you would like to find out the calories, protein, fat and carbohydrate for e…" at bounding box center [1157, 707] width 712 height 49
click at [1413, 722] on textarea "If you would like to find out the calories, protein, fat and carbohydrate for e…" at bounding box center [1157, 707] width 712 height 49
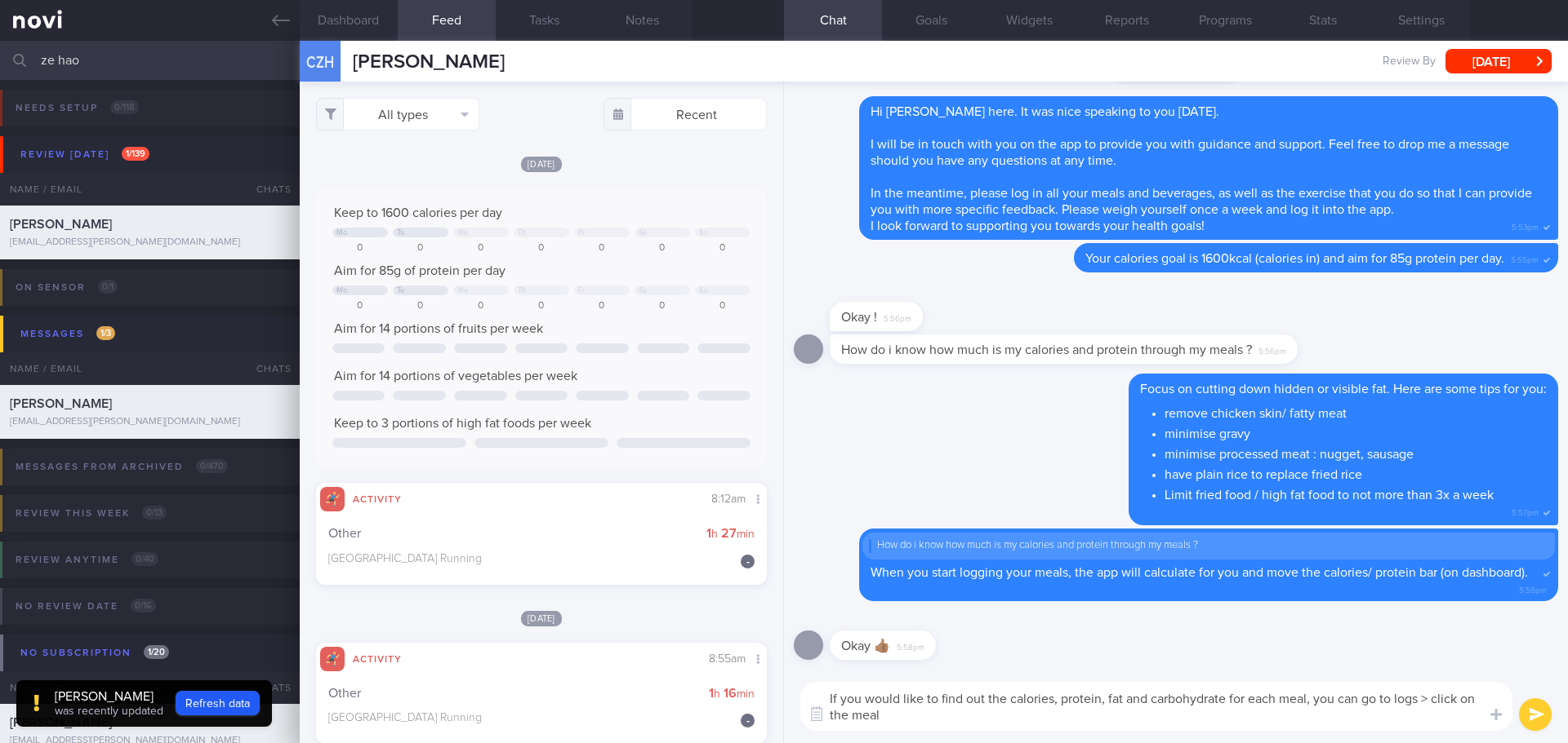
click at [1413, 722] on textarea "If you would like to find out the calories, protein, fat and carbohydrate for e…" at bounding box center [1157, 707] width 712 height 49
type textarea "If you would like to find out the calories, protein, fat and carbohydrate for e…"
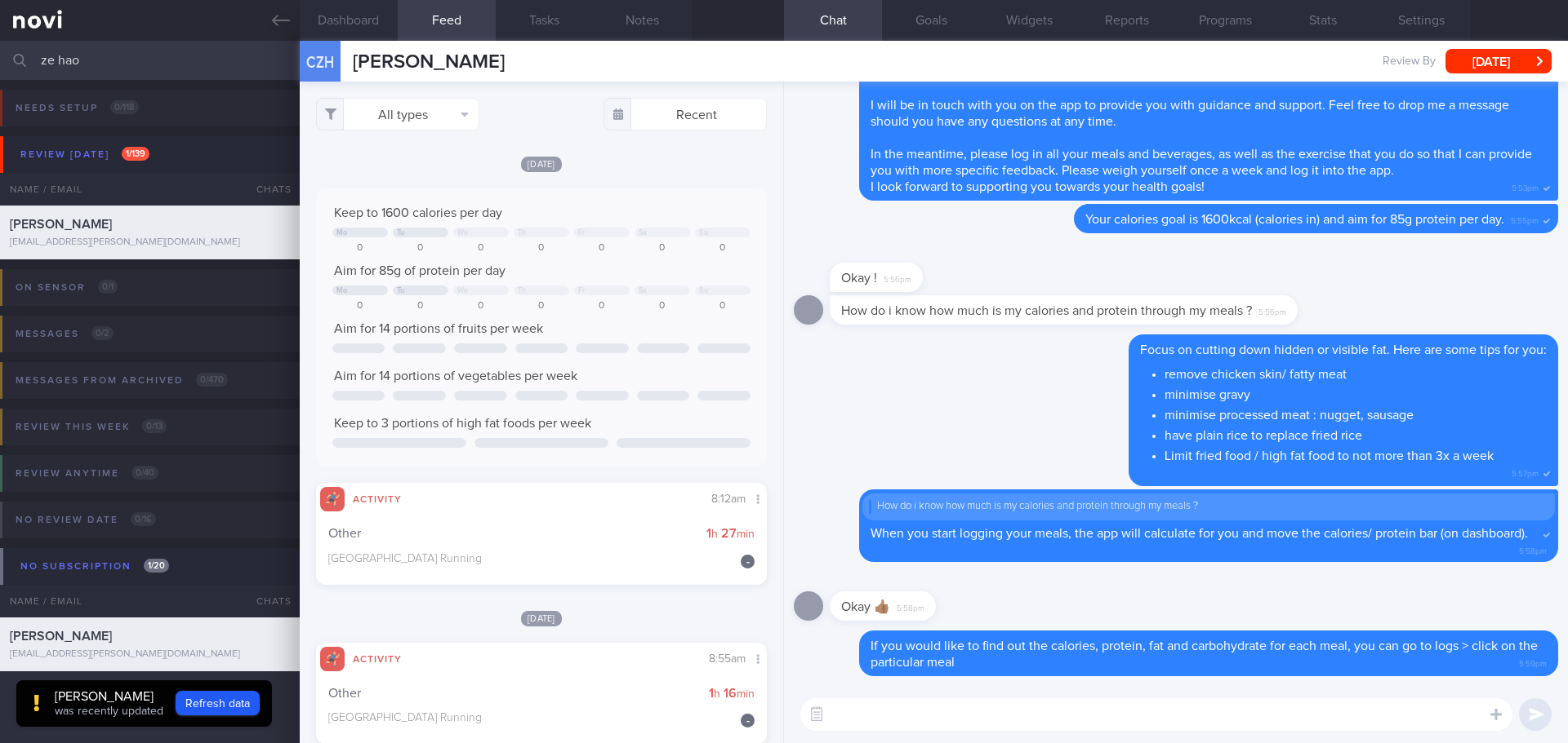
drag, startPoint x: 129, startPoint y: 61, endPoint x: 33, endPoint y: 62, distance: 96.0
click at [33, 62] on div "ze hao Assigned patients Assigned patients All active patients Archived patients" at bounding box center [784, 60] width 1568 height 39
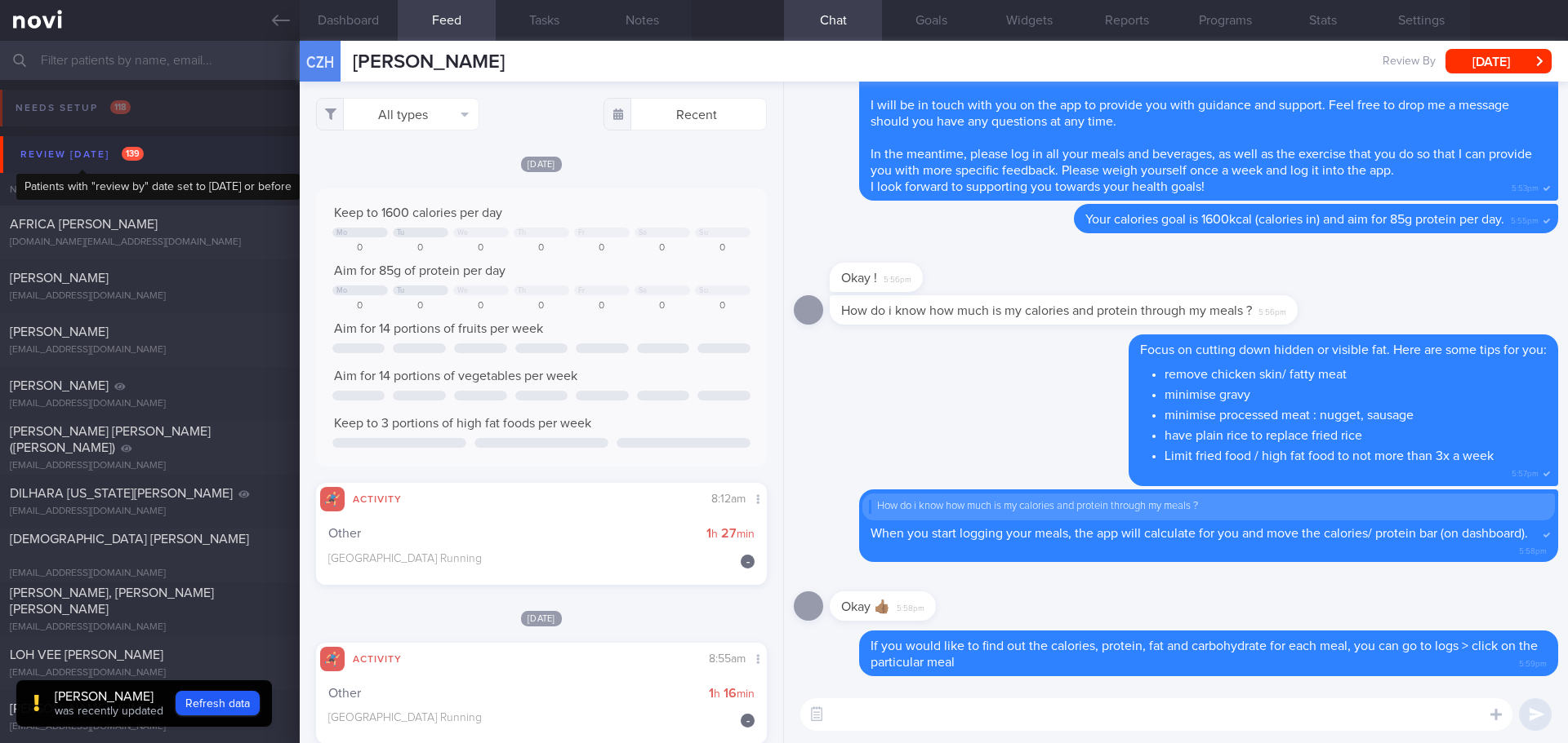
click at [111, 163] on div "Review today 139" at bounding box center [82, 155] width 132 height 22
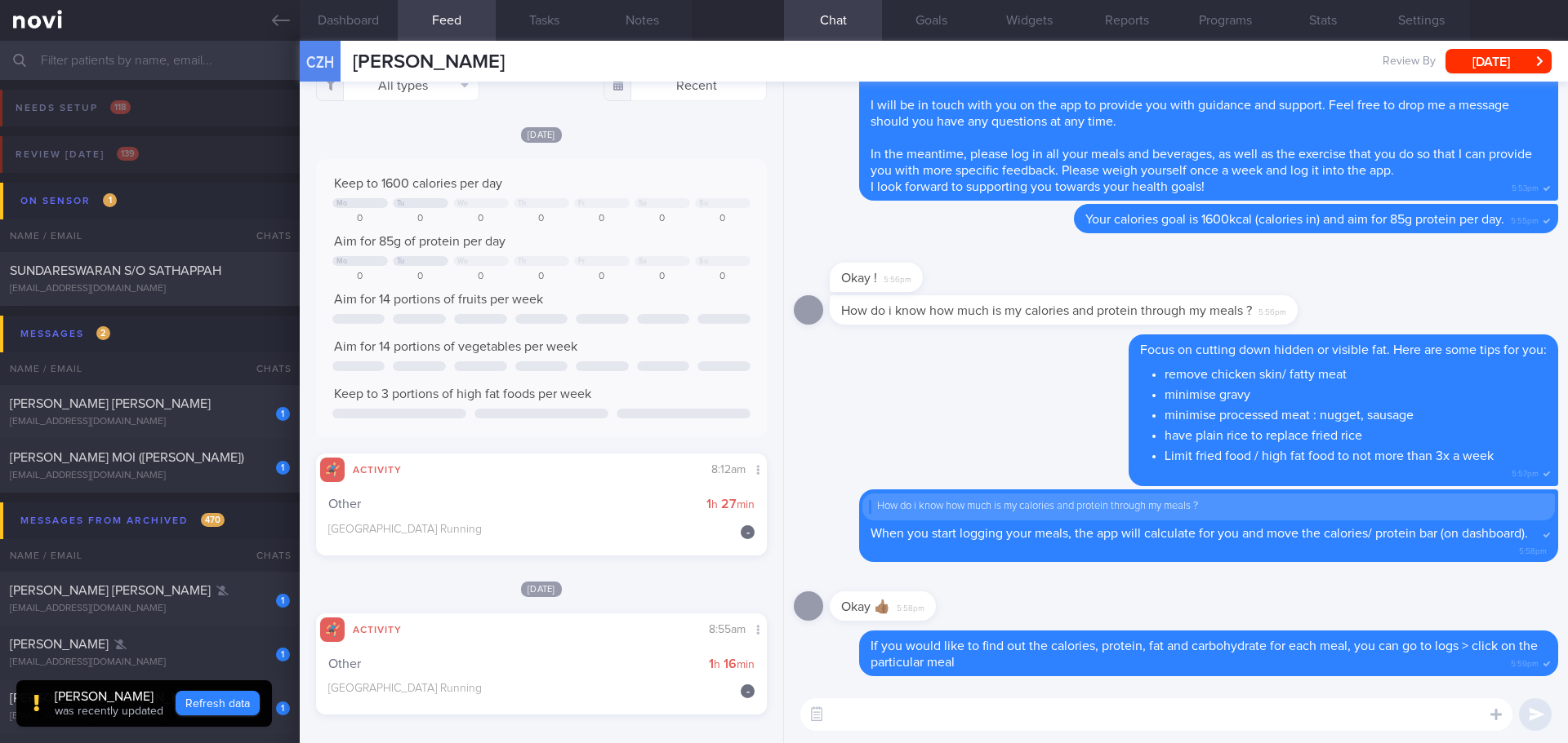
click at [232, 694] on button "Refresh data" at bounding box center [218, 703] width 84 height 25
click at [334, 2] on button "Dashboard" at bounding box center [349, 20] width 98 height 41
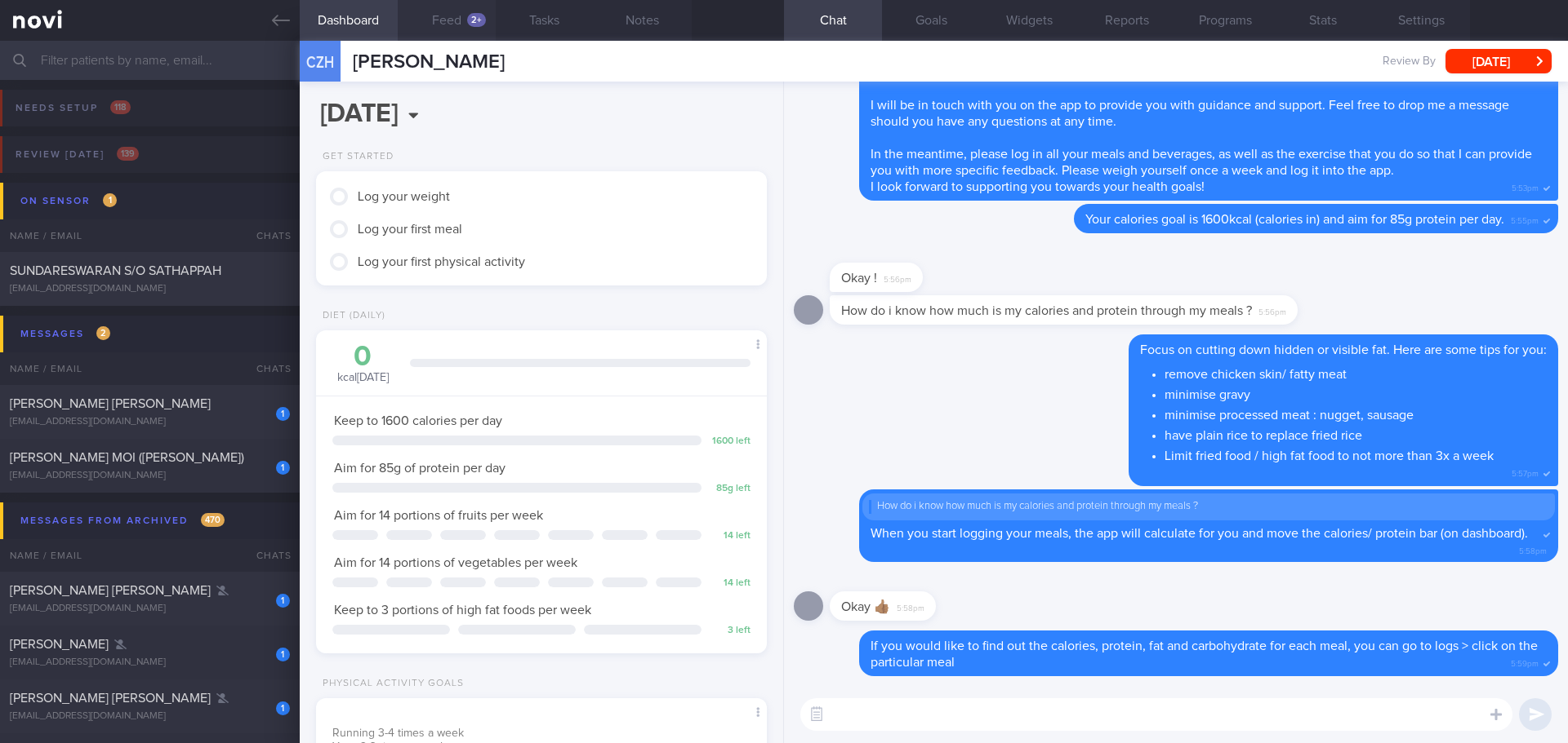
click at [455, 20] on button "Feed 2+" at bounding box center [446, 20] width 98 height 41
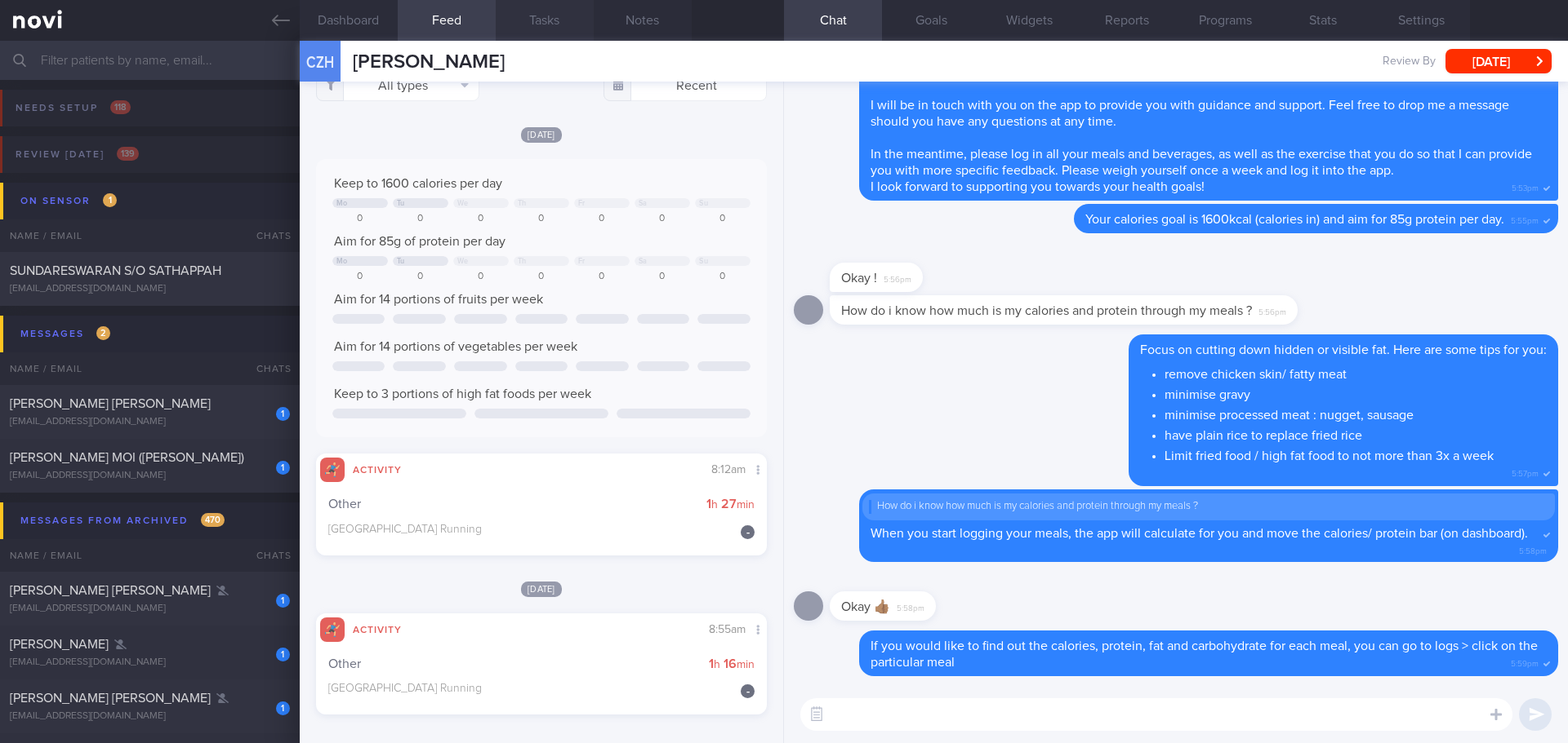
click at [531, 20] on button "Tasks" at bounding box center [545, 20] width 98 height 41
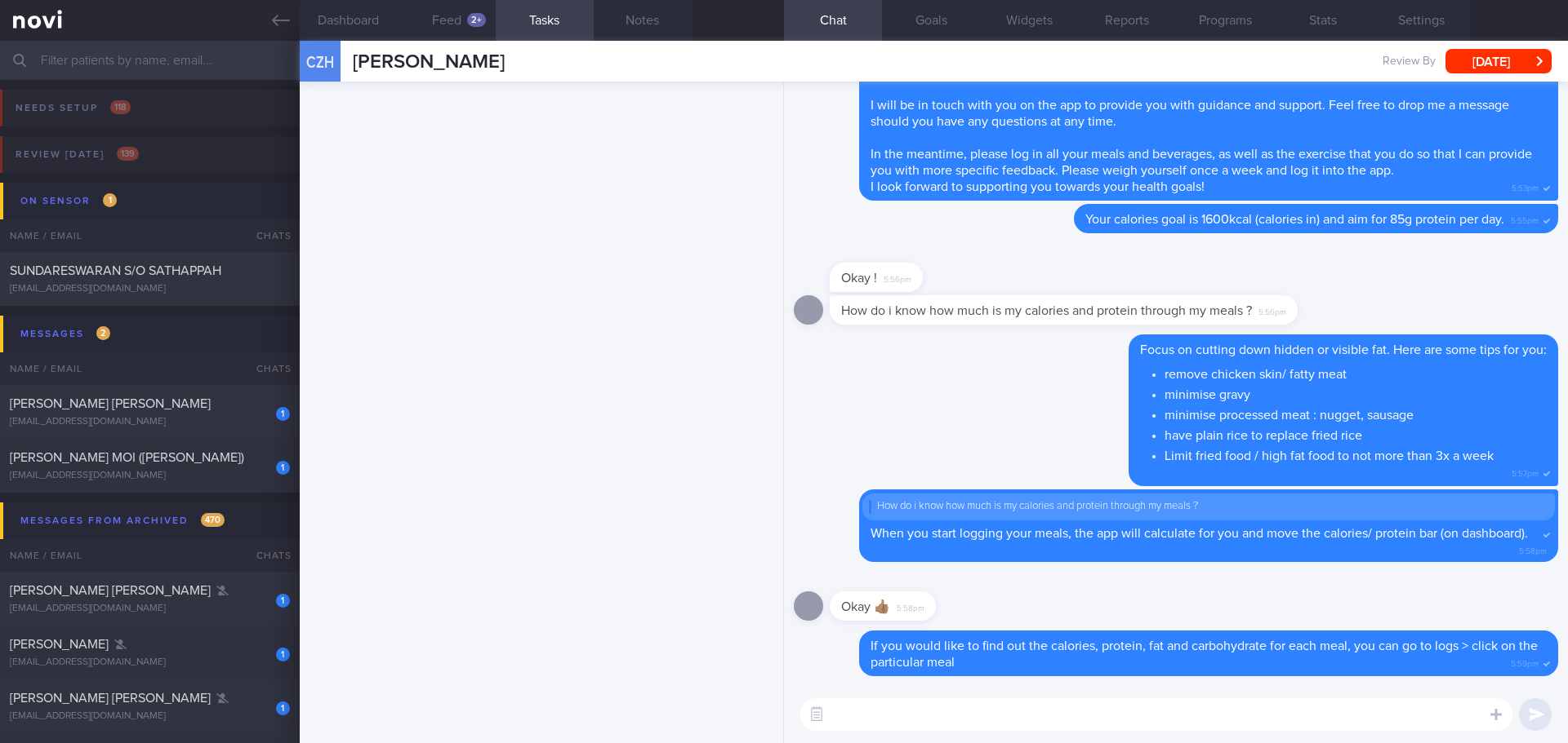
click at [536, 283] on div at bounding box center [541, 413] width 484 height 662
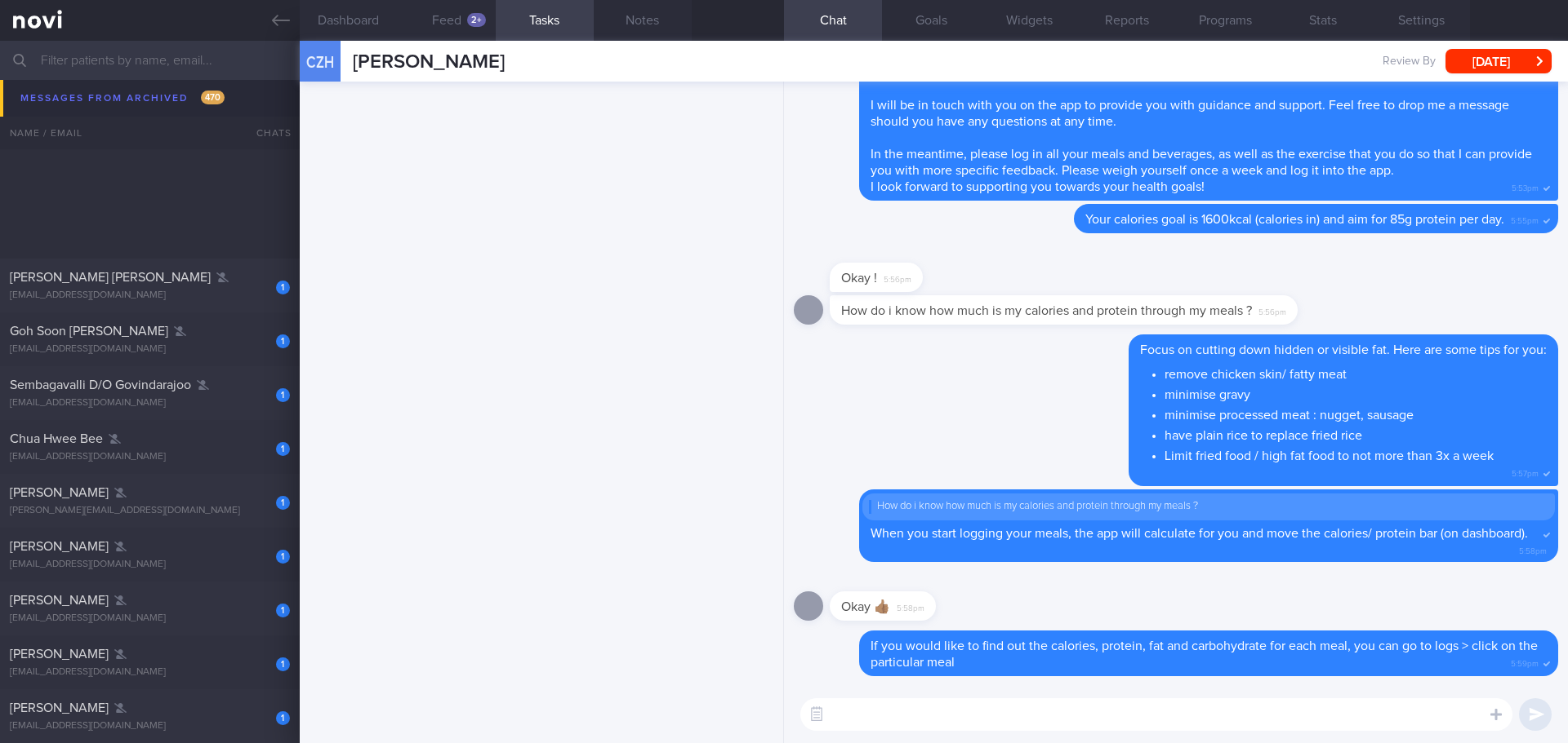
scroll to position [2203, 0]
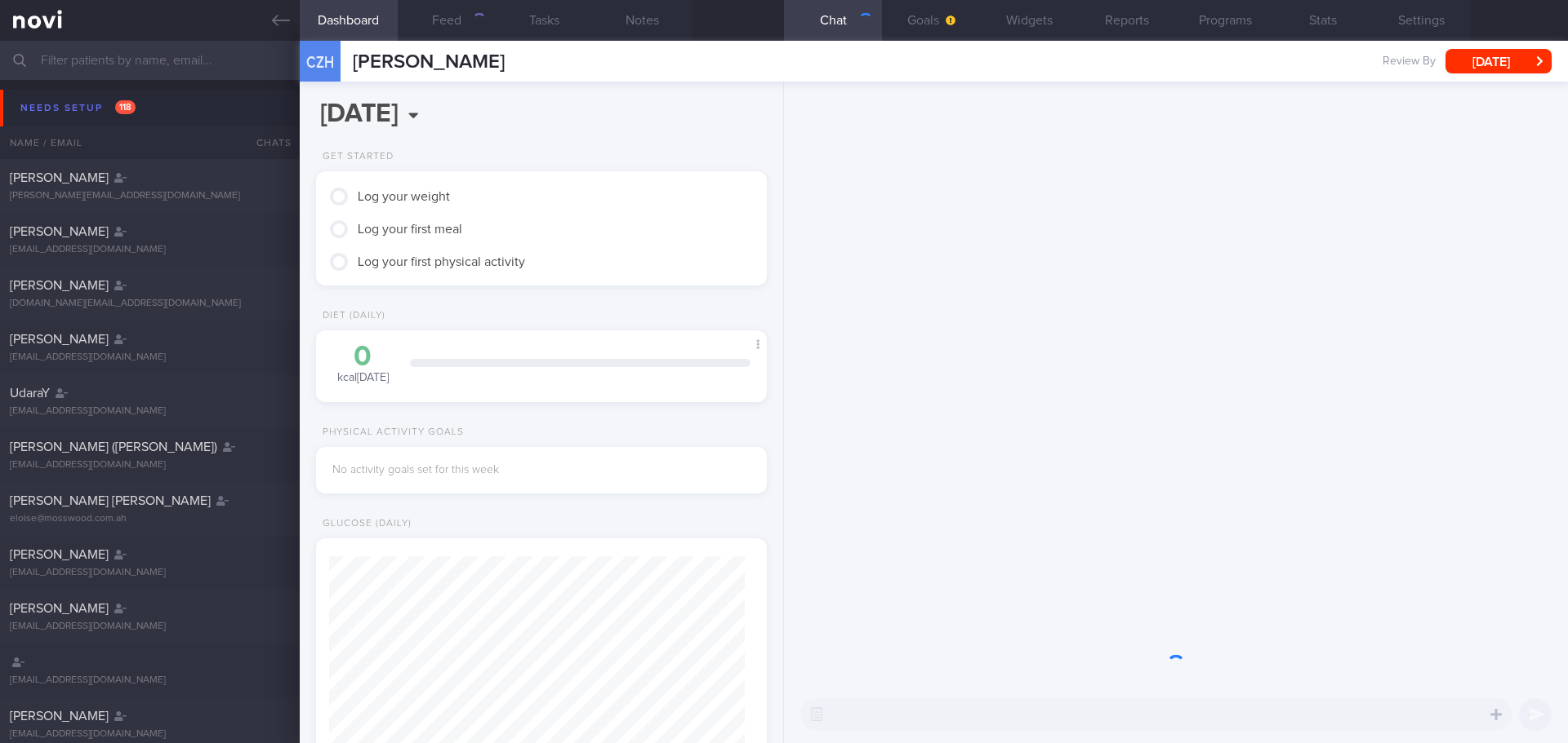
scroll to position [208, 416]
click at [146, 57] on input "text" at bounding box center [784, 60] width 1568 height 39
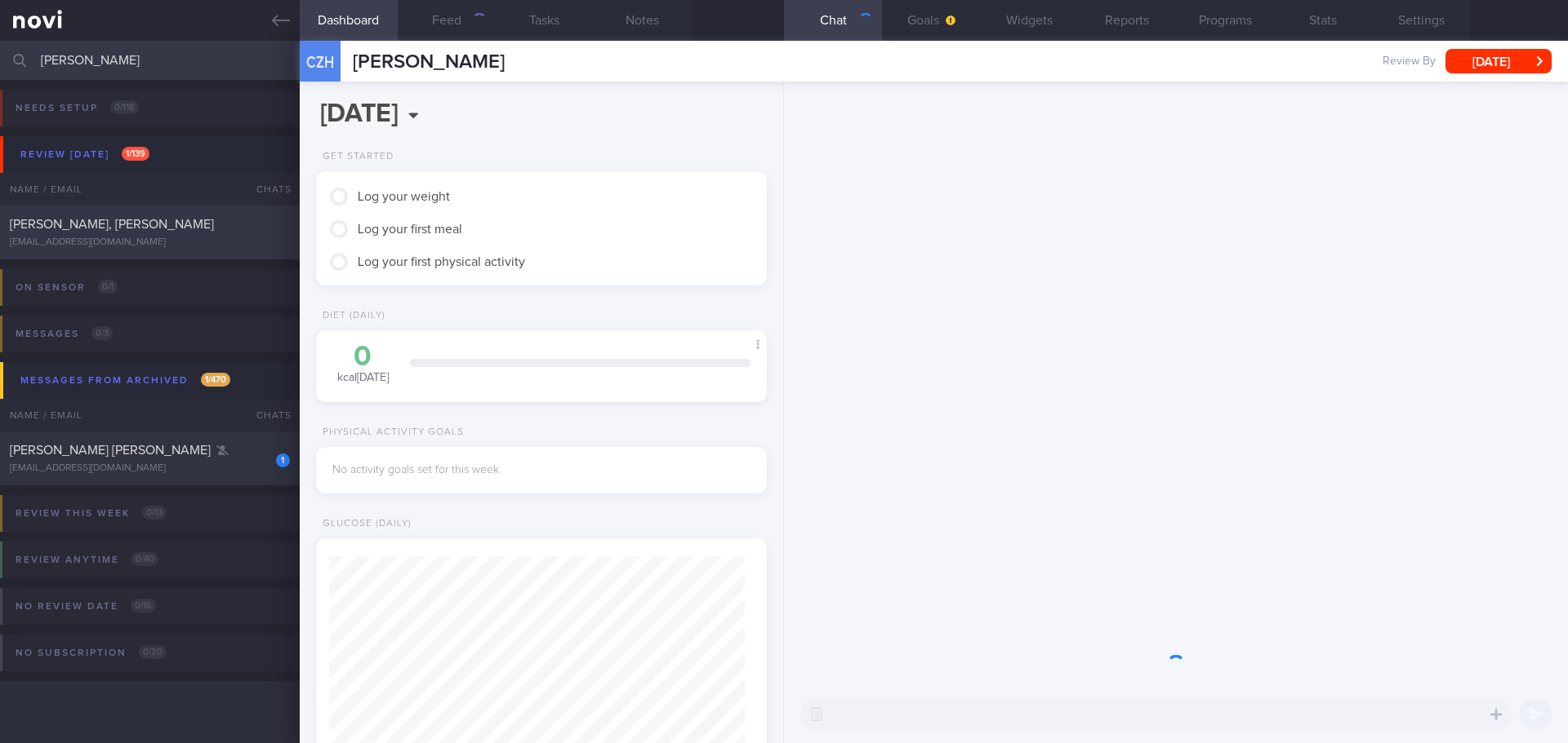
type input "wilson"
click at [143, 222] on div "WEE YIXIAN, WILSON" at bounding box center [147, 224] width 276 height 17
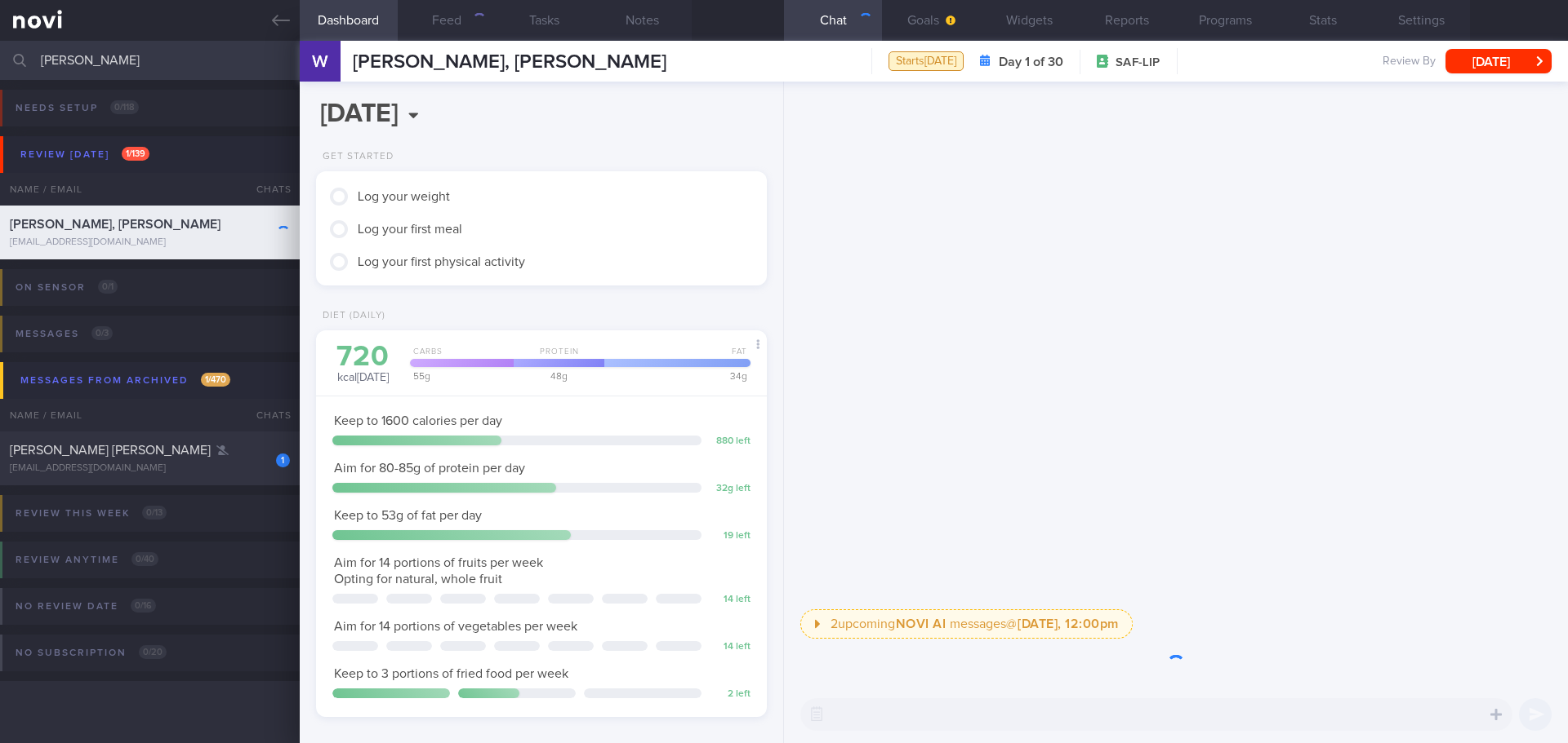
scroll to position [208, 416]
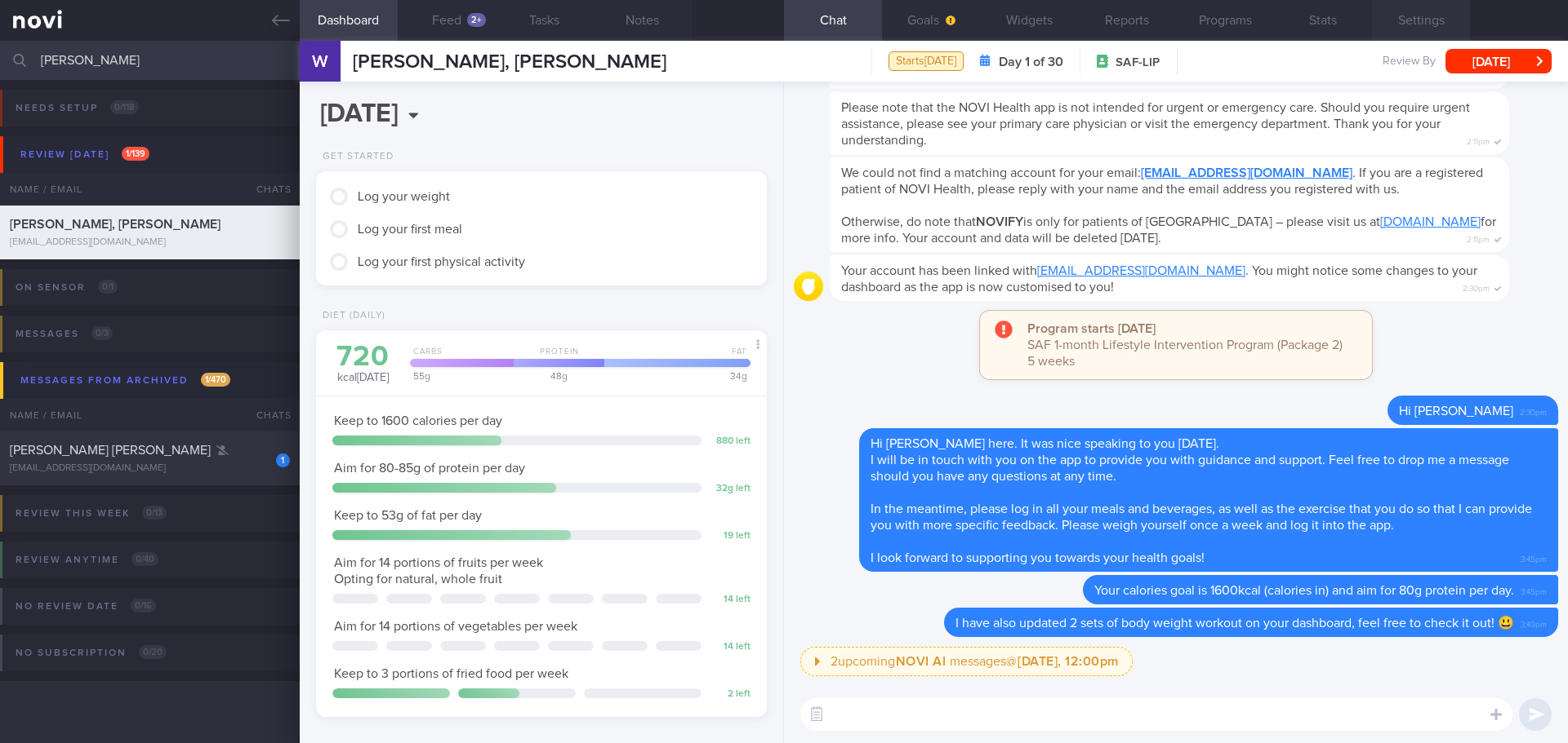
click at [1420, 26] on button "Settings" at bounding box center [1421, 20] width 98 height 41
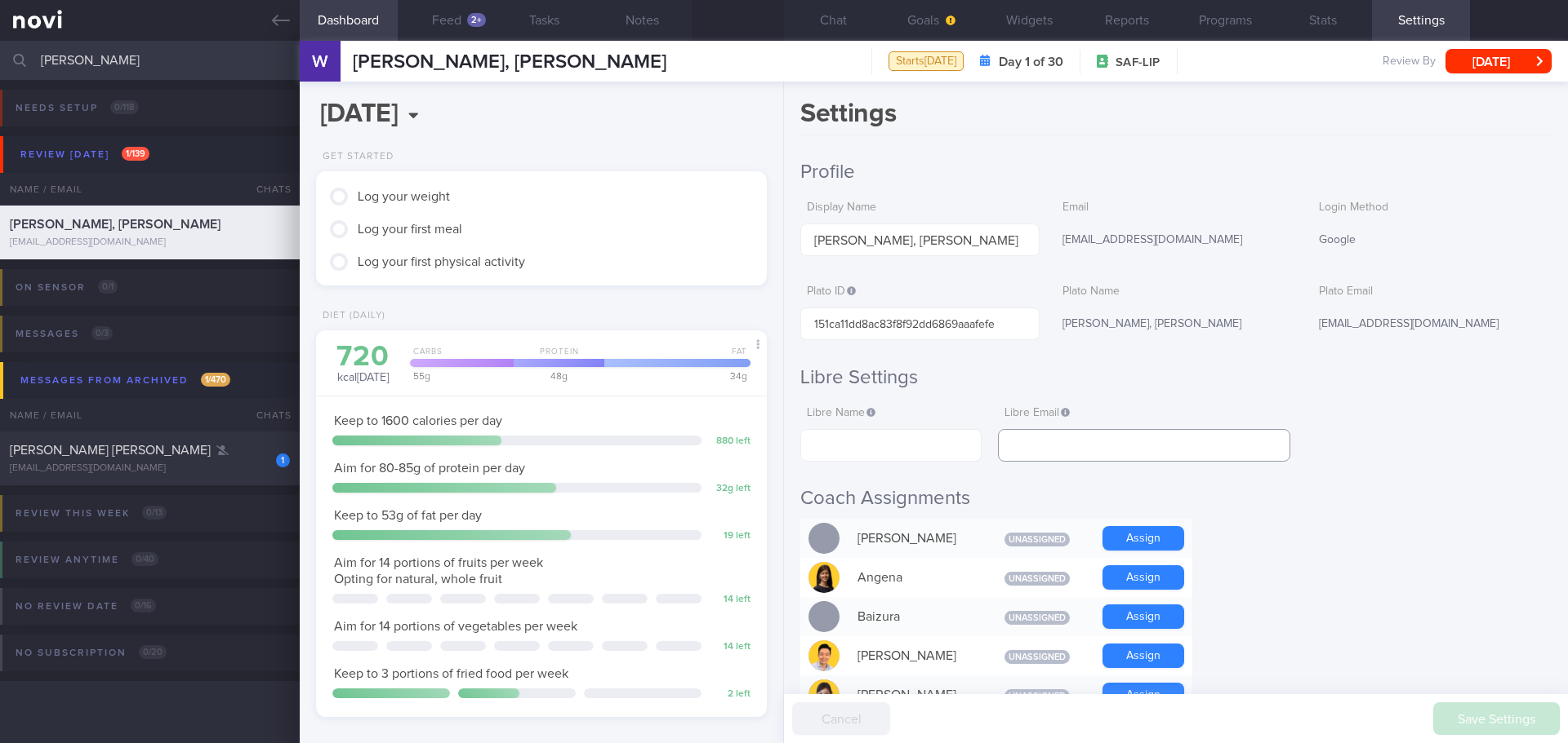
click at [1086, 451] on input "text" at bounding box center [1143, 445] width 292 height 32
paste input "wilson_wonka28@yahoo.com.sg"
type input "wilson_wonka28@yahoo.com.sg"
click at [862, 444] on input "text" at bounding box center [891, 445] width 181 height 32
paste input "Wilson Wee"
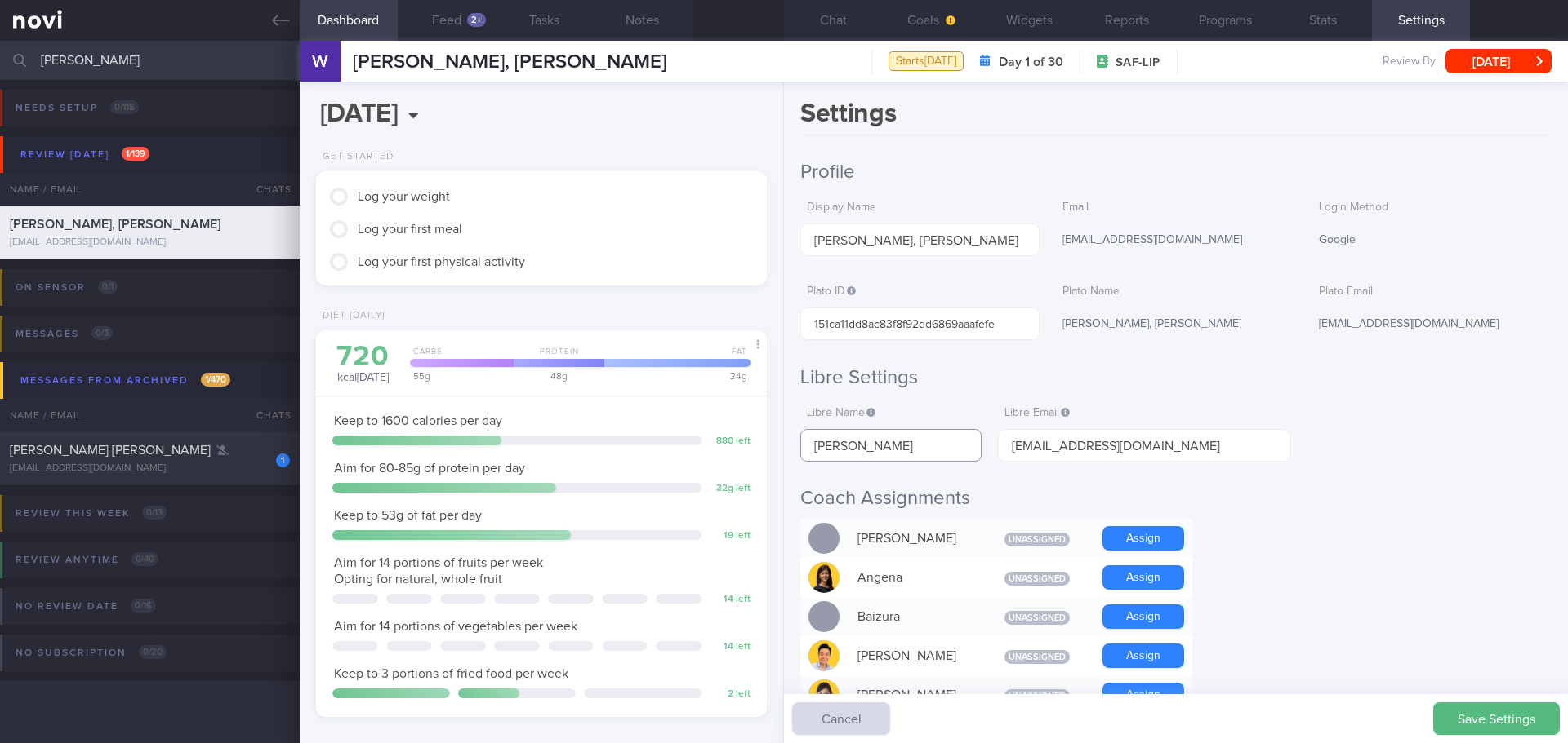
type input "Wilson Wee"
click at [1489, 706] on button "Save Settings" at bounding box center [1496, 718] width 127 height 32
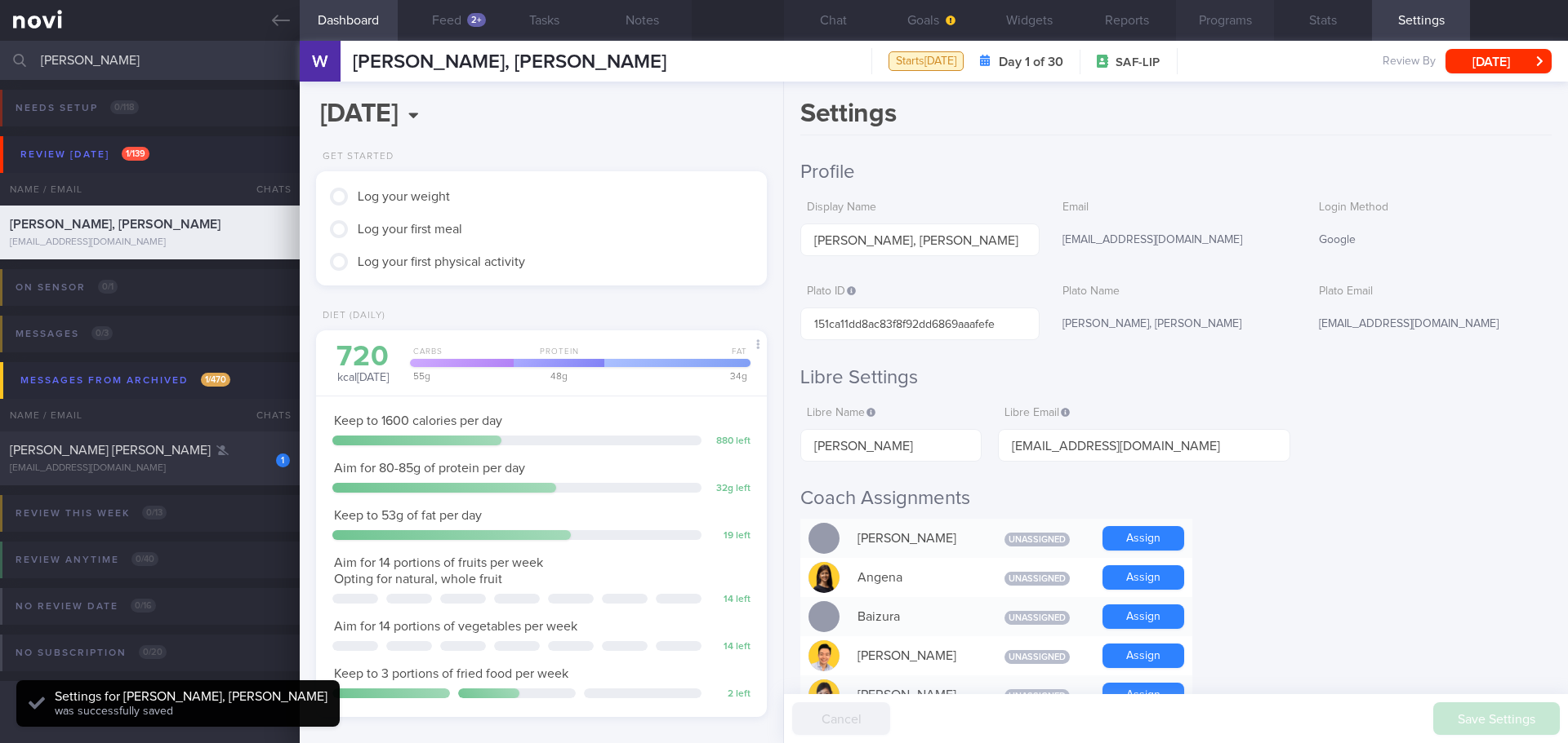
scroll to position [208, 416]
click at [1206, 20] on button "Programs" at bounding box center [1224, 20] width 98 height 41
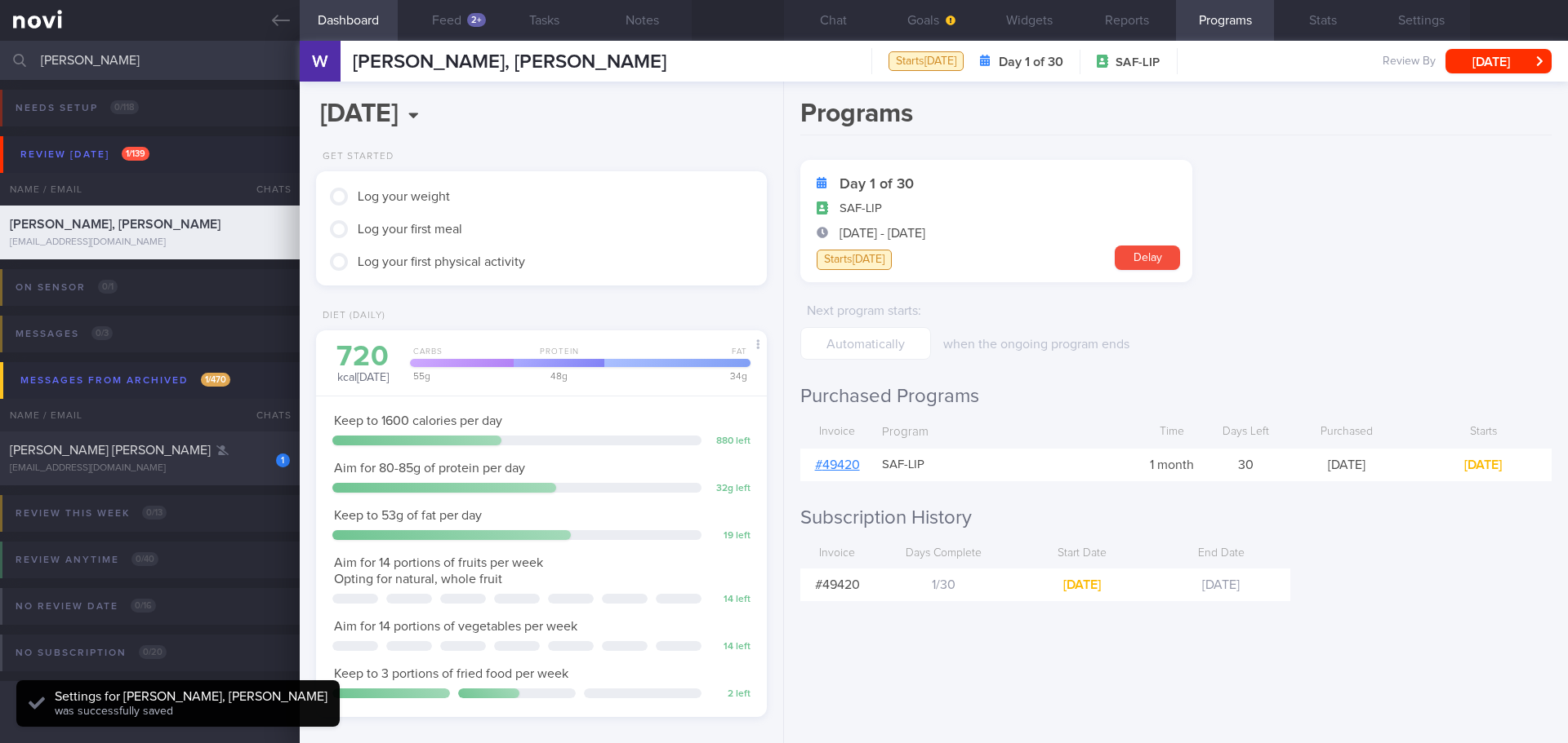
click at [836, 466] on link "# 49420" at bounding box center [837, 465] width 45 height 13
click at [1282, 323] on form "Day 1 of 30 SAF-LIP 14 Oct - 12 Nov Starts today Delay Next program starts : wh…" at bounding box center [1176, 260] width 751 height 200
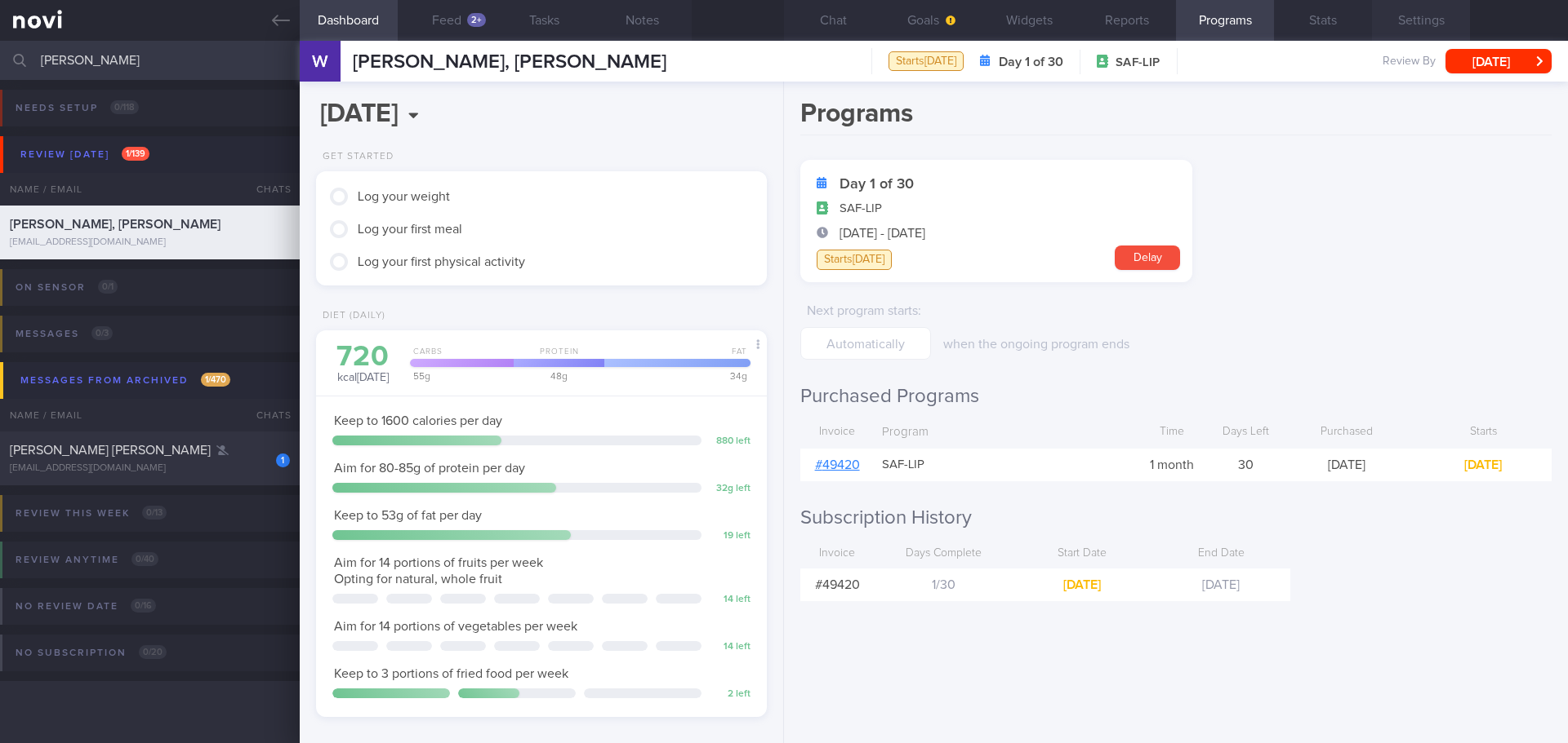
click at [1428, 25] on button "Settings" at bounding box center [1421, 20] width 98 height 41
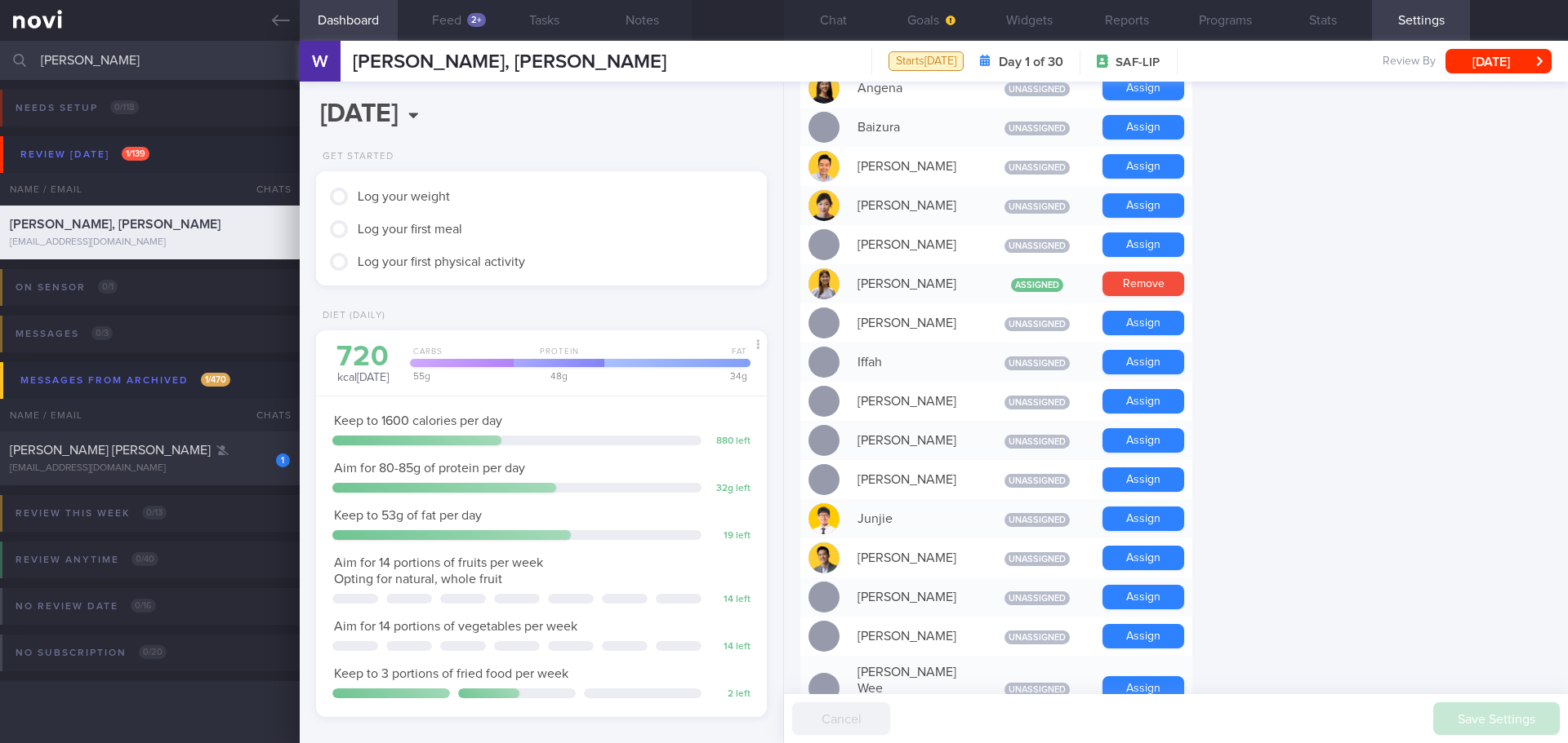
scroll to position [1061, 0]
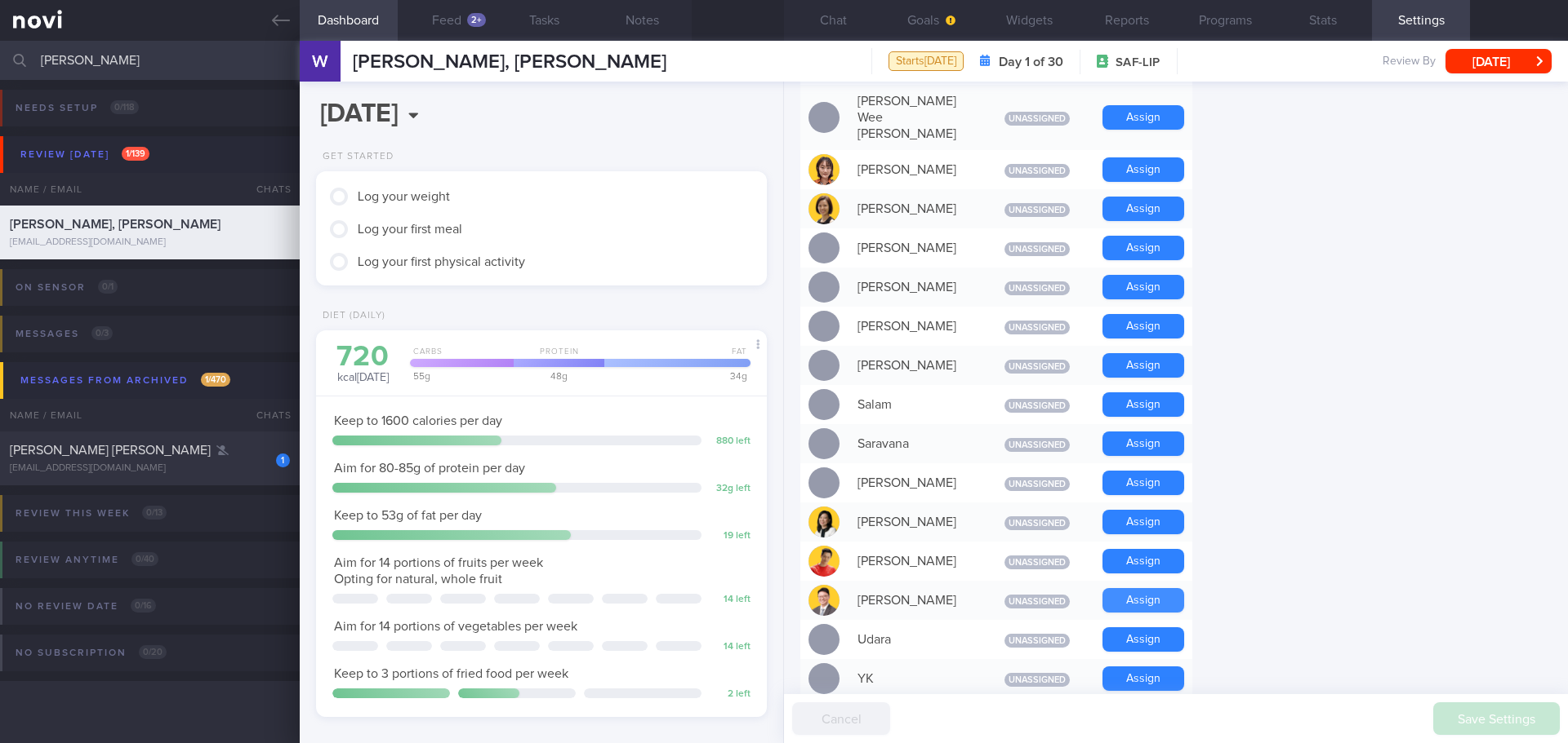
click at [1126, 588] on button "Assign" at bounding box center [1142, 601] width 82 height 25
click at [1291, 522] on form "Profile Display Name WEE YIXIAN, WILSON Email wilsonwonka28@gmail.com Login Met…" at bounding box center [1176, 73] width 751 height 1948
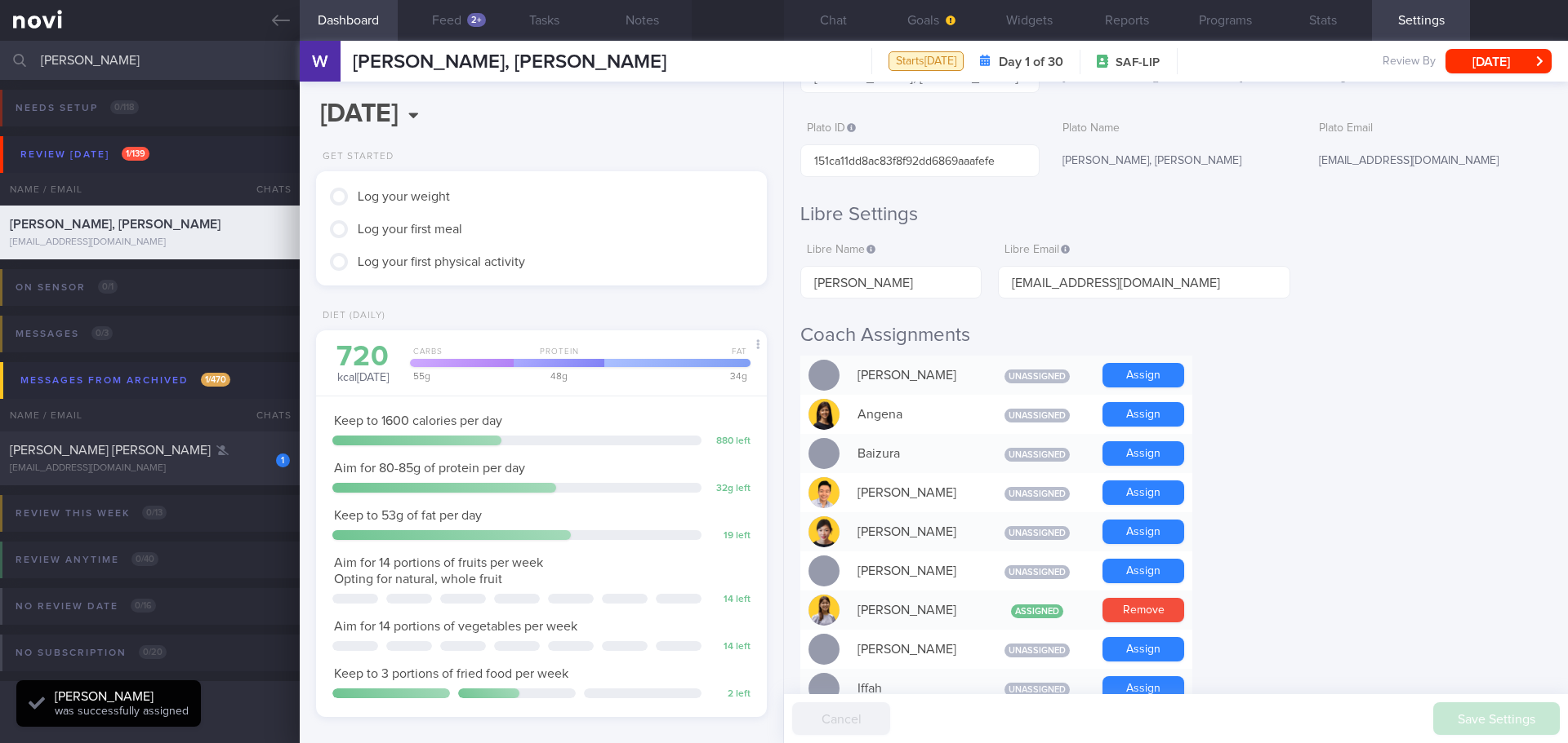
scroll to position [0, 0]
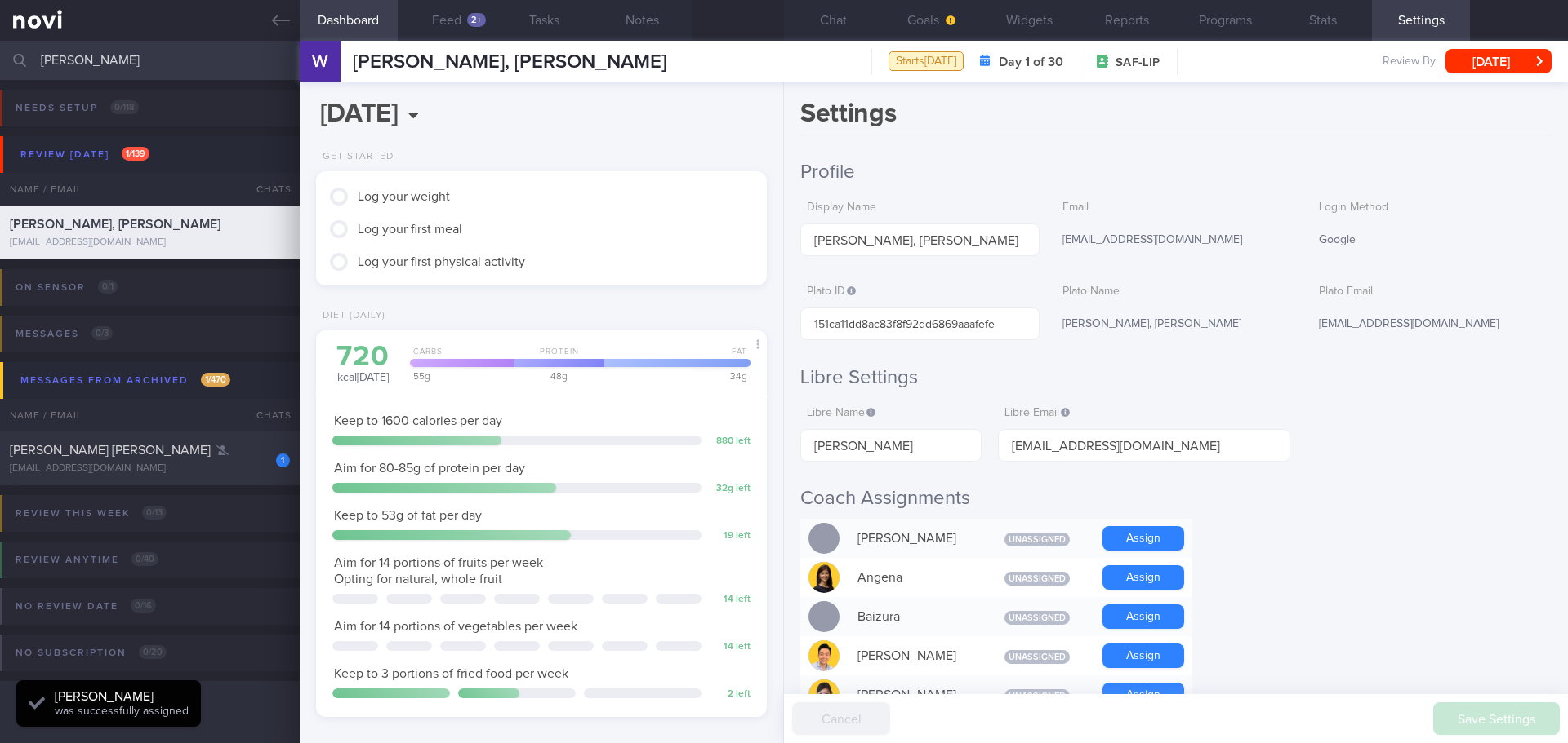
drag, startPoint x: 1344, startPoint y: 537, endPoint x: 1338, endPoint y: 543, distance: 8.5
click at [956, 27] on button "Goals" at bounding box center [931, 20] width 98 height 41
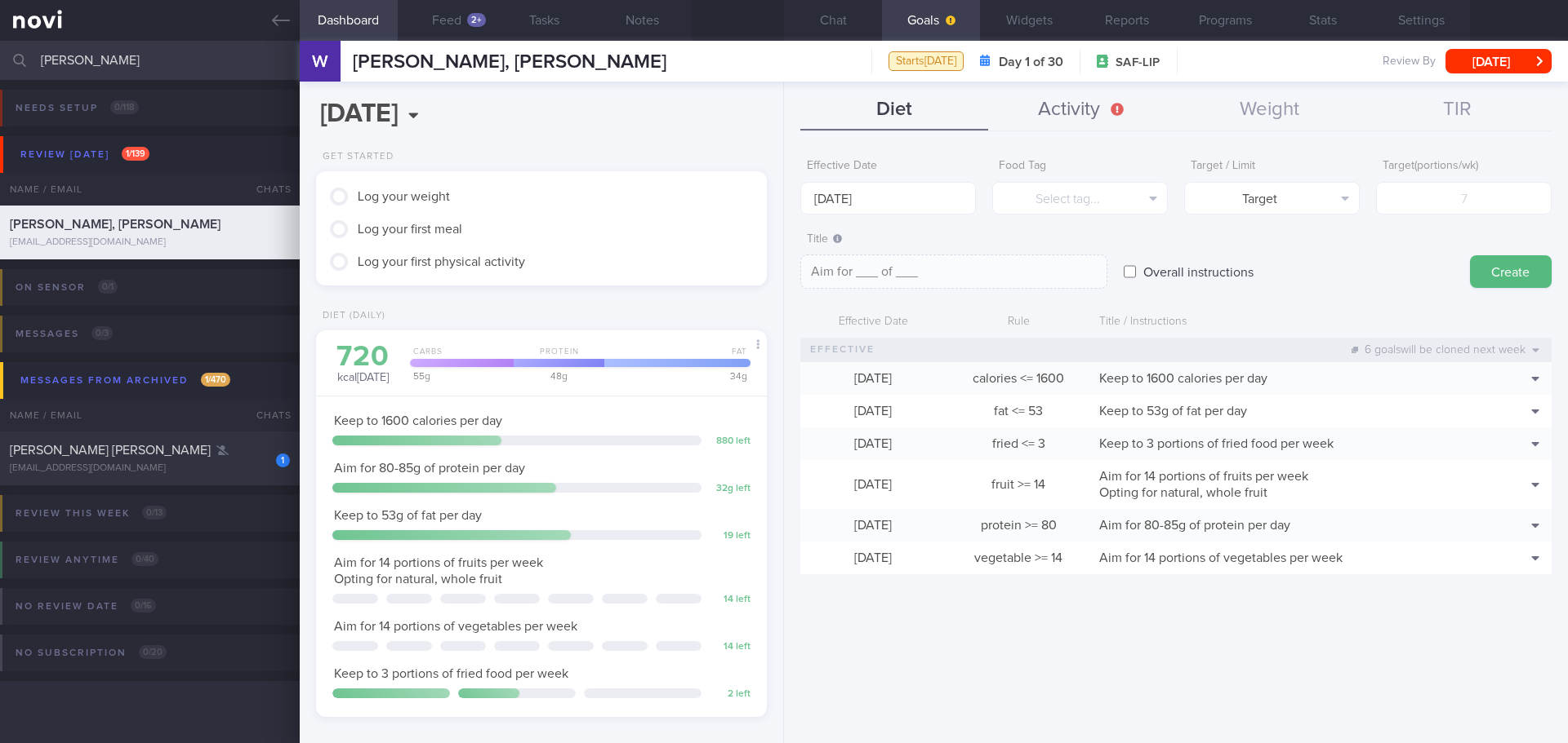
click at [1098, 98] on button "Activity" at bounding box center [1081, 109] width 188 height 41
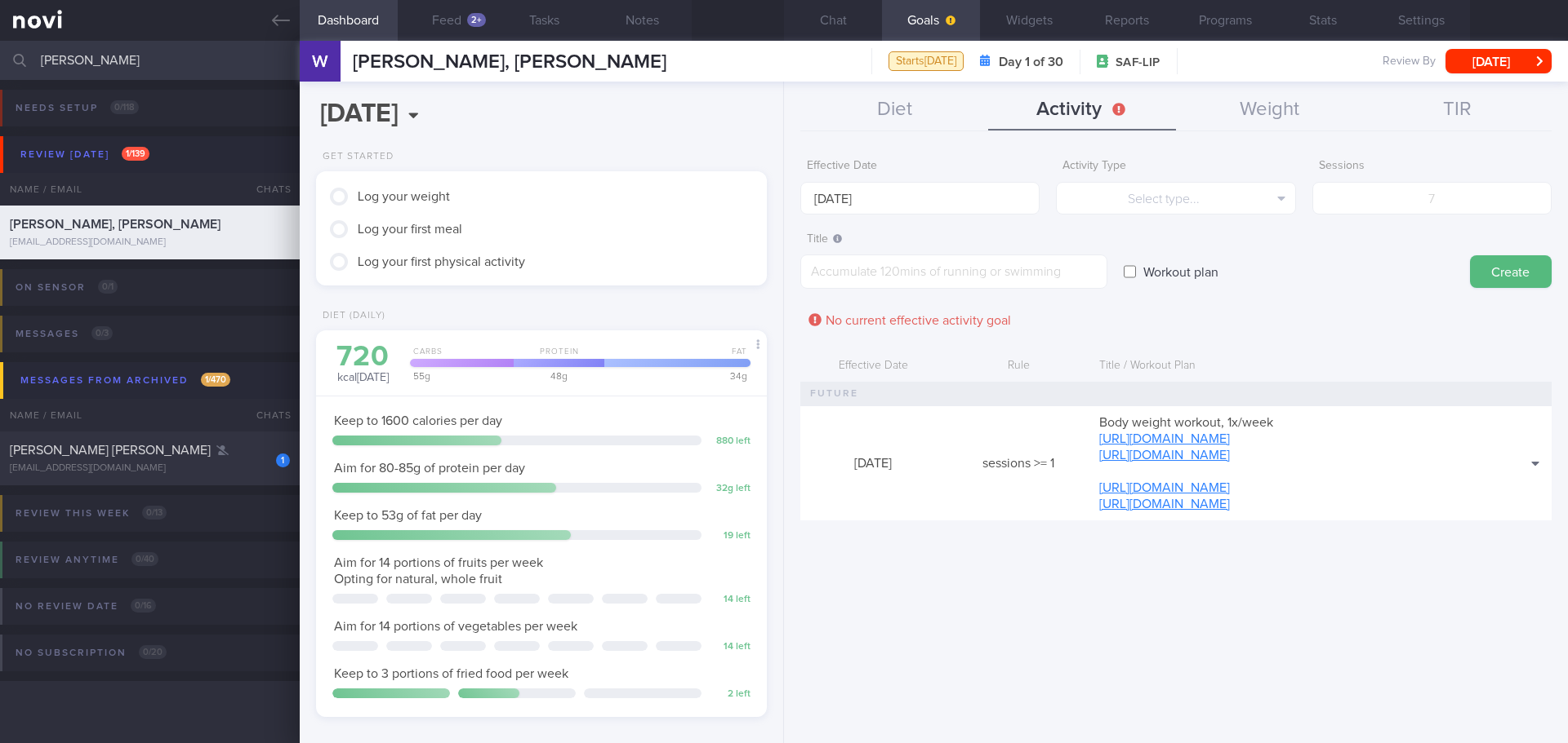
click at [1291, 271] on div "Workout plan" at bounding box center [1288, 256] width 329 height 64
click at [1326, 274] on div "Workout plan" at bounding box center [1288, 256] width 329 height 64
click at [1326, 275] on div "Workout plan" at bounding box center [1288, 256] width 329 height 64
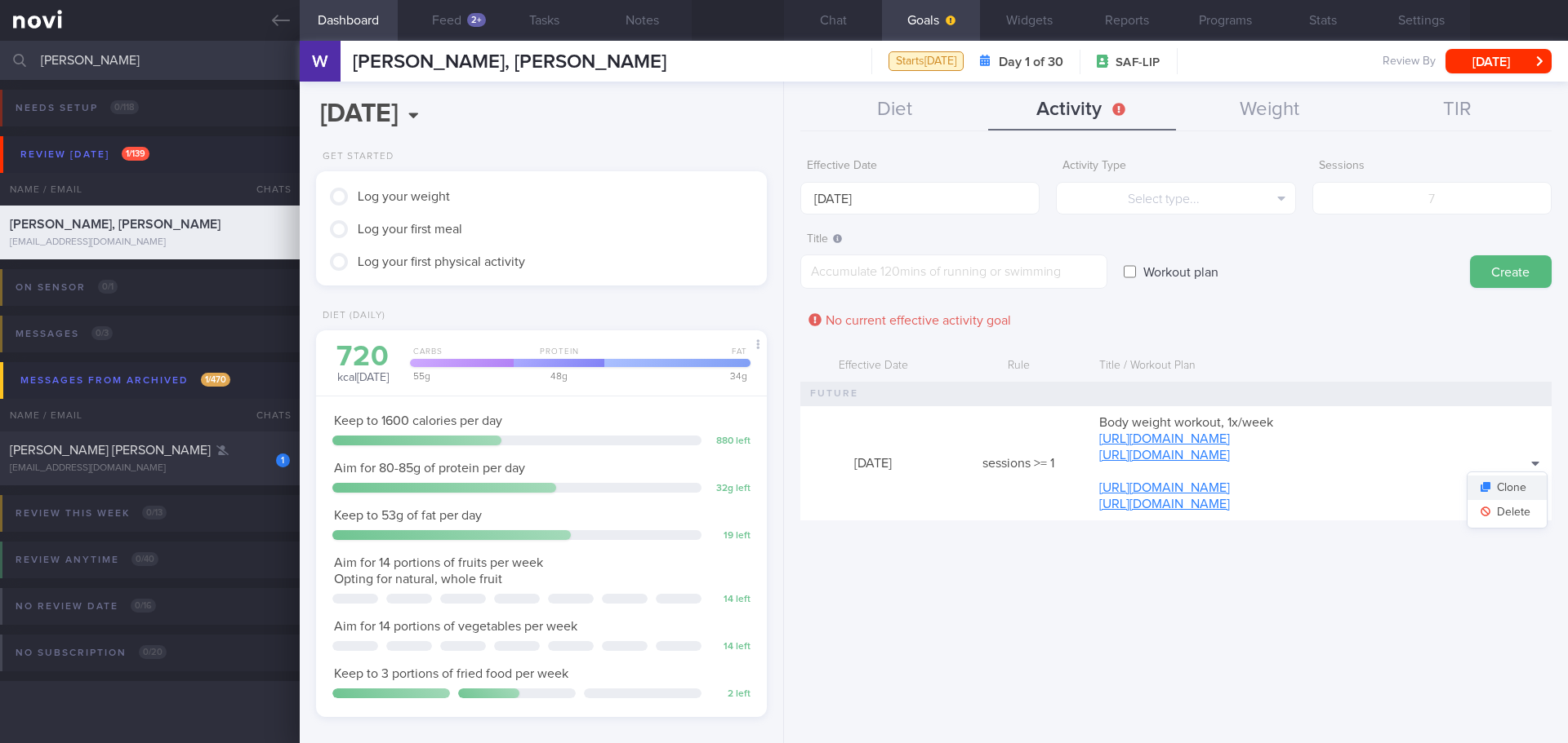
click at [1522, 482] on button "Clone" at bounding box center [1507, 488] width 79 height 25
type input "1"
type textarea "Body weight workout, 1x/week https://www.youtube.com/watch?v=tczWD8MPreY https:…"
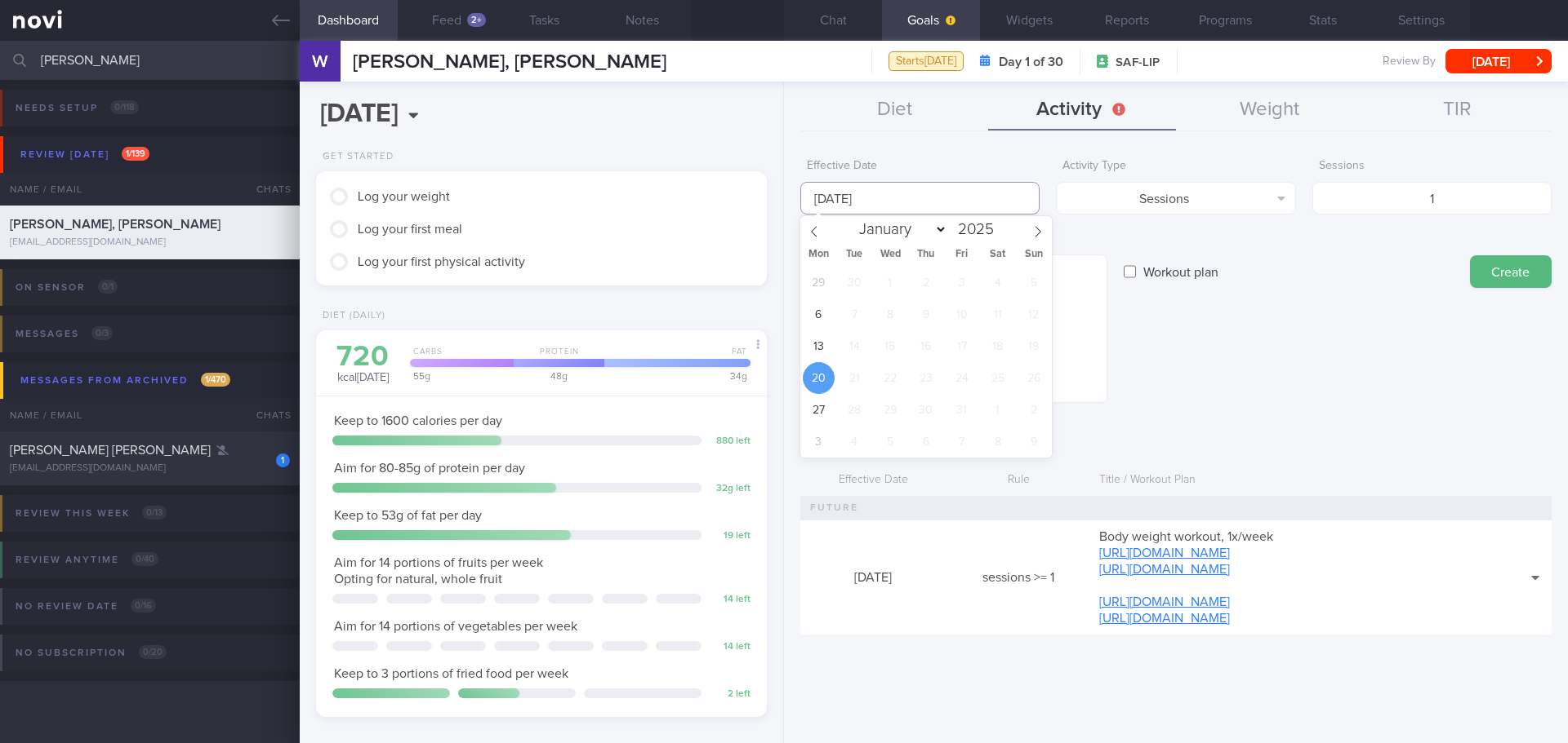
click at [893, 202] on input "20 Oct 2025" at bounding box center [920, 198] width 239 height 32
click at [826, 338] on span "13" at bounding box center [818, 346] width 31 height 31
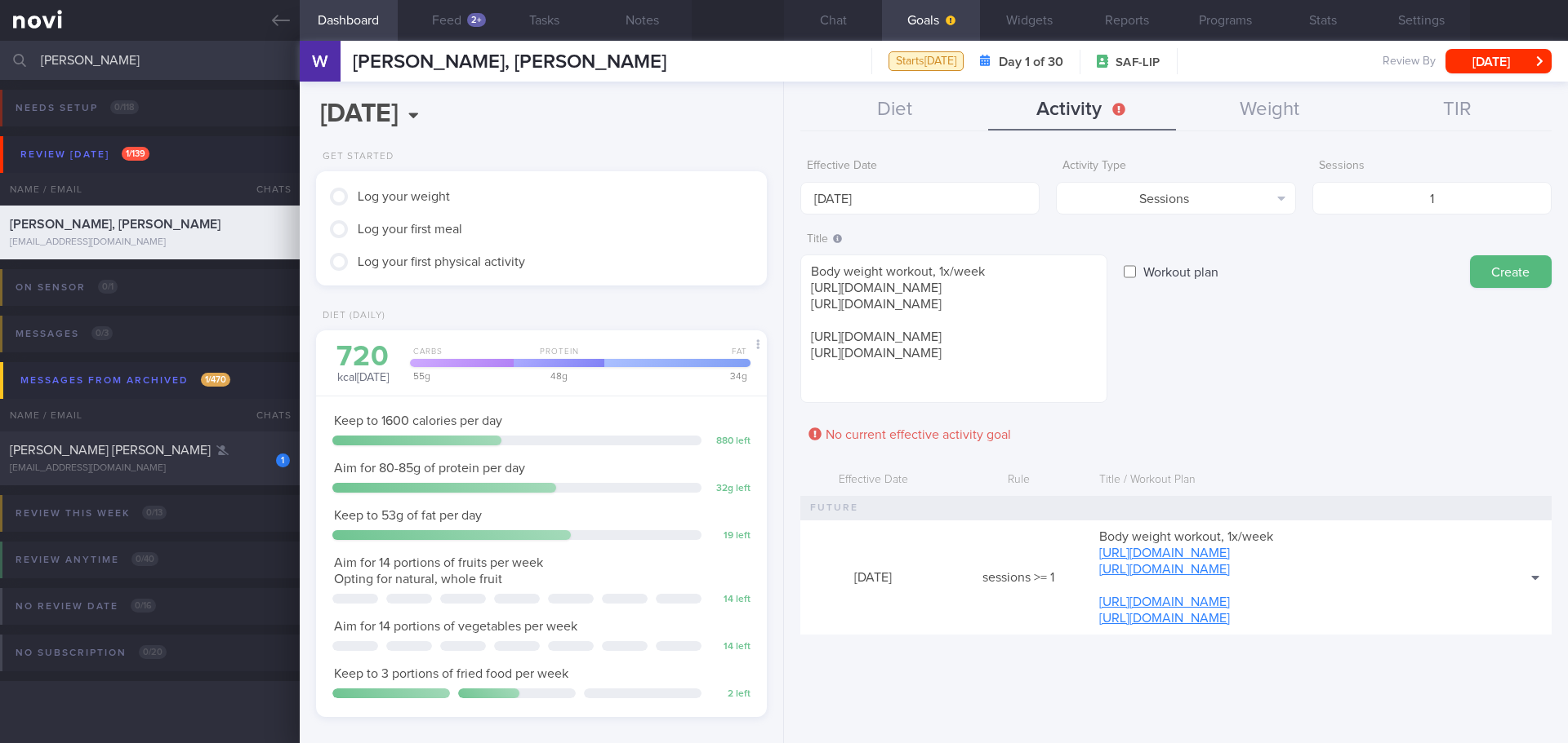
click at [1203, 342] on div "Title Body weight workout, 1x/week https://www.youtube.com/watch?v=tczWD8MPreY …" at bounding box center [1176, 314] width 751 height 180
click at [1503, 285] on button "Create" at bounding box center [1510, 271] width 82 height 32
type input "20 Oct 2025"
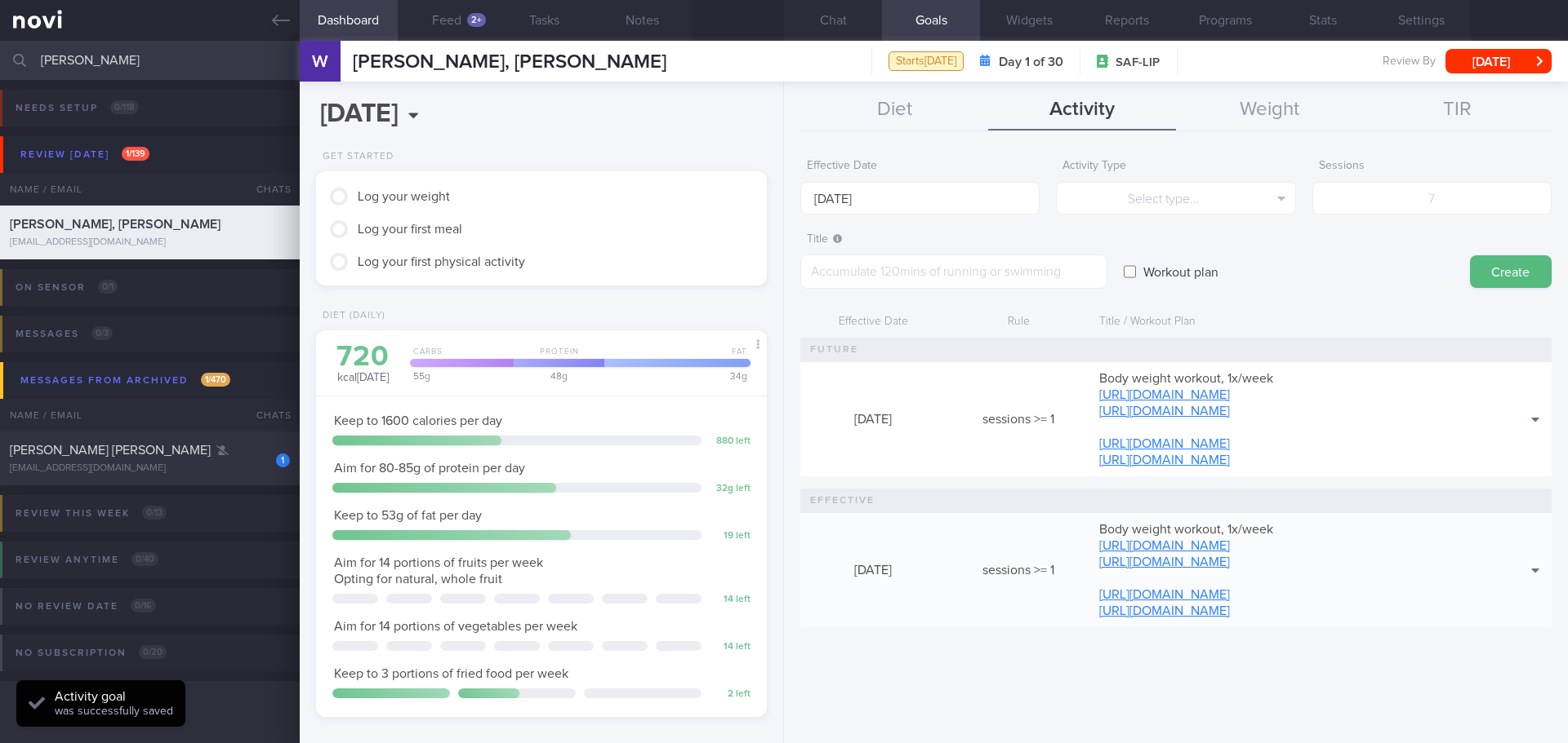
click at [1377, 268] on div "Workout plan" at bounding box center [1288, 256] width 329 height 64
click at [1377, 267] on div "Workout plan" at bounding box center [1288, 256] width 329 height 64
click at [1372, 279] on div "Workout plan" at bounding box center [1288, 256] width 329 height 64
click at [1244, 705] on div "Effective Date 20 Oct 2025 Activity Type Select type... Select type... Duration…" at bounding box center [1176, 441] width 784 height 605
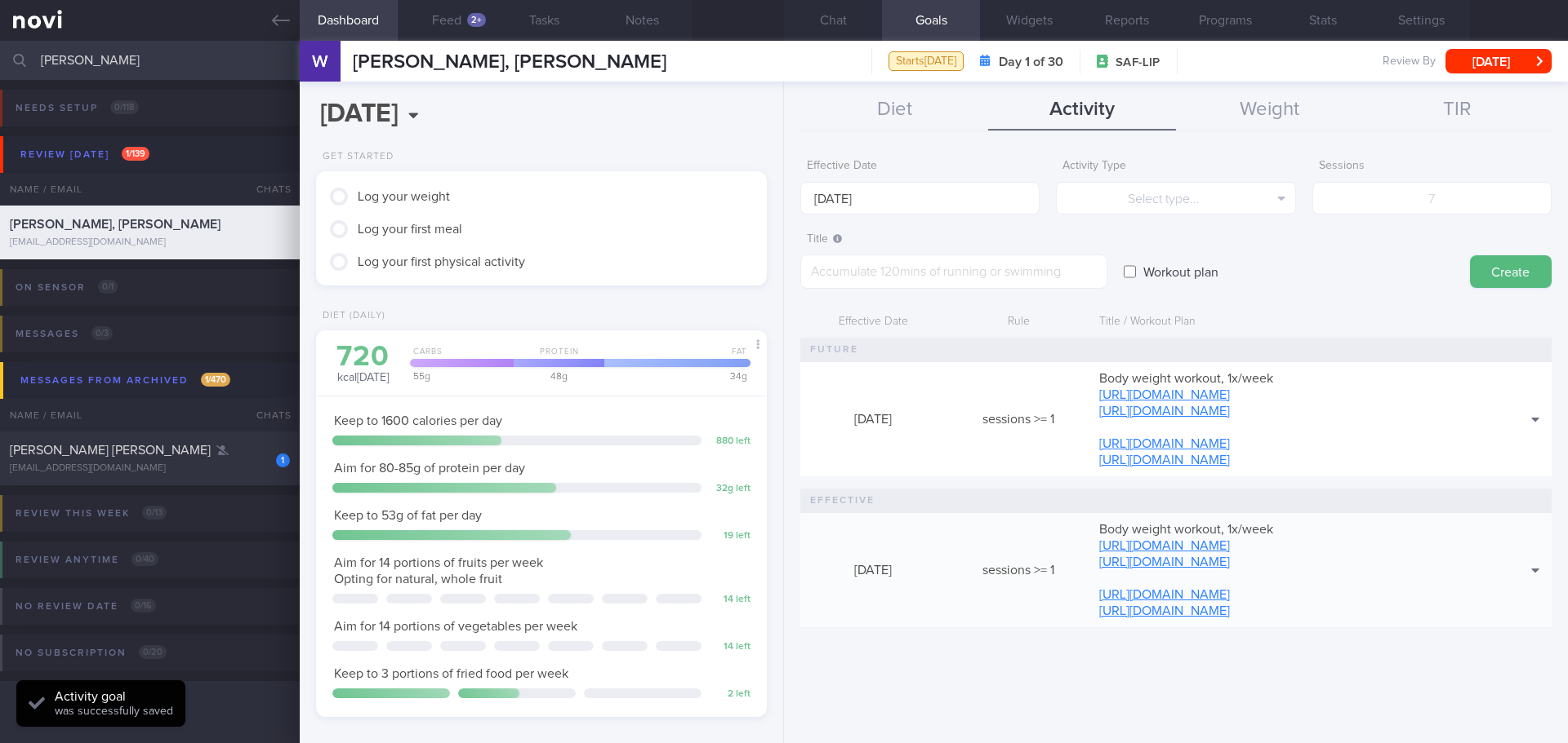
drag, startPoint x: 1243, startPoint y: 705, endPoint x: 1149, endPoint y: 569, distance: 165.3
click at [1243, 703] on div "Effective Date 20 Oct 2025 Activity Type Select type... Select type... Duration…" at bounding box center [1176, 441] width 784 height 605
click at [455, 14] on button "Feed 2+" at bounding box center [446, 20] width 98 height 41
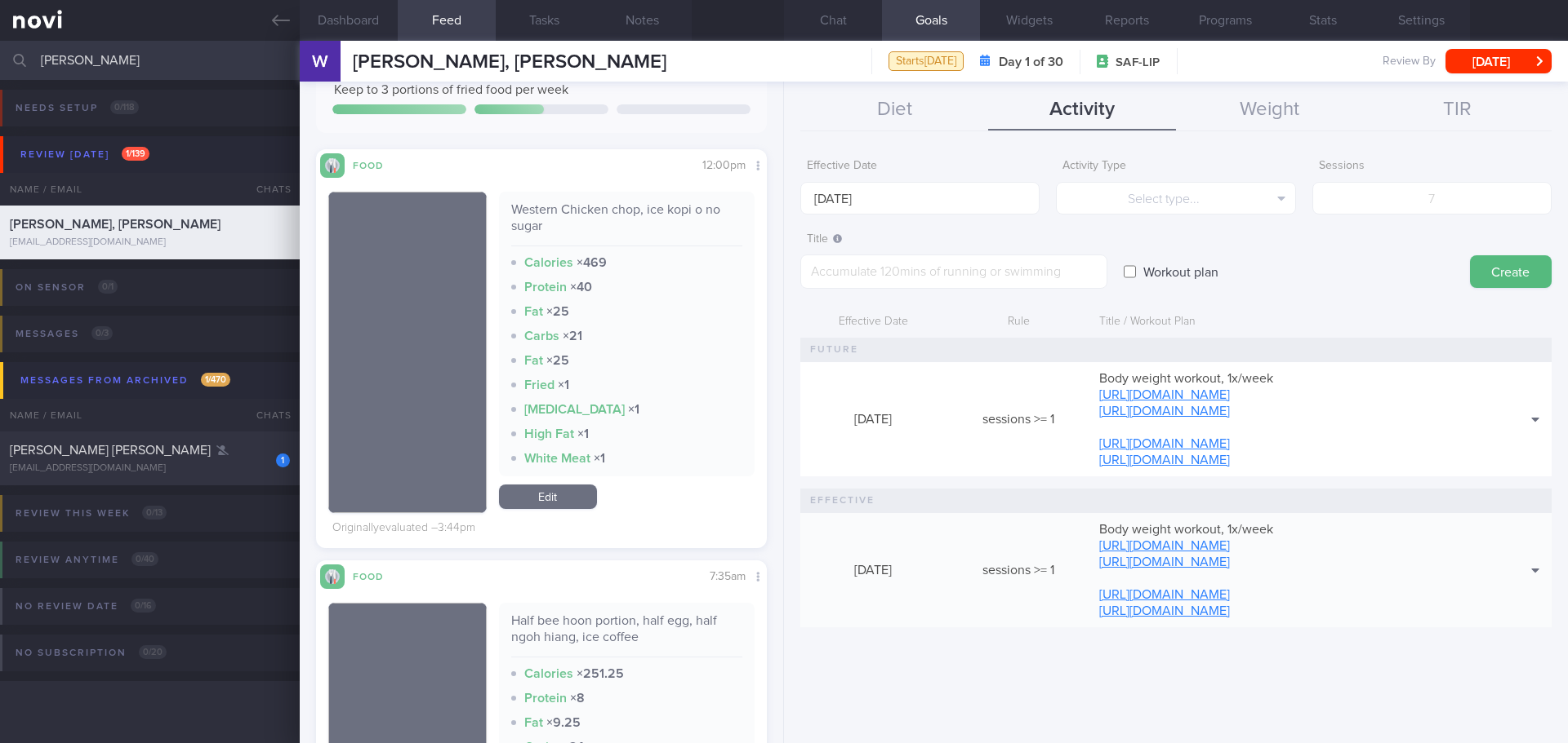
scroll to position [750, 0]
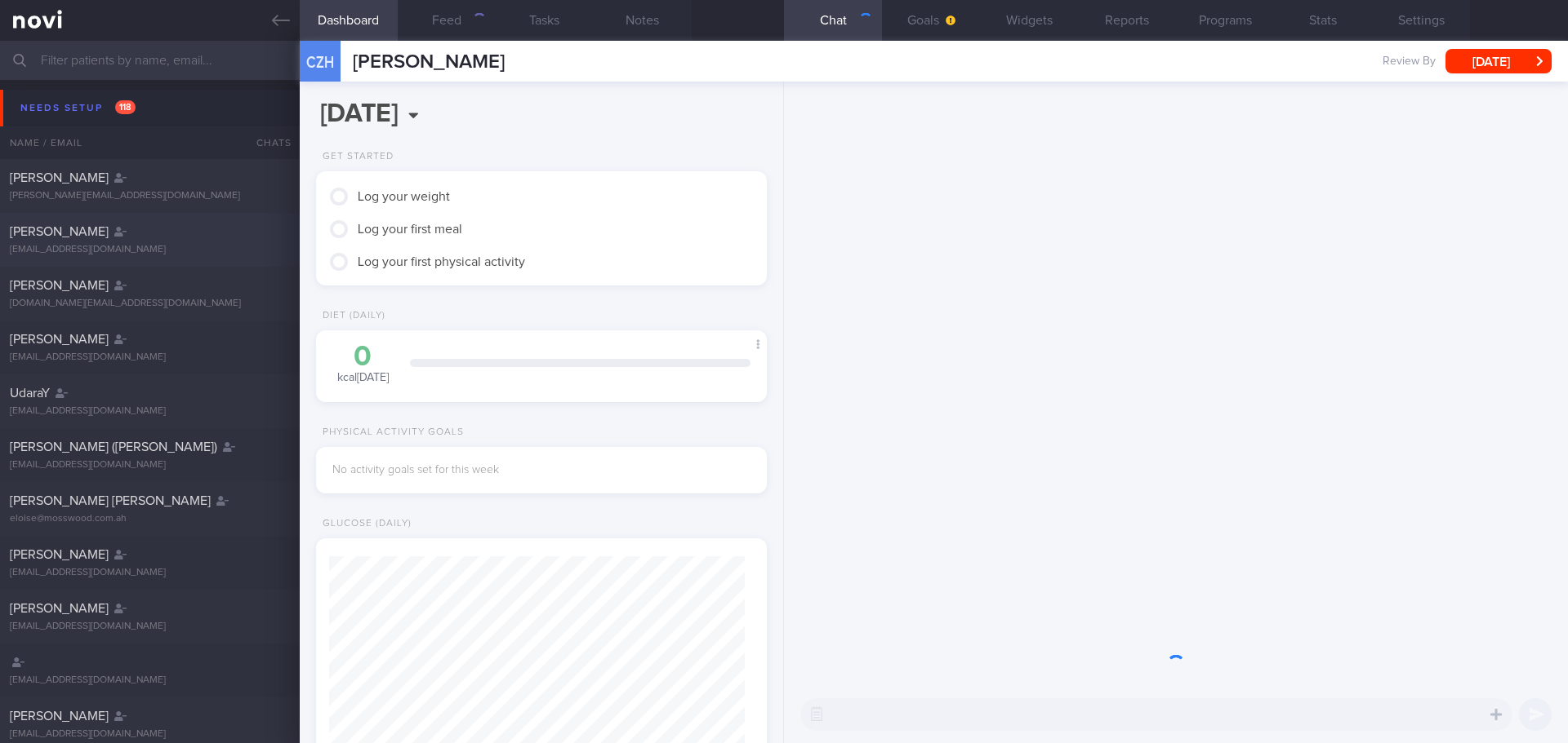
scroll to position [208, 416]
drag, startPoint x: 91, startPoint y: 83, endPoint x: 91, endPoint y: 94, distance: 11.0
click at [91, 83] on div "Needs setup 118 Name / Email Chats Setup tasks needed" at bounding box center [784, 120] width 1568 height 79
click at [91, 97] on div "Needs setup 118" at bounding box center [78, 108] width 123 height 22
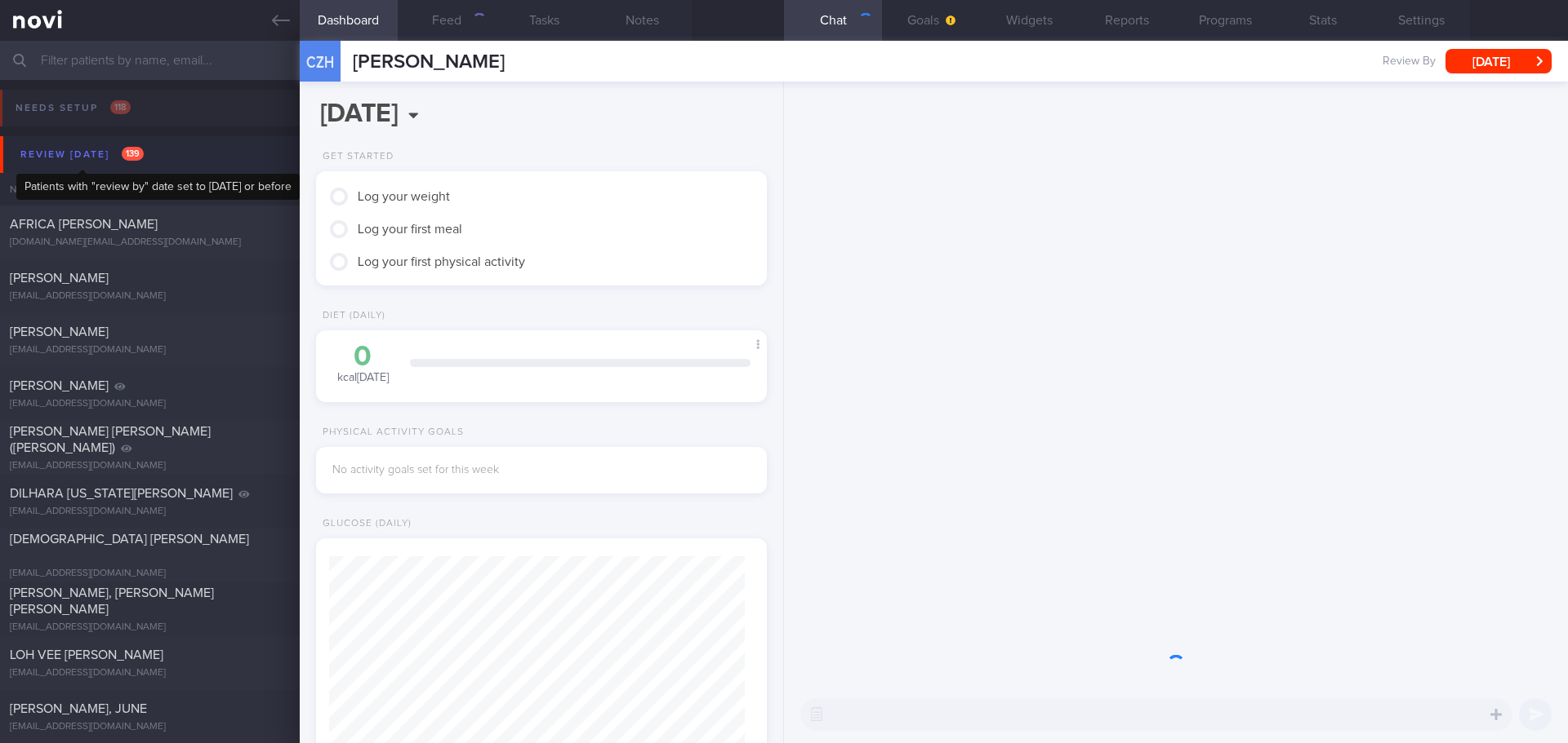
click at [95, 152] on div "Review [DATE] 139" at bounding box center [82, 155] width 132 height 22
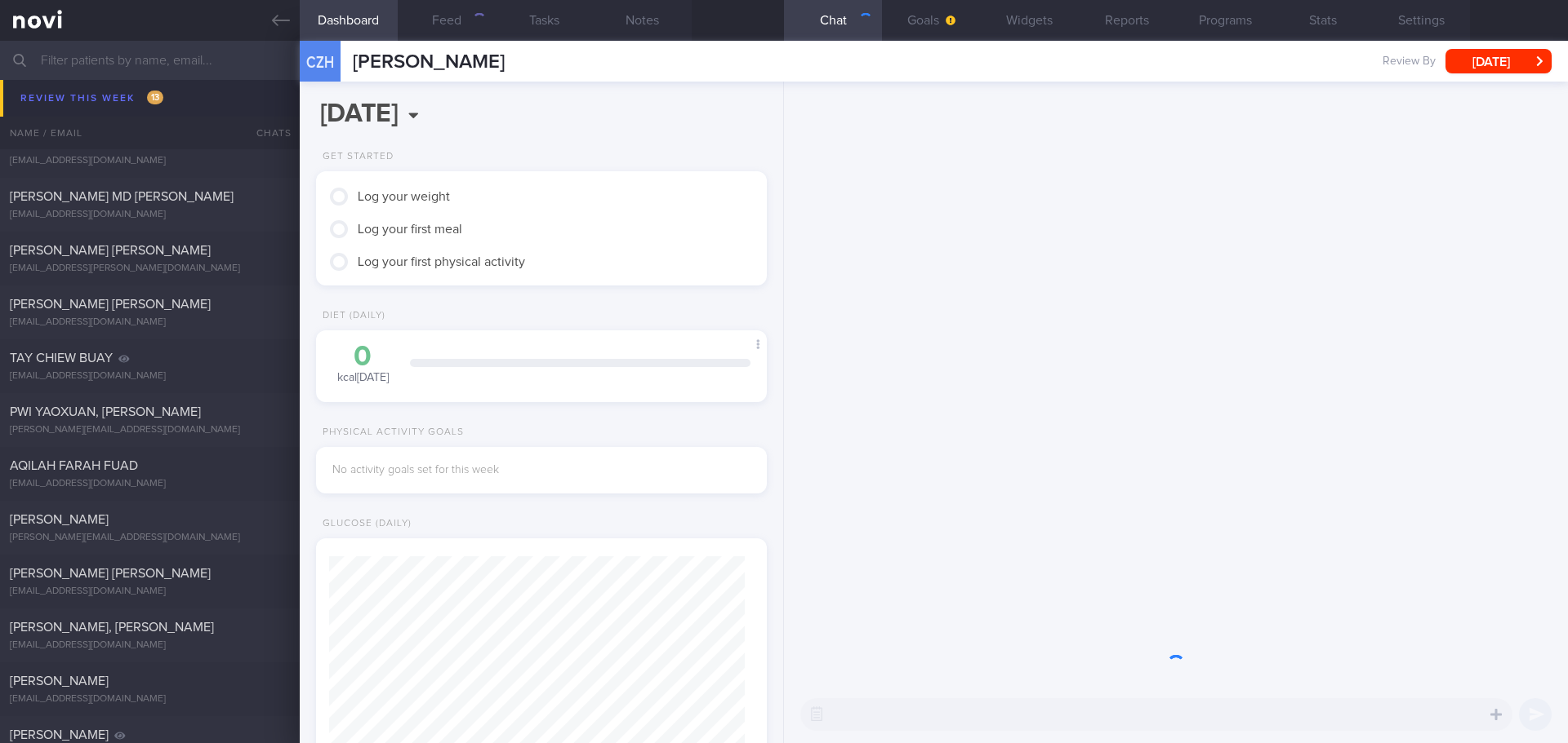
scroll to position [327, 0]
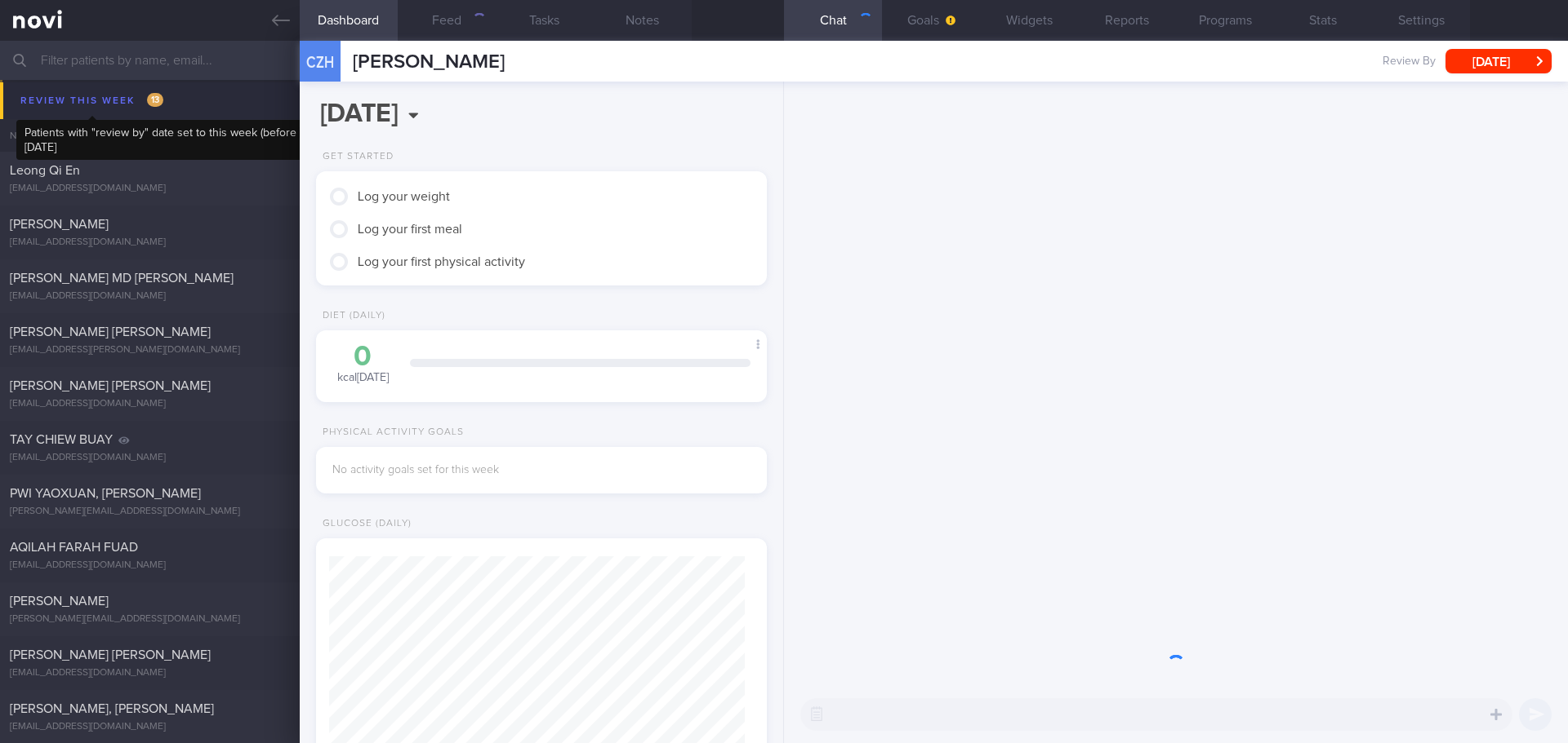
click at [123, 89] on button "Review this week 13" at bounding box center [786, 101] width 1573 height 36
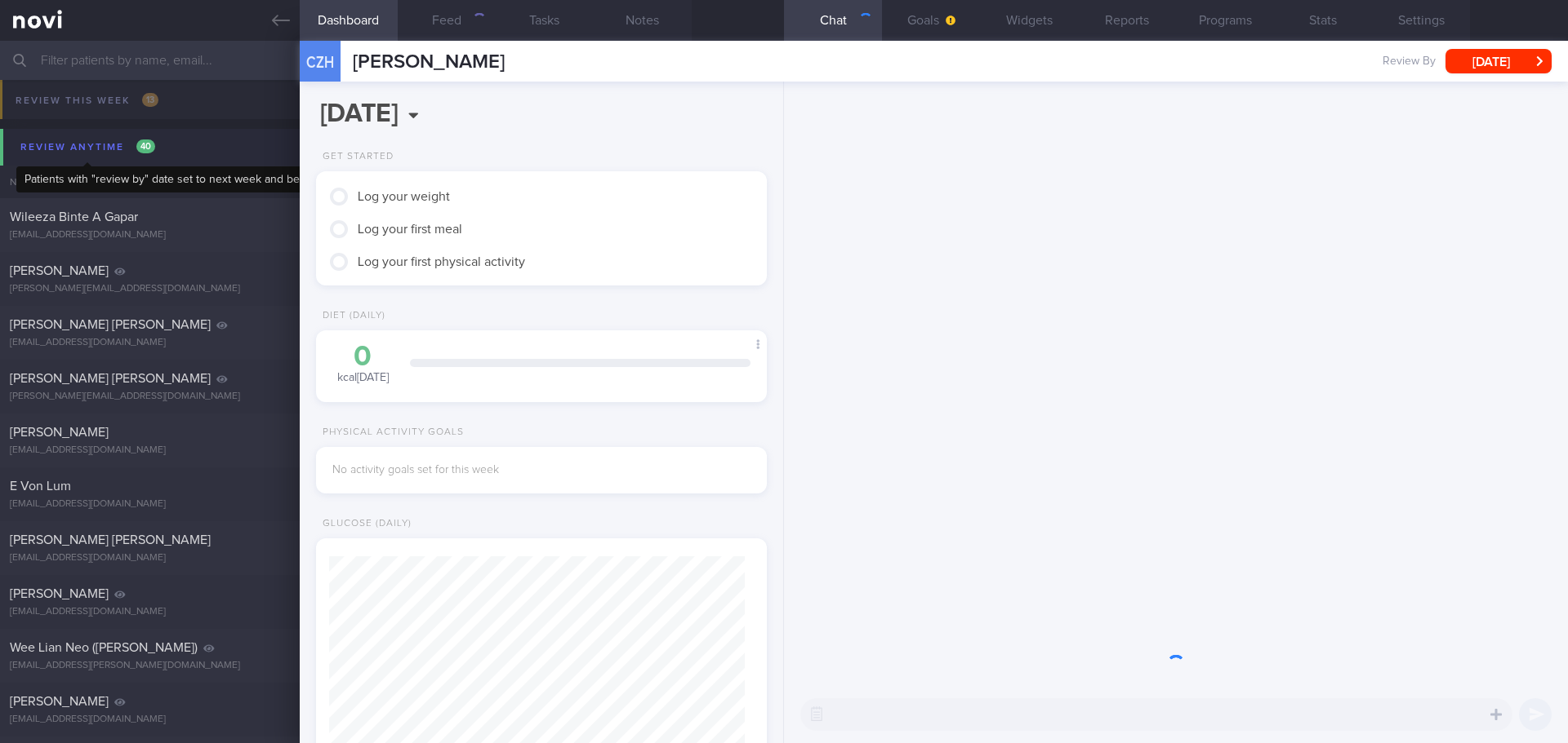
click at [118, 154] on div "Review anytime 40" at bounding box center [88, 147] width 143 height 22
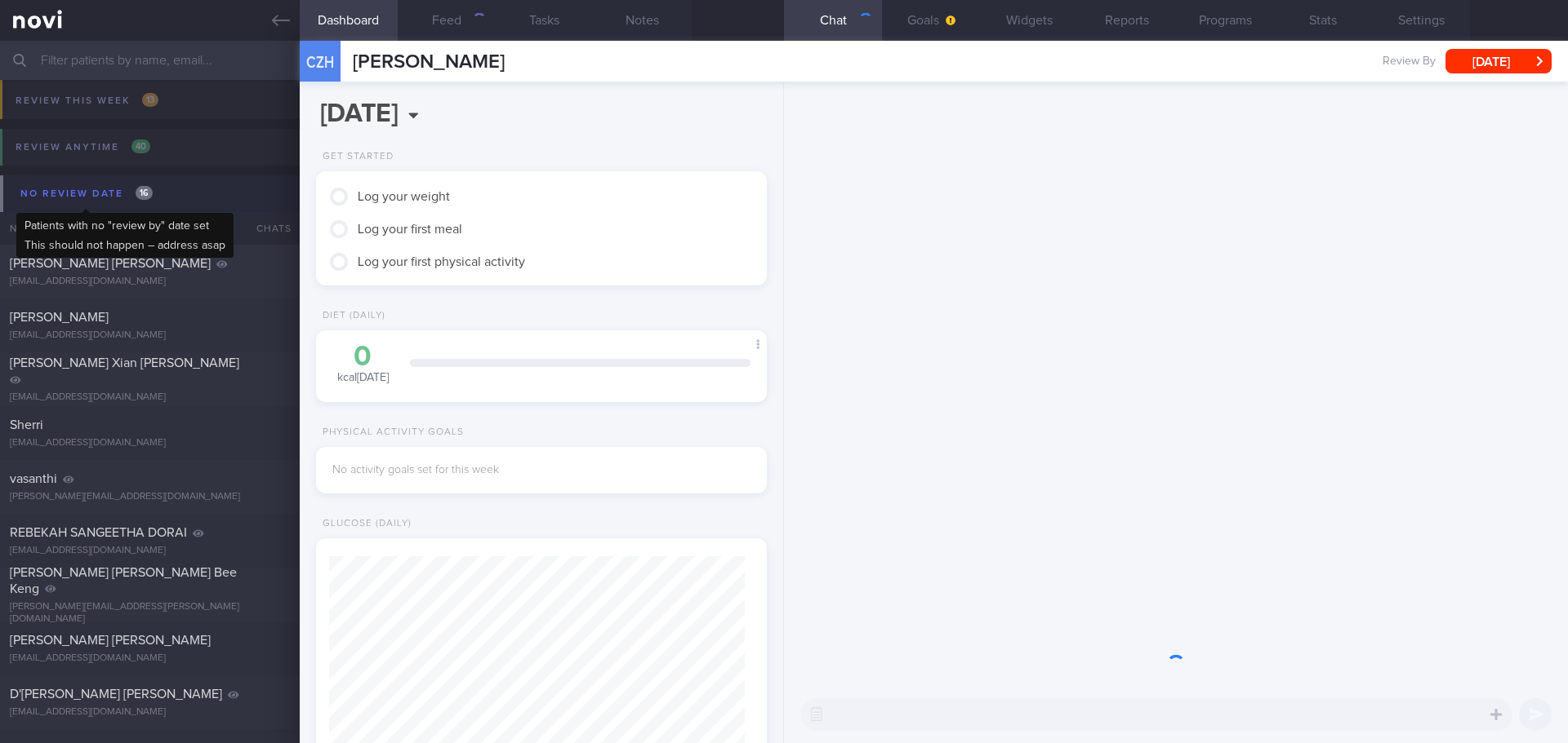
click at [103, 198] on div "No review date 16" at bounding box center [87, 194] width 141 height 22
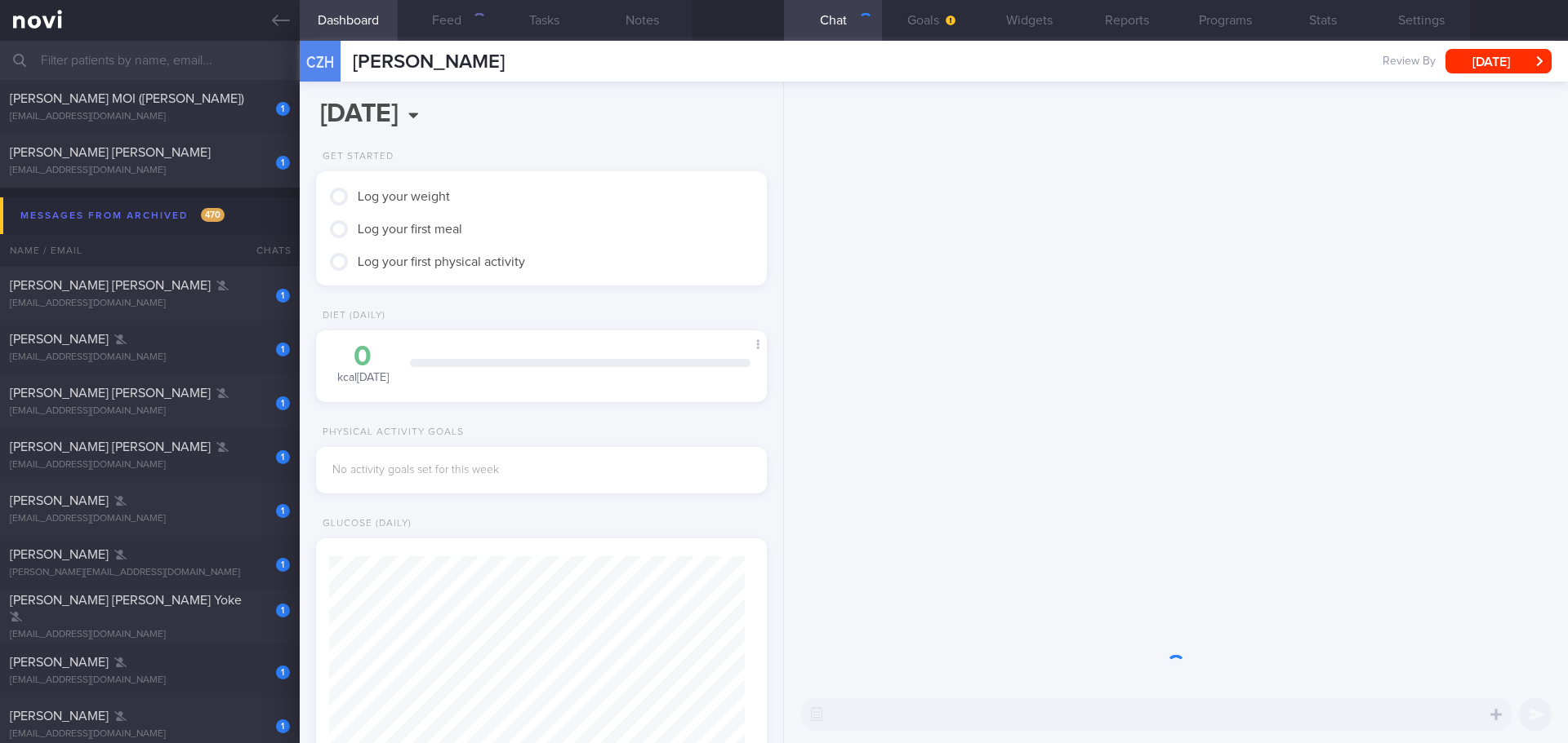
scroll to position [0, 0]
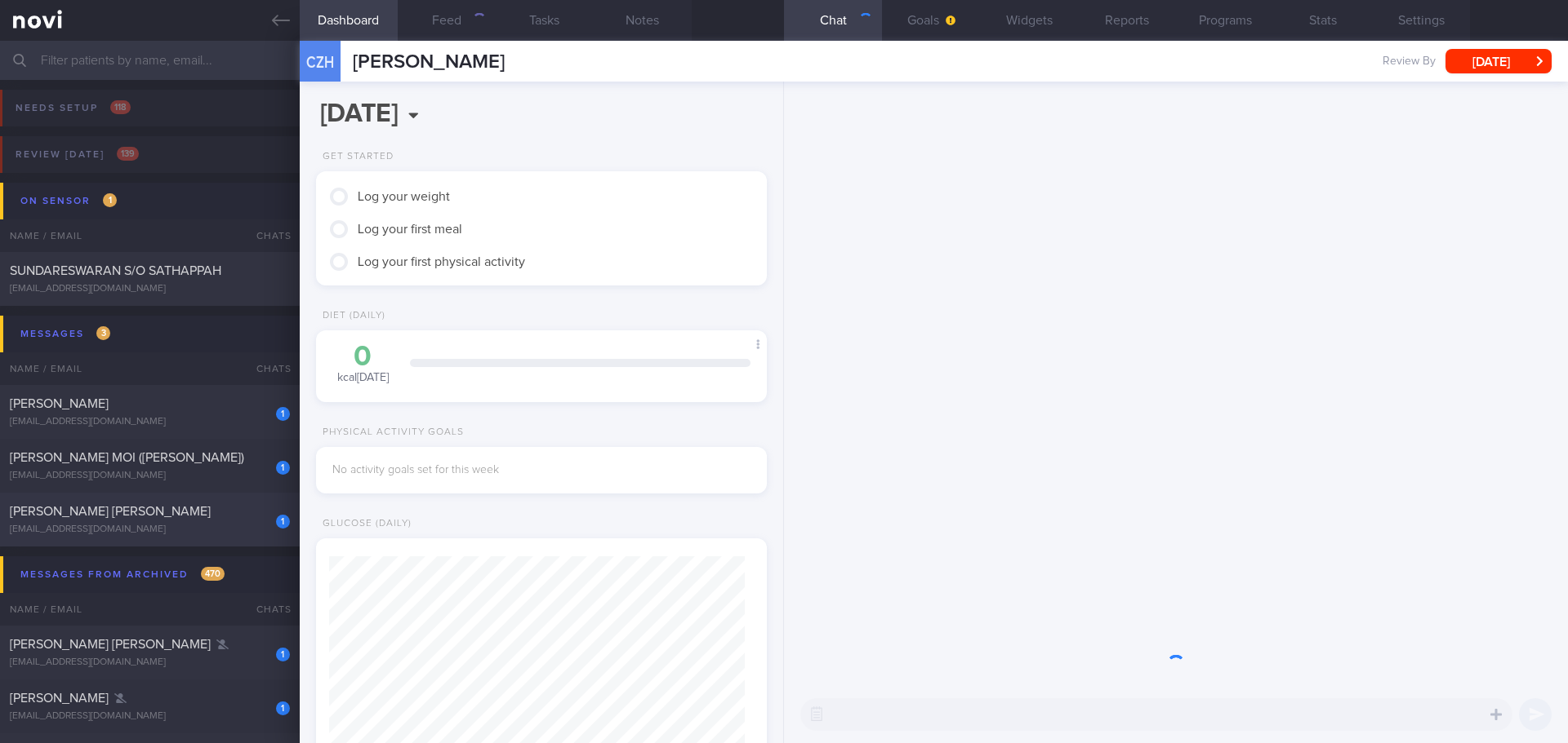
click at [137, 525] on div "[EMAIL_ADDRESS][DOMAIN_NAME]" at bounding box center [150, 530] width 280 height 12
type input "check appt"
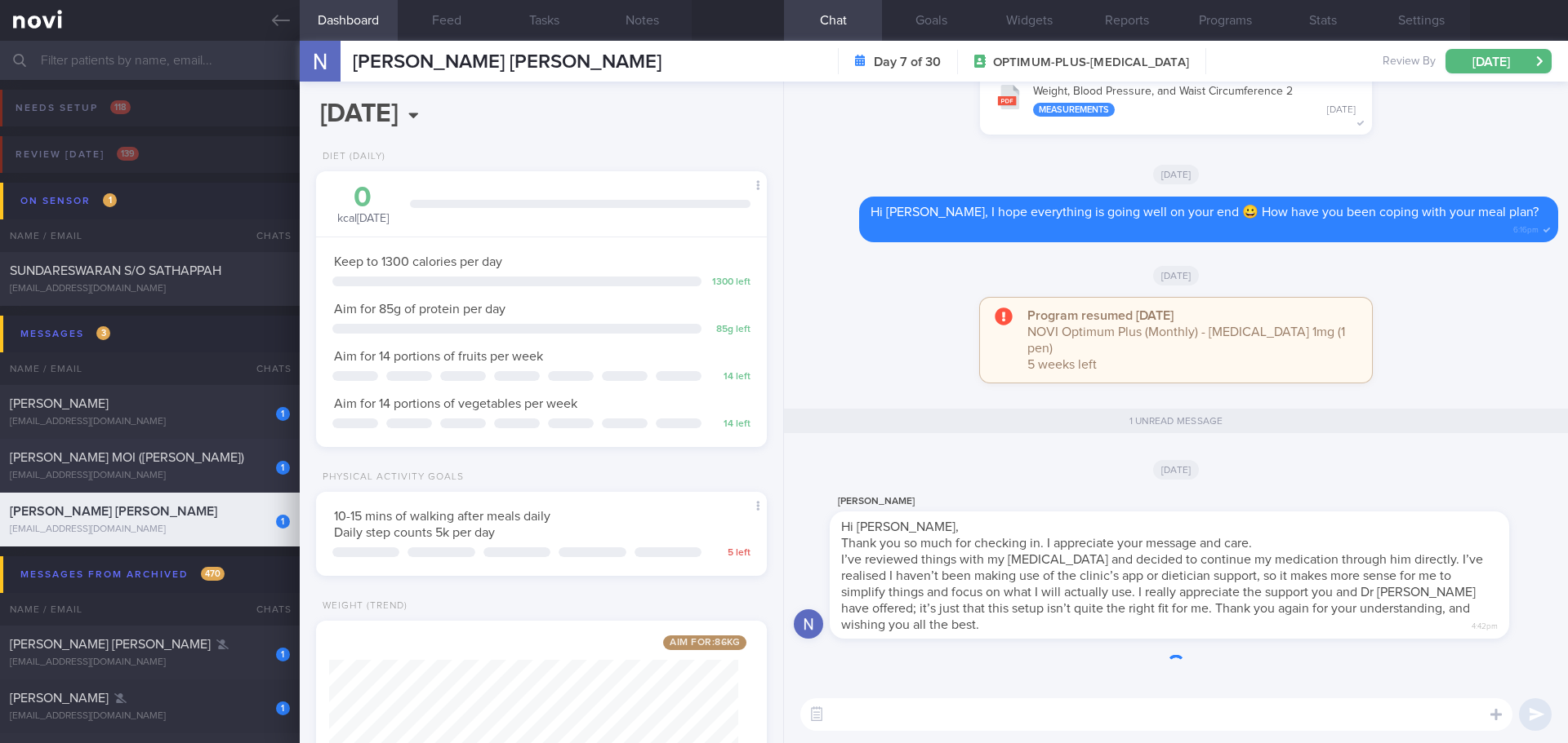
scroll to position [1, 0]
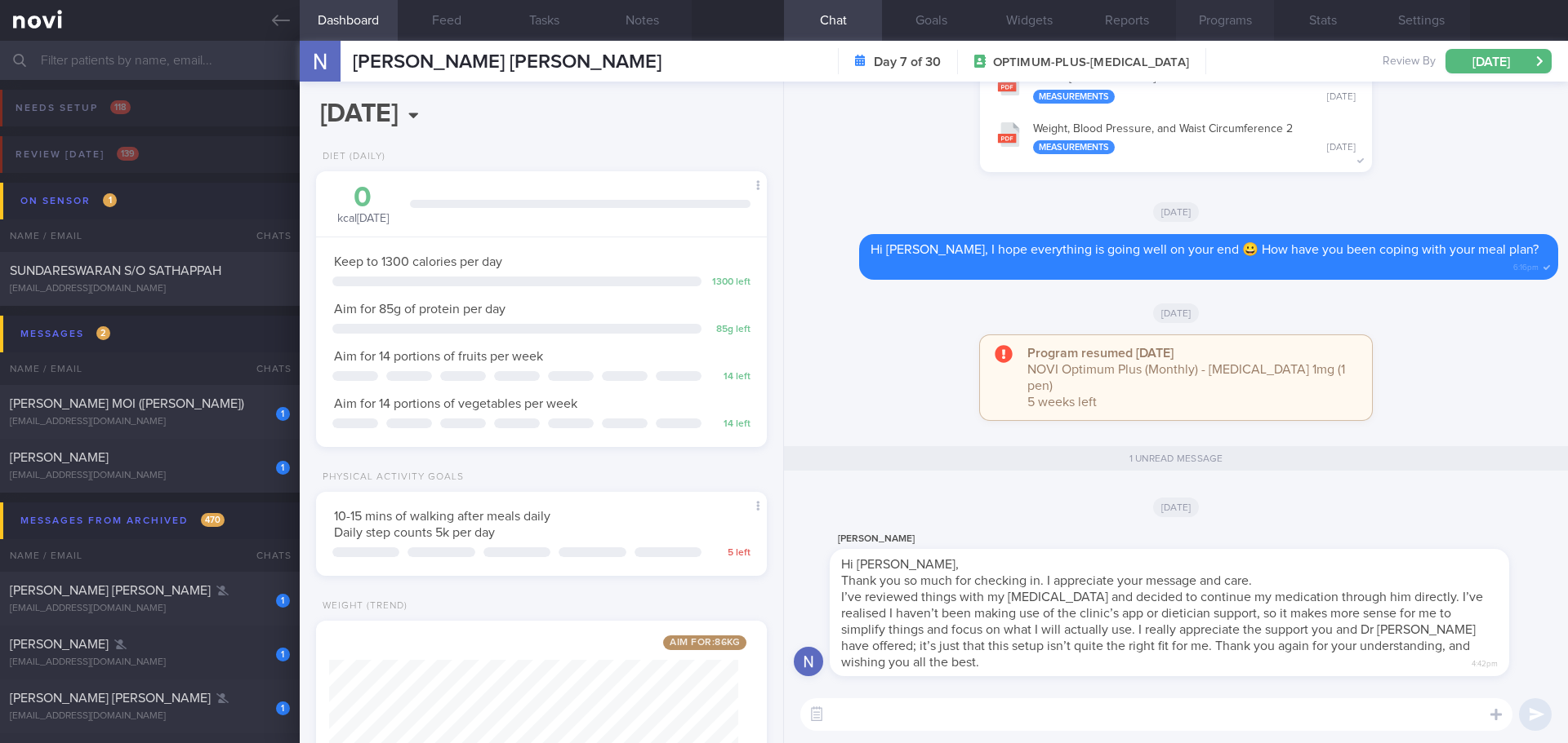
click at [1249, 22] on button "Programs" at bounding box center [1224, 20] width 98 height 41
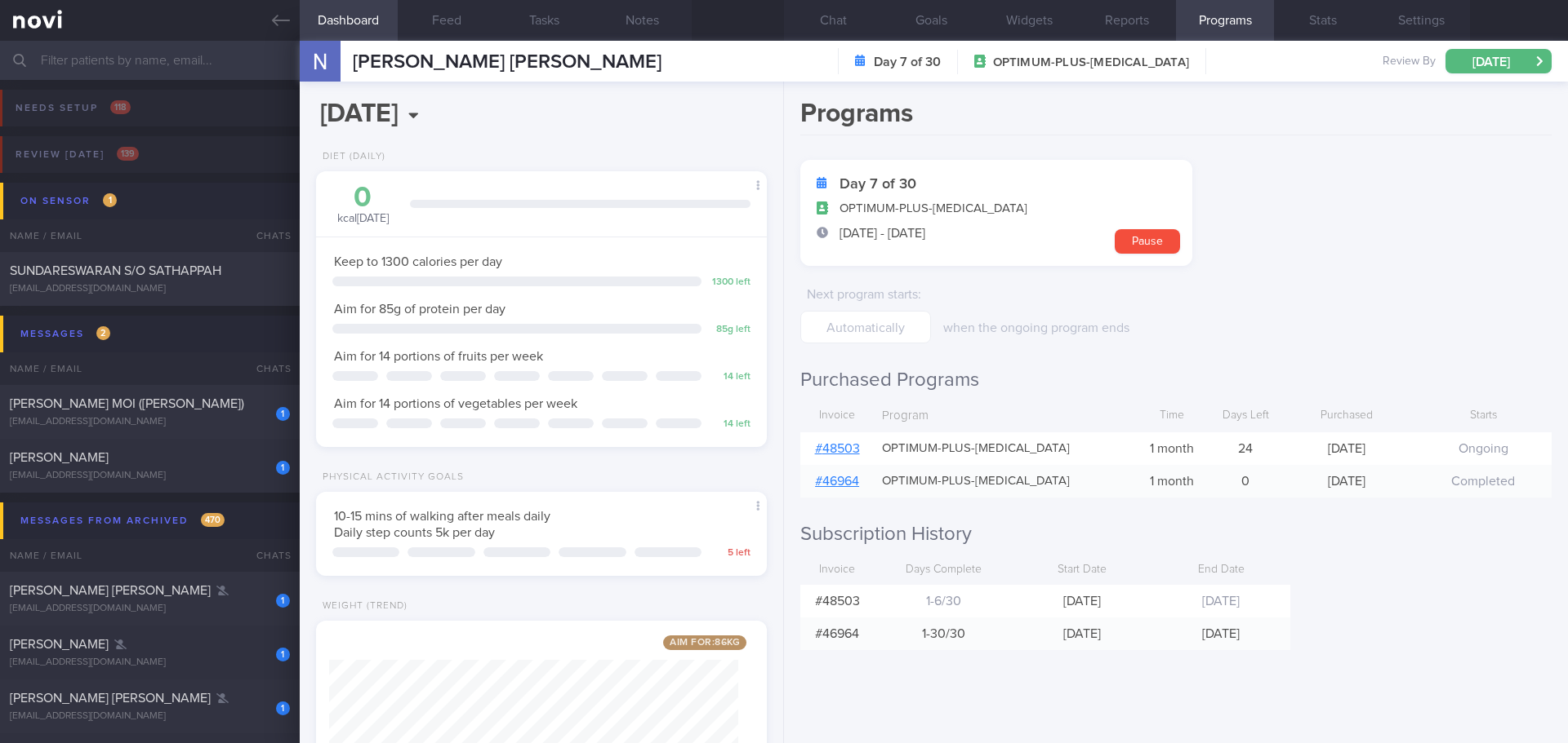
click at [1397, 614] on div "Programs Day 7 of 30 OPTIMUM-PLUS-OZEMPIC 8 Oct - 6 Nov Pause Next program star…" at bounding box center [1176, 413] width 784 height 662
click at [852, 449] on link "# 48503" at bounding box center [837, 449] width 45 height 13
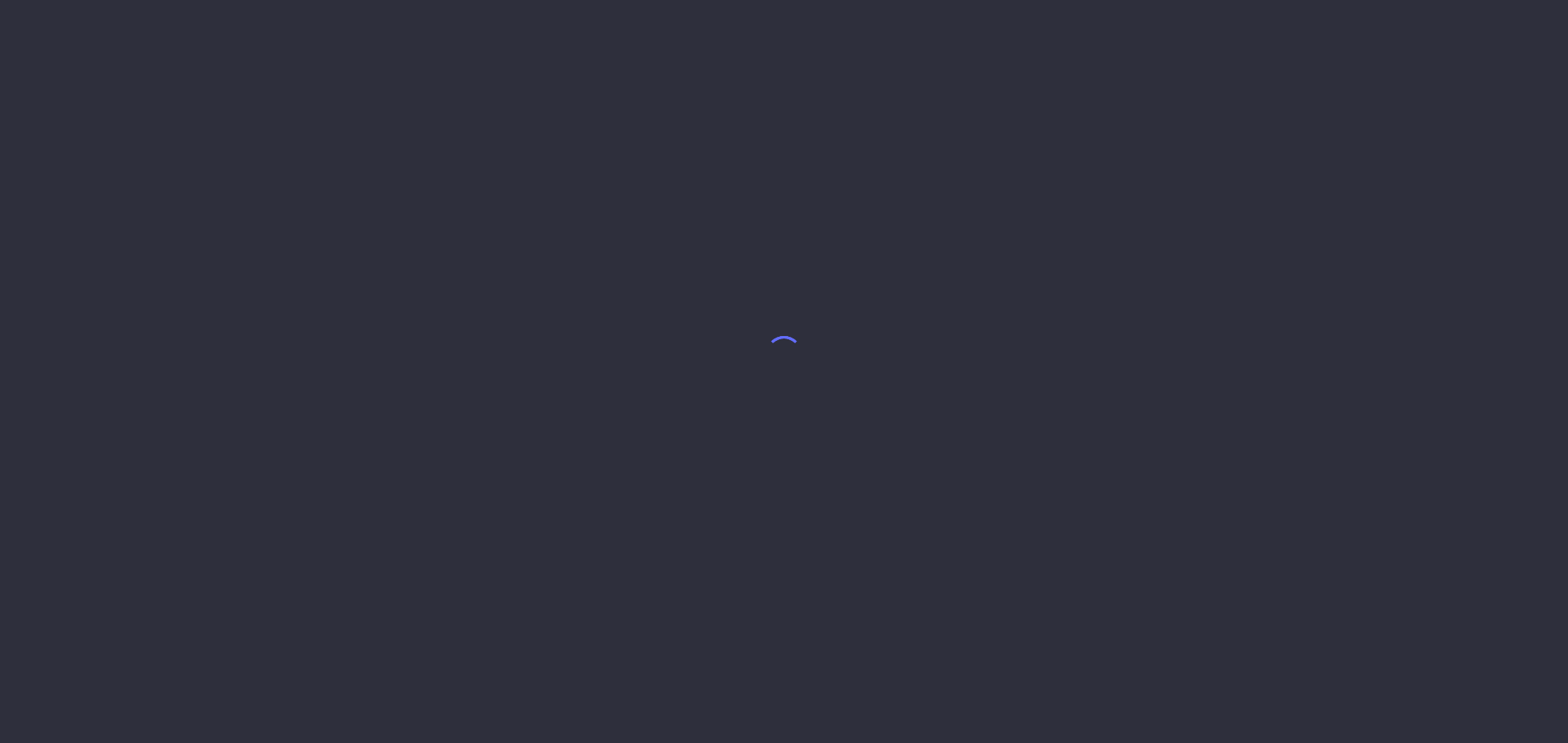
select select "9"
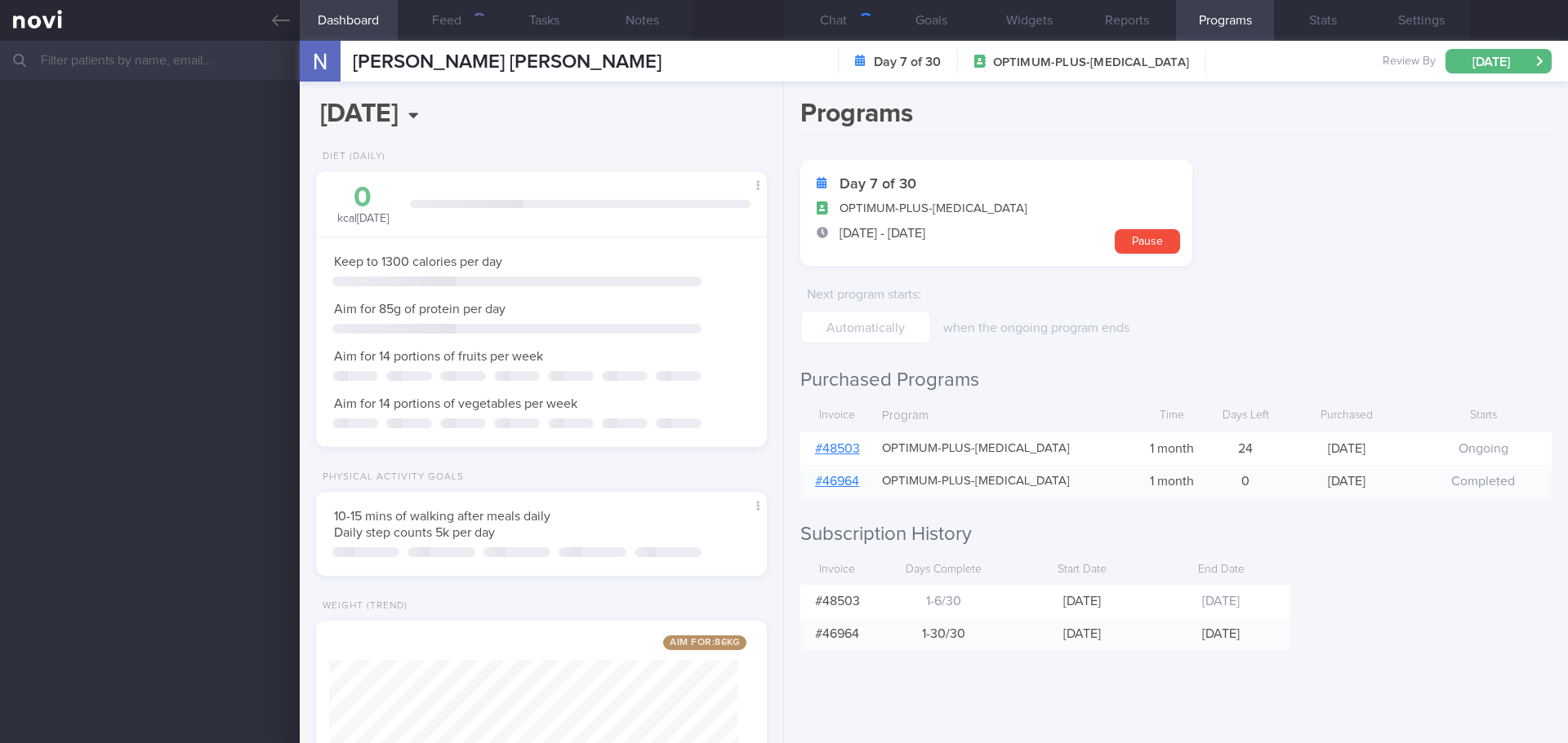
scroll to position [228, 410]
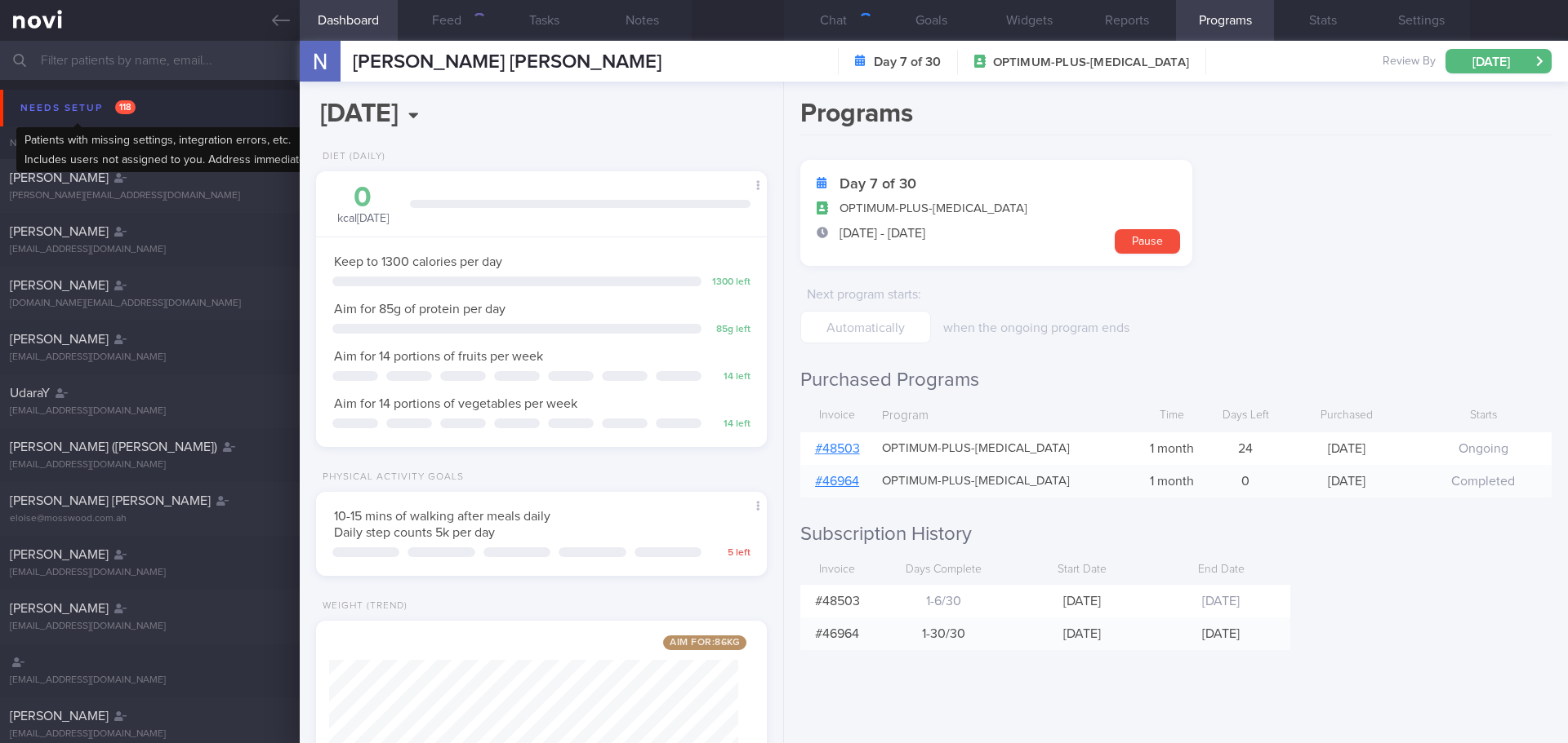
click at [35, 106] on div "Needs setup 118" at bounding box center [78, 108] width 123 height 22
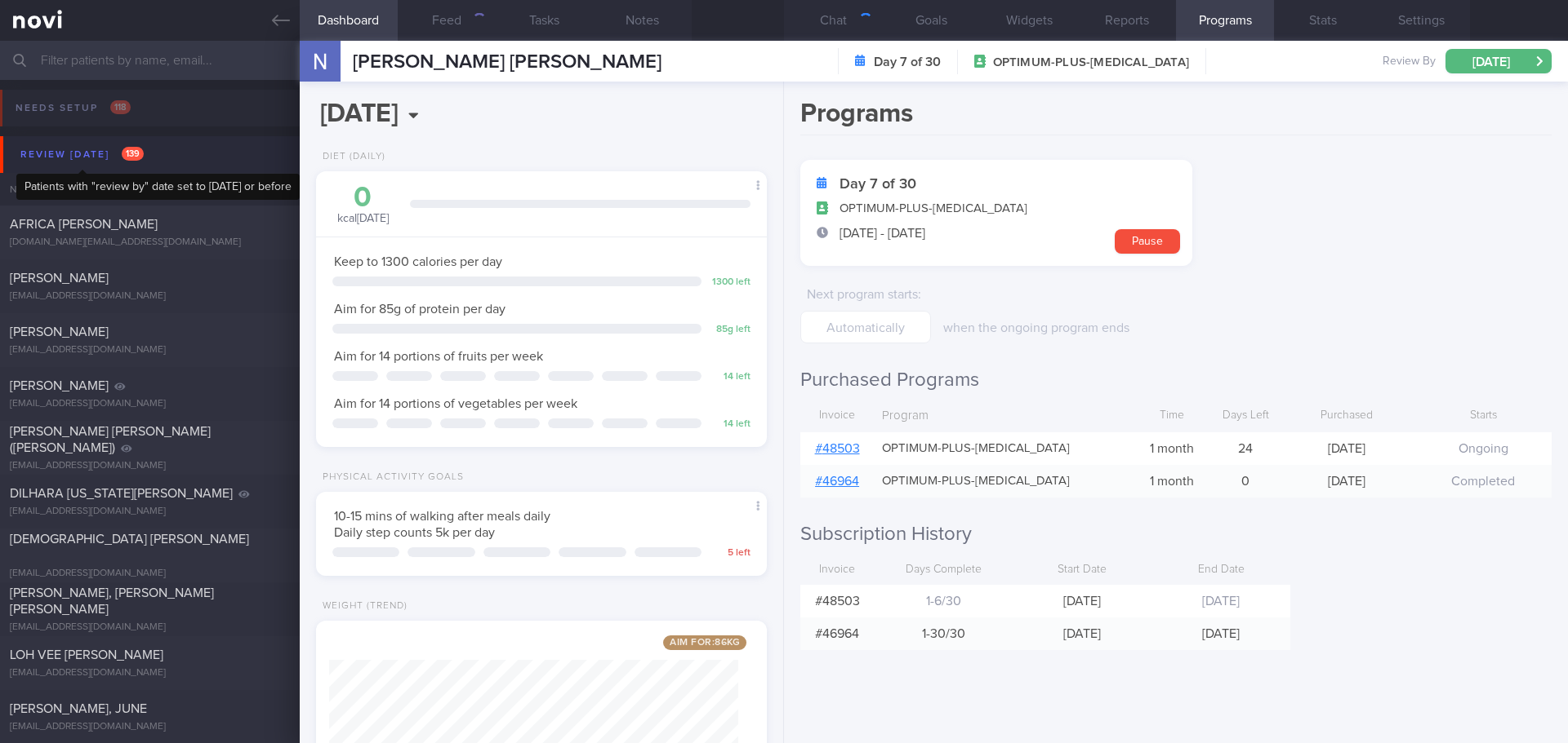
click at [46, 156] on div "Review [DATE] 139" at bounding box center [82, 155] width 132 height 22
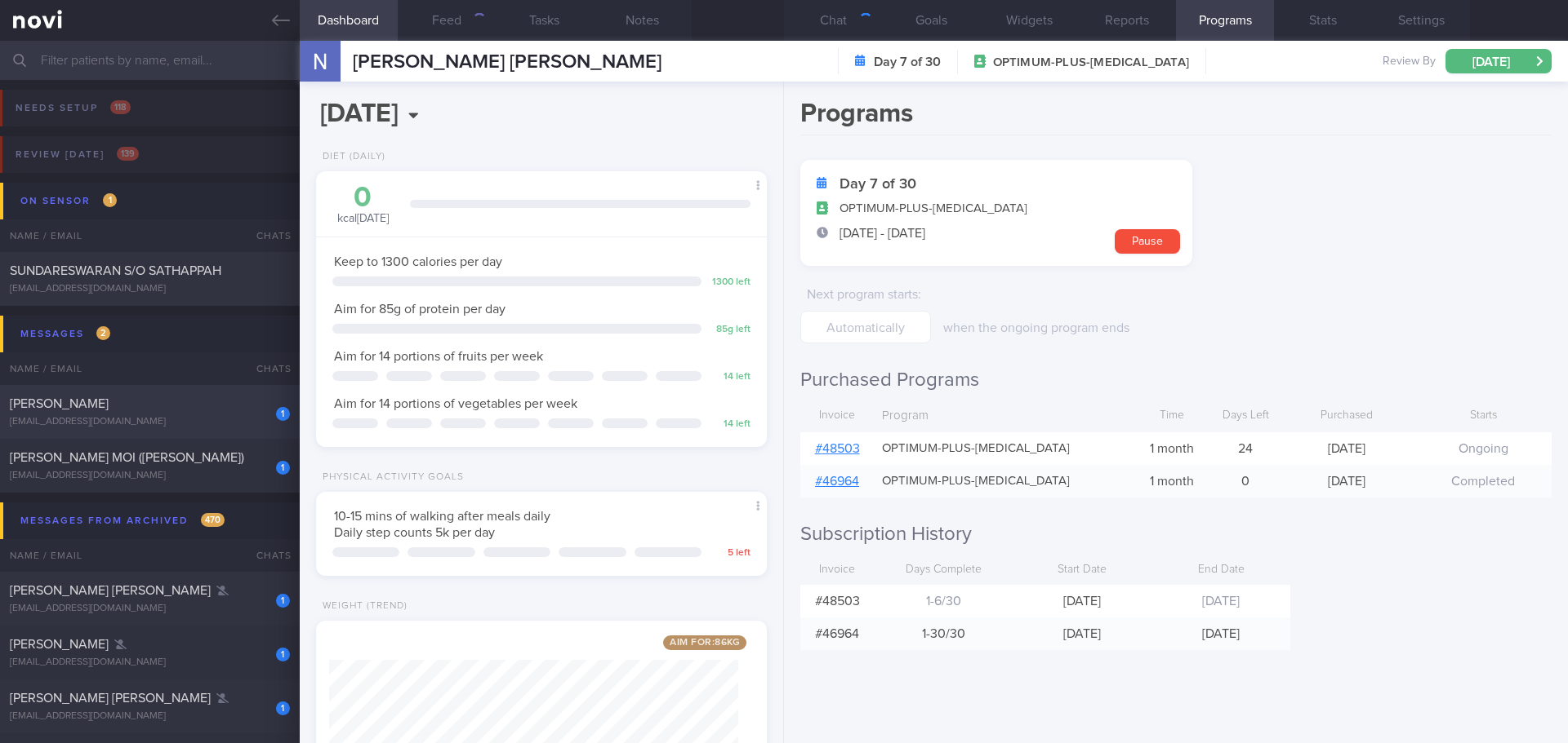
click at [151, 413] on div "1 Chelsea Cheong Shi Min chelseacheongsm@gmail.com" at bounding box center [150, 411] width 300 height 32
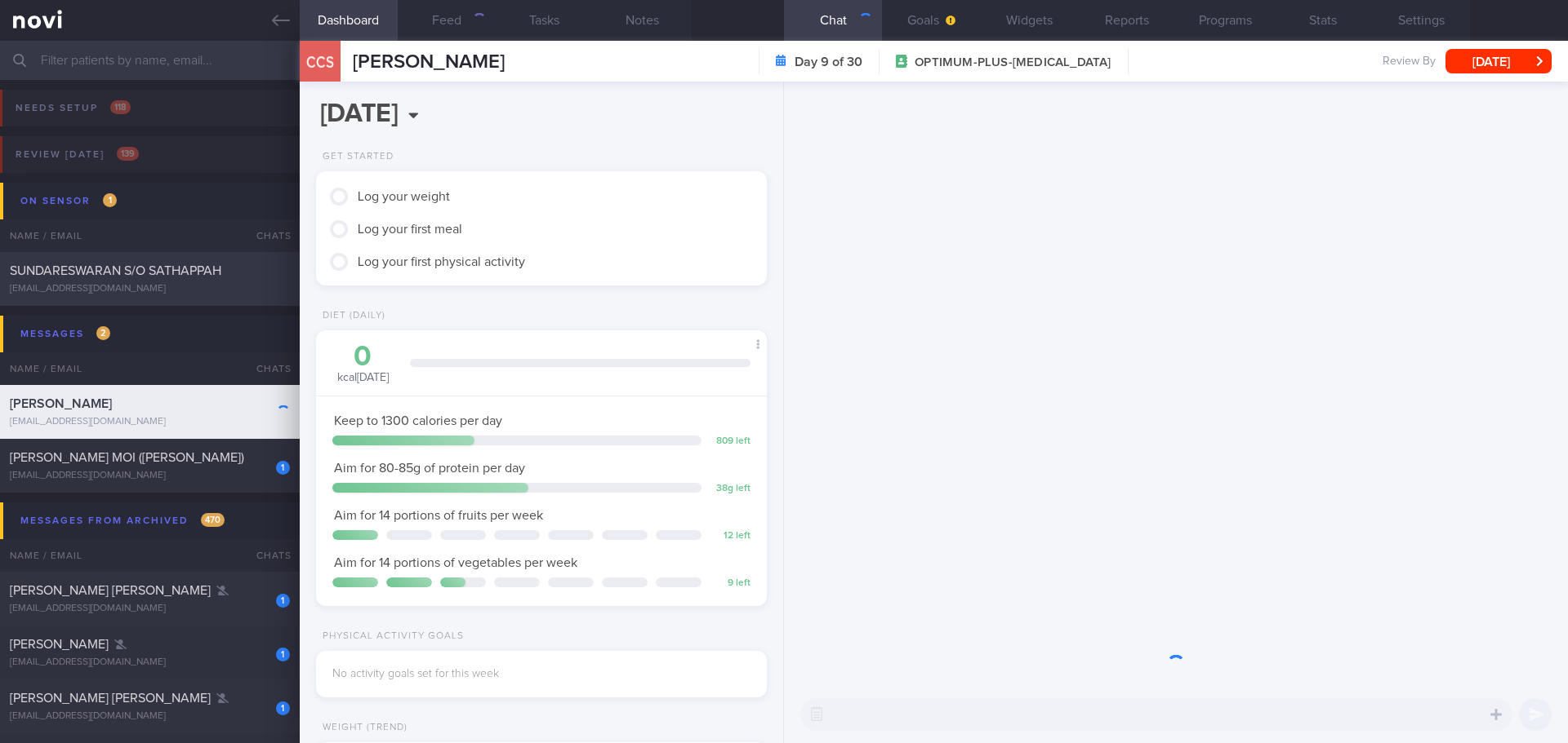
scroll to position [204, 410]
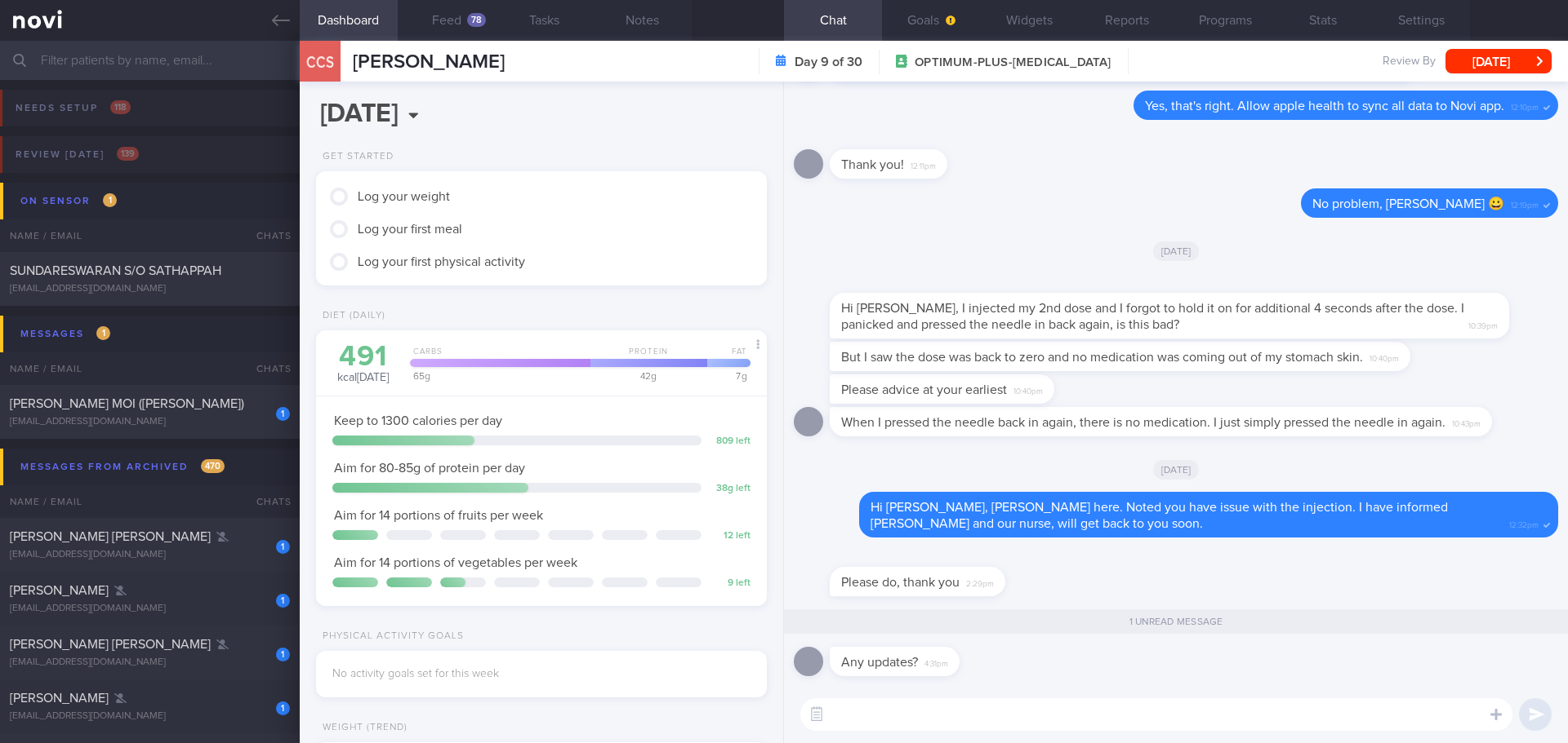
click at [1025, 723] on textarea at bounding box center [1157, 714] width 712 height 32
drag, startPoint x: 970, startPoint y: 710, endPoint x: 943, endPoint y: 715, distance: 27.5
click at [943, 715] on textarea "Hi Chelsea, did you get any call from my nurse?" at bounding box center [1157, 714] width 712 height 32
click at [988, 721] on textarea "Hi Chelsea, did you get any call from my nurse?" at bounding box center [1157, 714] width 712 height 32
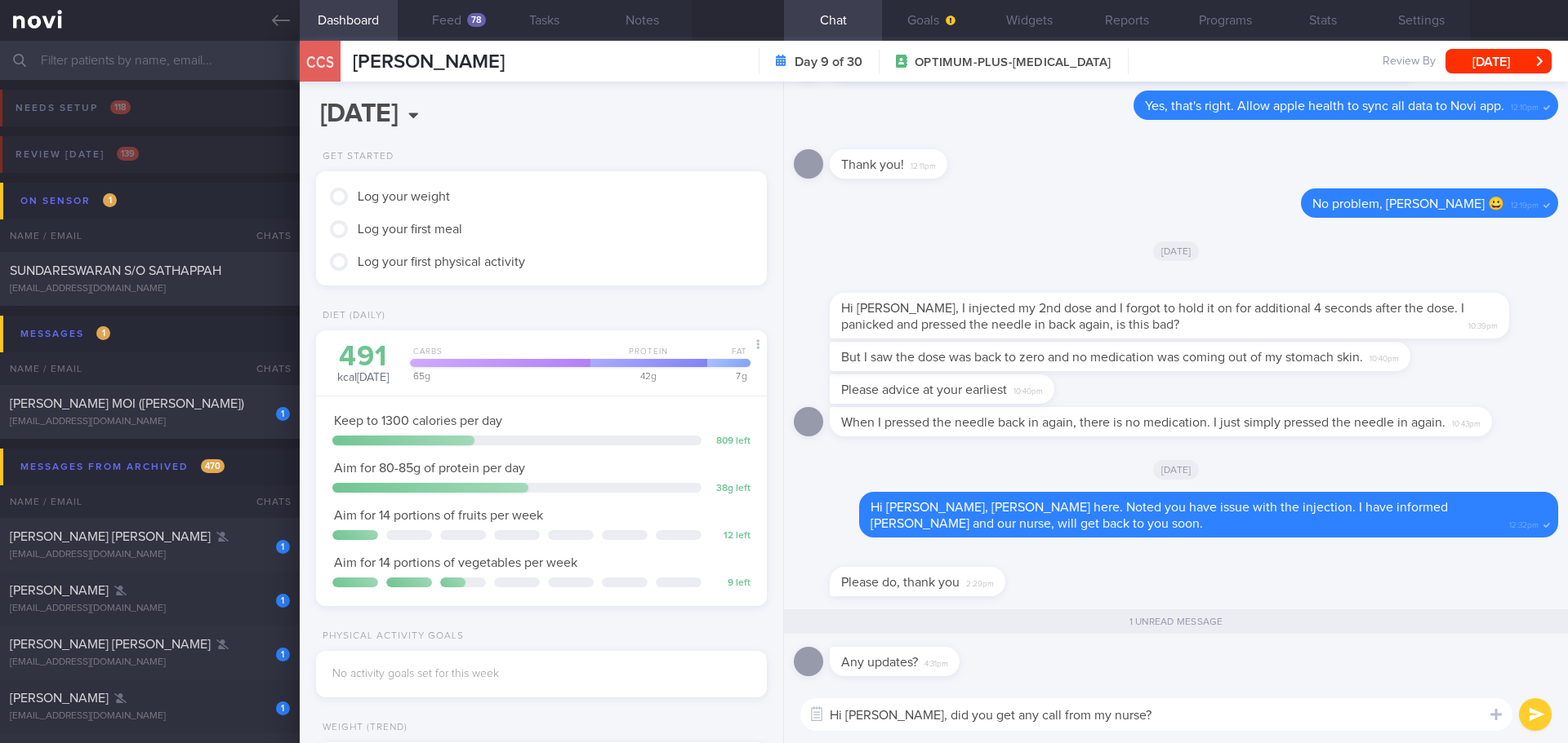
drag, startPoint x: 988, startPoint y: 712, endPoint x: 945, endPoint y: 720, distance: 43.7
click at [945, 720] on textarea "Hi Chelsea, did you get any call from my nurse?" at bounding box center [1157, 714] width 712 height 32
type textarea "Hi [PERSON_NAME], did you receive call from my nurse?"
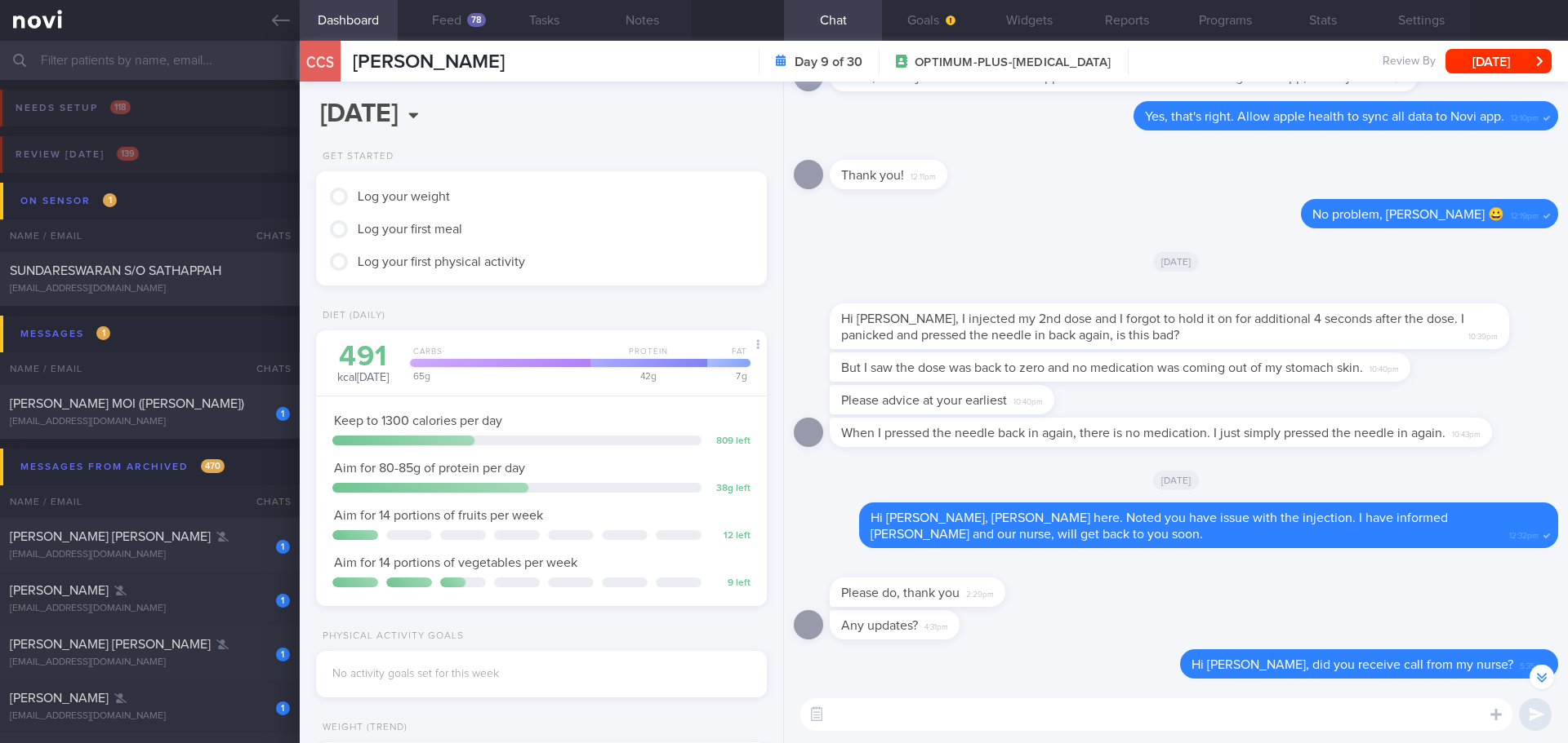
scroll to position [0, 0]
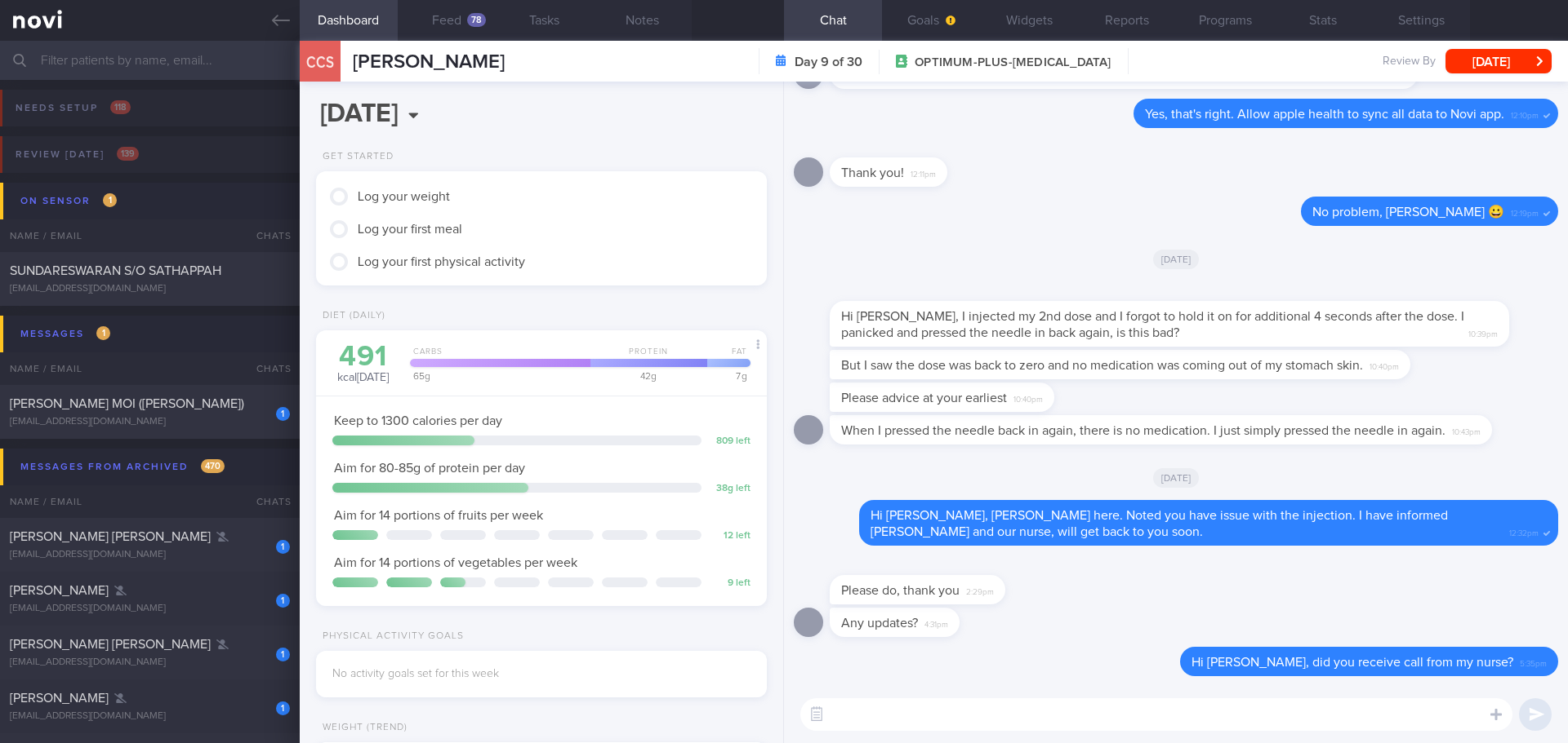
click at [1171, 595] on div "Please do, thank you 2:29pm" at bounding box center [1176, 582] width 764 height 52
click at [1189, 592] on div "Please do, thank you 2:29pm" at bounding box center [1176, 582] width 764 height 52
click at [1186, 593] on div "Please do, thank you 2:29pm" at bounding box center [1176, 582] width 764 height 52
click at [1183, 594] on div "Please do, thank you 2:29pm" at bounding box center [1176, 582] width 764 height 52
click at [863, 717] on textarea at bounding box center [1157, 714] width 712 height 32
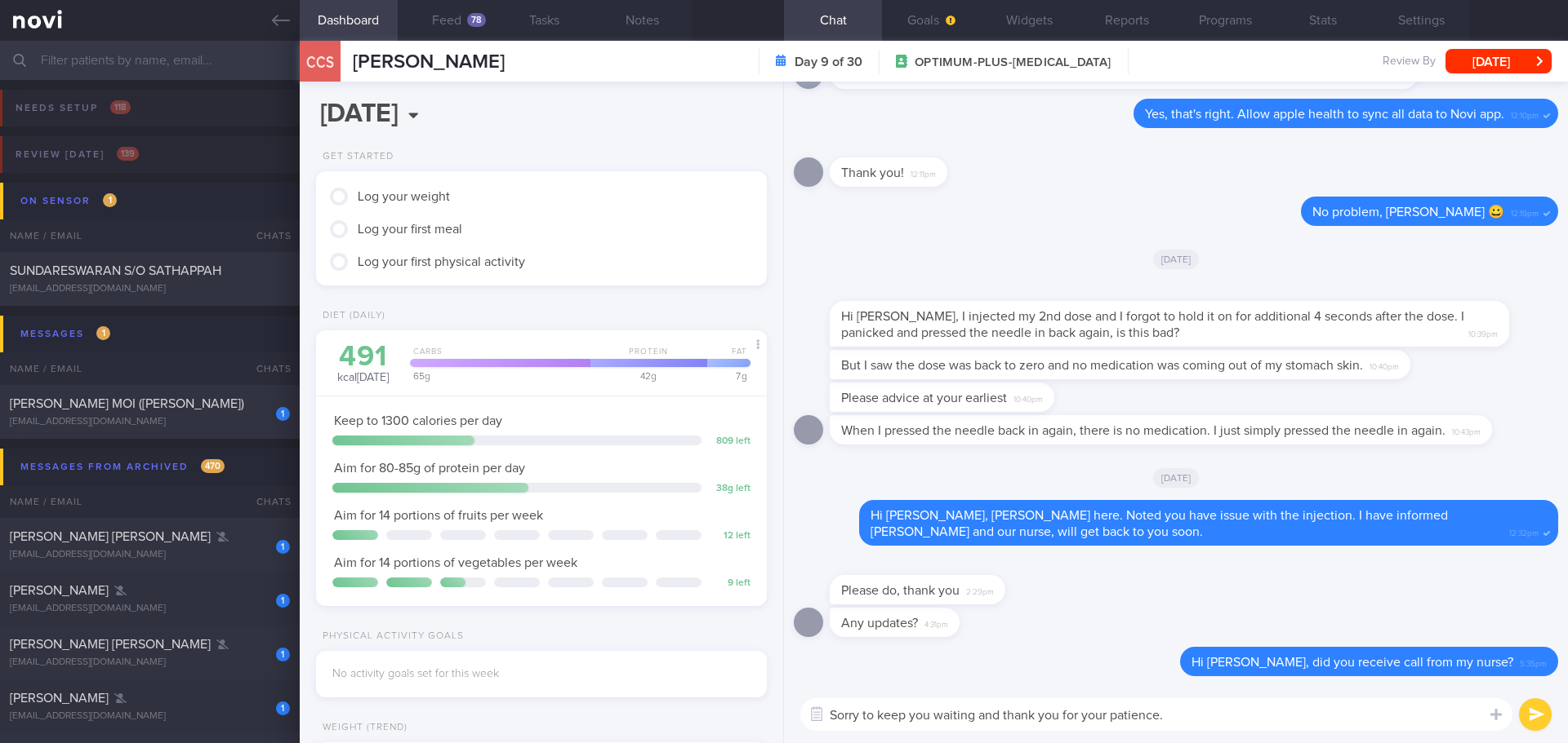
type textarea "Sorry to keep you waiting and thank you for your patience."
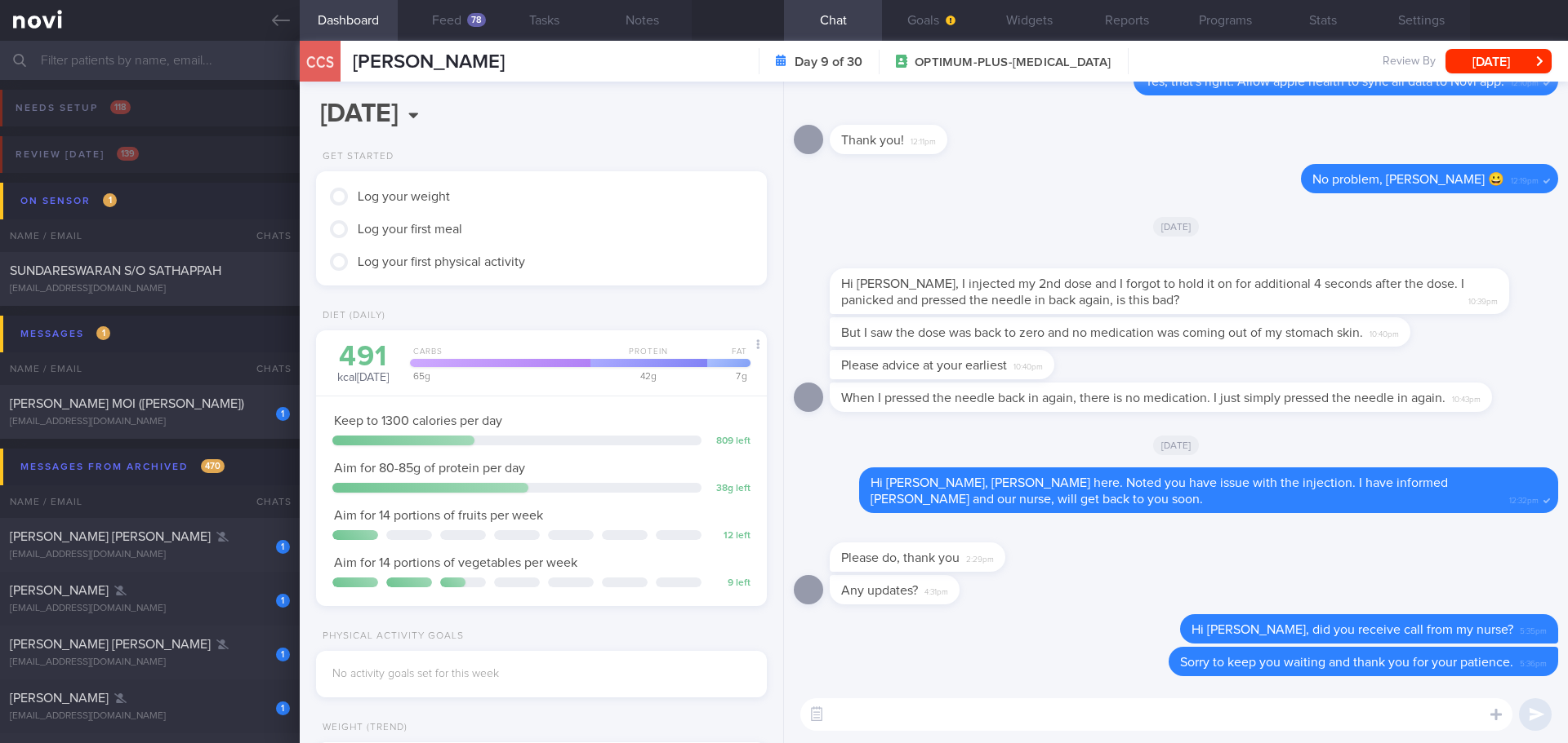
drag, startPoint x: 178, startPoint y: 426, endPoint x: 978, endPoint y: 459, distance: 800.7
click at [178, 426] on div "[EMAIL_ADDRESS][DOMAIN_NAME]" at bounding box center [150, 422] width 280 height 12
type input "[DATE]"
select select "8"
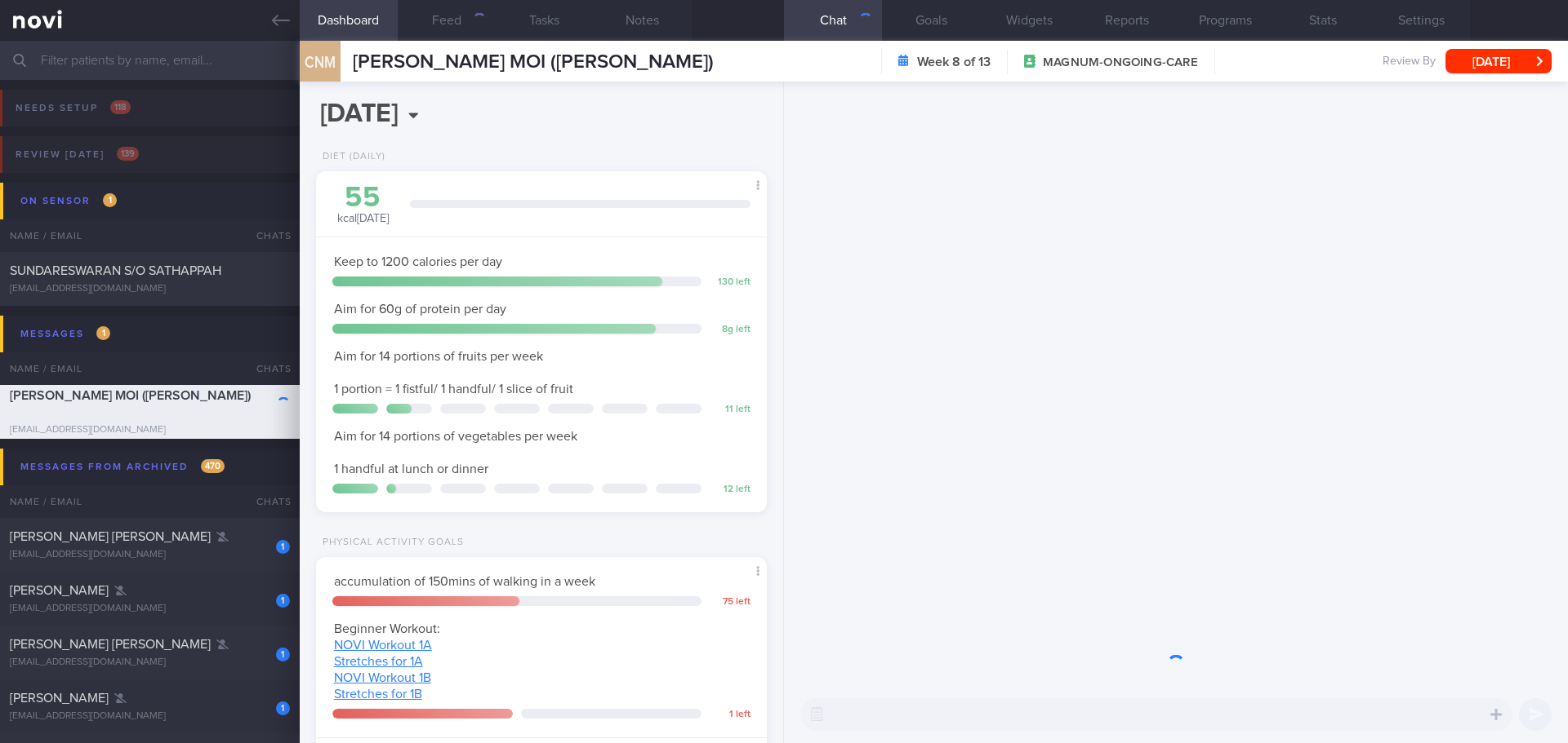
scroll to position [208, 416]
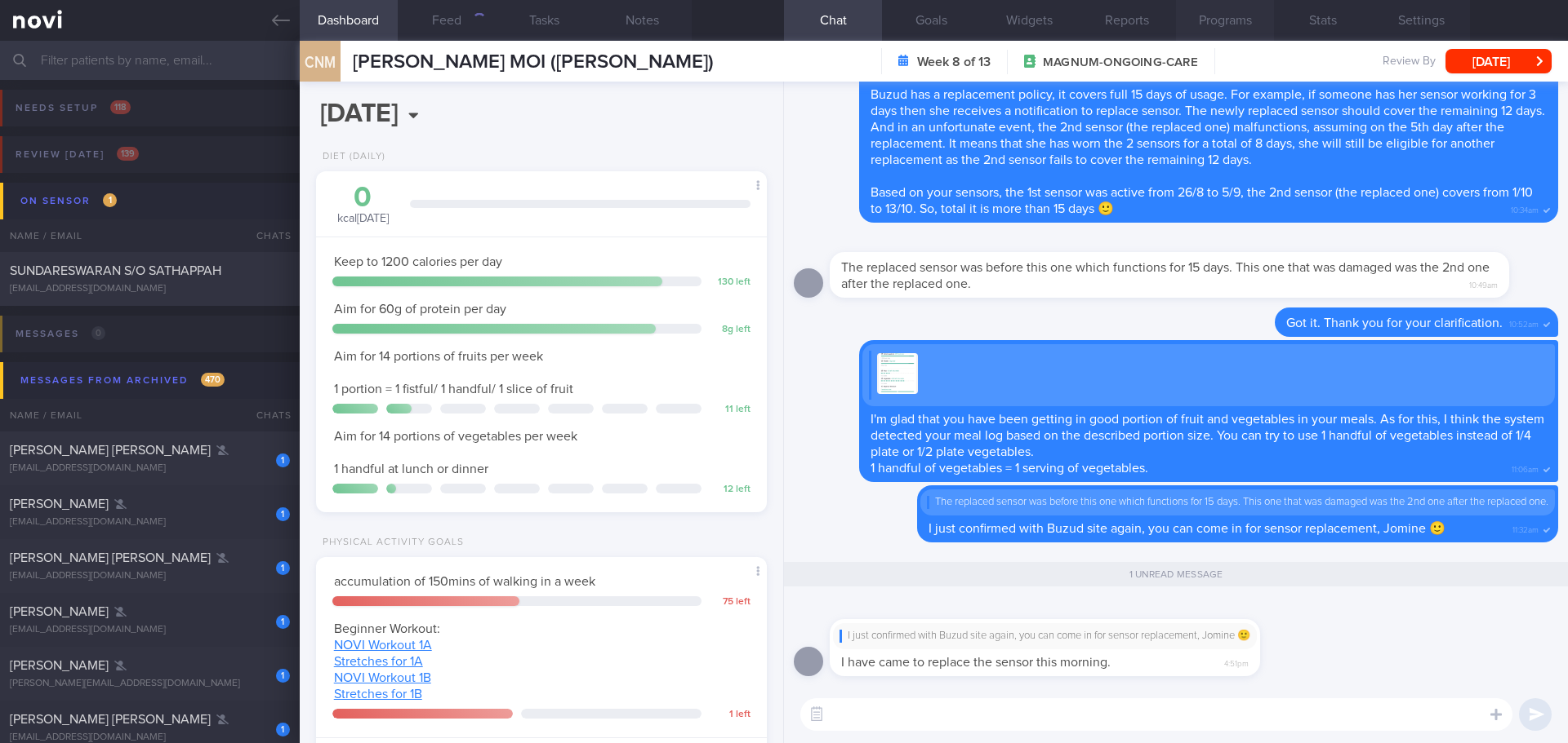
click at [1208, 20] on button "Programs" at bounding box center [1224, 20] width 98 height 41
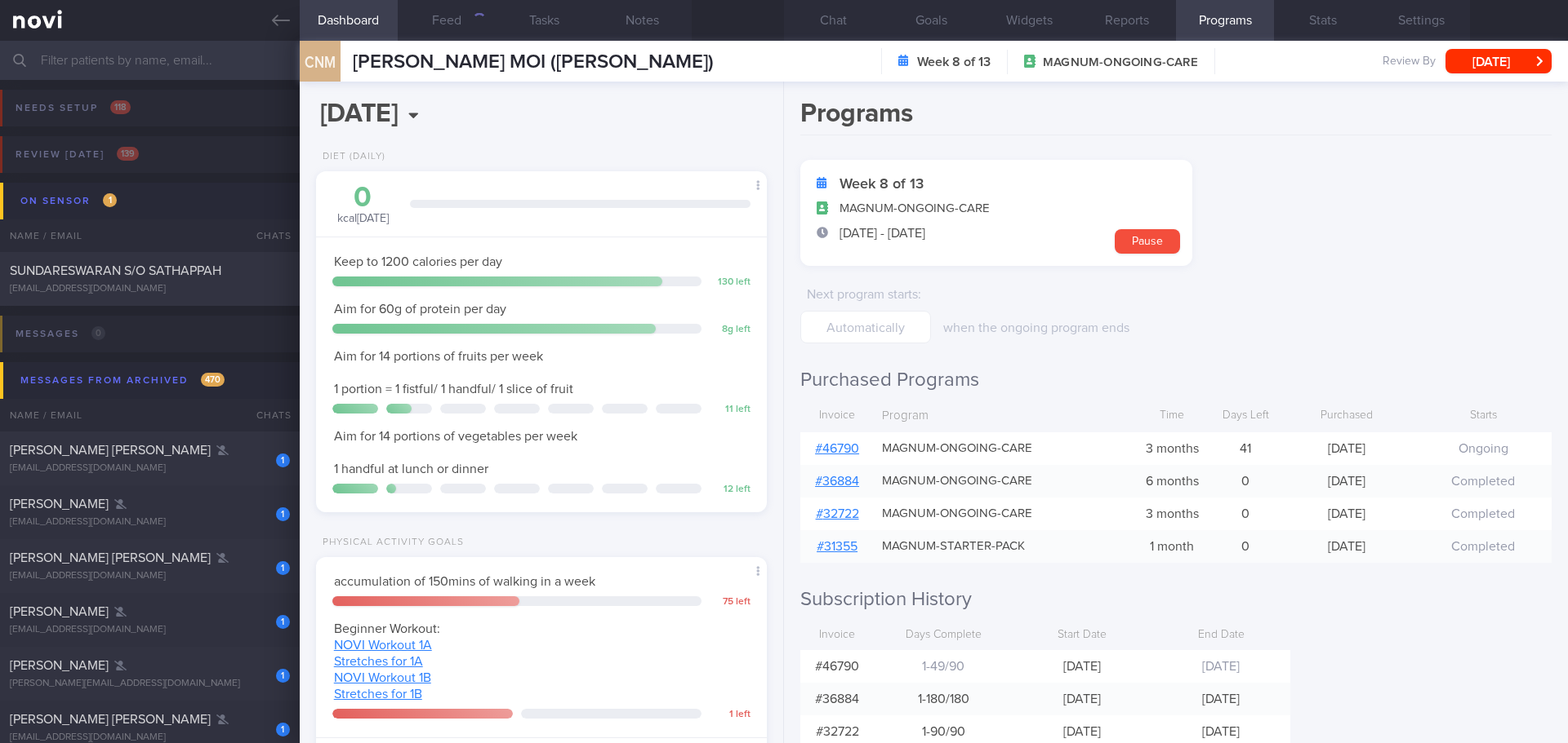
click at [854, 443] on link "# 46790" at bounding box center [836, 449] width 44 height 13
drag, startPoint x: 857, startPoint y: 21, endPoint x: 878, endPoint y: 56, distance: 40.8
click at [856, 21] on button "Chat" at bounding box center [833, 20] width 98 height 41
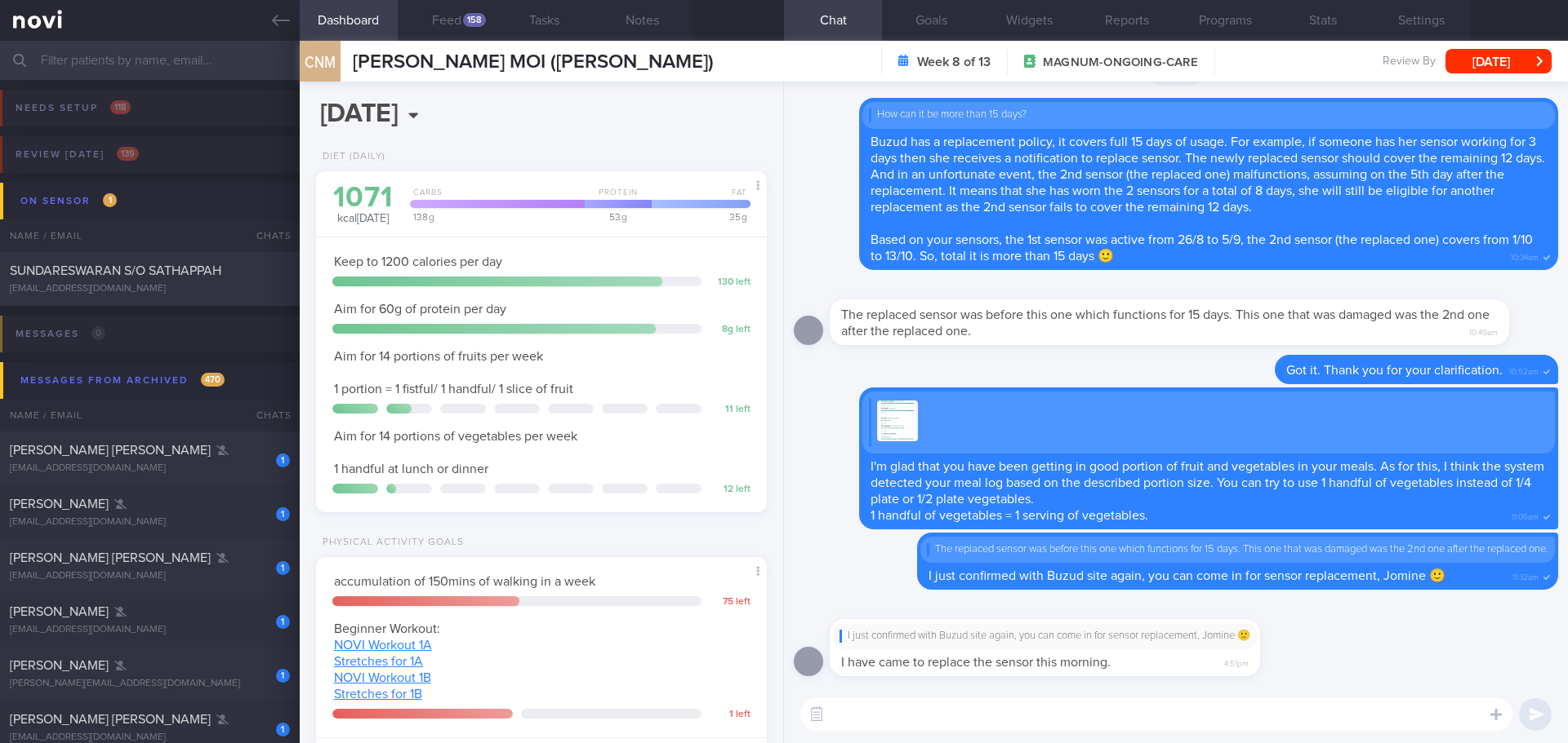
click at [994, 713] on textarea at bounding box center [1157, 714] width 712 height 32
click at [992, 702] on textarea at bounding box center [1157, 714] width 712 height 32
click at [992, 706] on textarea at bounding box center [1157, 714] width 712 height 32
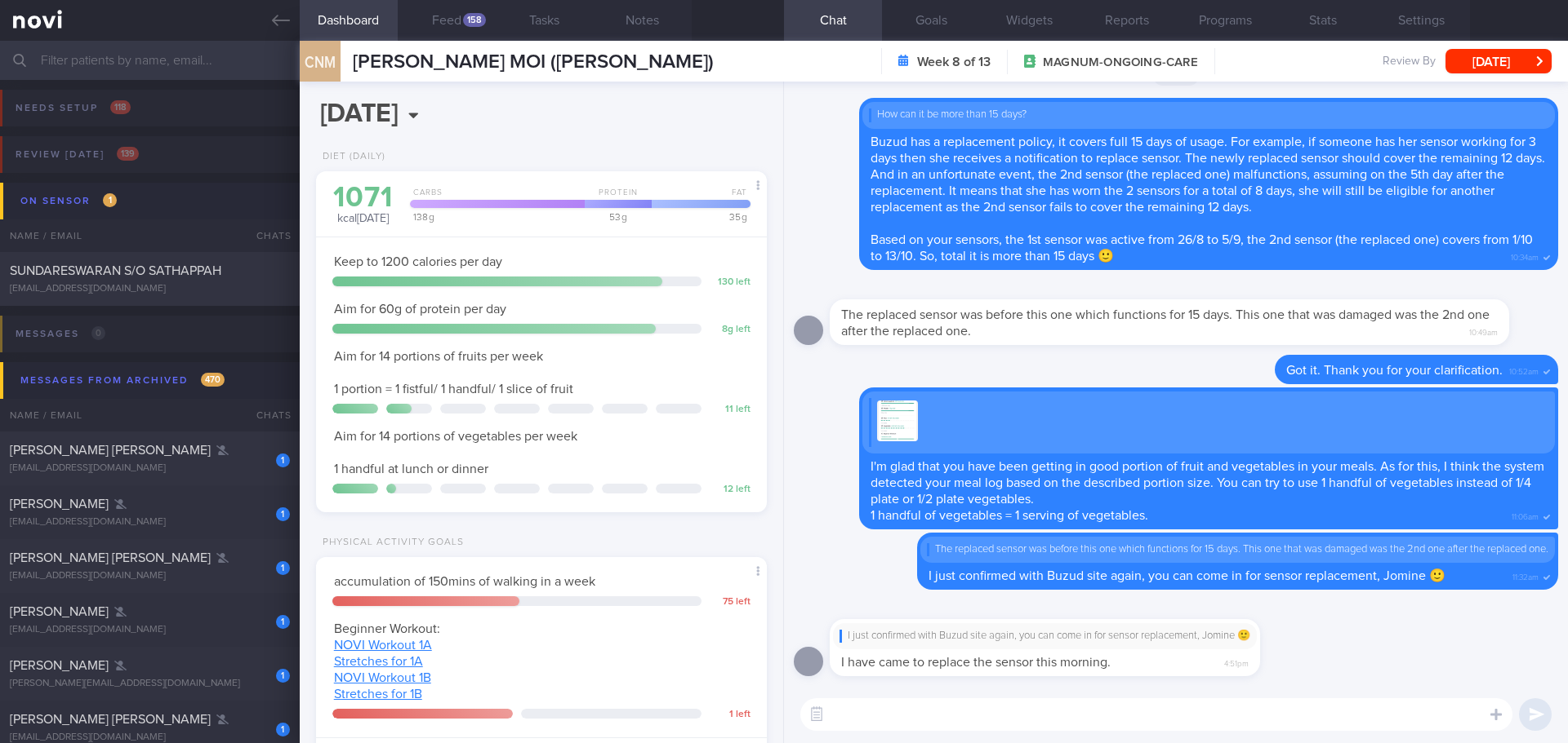
click at [992, 706] on textarea at bounding box center [1157, 714] width 712 height 32
click at [1031, 726] on textarea at bounding box center [1157, 714] width 712 height 32
click at [1016, 702] on textarea at bounding box center [1157, 714] width 712 height 32
click at [984, 721] on textarea at bounding box center [1157, 714] width 712 height 32
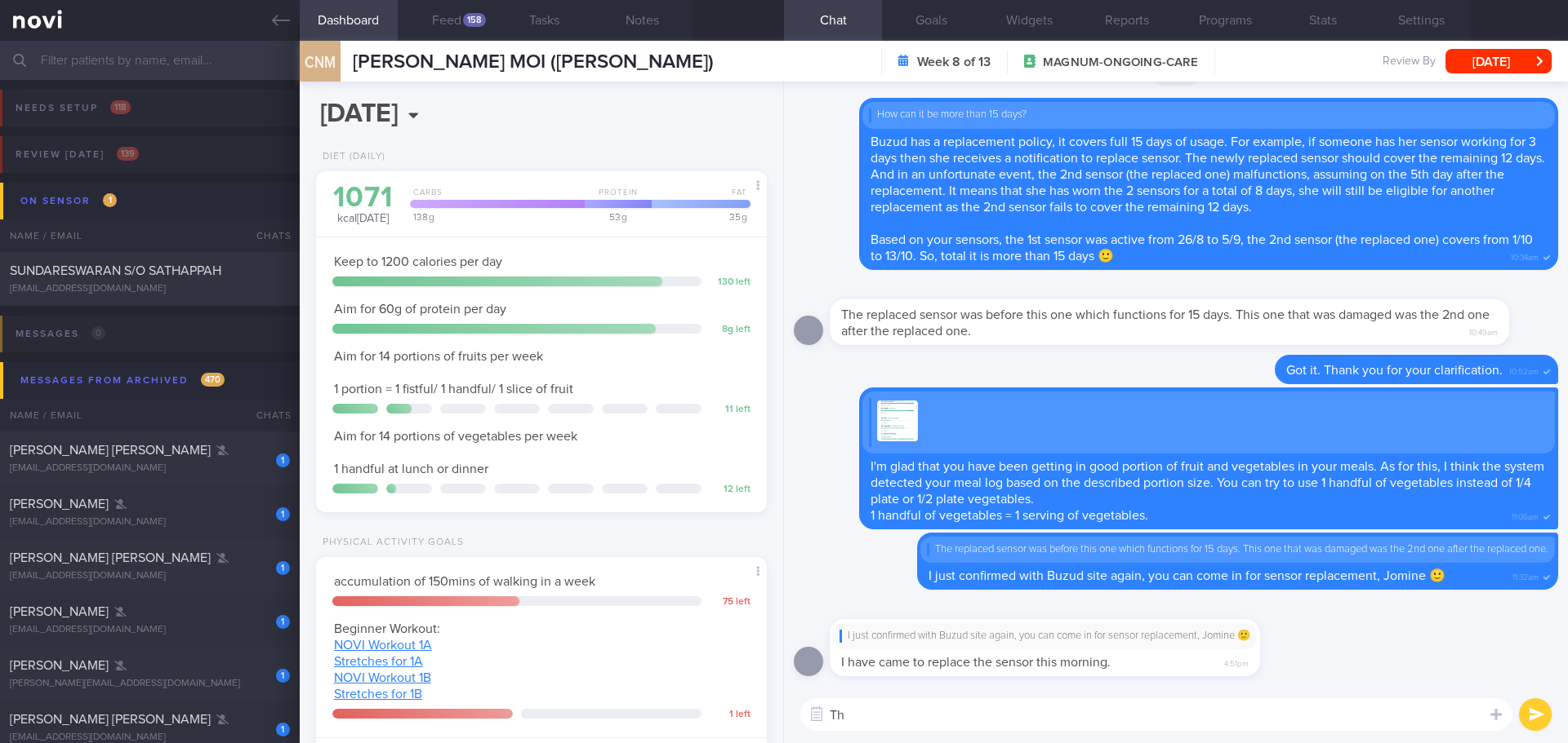
type textarea "T"
type textarea "That's great to know!"
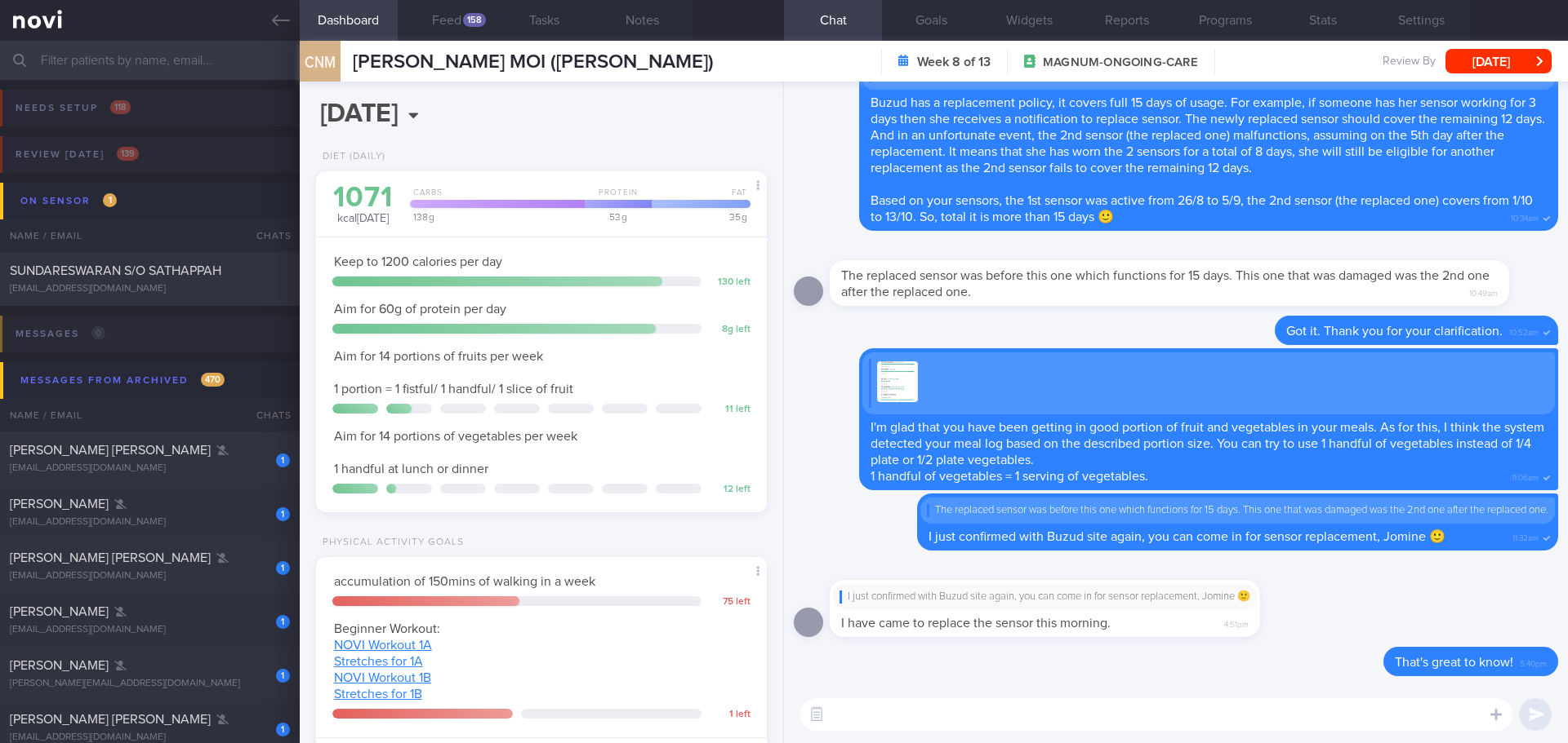
click at [1378, 592] on div "I just confirmed with Buzud site again, you can come in for sensor replacement,…" at bounding box center [1176, 604] width 764 height 87
click at [464, 26] on button "Feed 158" at bounding box center [446, 20] width 98 height 41
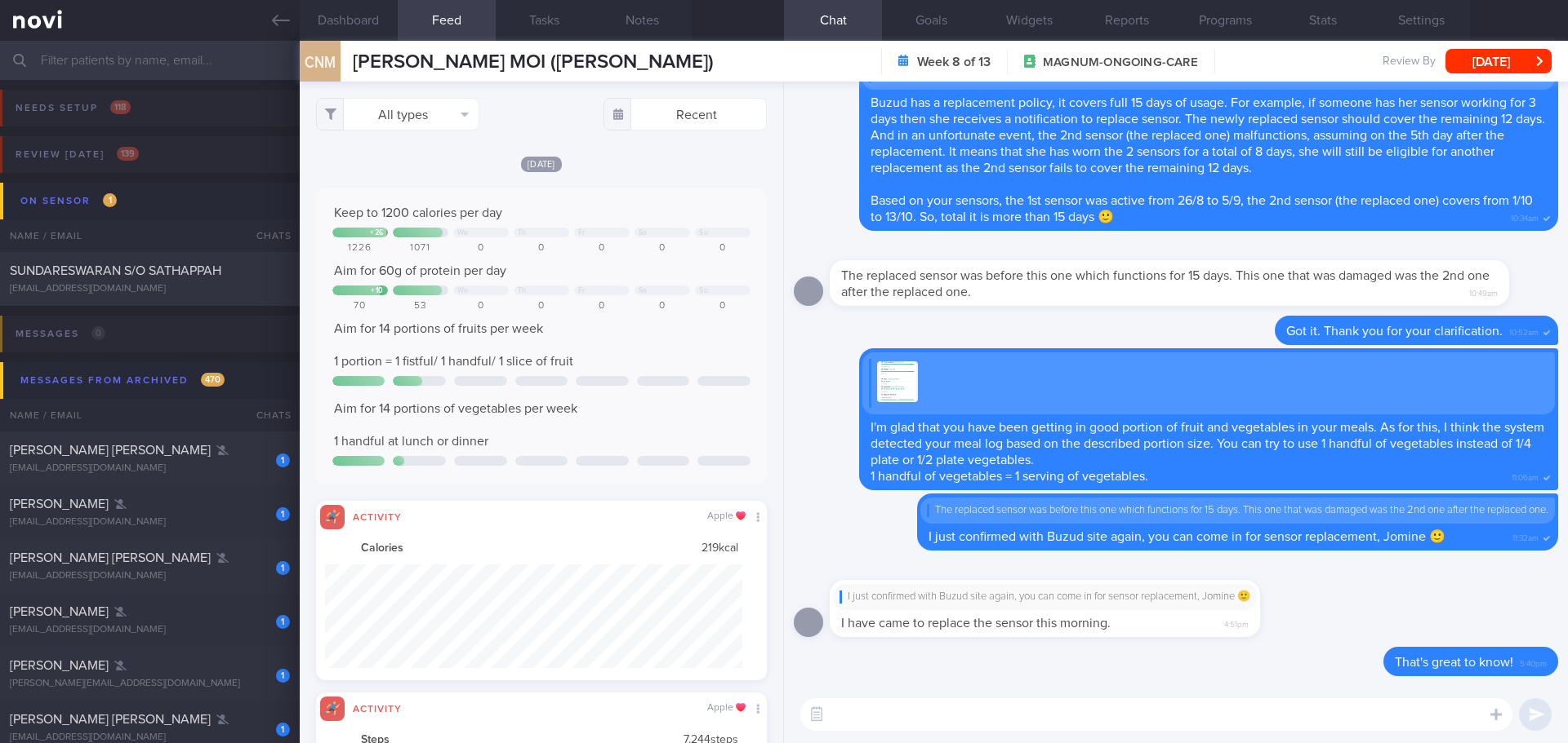
click at [666, 212] on div "Keep to 1200 calories per day" at bounding box center [541, 213] width 418 height 17
click at [402, 118] on button "All types" at bounding box center [397, 113] width 163 height 32
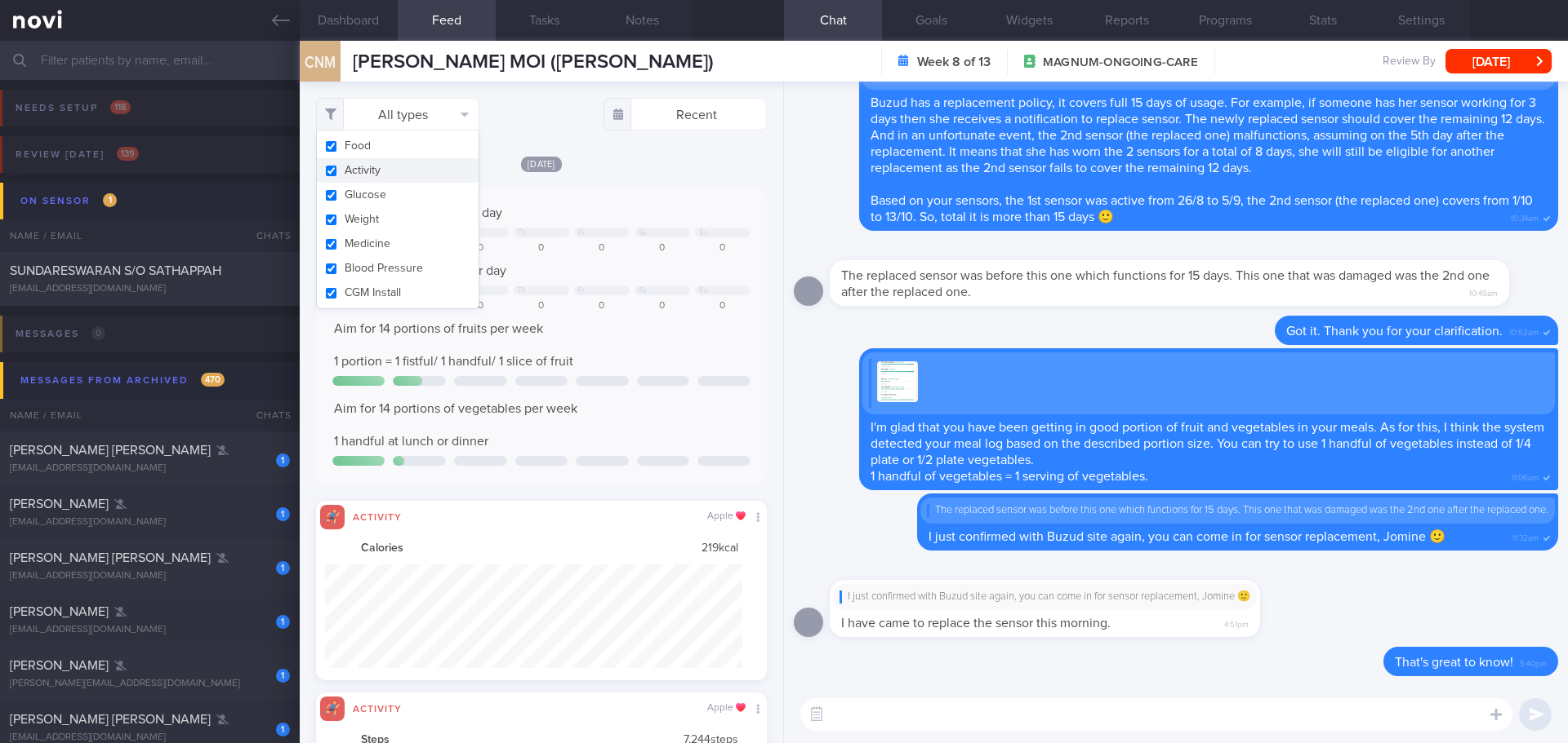
click at [405, 169] on button "Activity" at bounding box center [397, 170] width 161 height 25
checkbox input "false"
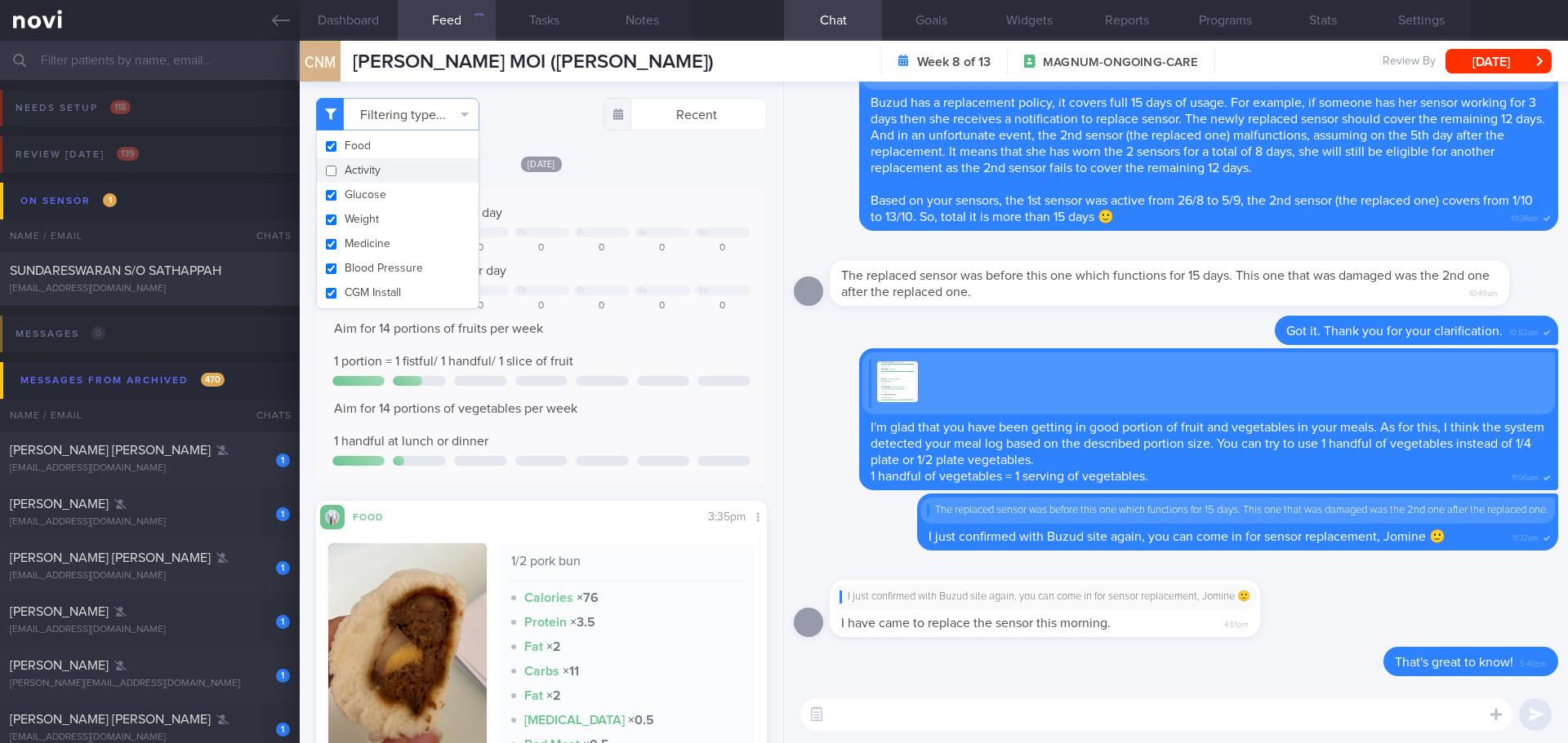
click at [600, 209] on div "Keep to 1200 calories per day" at bounding box center [541, 213] width 418 height 17
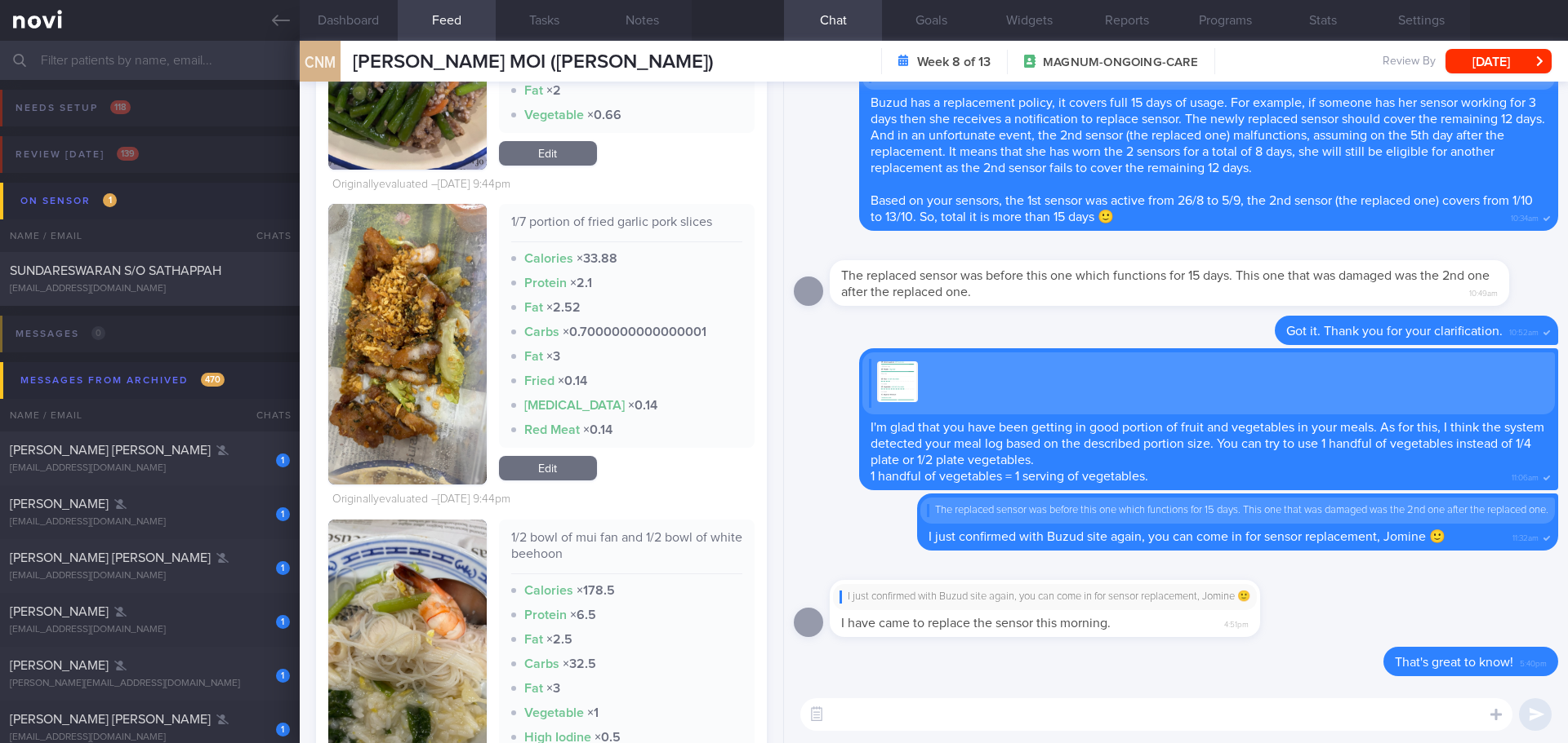
scroll to position [10200, 0]
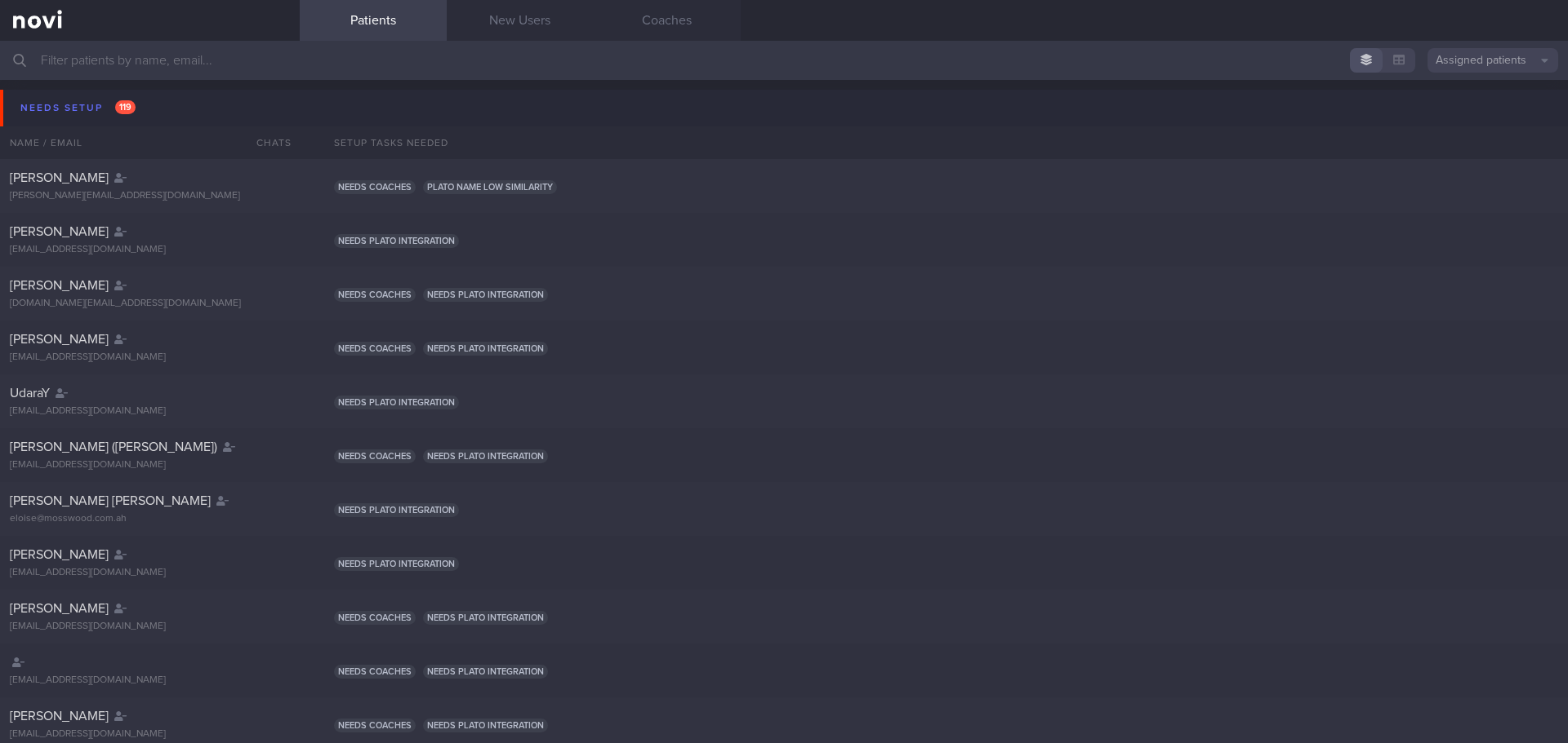
click at [72, 64] on input "text" at bounding box center [784, 60] width 1568 height 39
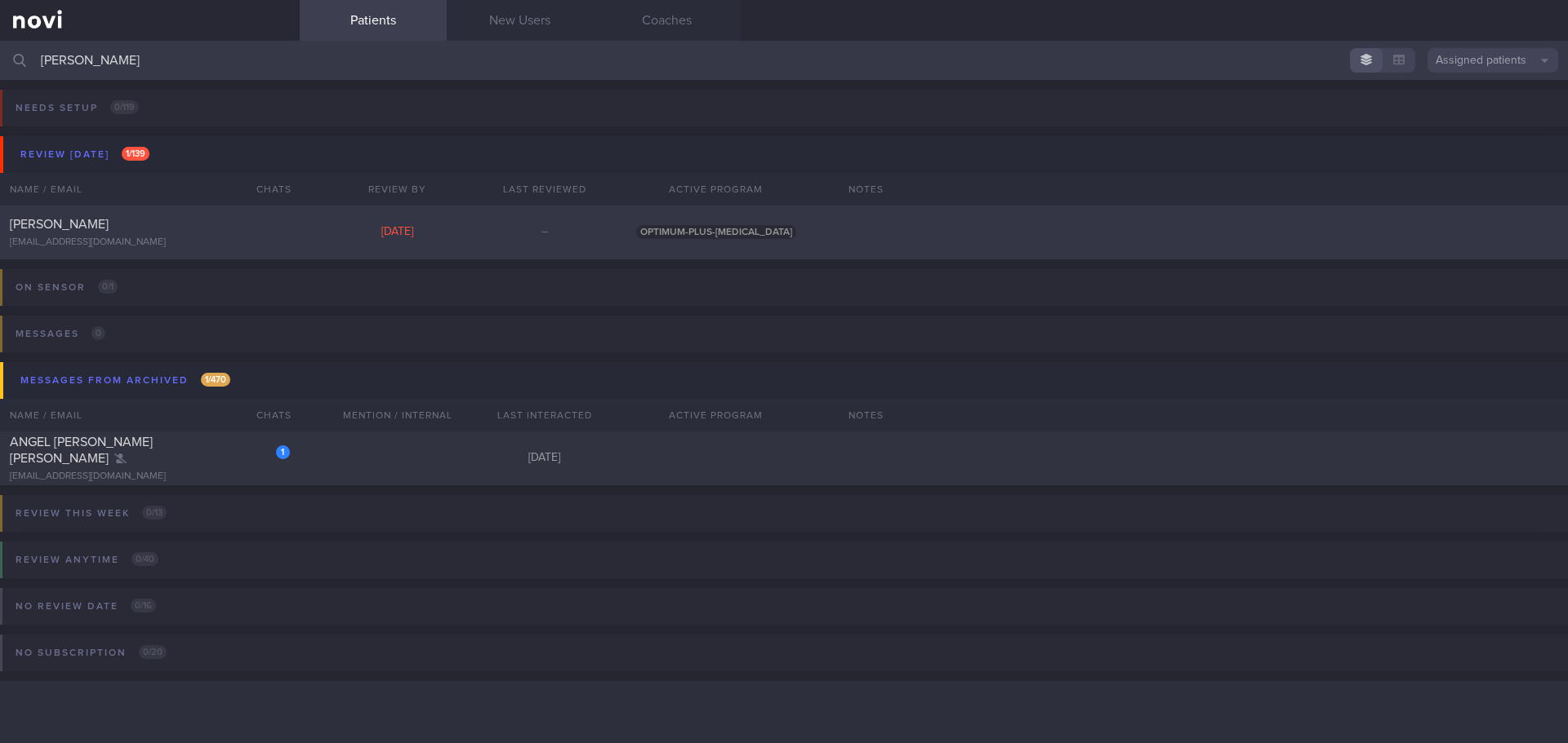
type input "[PERSON_NAME]"
click at [108, 221] on span "[PERSON_NAME]" at bounding box center [59, 224] width 99 height 13
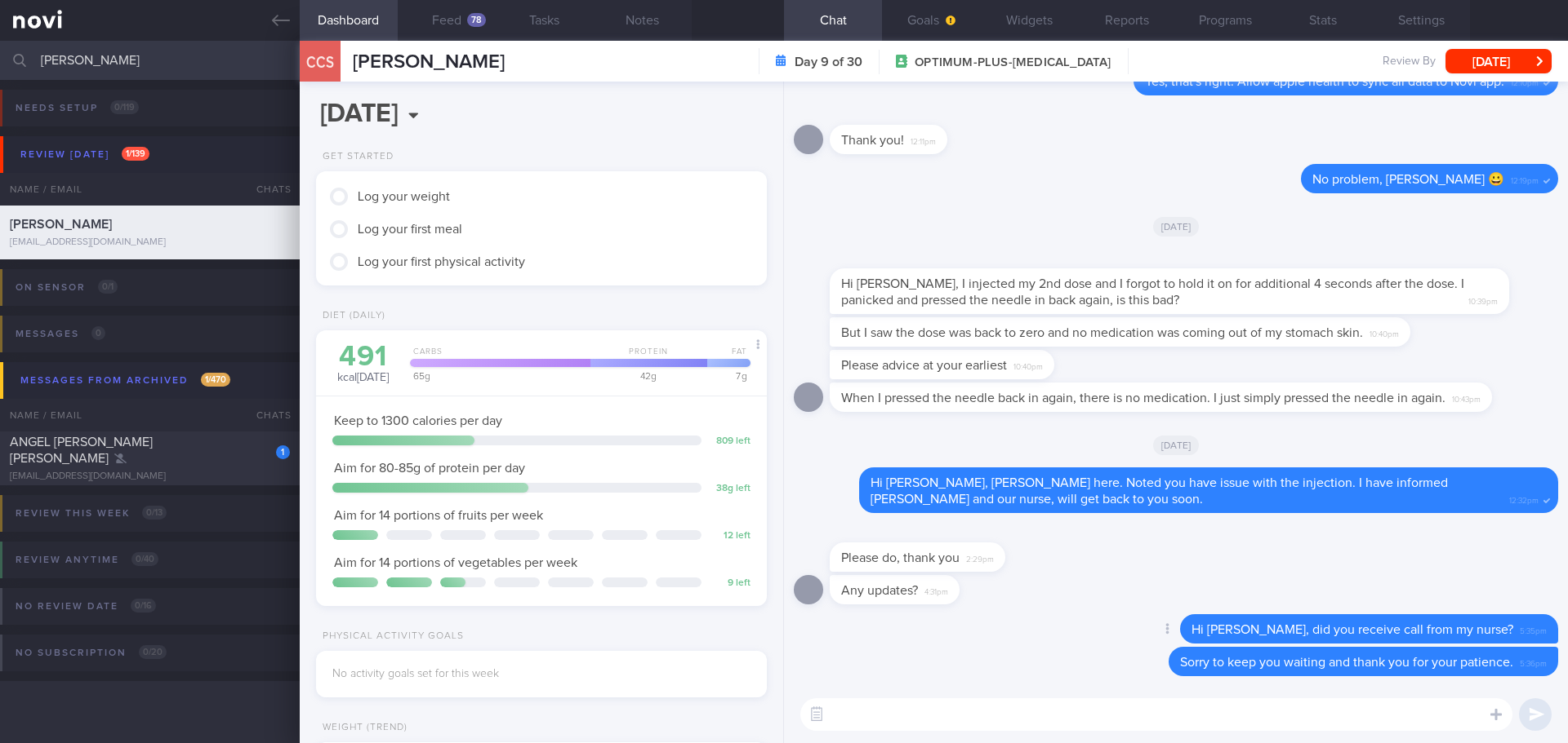
scroll to position [204, 410]
